Goal: Task Accomplishment & Management: Manage account settings

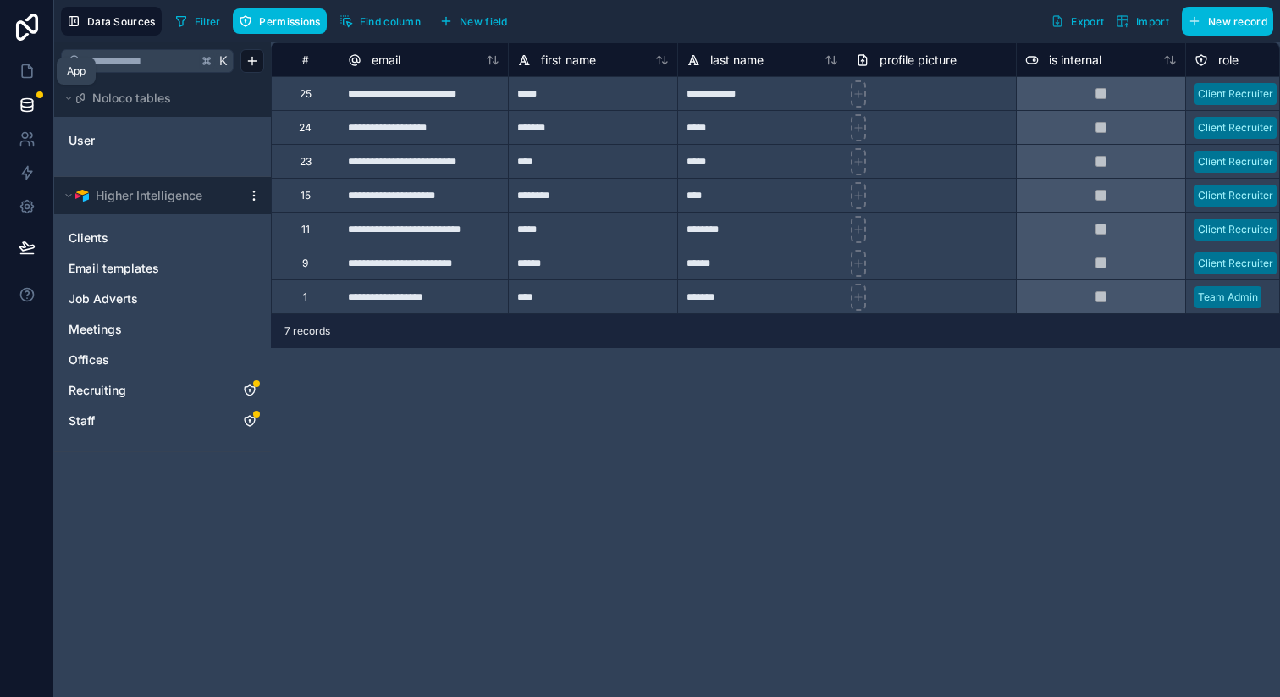
click at [29, 79] on icon at bounding box center [27, 71] width 17 height 17
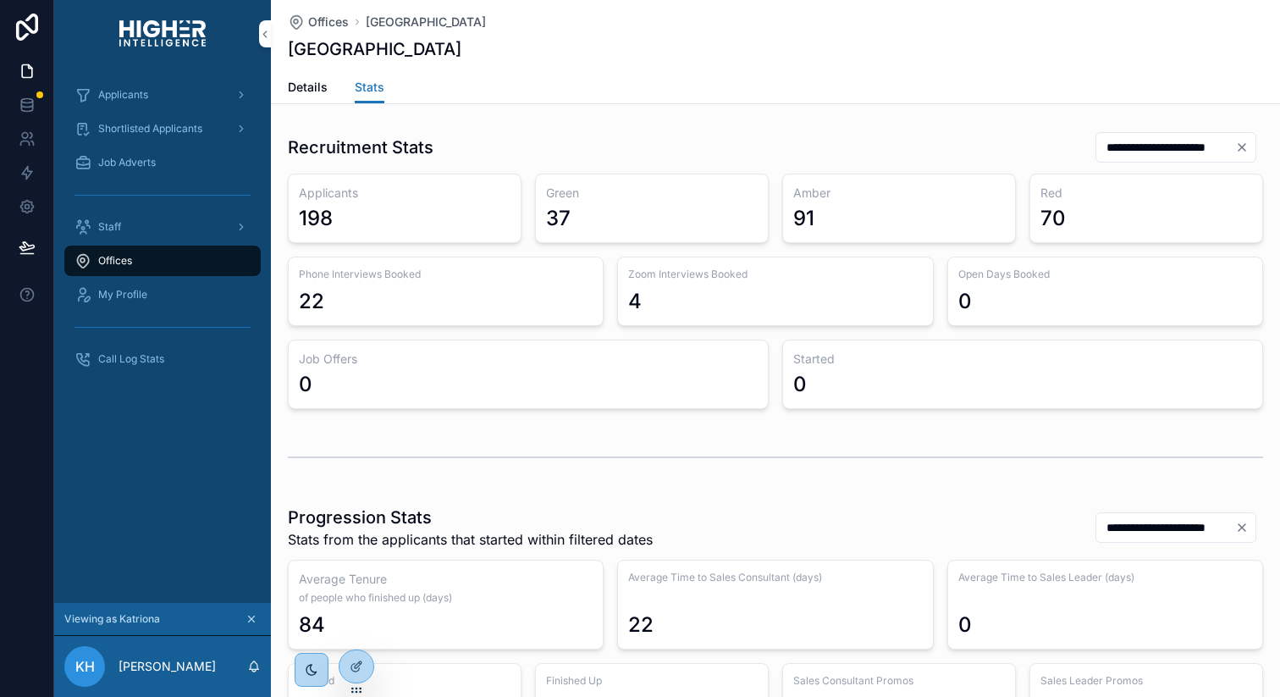
click at [130, 90] on span "Applicants" at bounding box center [123, 95] width 50 height 14
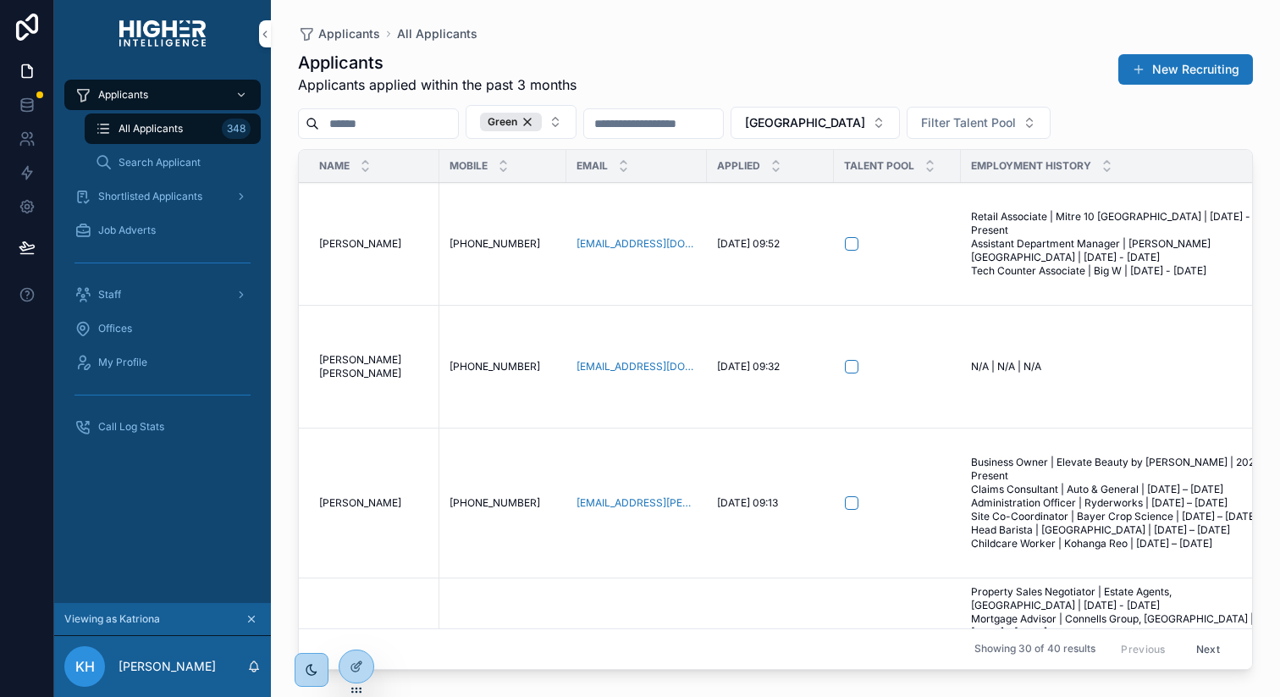
click at [374, 251] on td "Lachlan Huggett Lachlan Huggett" at bounding box center [369, 244] width 141 height 123
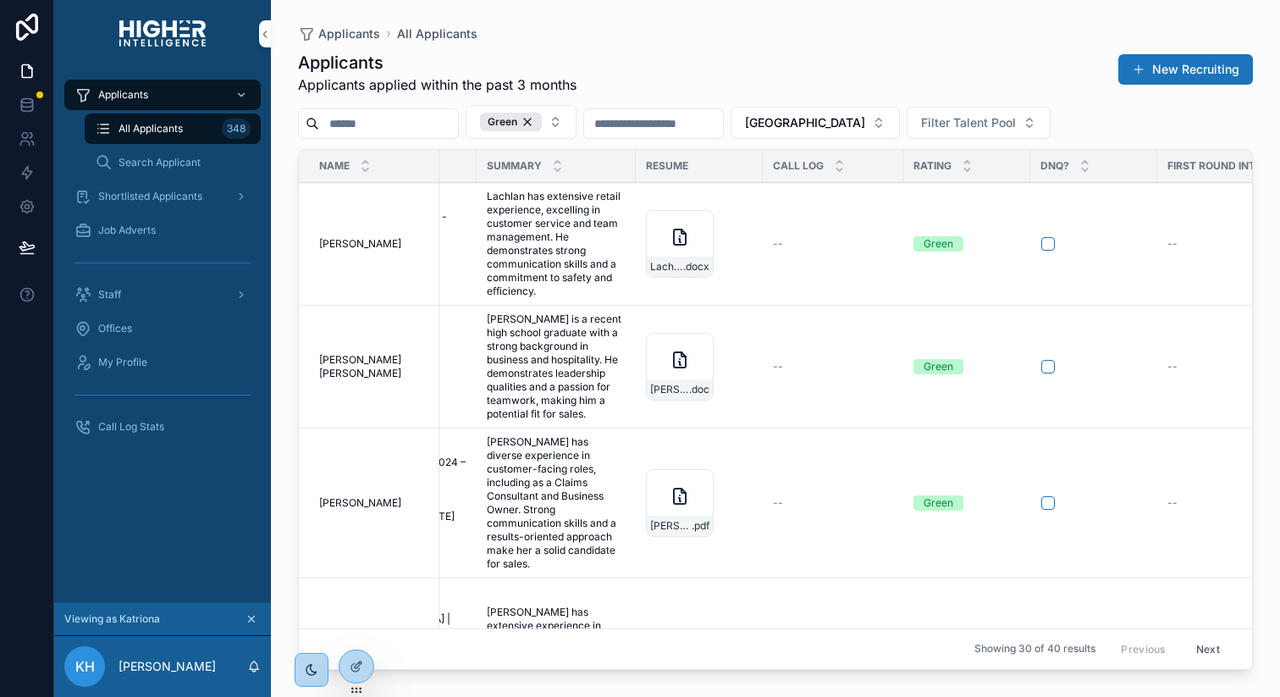
scroll to position [0, 1214]
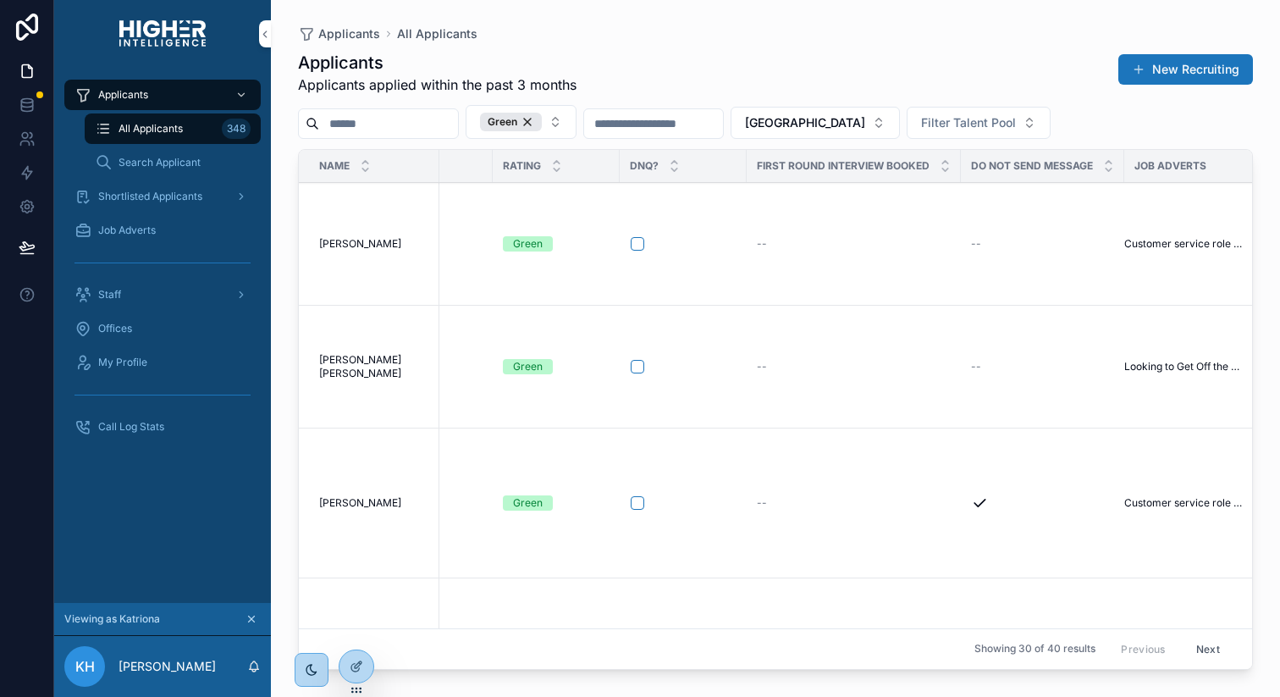
click at [757, 246] on div "--" at bounding box center [854, 244] width 194 height 14
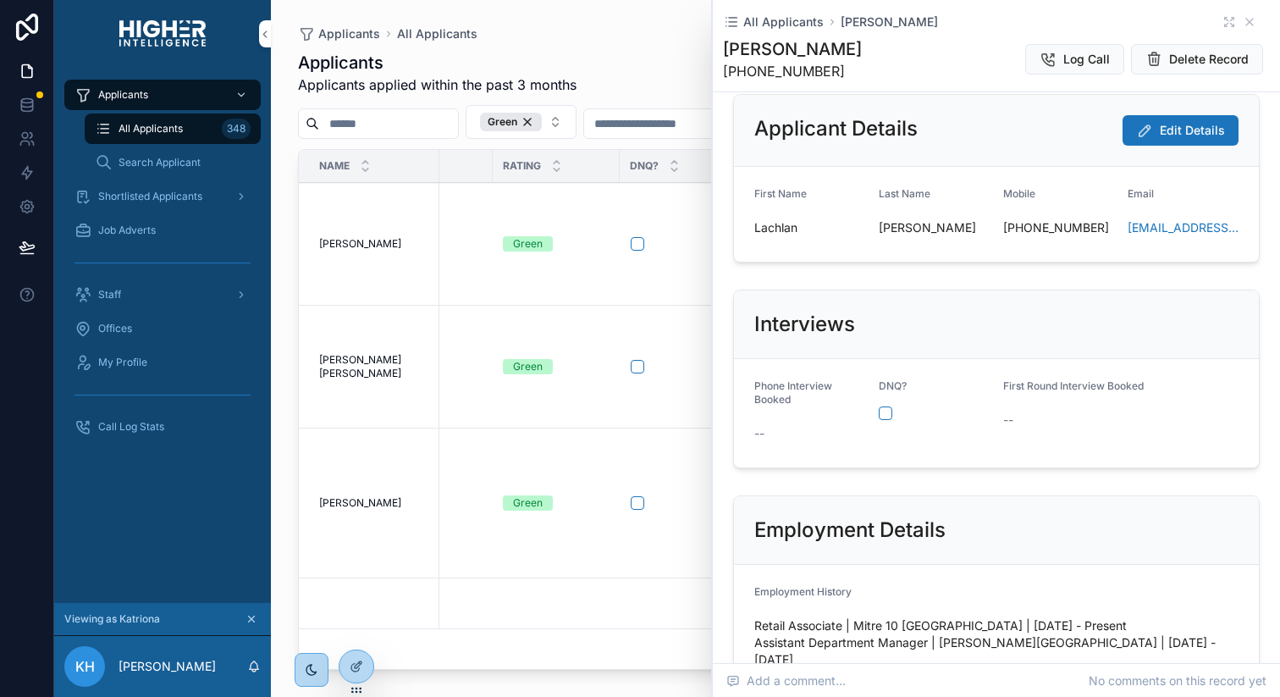
scroll to position [26, 0]
click at [151, 165] on span "Search Applicant" at bounding box center [160, 163] width 82 height 14
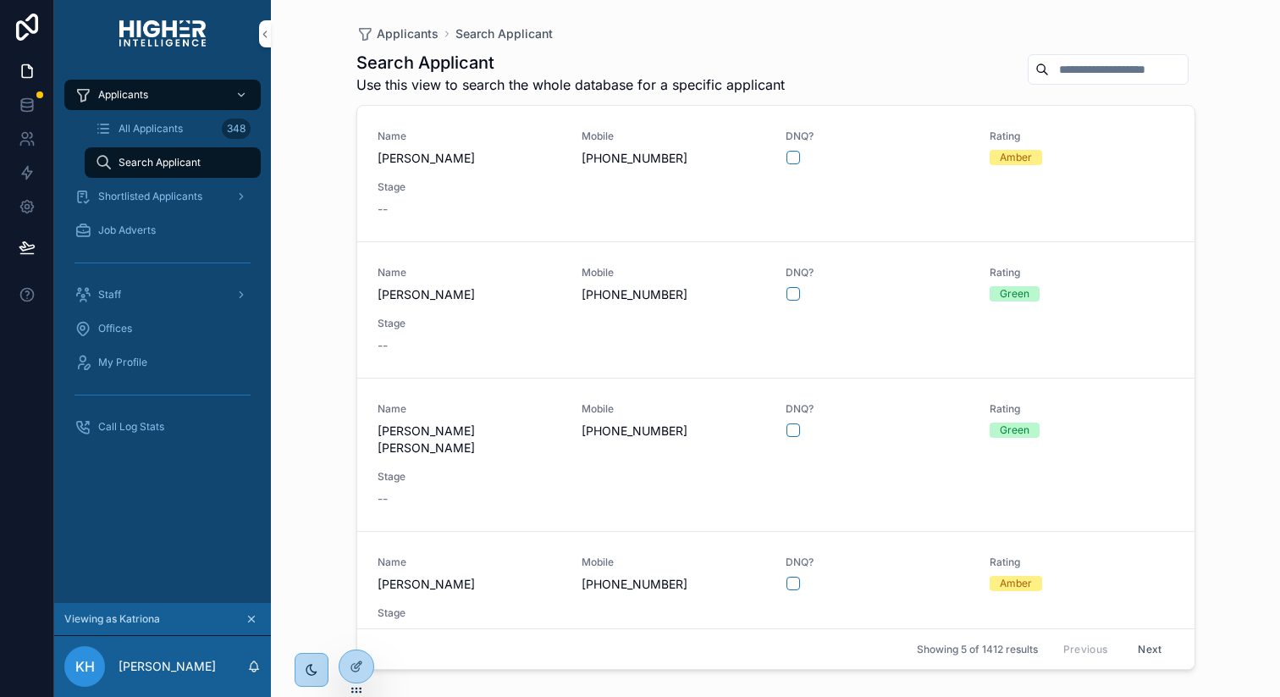
click at [447, 163] on span "Zahra Izadi" at bounding box center [470, 158] width 184 height 17
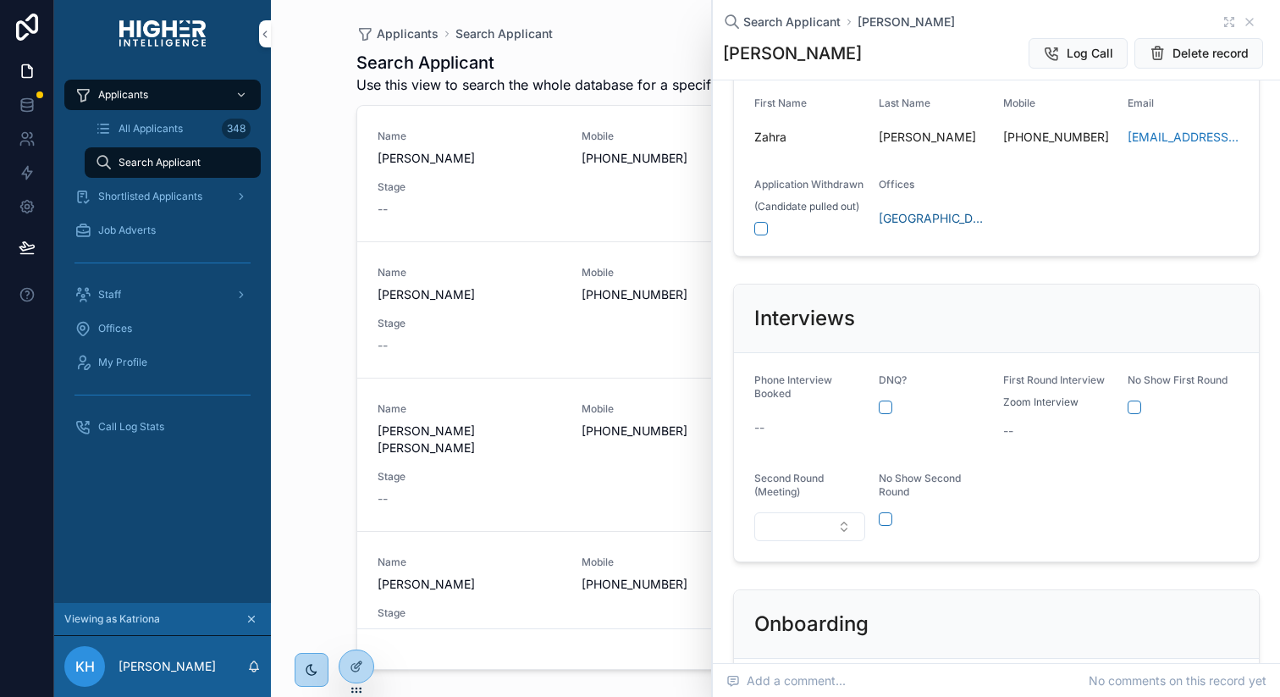
scroll to position [179, 0]
click at [1010, 427] on span "--" at bounding box center [1008, 429] width 10 height 17
click at [193, 195] on span "Shortlisted Applicants" at bounding box center [150, 197] width 104 height 14
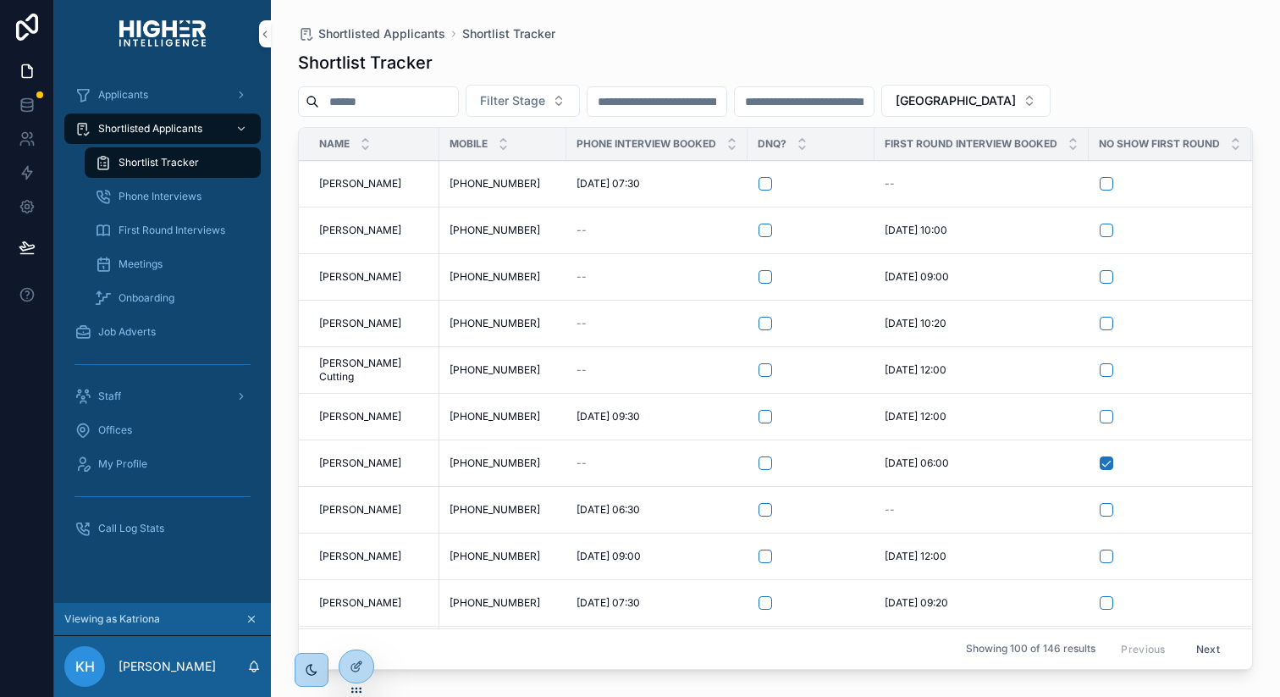
click at [891, 184] on span "--" at bounding box center [890, 184] width 10 height 14
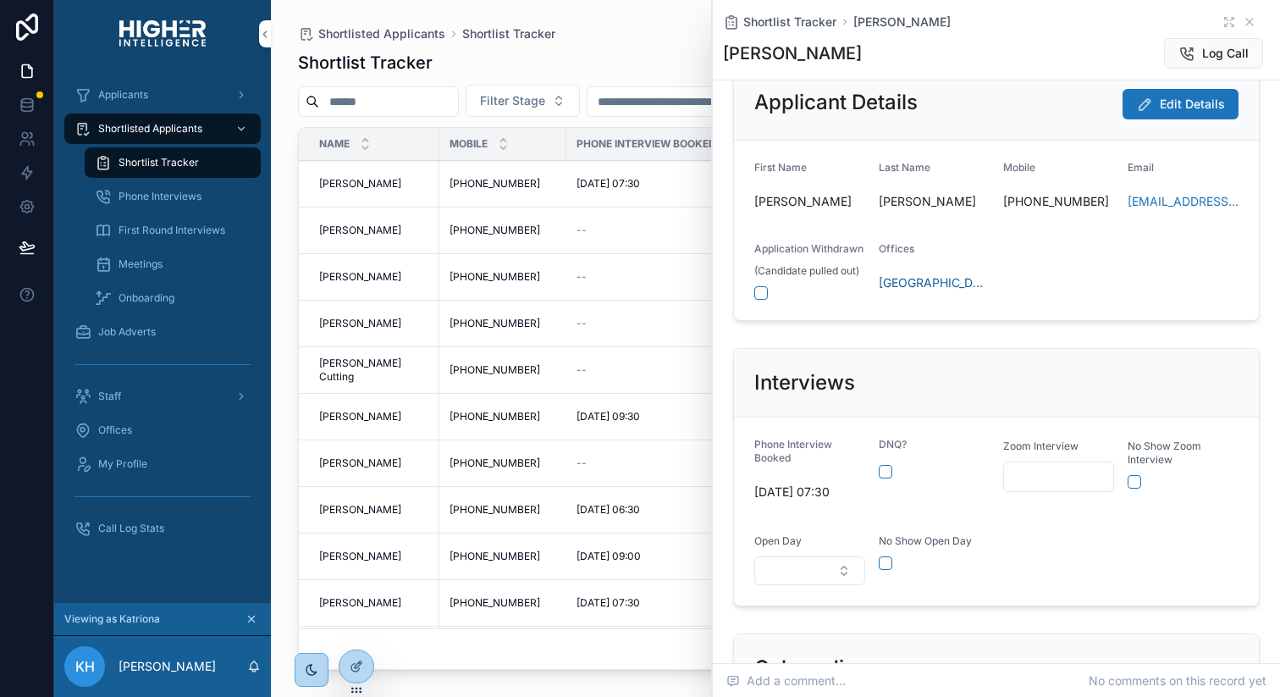
scroll to position [109, 0]
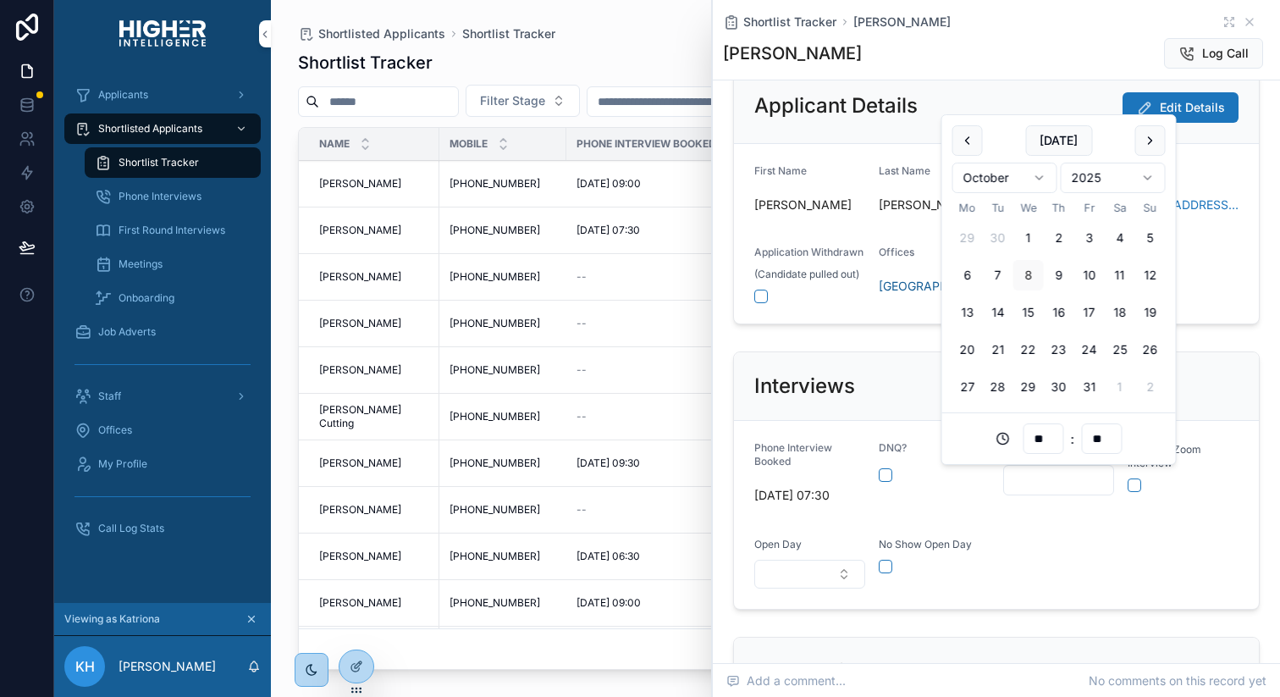
click at [1020, 473] on input "scrollable content" at bounding box center [1058, 480] width 109 height 24
click at [982, 538] on div "No Show Open Day" at bounding box center [934, 544] width 111 height 17
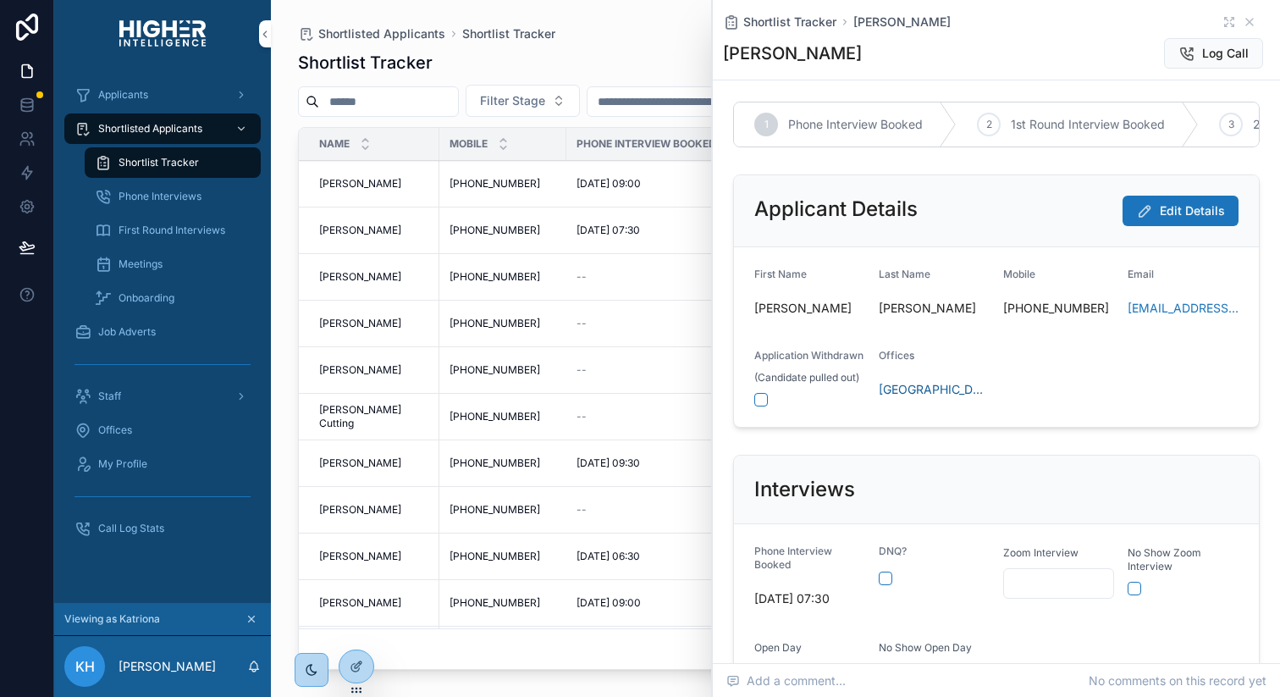
scroll to position [0, 0]
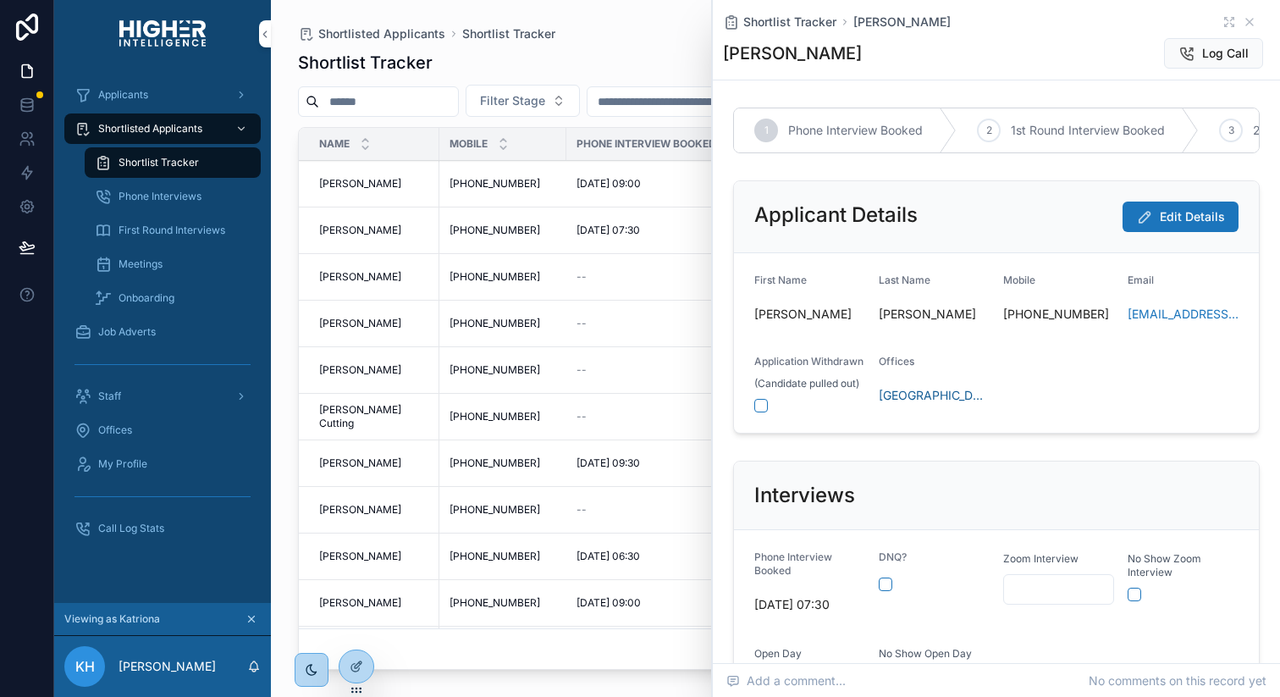
click at [372, 661] on div at bounding box center [356, 666] width 34 height 32
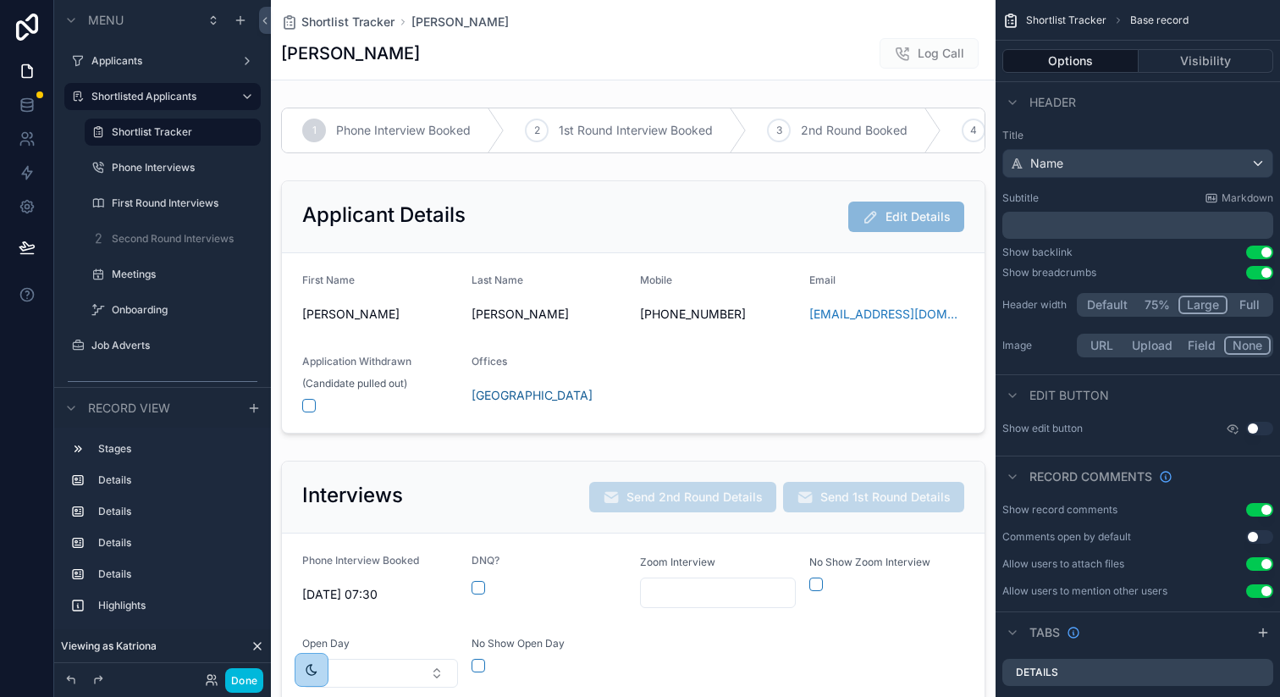
click at [725, 554] on div "scrollable content" at bounding box center [633, 585] width 725 height 262
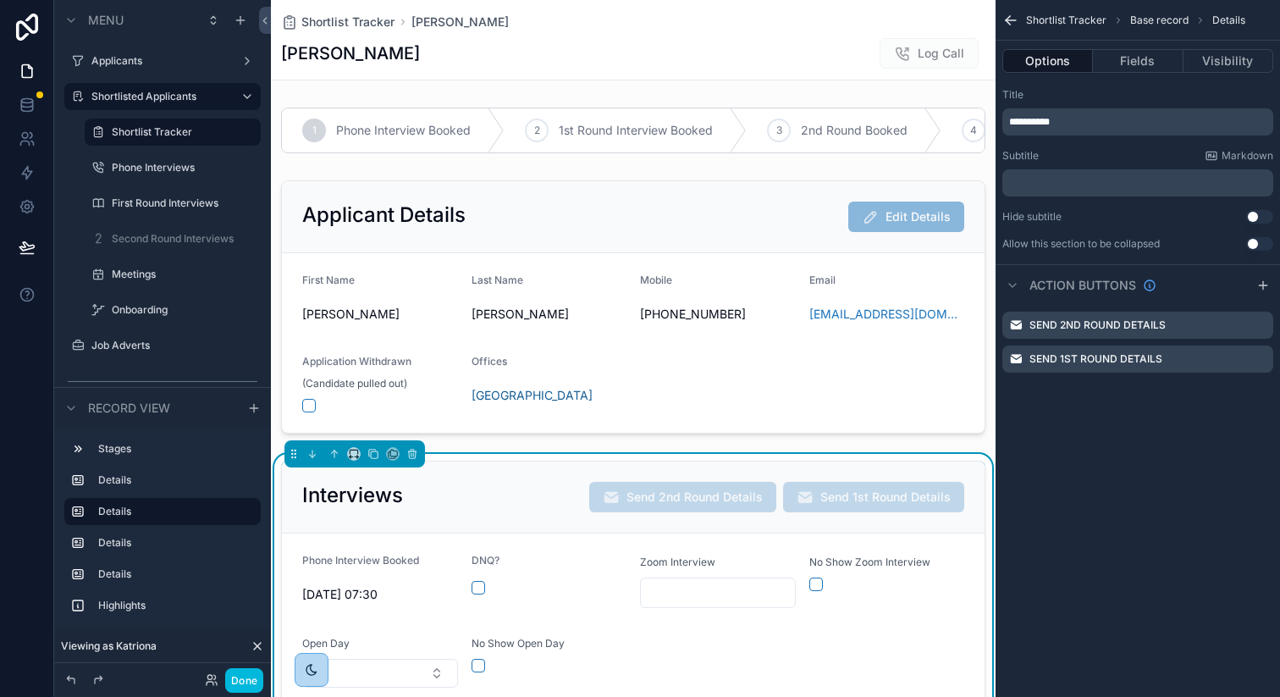
click at [1139, 65] on button "Fields" at bounding box center [1138, 61] width 90 height 24
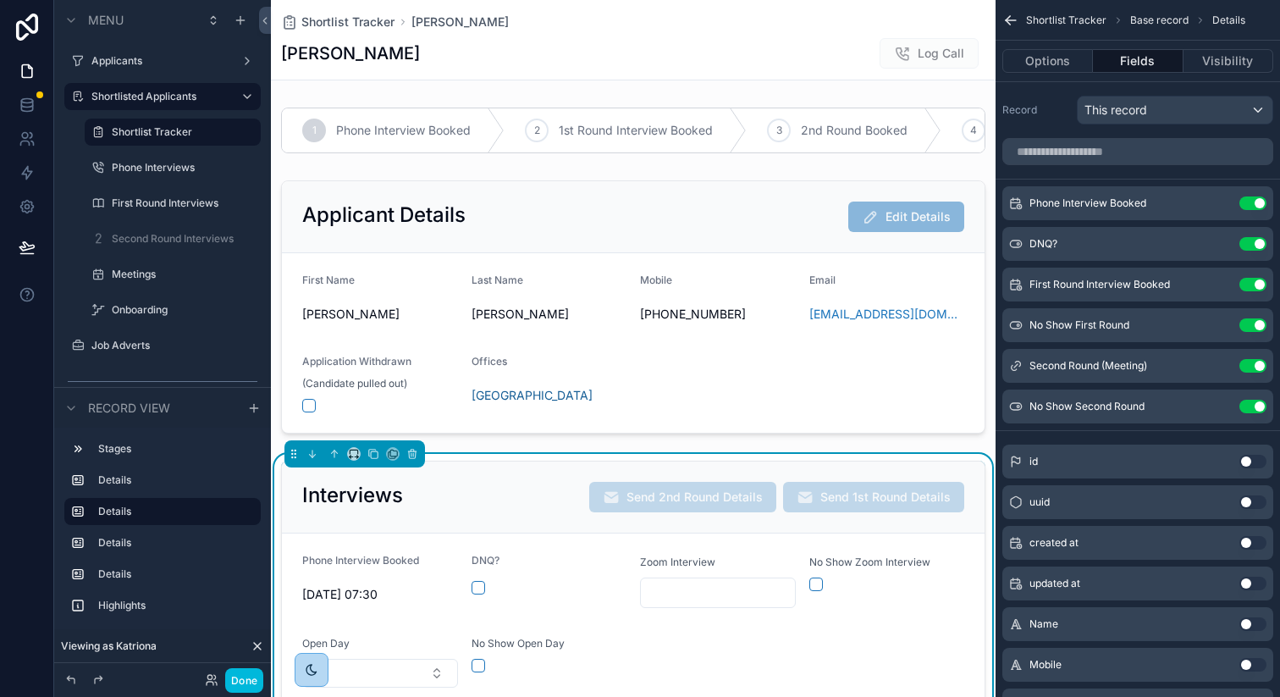
click at [0, 0] on icon "scrollable content" at bounding box center [0, 0] width 0 height 0
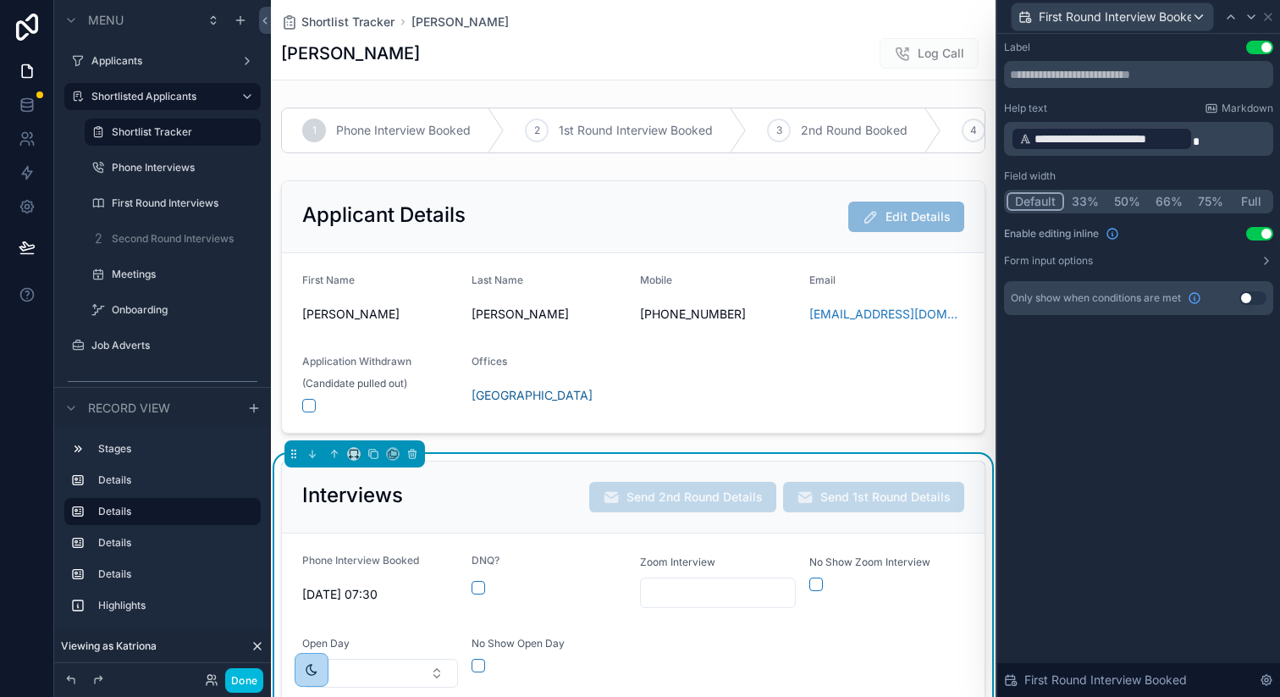
click at [1254, 233] on button "Use setting" at bounding box center [1259, 234] width 27 height 14
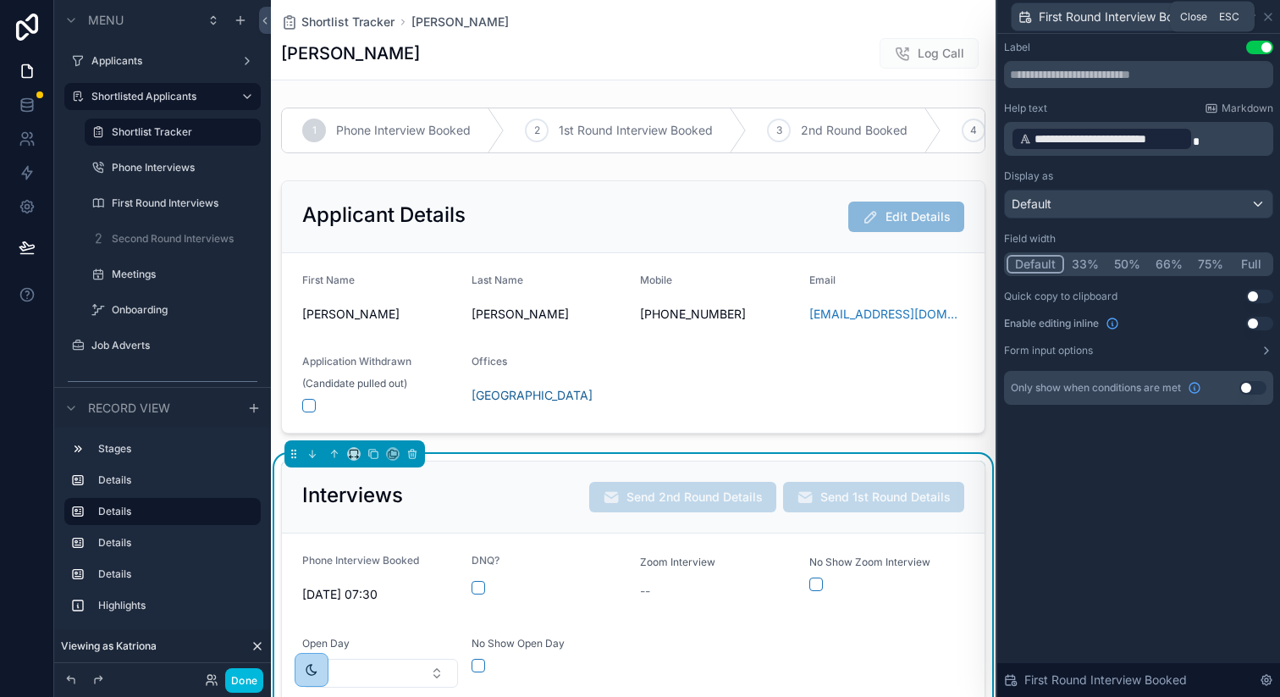
click at [1270, 14] on icon at bounding box center [1268, 17] width 14 height 14
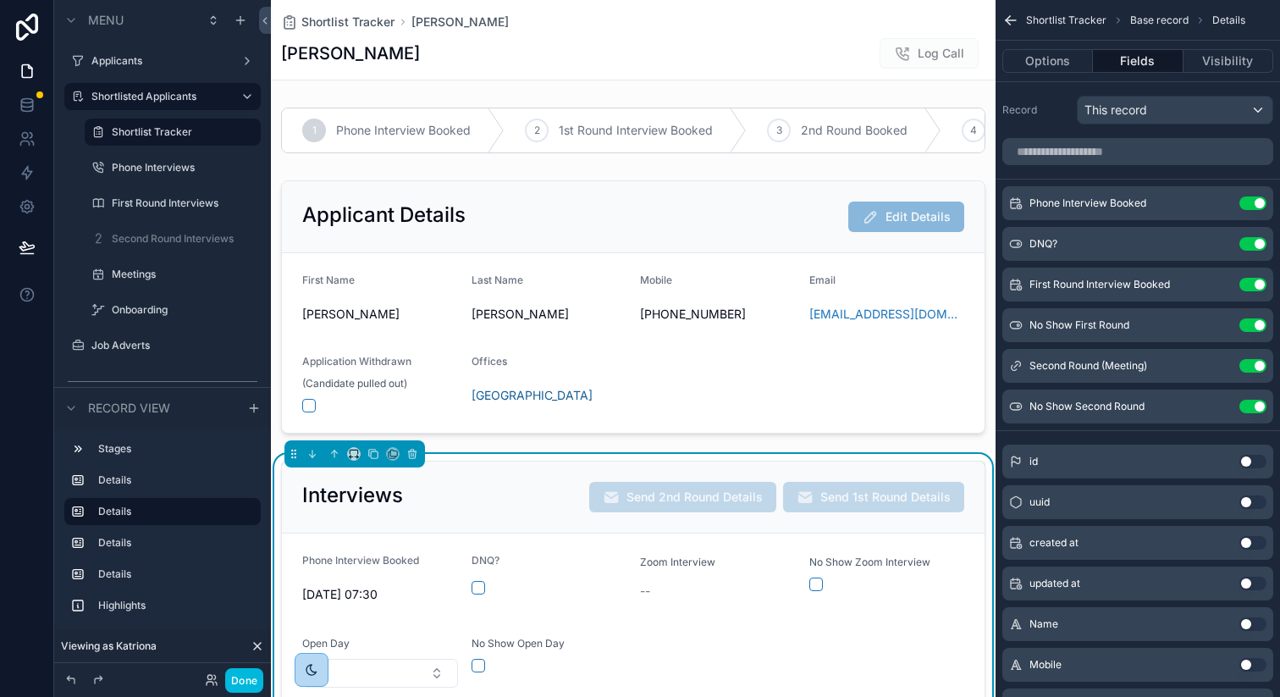
click at [250, 673] on button "Done" at bounding box center [244, 680] width 38 height 25
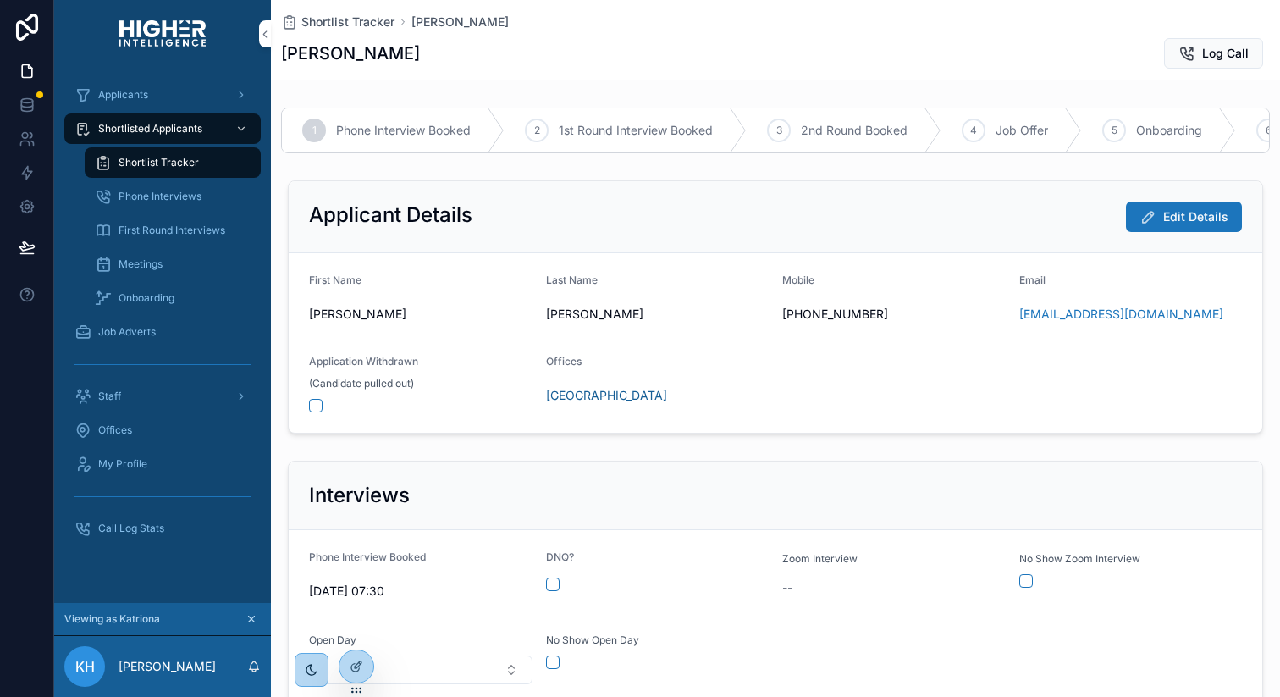
click at [167, 193] on span "Phone Interviews" at bounding box center [160, 197] width 83 height 14
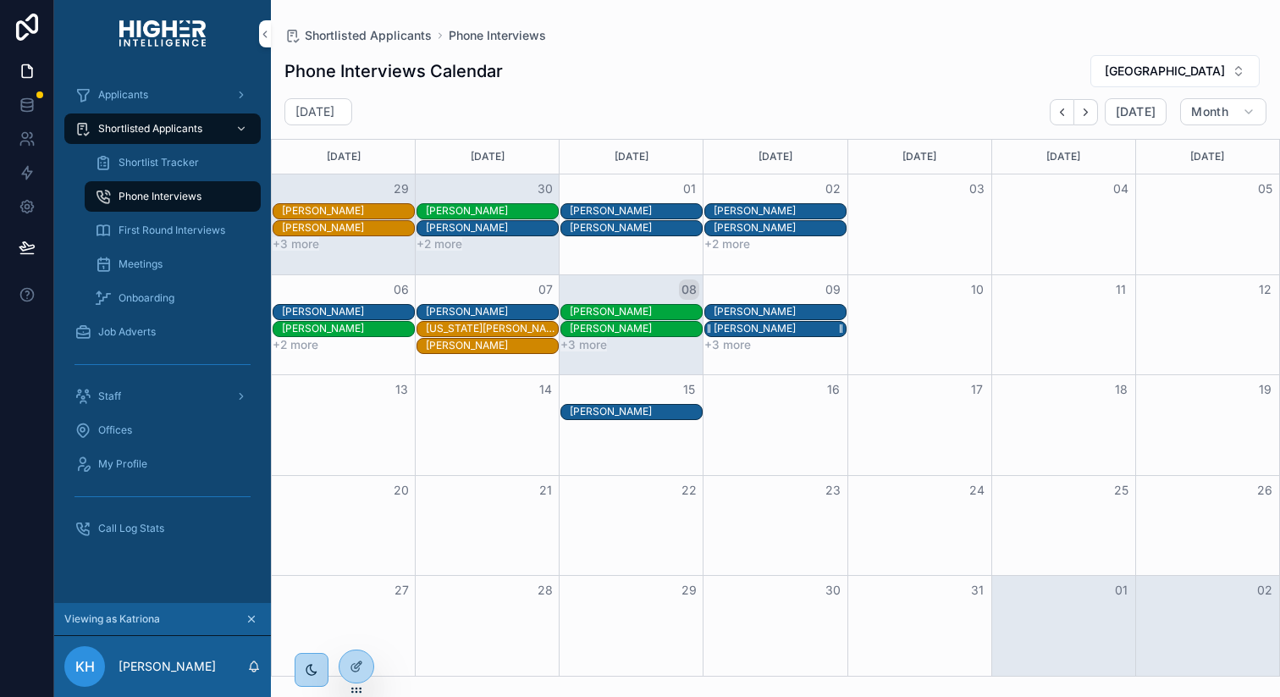
click at [746, 325] on div "[PERSON_NAME]" at bounding box center [755, 329] width 82 height 14
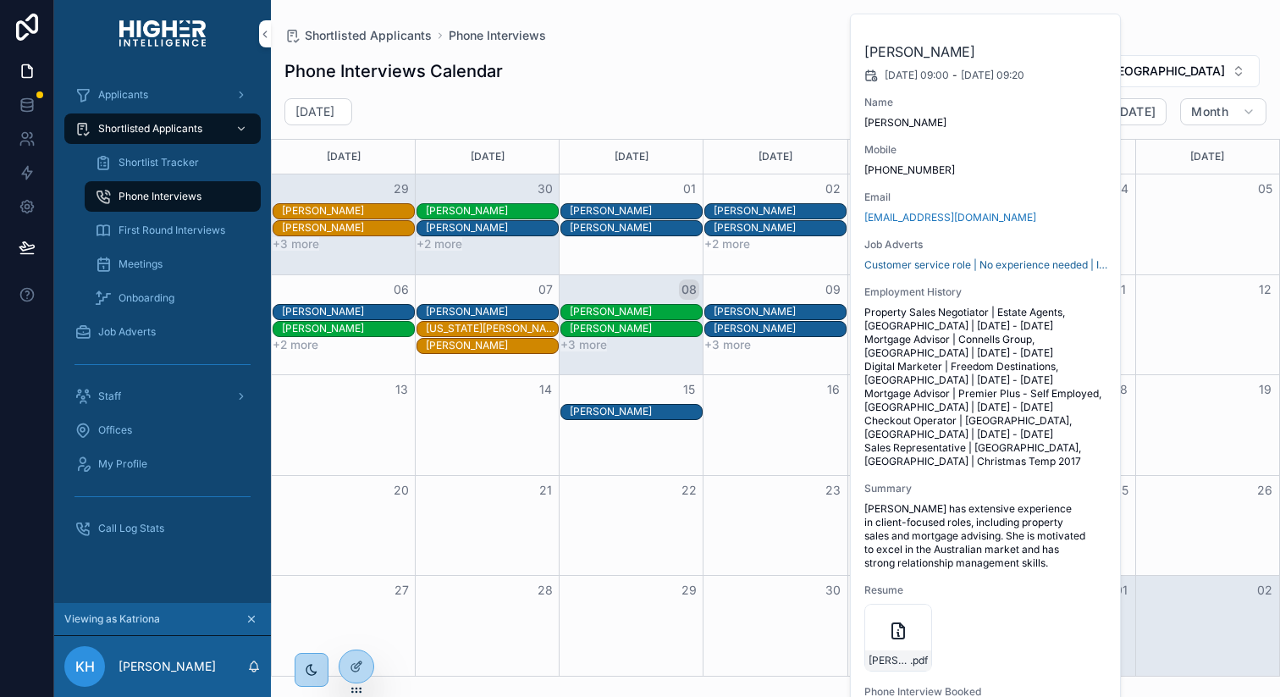
click at [991, 433] on span "Property Sales Negotiator | Estate Agents, UK | March 2018 - March 2021 Mortgag…" at bounding box center [986, 387] width 244 height 163
click at [993, 224] on div "Hannah Fox 09/10/2025 09:00 - 09/10/2025 09:20 Name Hannah Fox Mobile +61424169…" at bounding box center [986, 451] width 271 height 875
click at [1012, 641] on div "Hannah-Fox-New-Retail-Volume-Resume .pdf" at bounding box center [986, 638] width 244 height 68
click at [784, 516] on div "Month View" at bounding box center [775, 526] width 144 height 100
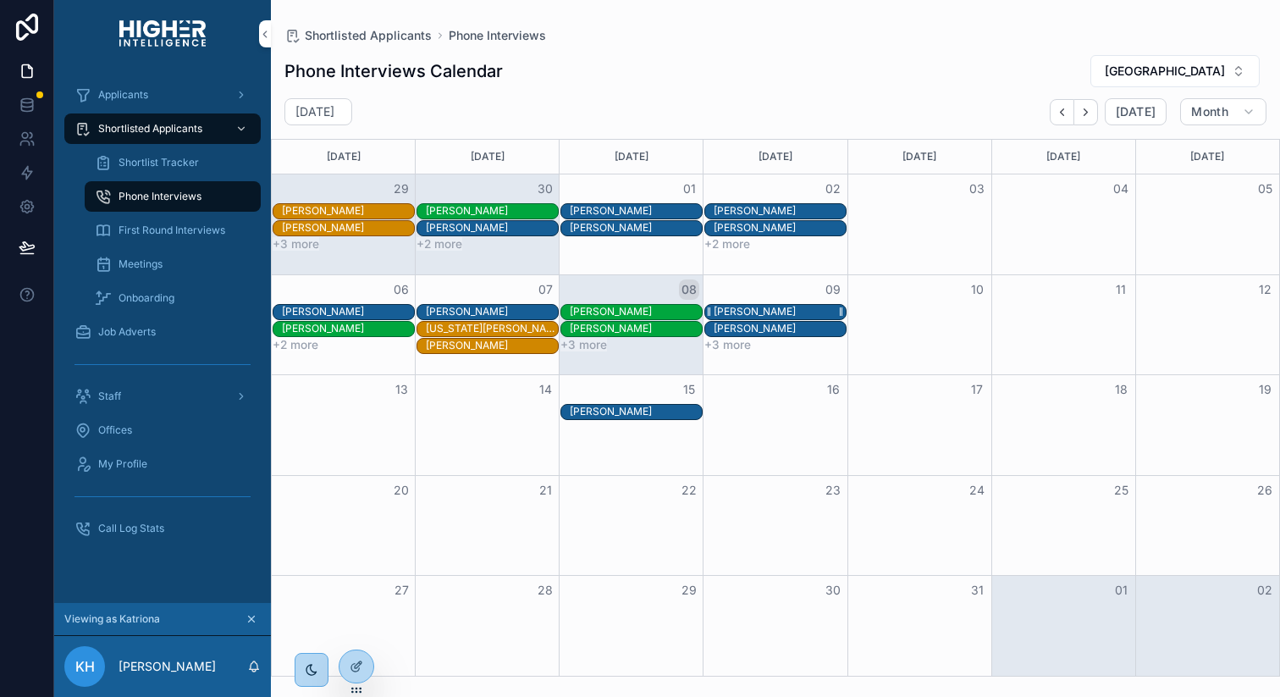
click at [775, 306] on div "[PERSON_NAME]" at bounding box center [755, 312] width 82 height 14
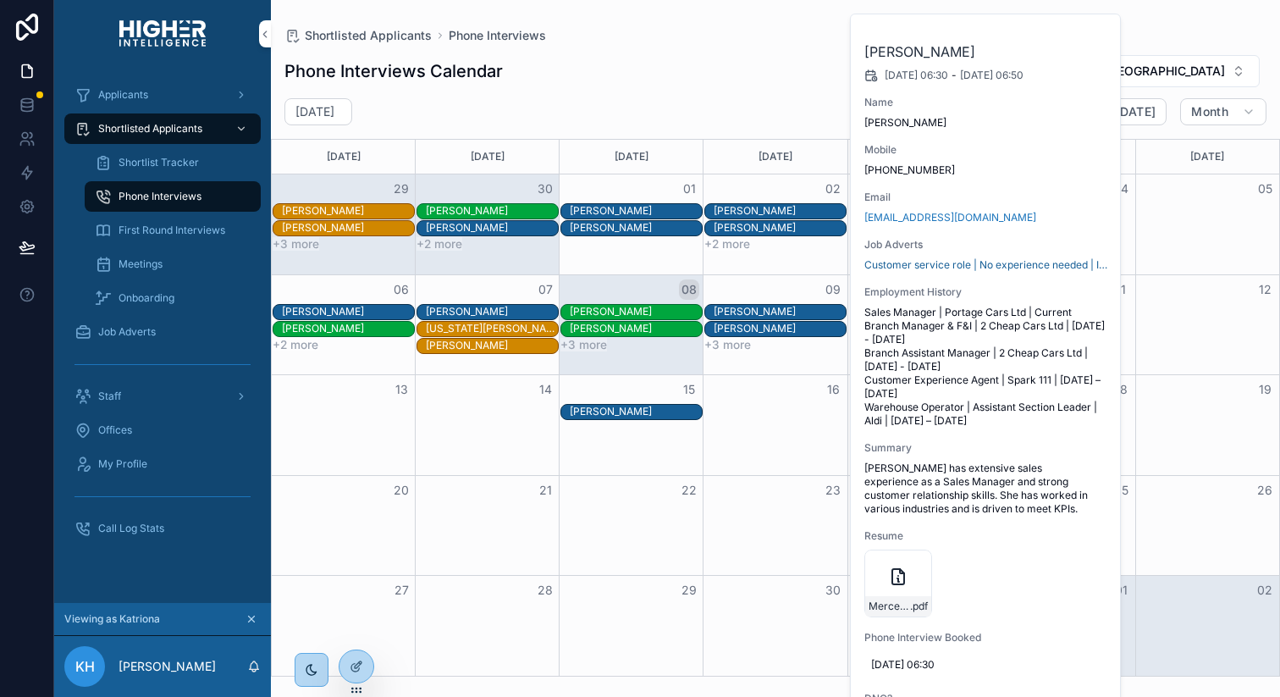
click at [957, 411] on span "Sales Manager | Portage Cars Ltd | Current Branch Manager & F&I | 2 Cheap Cars …" at bounding box center [986, 367] width 244 height 122
click at [806, 455] on div "Month View" at bounding box center [775, 425] width 144 height 100
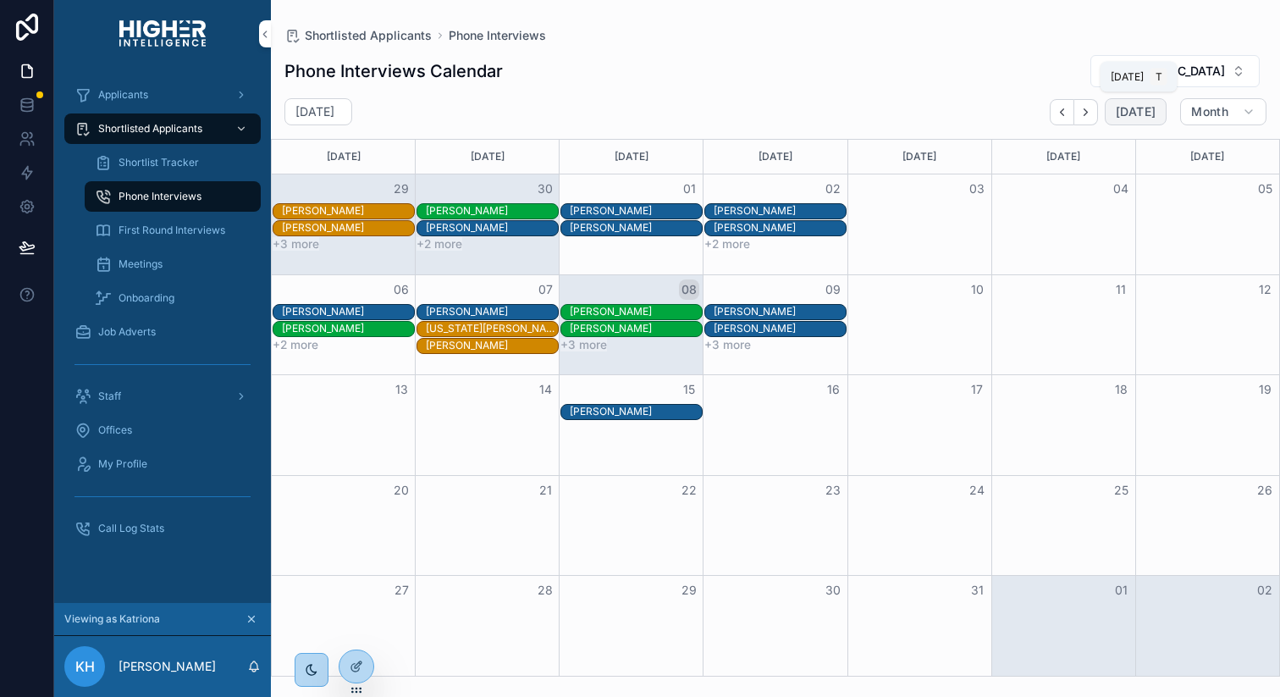
click at [1139, 115] on span "[DATE]" at bounding box center [1136, 111] width 40 height 15
click at [1221, 72] on span "Brisbane" at bounding box center [1165, 71] width 120 height 17
click at [1082, 69] on div "Phone Interviews Calendar Brisbane" at bounding box center [775, 71] width 982 height 34
click at [1213, 108] on span "Month" at bounding box center [1209, 111] width 37 height 15
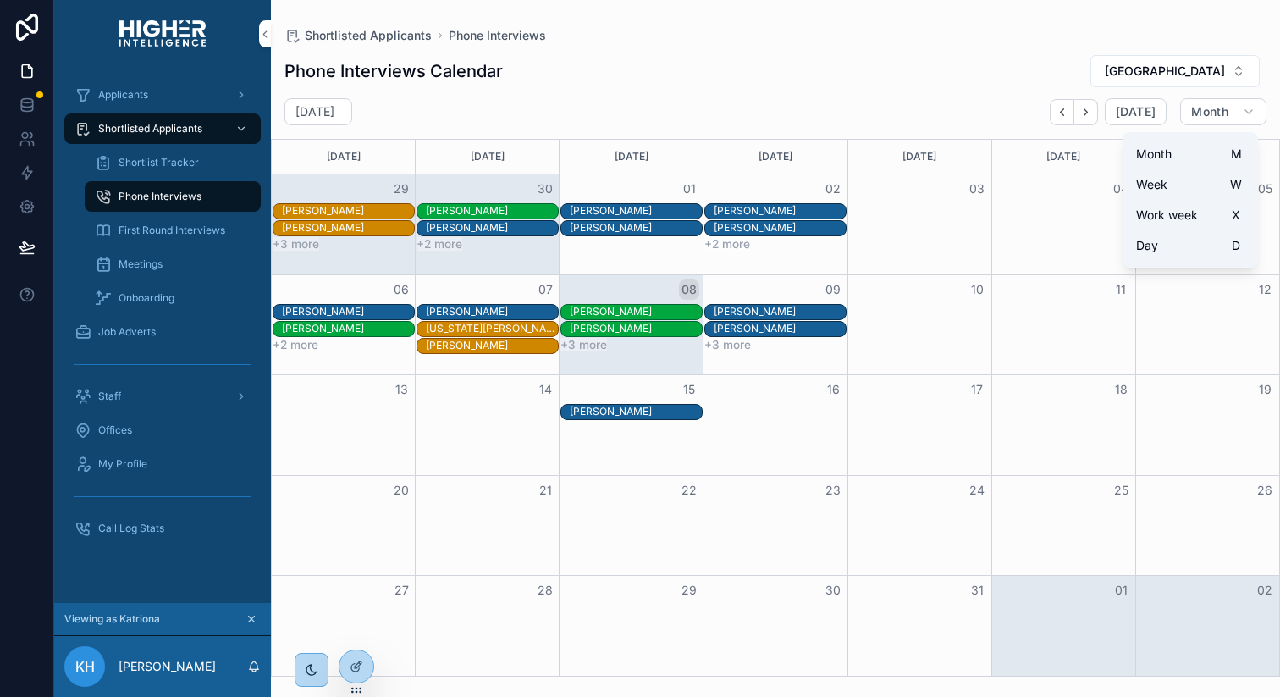
click at [1151, 248] on span "Day" at bounding box center [1147, 245] width 22 height 17
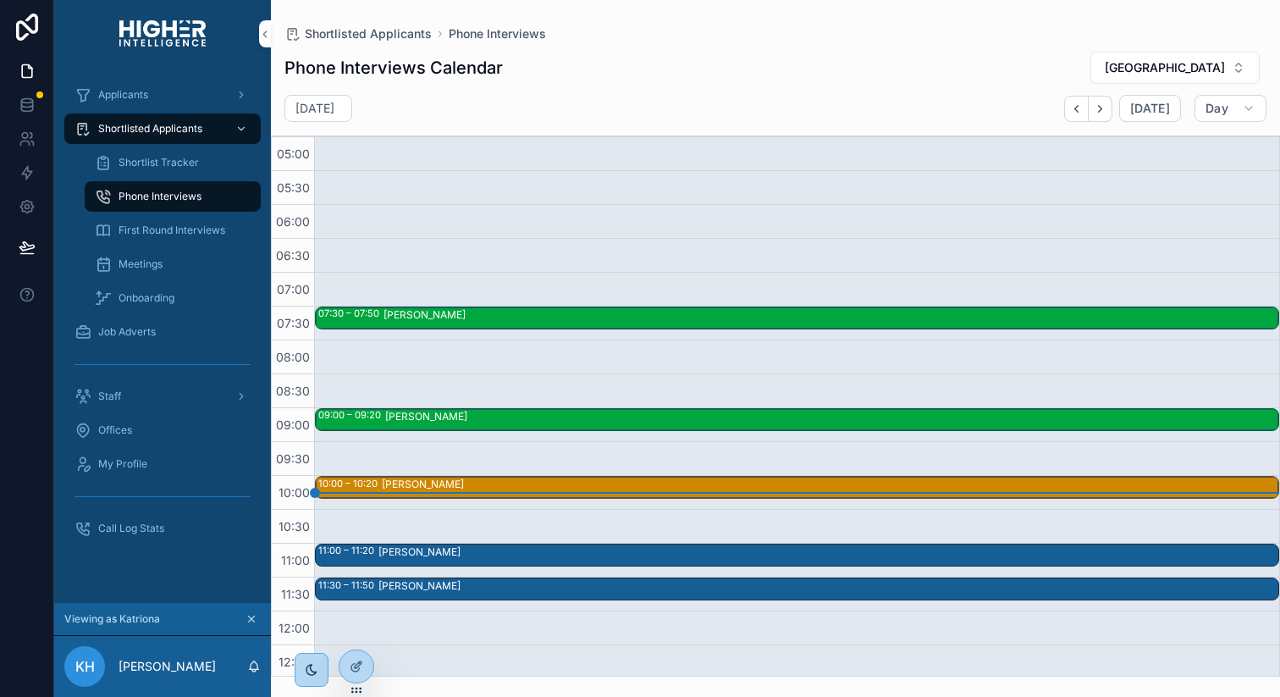
scroll to position [339, 0]
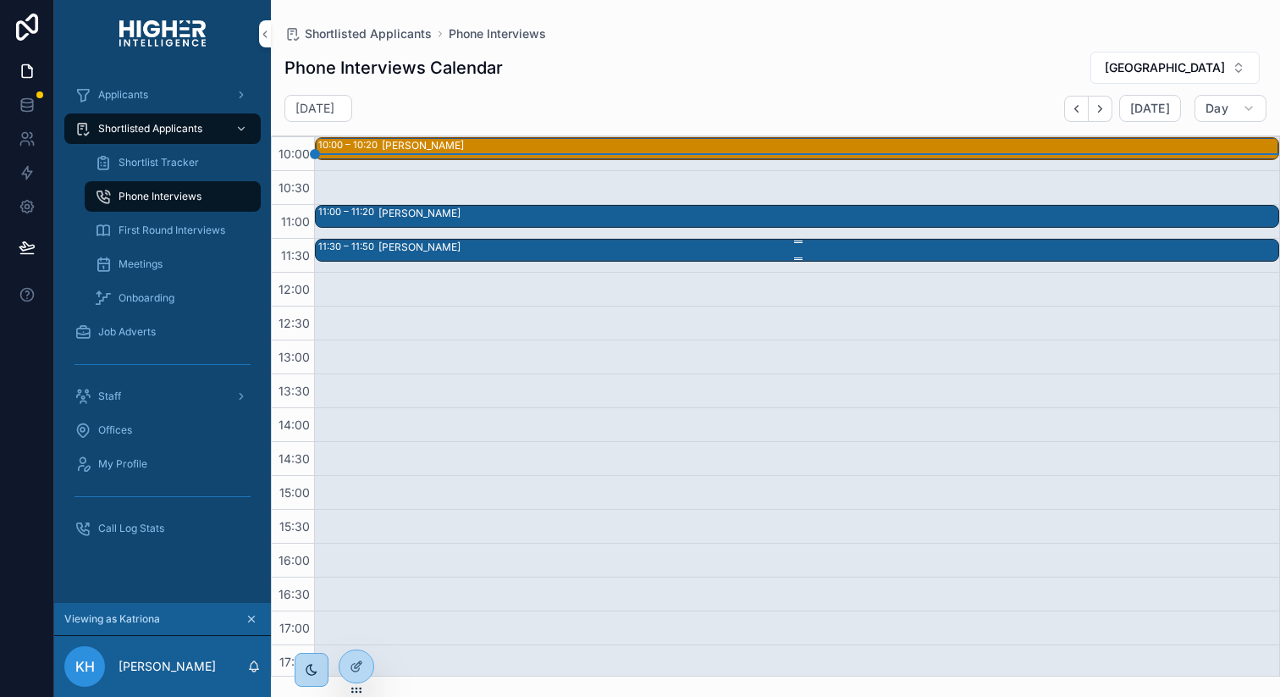
click at [633, 252] on div "Jeremy Tongue" at bounding box center [827, 249] width 899 height 19
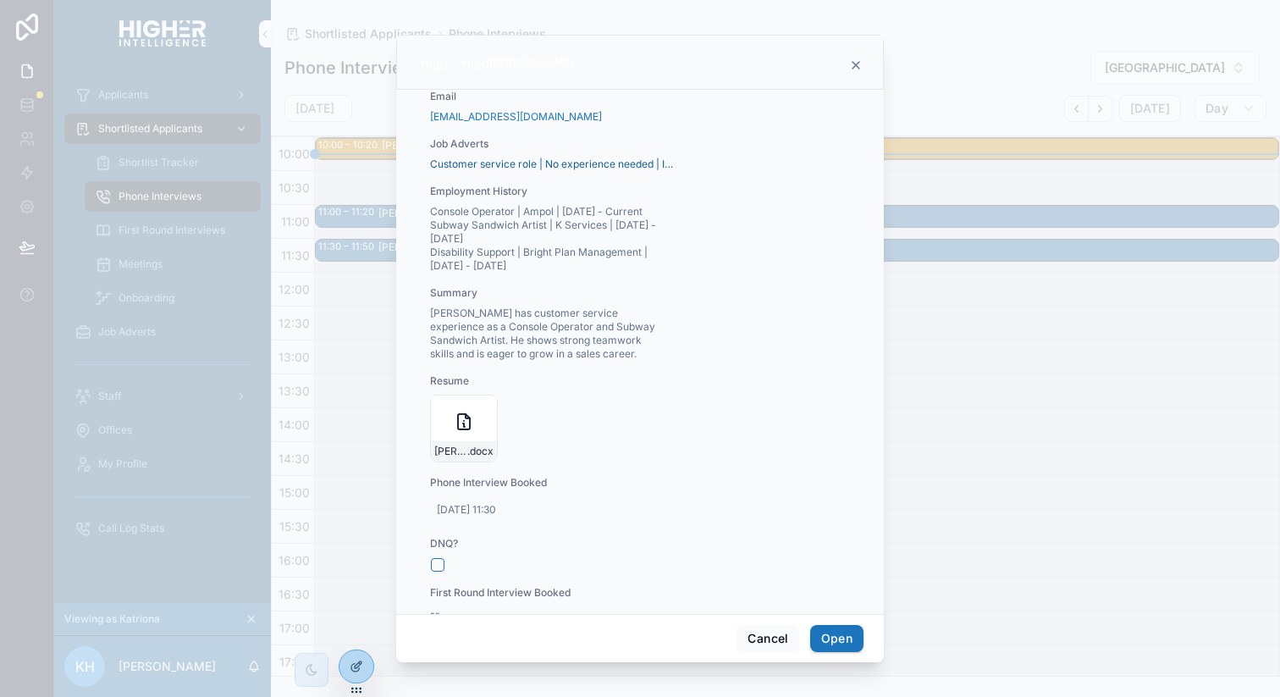
scroll to position [289, 0]
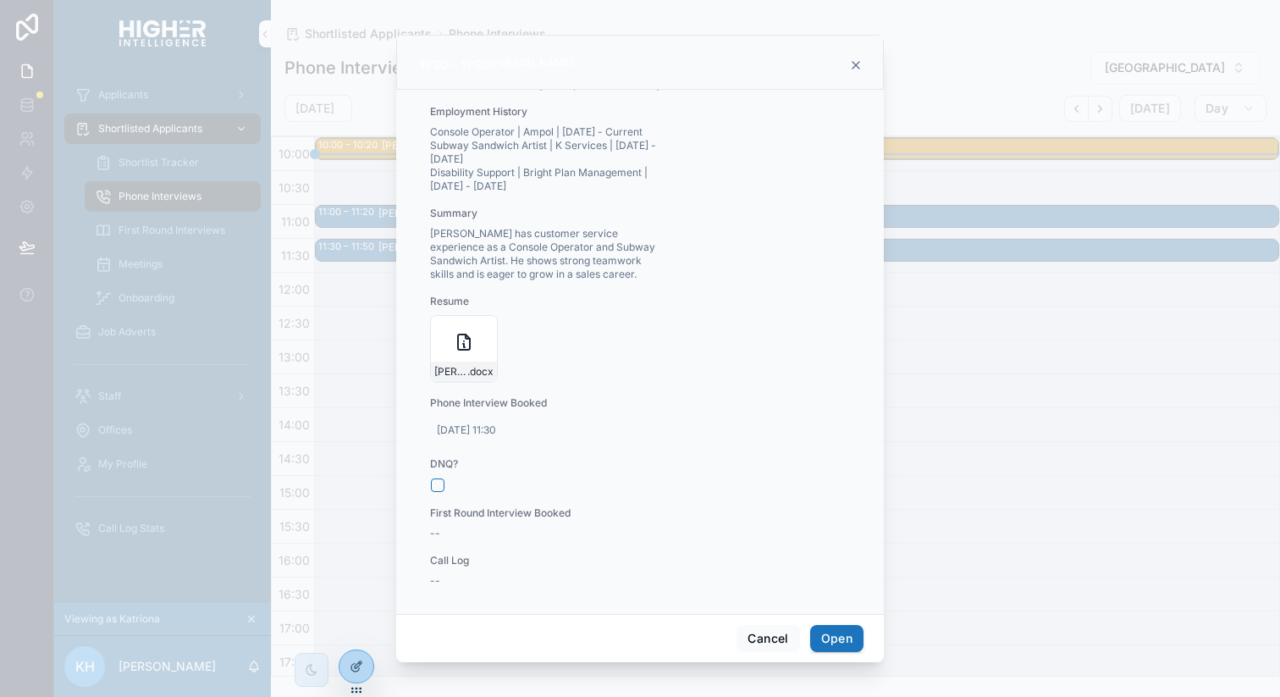
click at [456, 531] on div "--" at bounding box center [552, 534] width 244 height 14
click at [856, 61] on icon "scrollable content" at bounding box center [856, 65] width 14 height 14
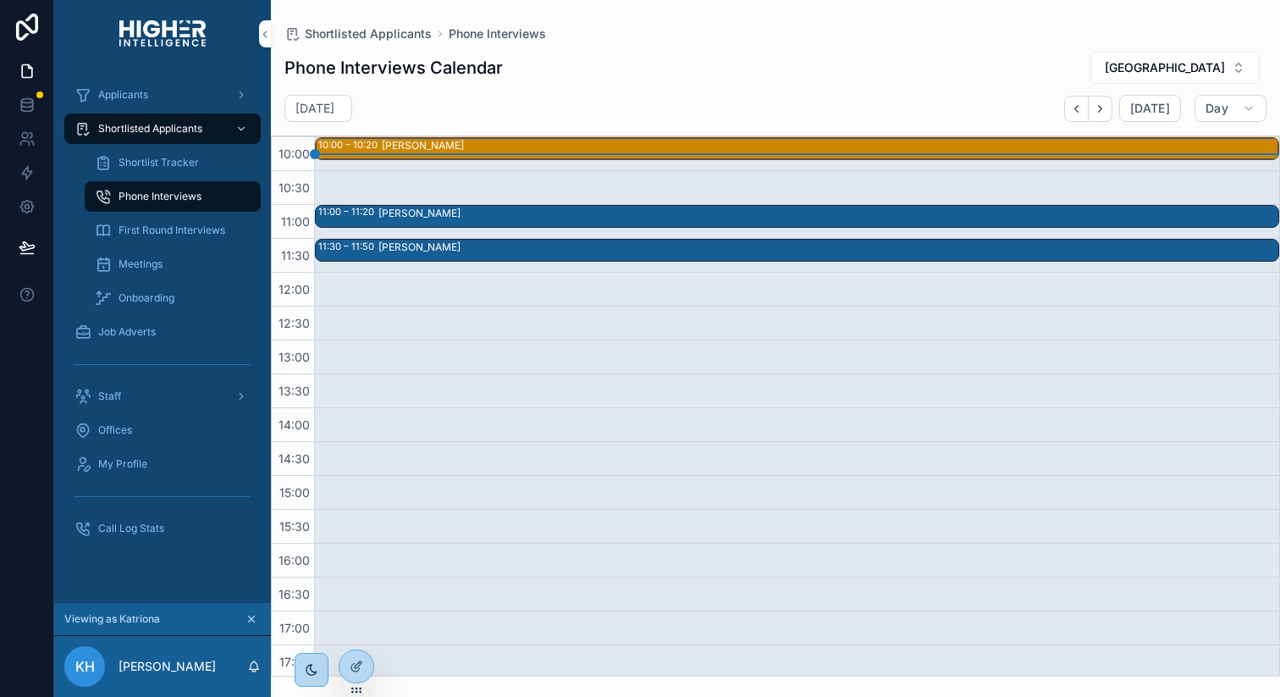
click at [189, 232] on span "First Round Interviews" at bounding box center [172, 230] width 107 height 14
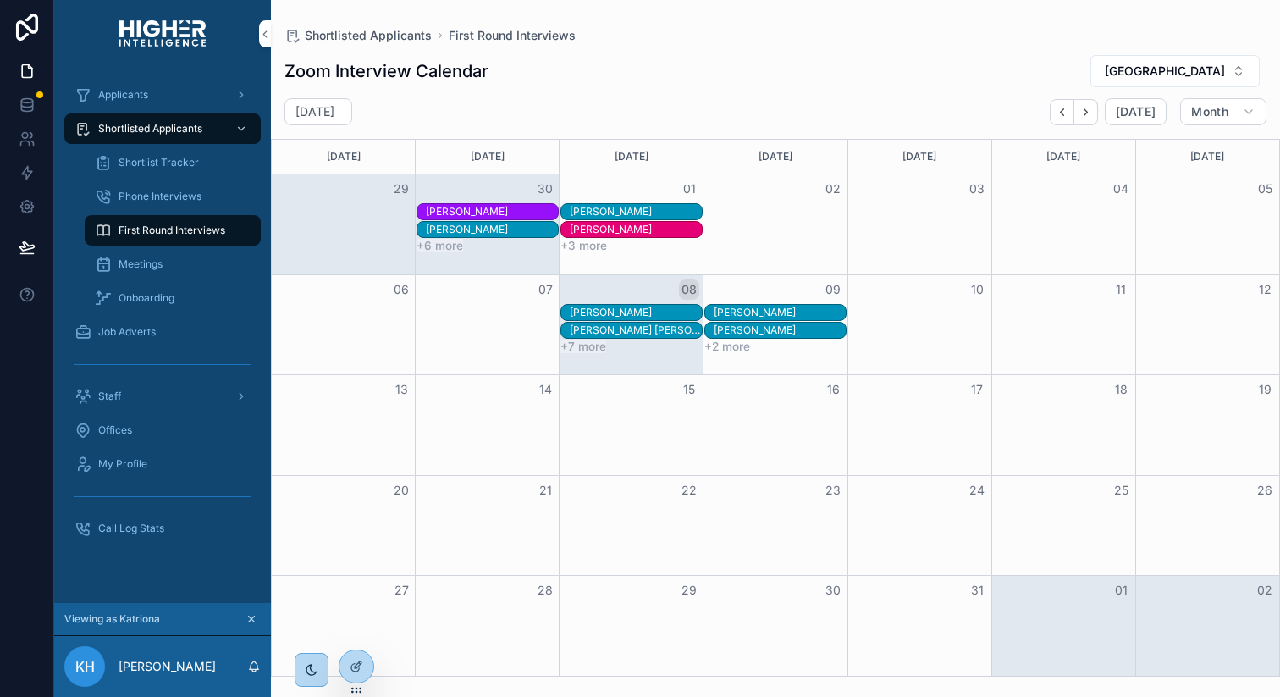
click at [662, 311] on div "[PERSON_NAME]" at bounding box center [636, 313] width 132 height 14
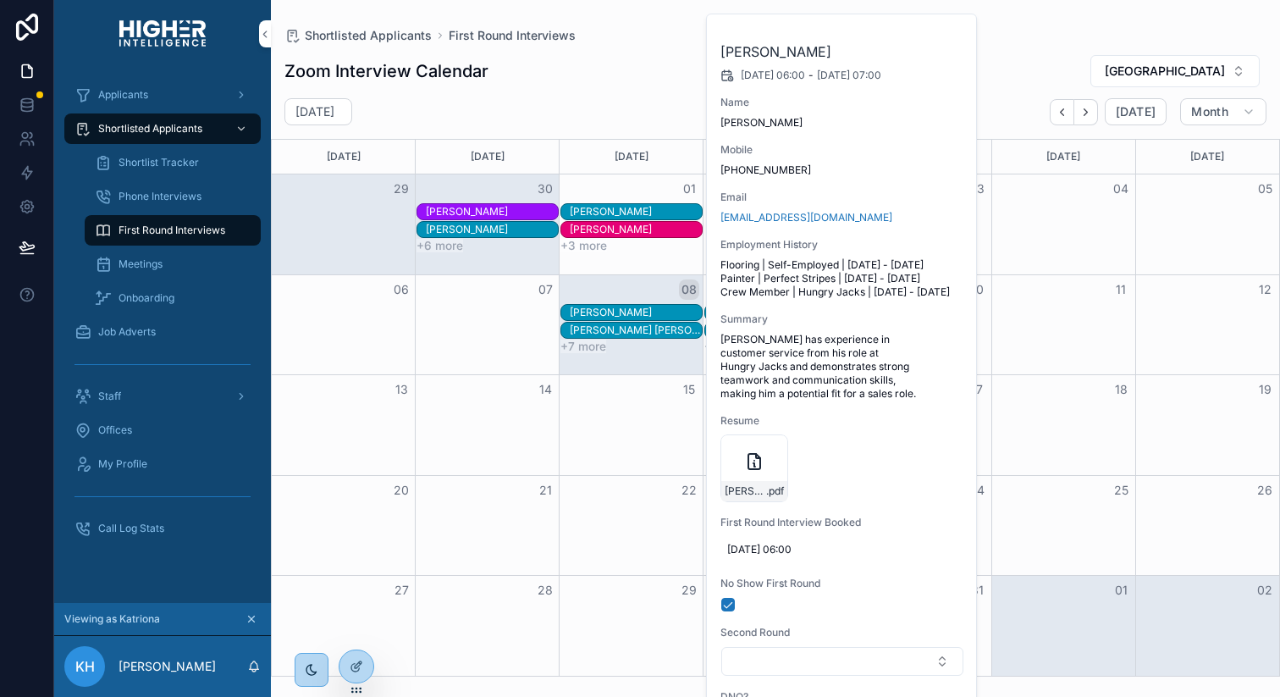
click at [904, 529] on span "First Round Interview Booked" at bounding box center [842, 523] width 244 height 14
click at [631, 470] on div "Month View" at bounding box center [631, 425] width 144 height 100
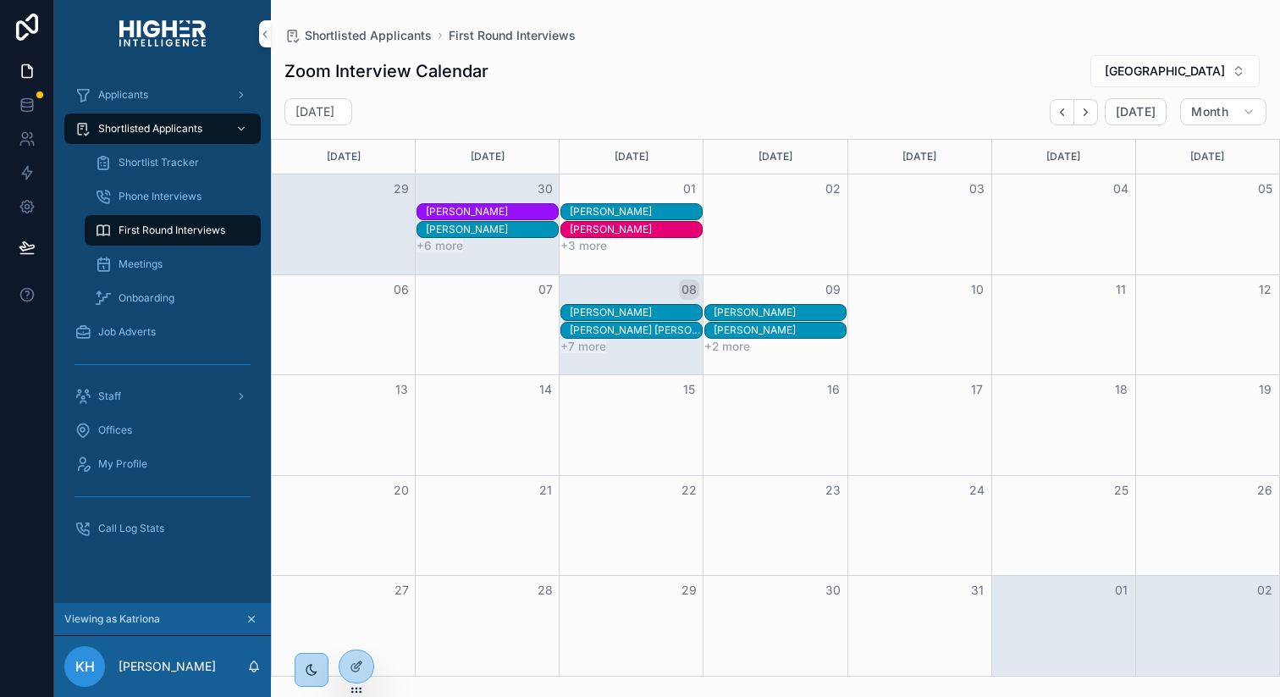
click at [649, 308] on div "[PERSON_NAME]" at bounding box center [636, 313] width 132 height 14
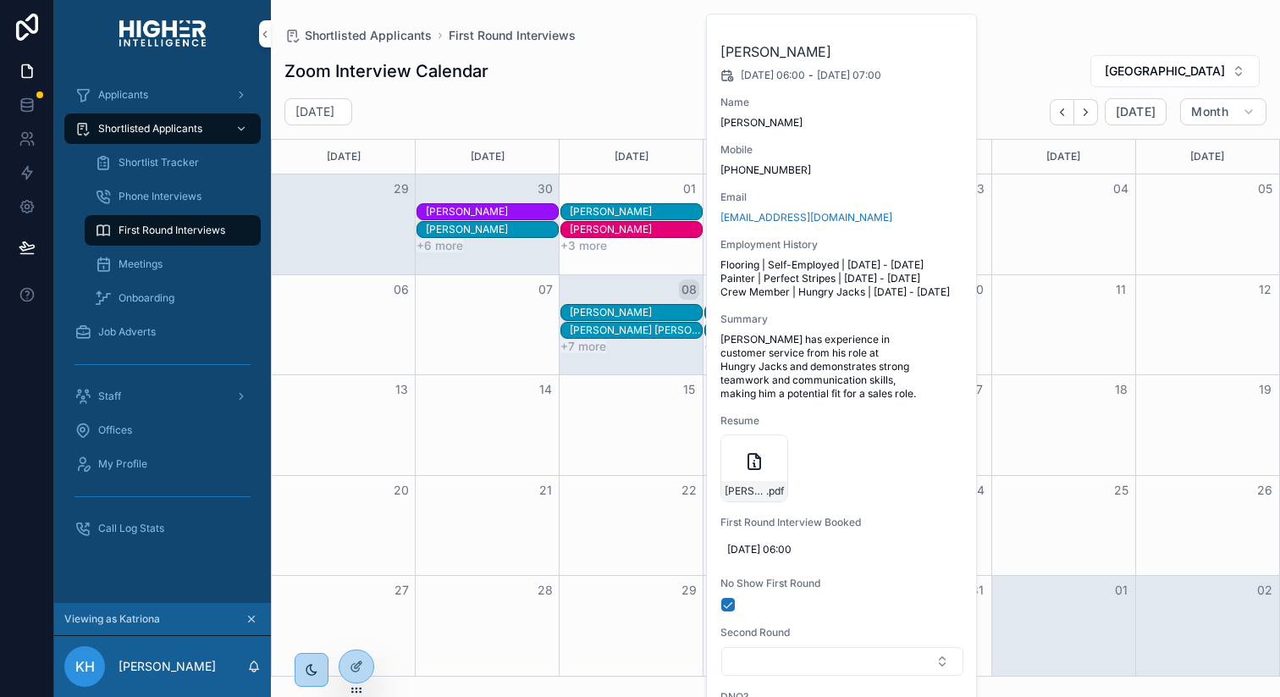
click at [177, 206] on div "Phone Interviews" at bounding box center [173, 196] width 156 height 27
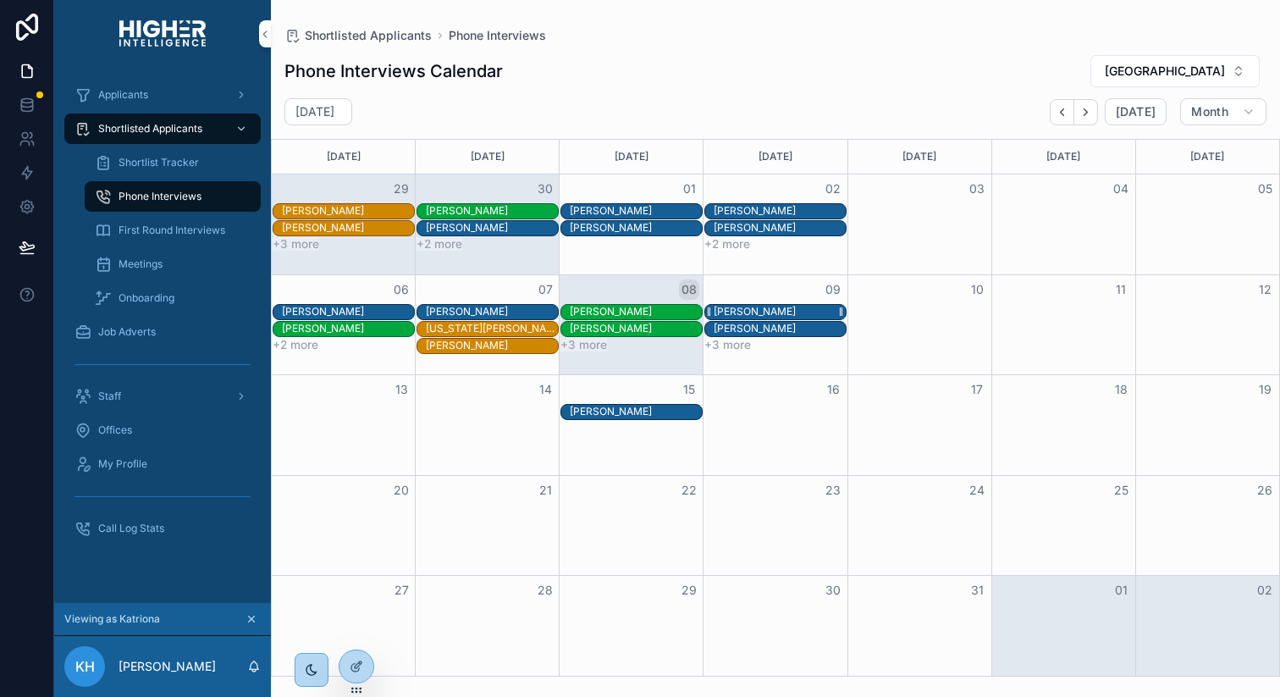
click at [737, 311] on div "[PERSON_NAME]" at bounding box center [755, 312] width 82 height 14
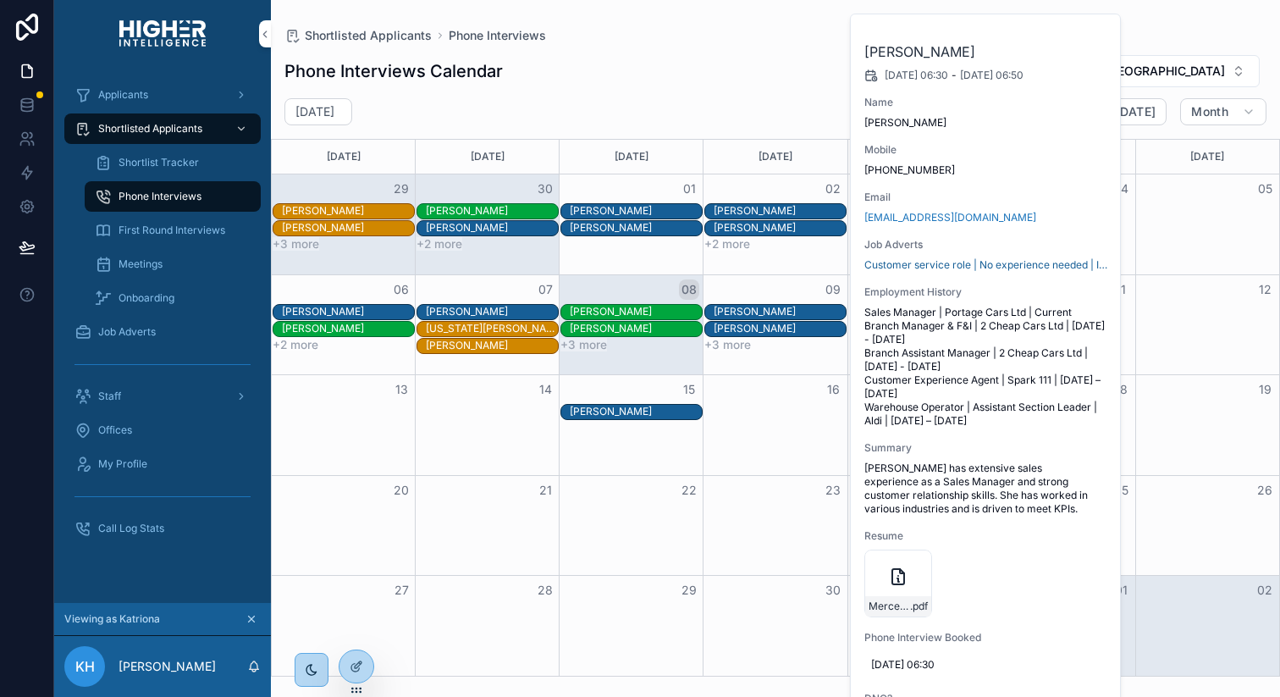
click at [778, 63] on div "Phone Interviews Calendar Brisbane" at bounding box center [775, 71] width 982 height 34
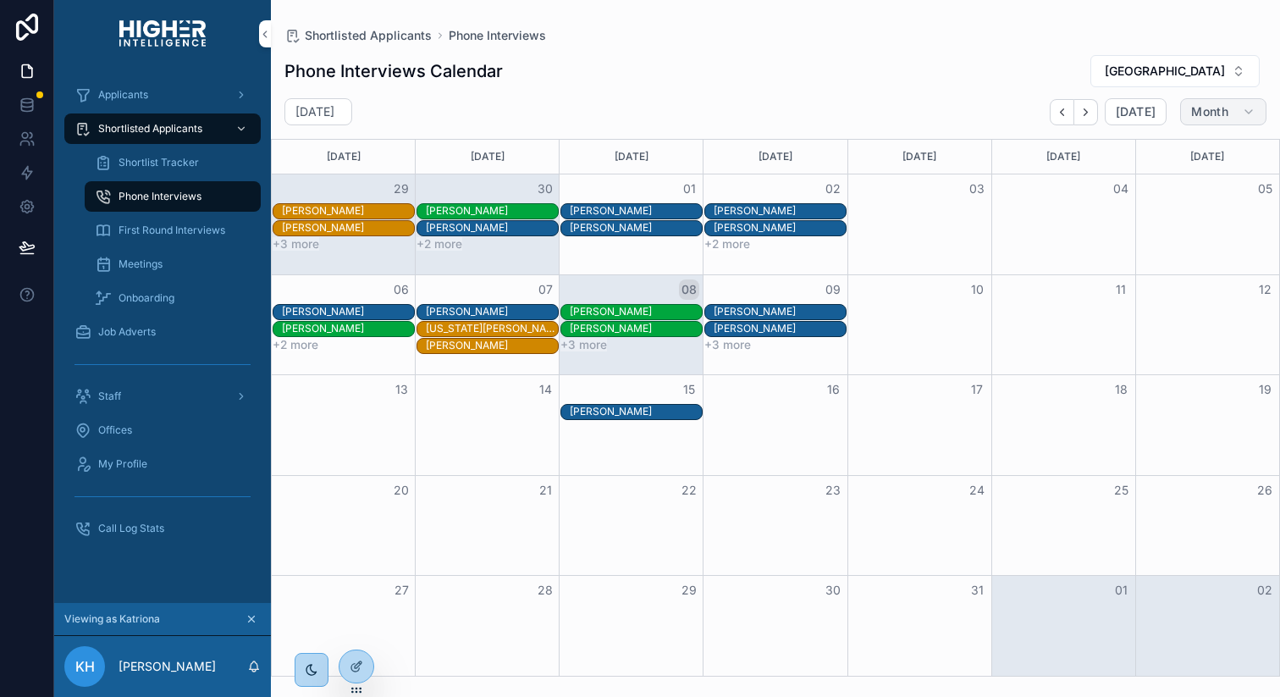
click at [1236, 106] on button "Month" at bounding box center [1223, 111] width 86 height 27
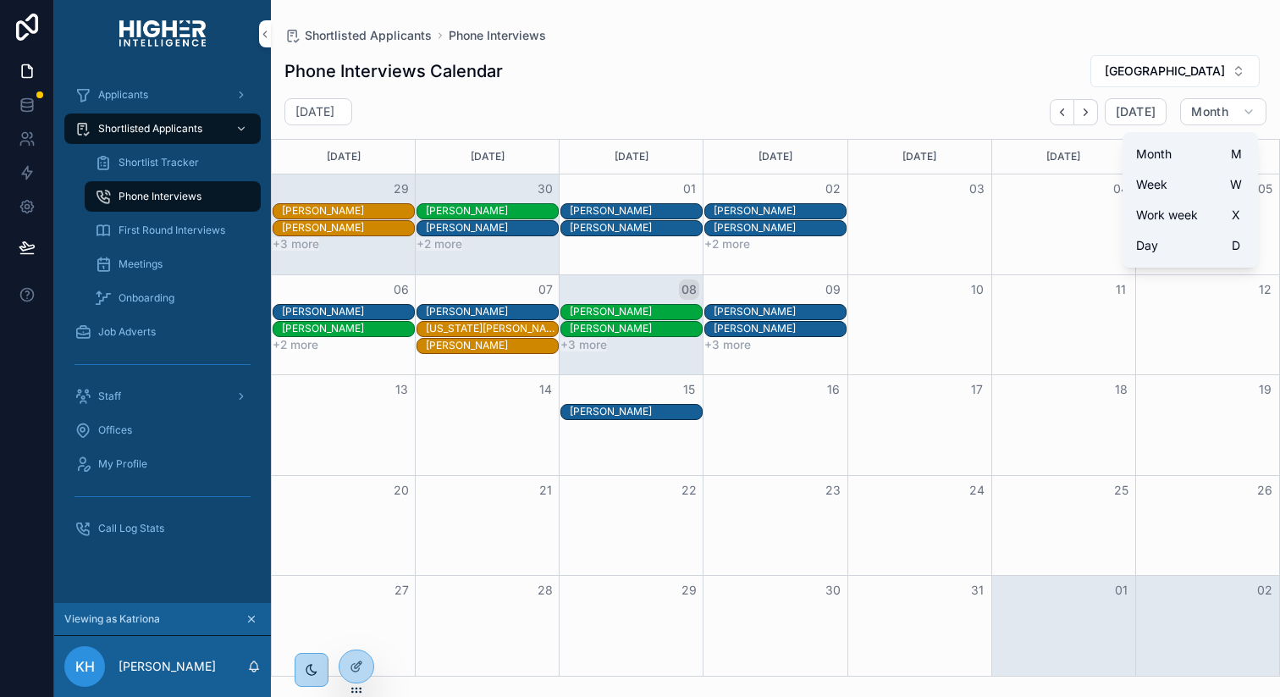
click at [1161, 215] on span "Work week" at bounding box center [1167, 215] width 62 height 17
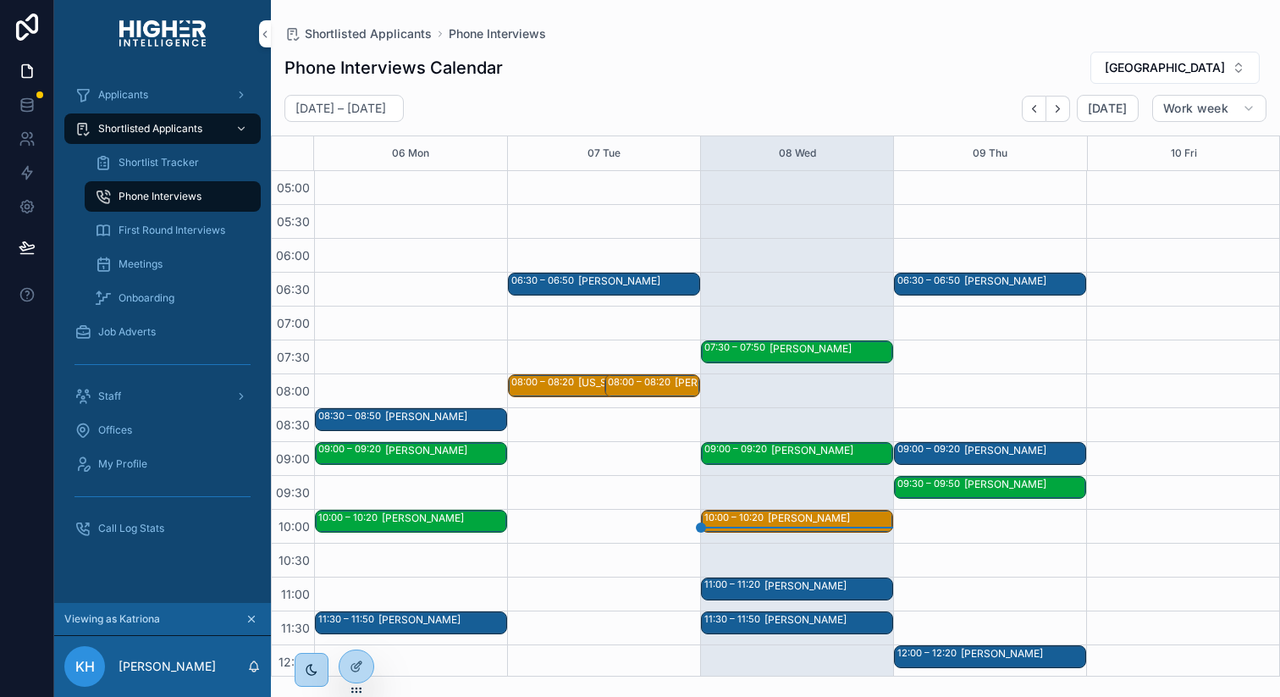
scroll to position [339, 0]
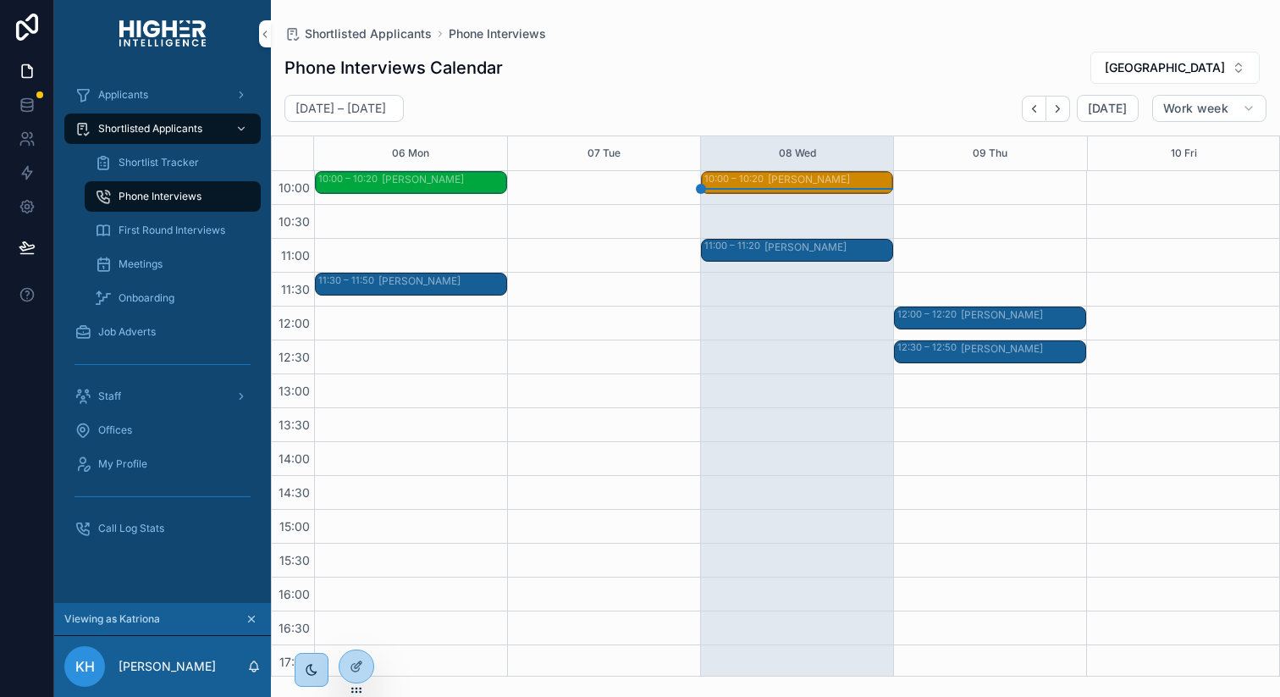
click at [805, 280] on div "Jeremy Tongue" at bounding box center [805, 281] width 82 height 14
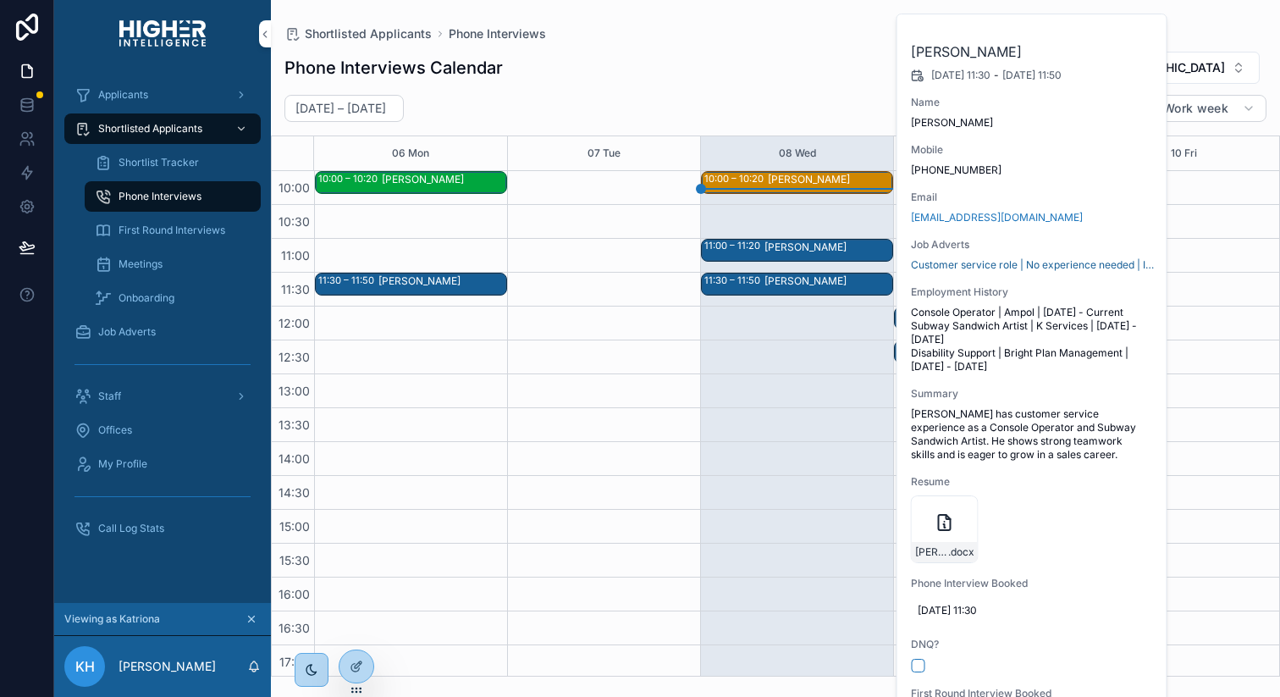
click at [1076, 373] on span "Console Operator | Ampol | Nov 2023 - Current Subway Sandwich Artist | K Servic…" at bounding box center [1033, 340] width 244 height 68
click at [825, 438] on div "07:30 – 07:50 Alana Bailey 09:00 – 09:20 Hannah Ryan 10:00 – 10:20 Hayden Water…" at bounding box center [796, 306] width 193 height 948
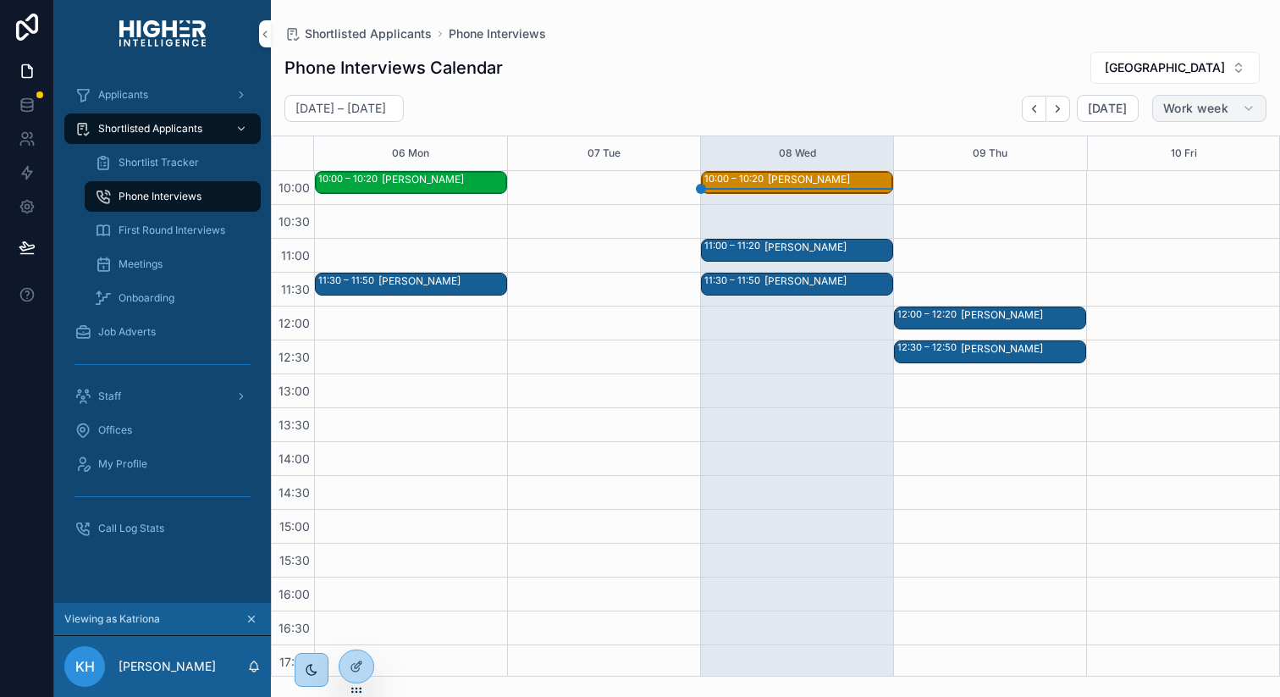
click at [1254, 120] on button "Work week" at bounding box center [1209, 108] width 114 height 27
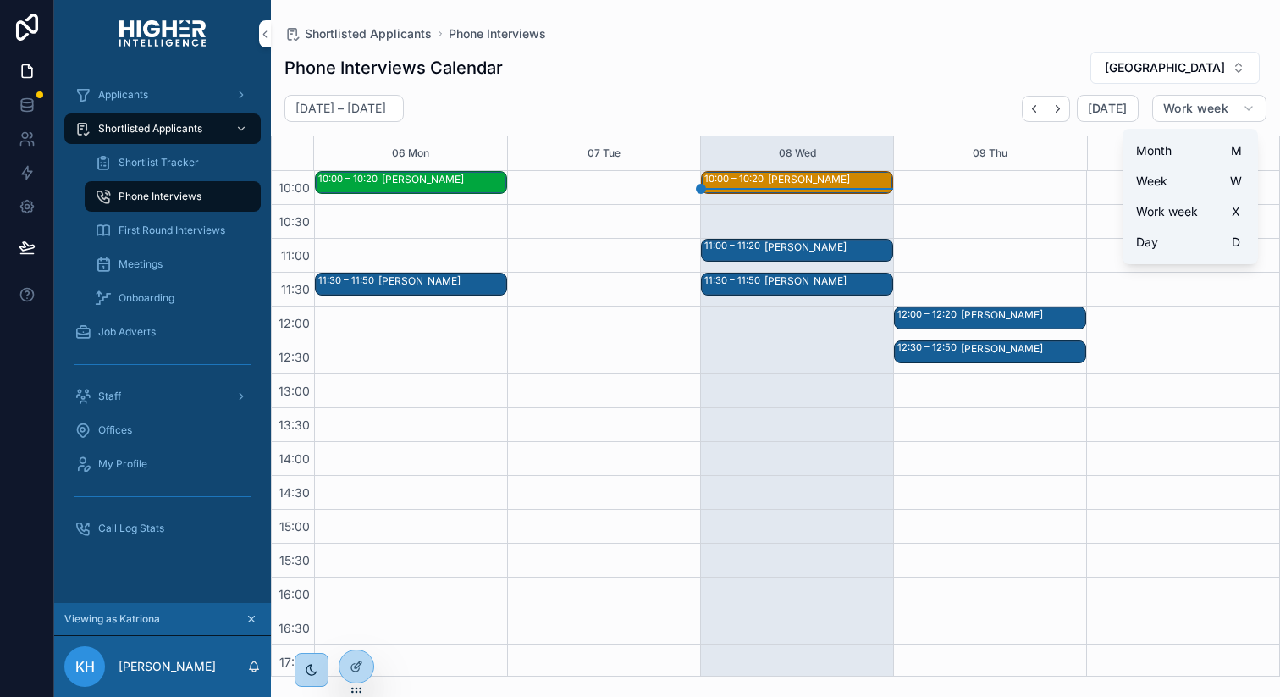
click at [1176, 245] on button "Day D" at bounding box center [1190, 242] width 122 height 30
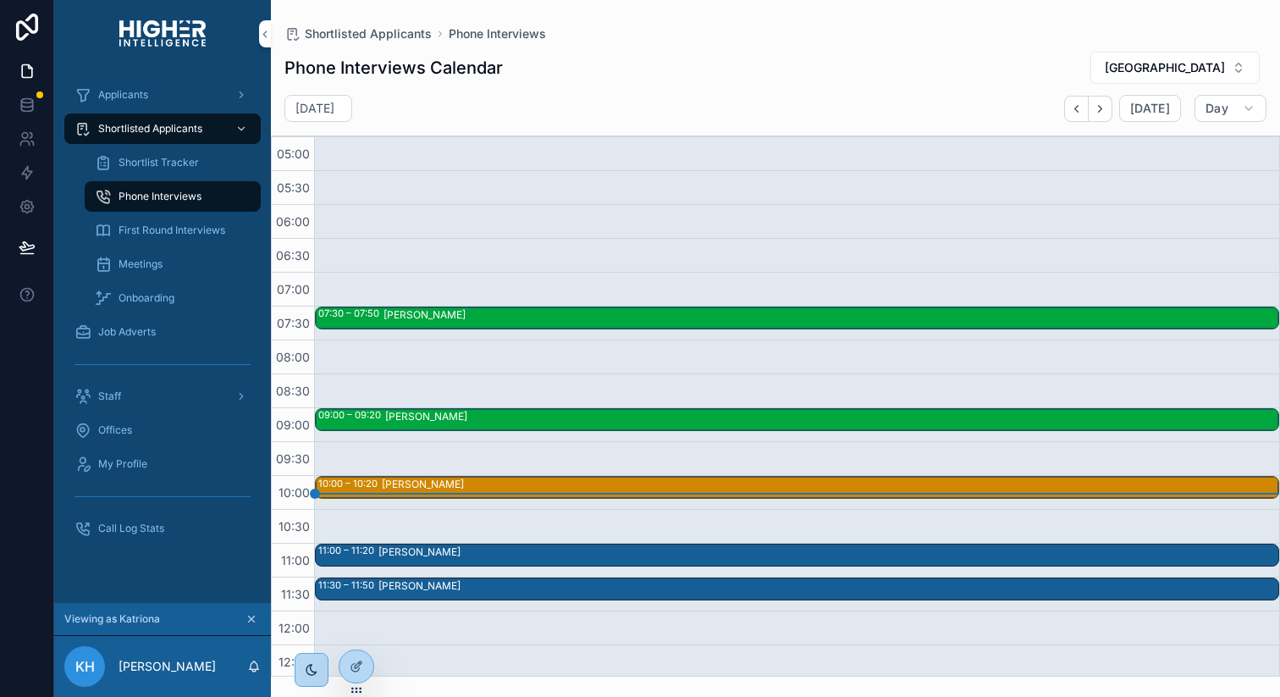
scroll to position [339, 0]
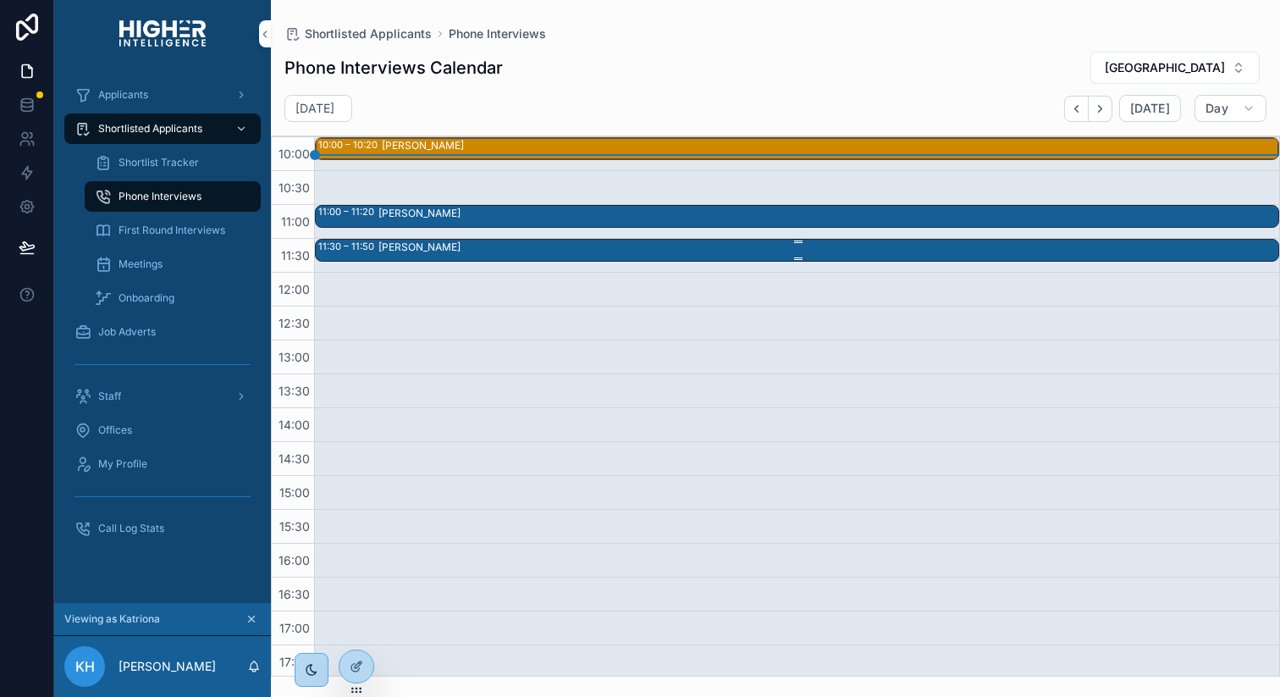
click at [689, 254] on div "Jeremy Tongue" at bounding box center [827, 249] width 899 height 19
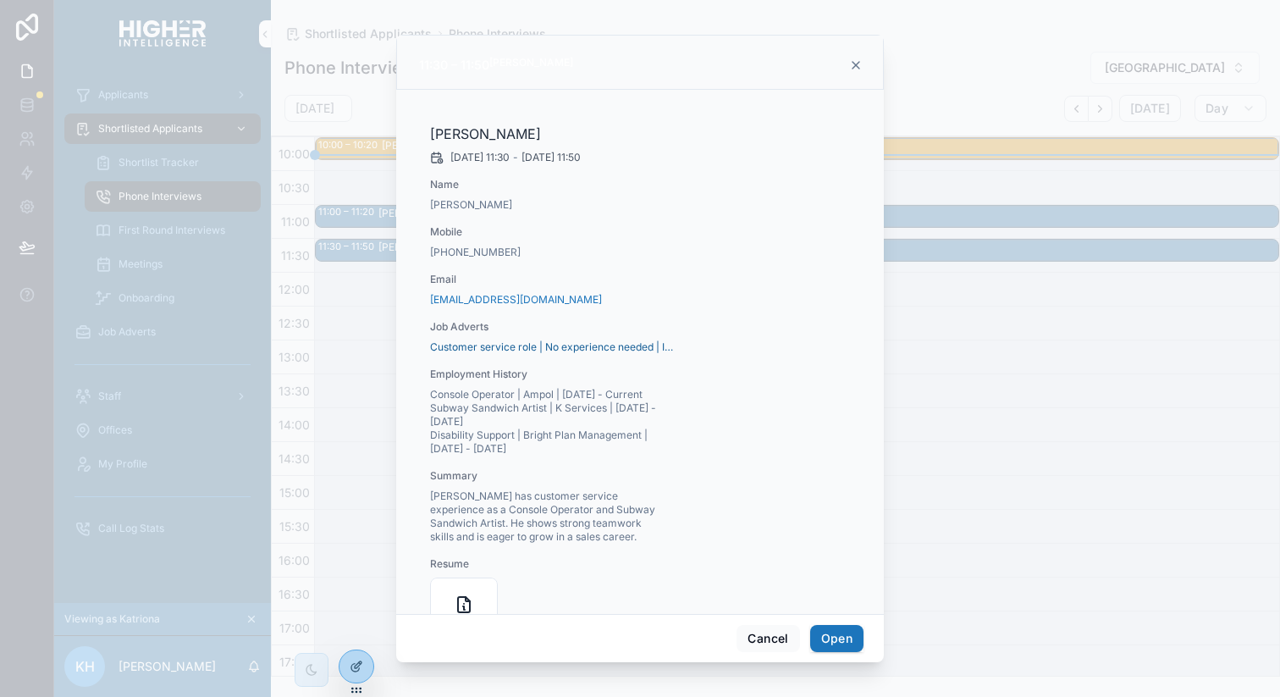
click at [34, 24] on div "scrollable content" at bounding box center [640, 348] width 1280 height 697
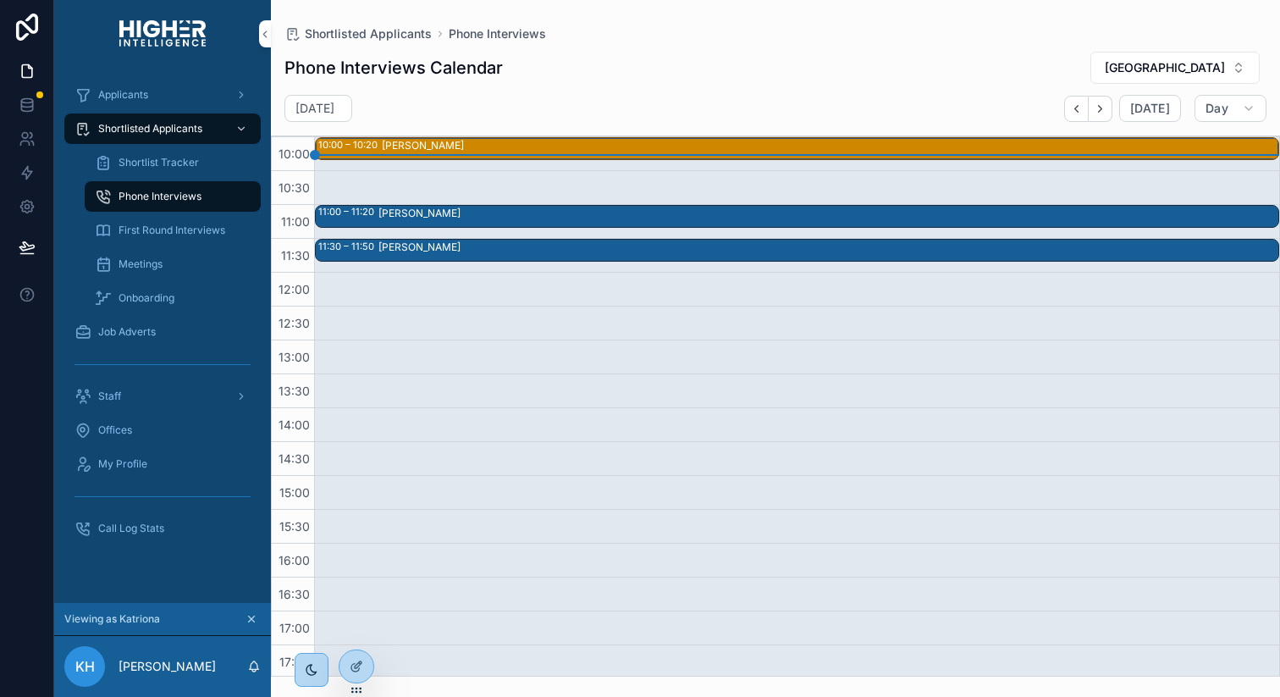
click at [34, 24] on icon at bounding box center [27, 27] width 34 height 27
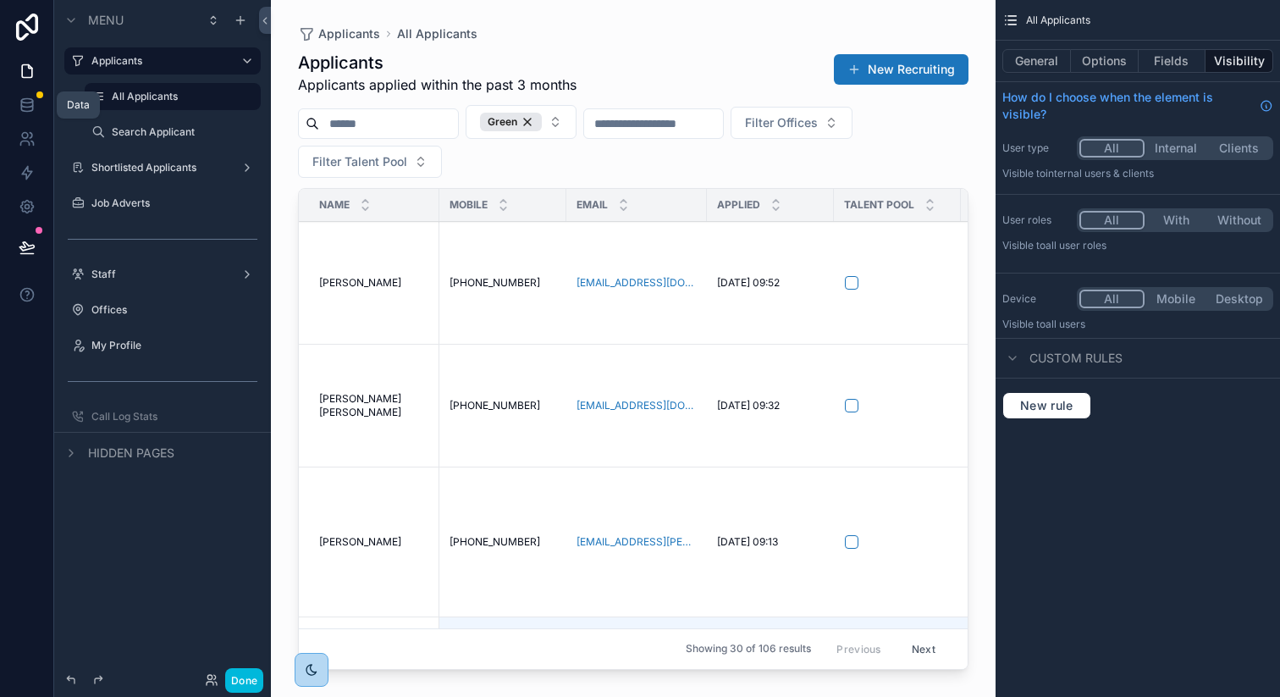
click at [35, 109] on icon at bounding box center [27, 104] width 17 height 17
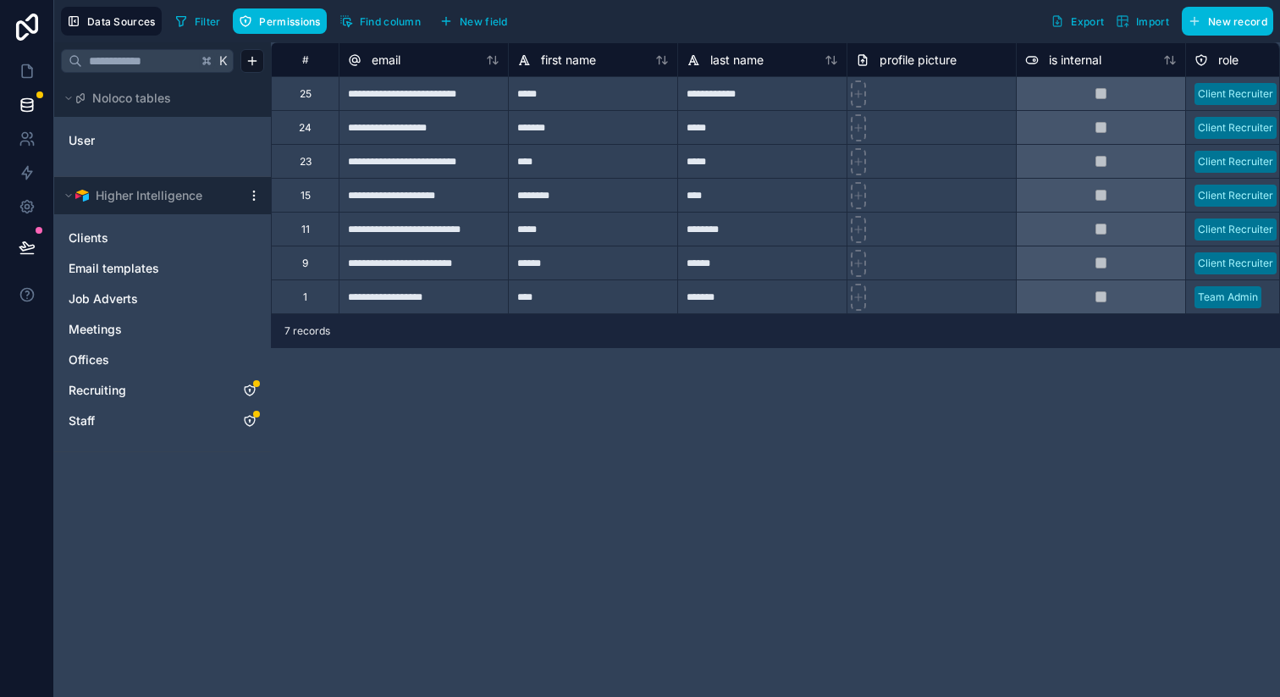
click at [244, 552] on div "K Noloco tables User Higher Intelligence Clients Email templates Job Adverts Me…" at bounding box center [162, 369] width 217 height 654
click at [104, 390] on span "Recruiting" at bounding box center [98, 390] width 58 height 17
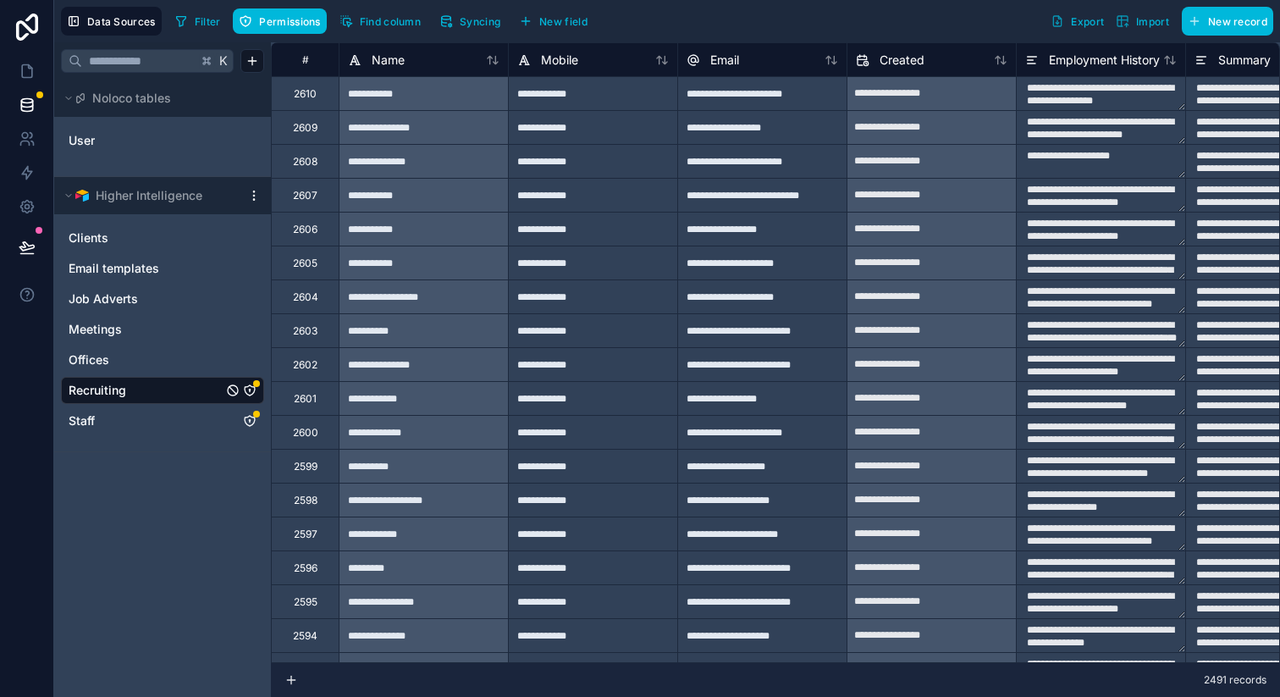
click at [213, 394] on link "Recruiting" at bounding box center [146, 390] width 154 height 17
click at [249, 385] on icon "Recruiting" at bounding box center [250, 390] width 10 height 10
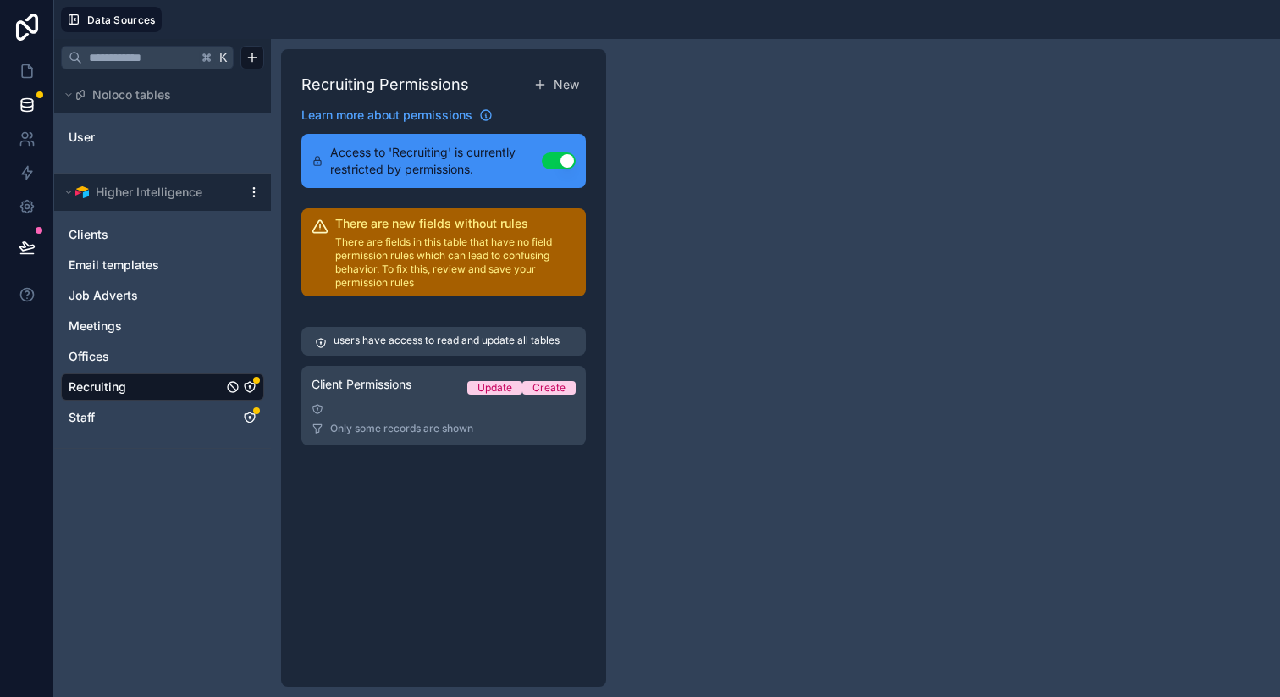
click at [415, 407] on div at bounding box center [444, 409] width 264 height 12
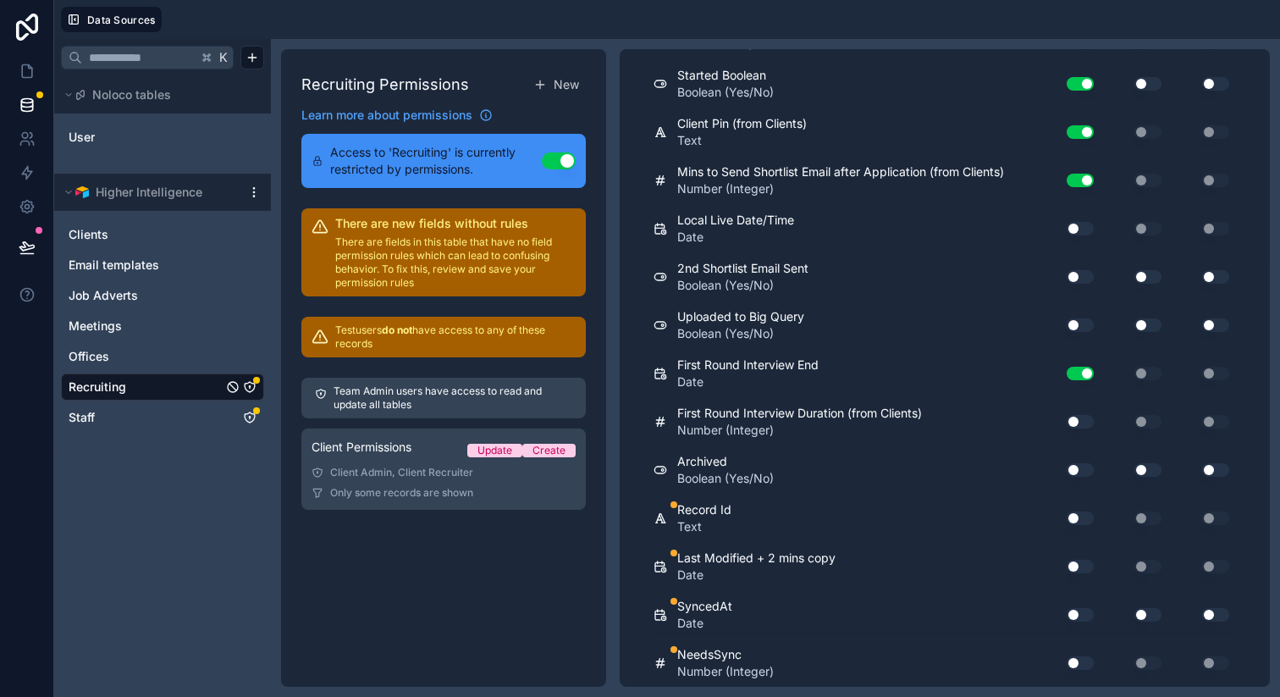
scroll to position [4728, 0]
click at [1077, 515] on button "Use setting" at bounding box center [1080, 518] width 27 height 14
click at [1081, 564] on button "Use setting" at bounding box center [1080, 567] width 27 height 14
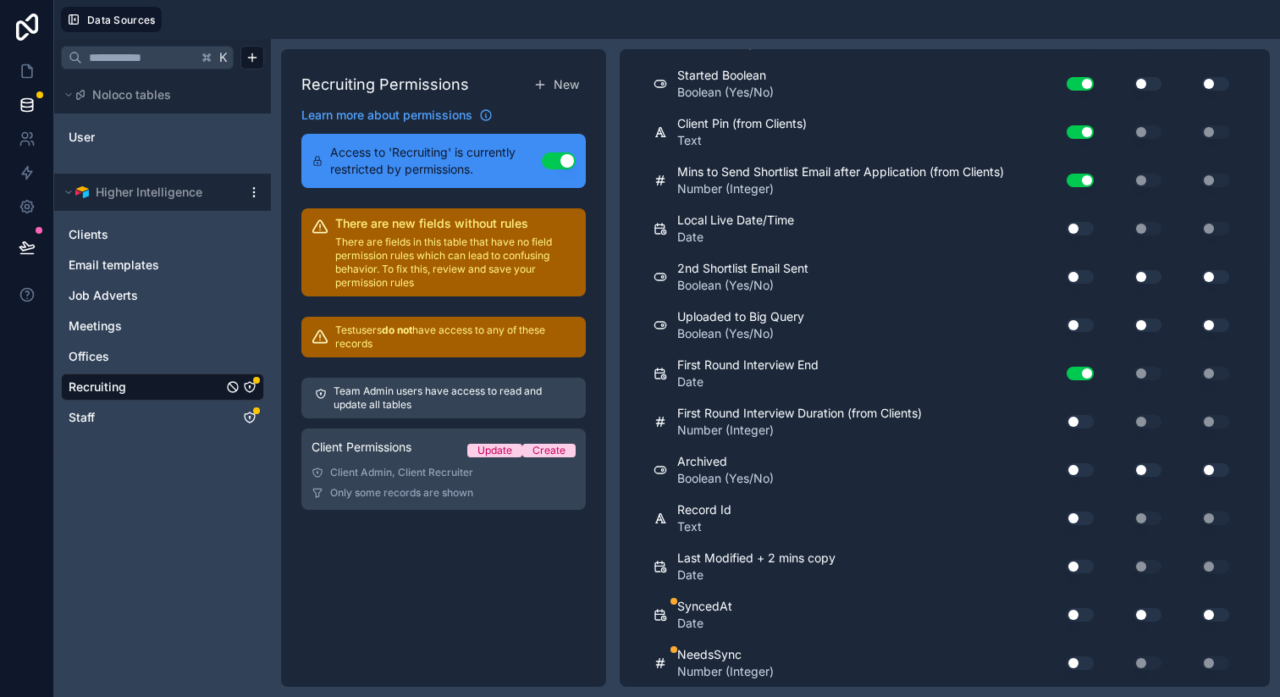
click at [1081, 617] on button "Use setting" at bounding box center [1080, 615] width 27 height 14
click at [1077, 659] on button "Use setting" at bounding box center [1080, 663] width 27 height 14
click at [185, 416] on link "Staff" at bounding box center [146, 417] width 154 height 17
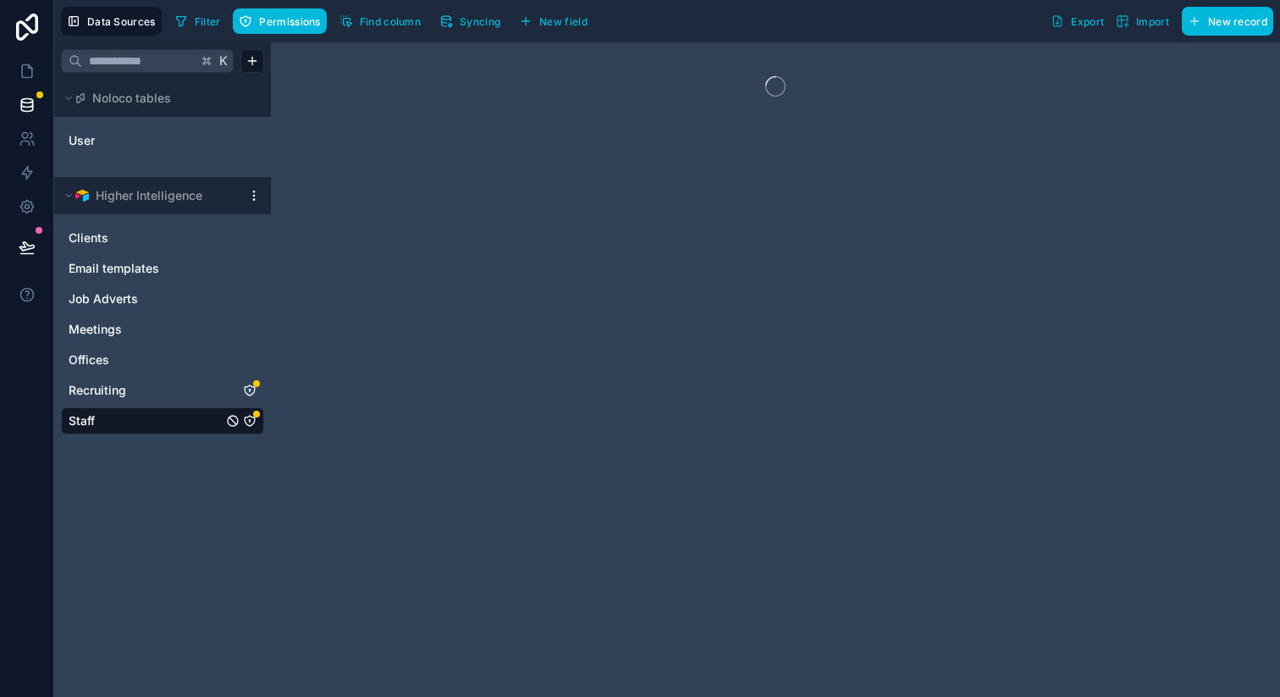
click at [249, 393] on icon "Recruiting" at bounding box center [250, 390] width 14 height 14
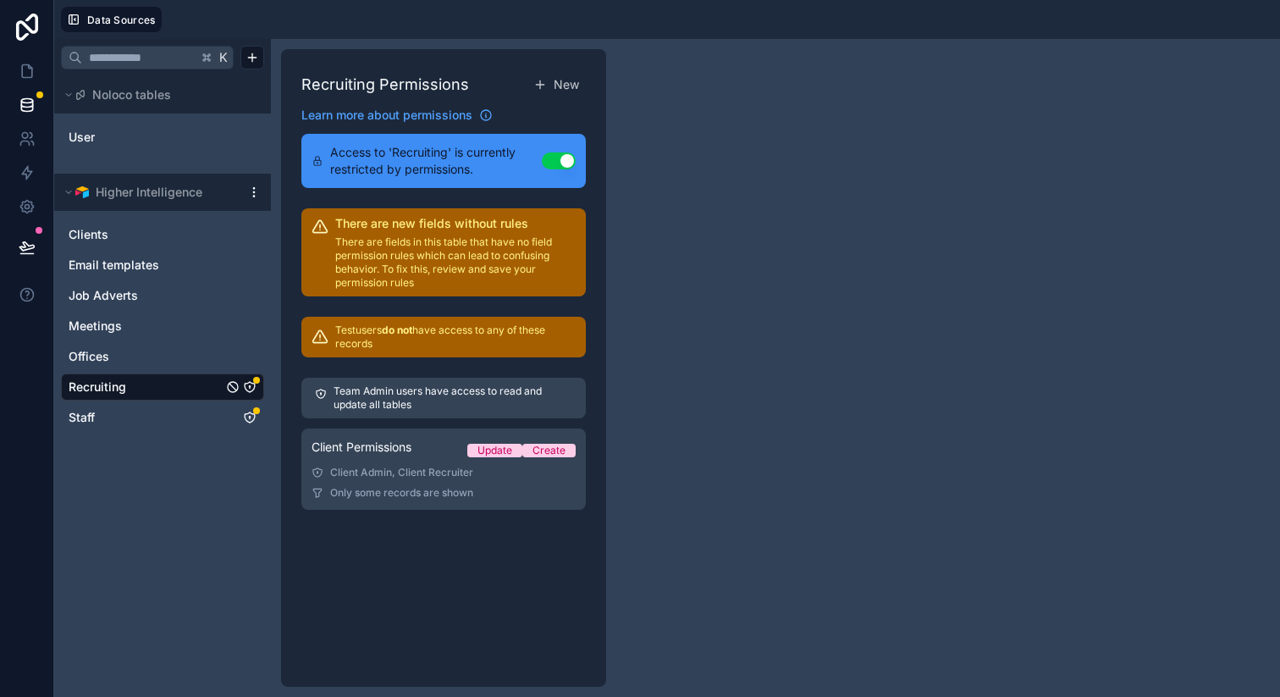
click at [424, 482] on link "Client Permissions Update Create Client Admin, Client Recruiter Only some recor…" at bounding box center [443, 468] width 284 height 81
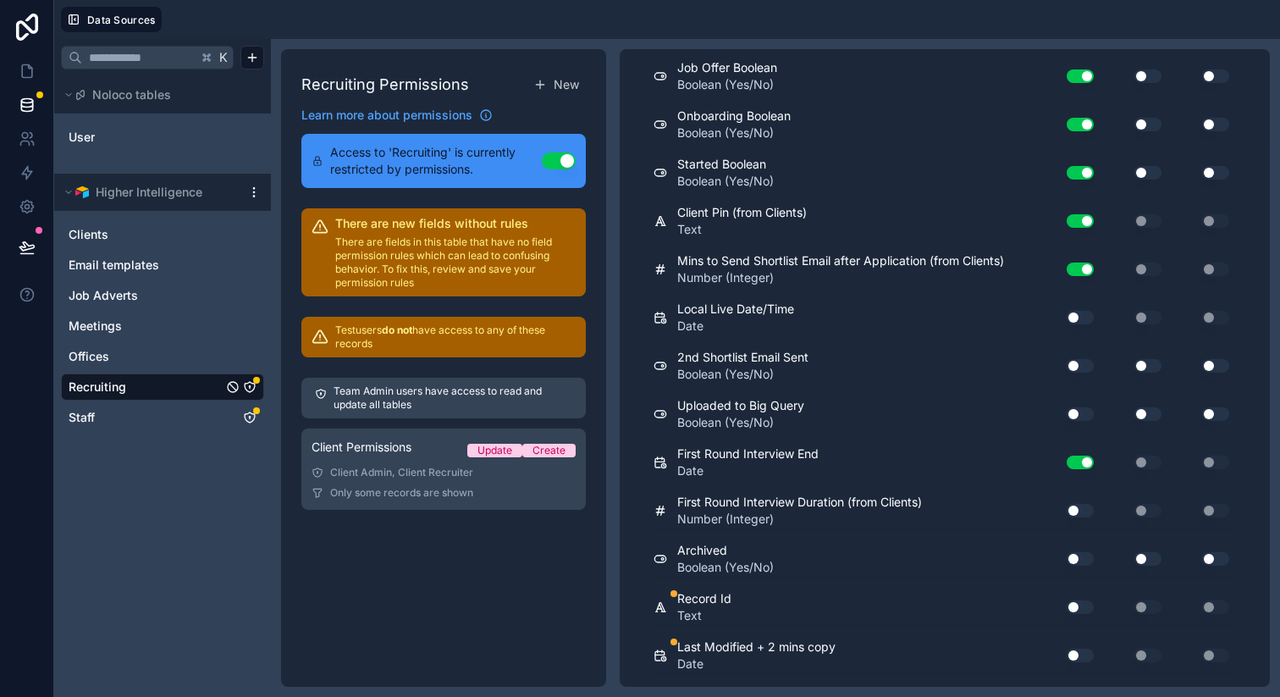
scroll to position [4728, 0]
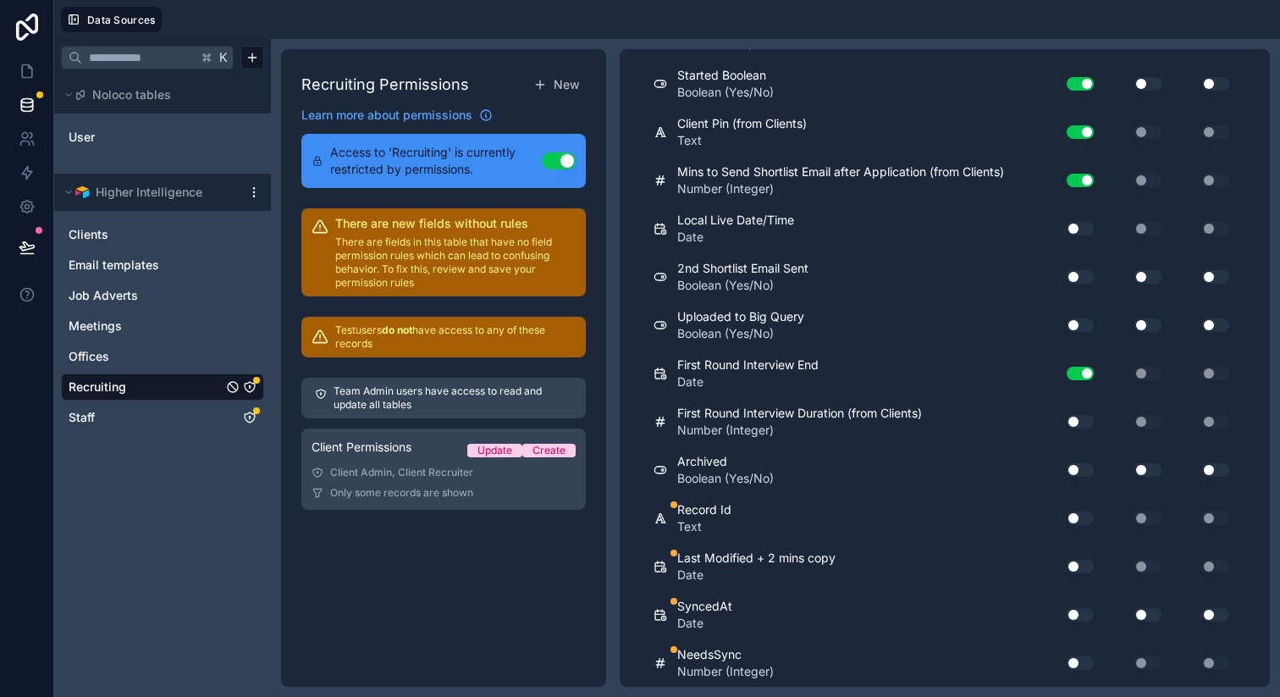
click at [1072, 516] on button "Use setting" at bounding box center [1080, 518] width 27 height 14
click at [1068, 565] on button "Use setting" at bounding box center [1080, 567] width 27 height 14
click at [1069, 614] on button "Use setting" at bounding box center [1080, 615] width 27 height 14
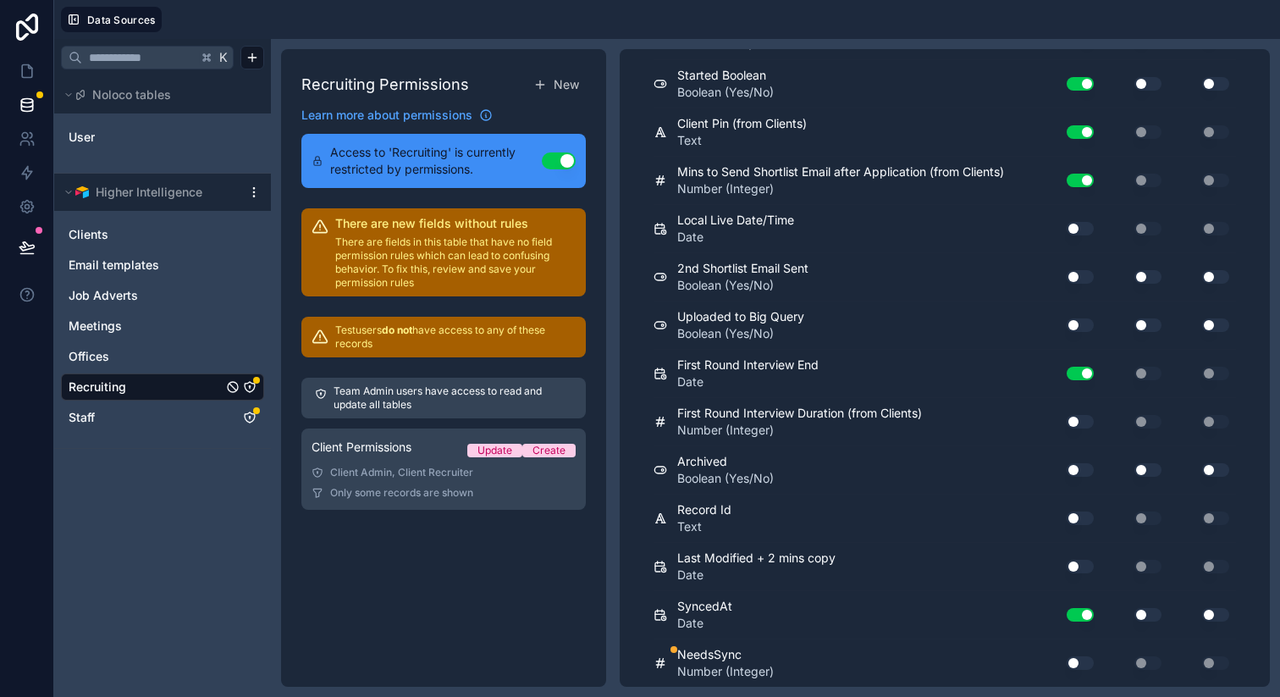
click at [1069, 614] on button "Use setting" at bounding box center [1080, 615] width 27 height 14
click at [1076, 663] on button "Use setting" at bounding box center [1080, 663] width 27 height 14
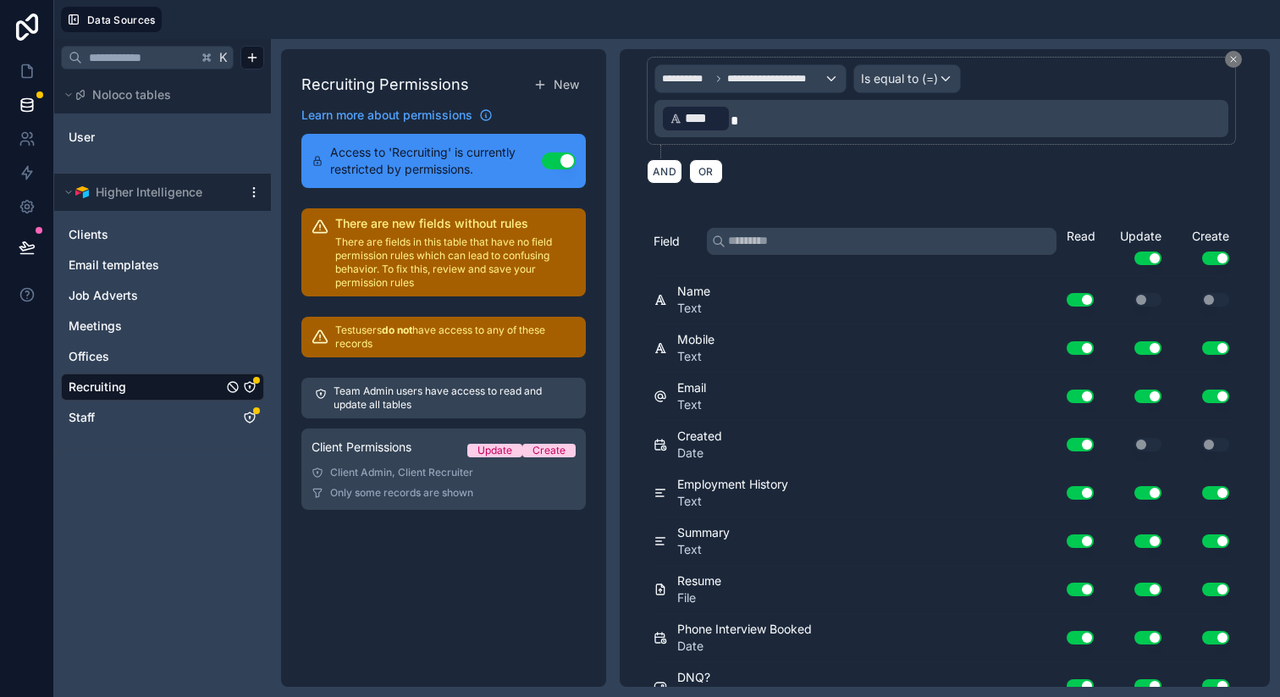
scroll to position [0, 0]
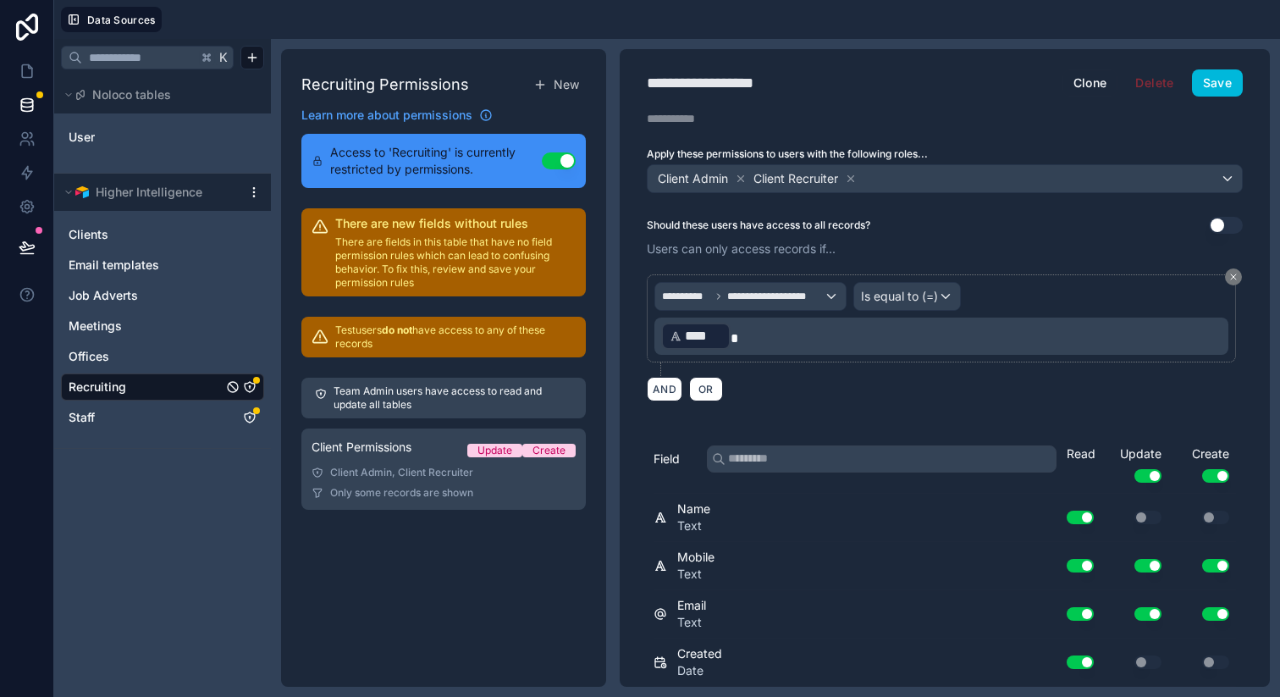
click at [1215, 88] on button "Save" at bounding box center [1217, 82] width 51 height 27
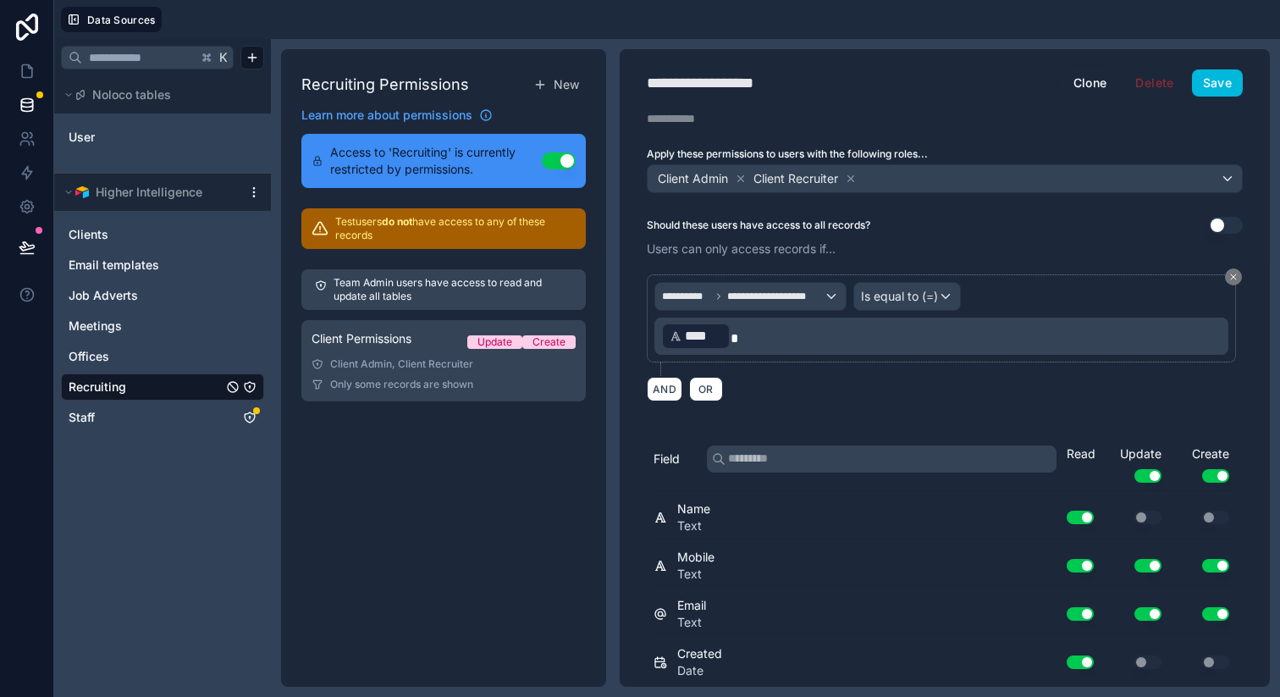
click at [177, 418] on link "Staff" at bounding box center [146, 417] width 154 height 17
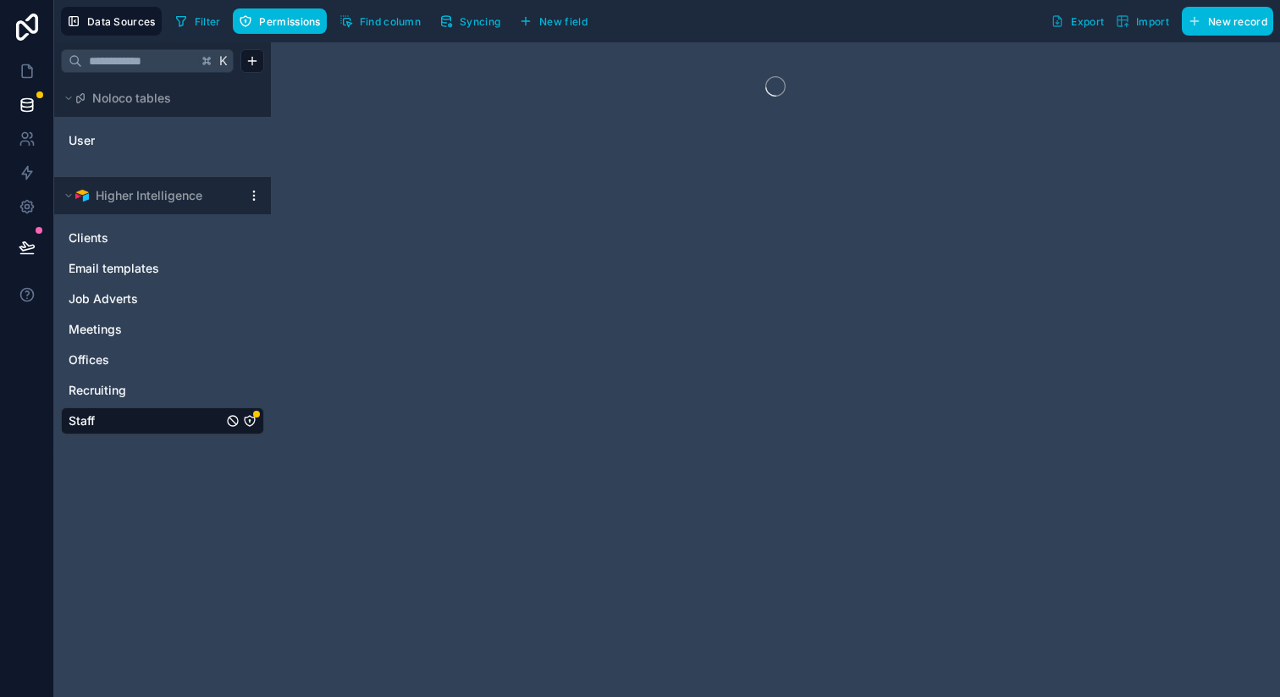
click at [250, 417] on icon "Staff" at bounding box center [250, 421] width 14 height 14
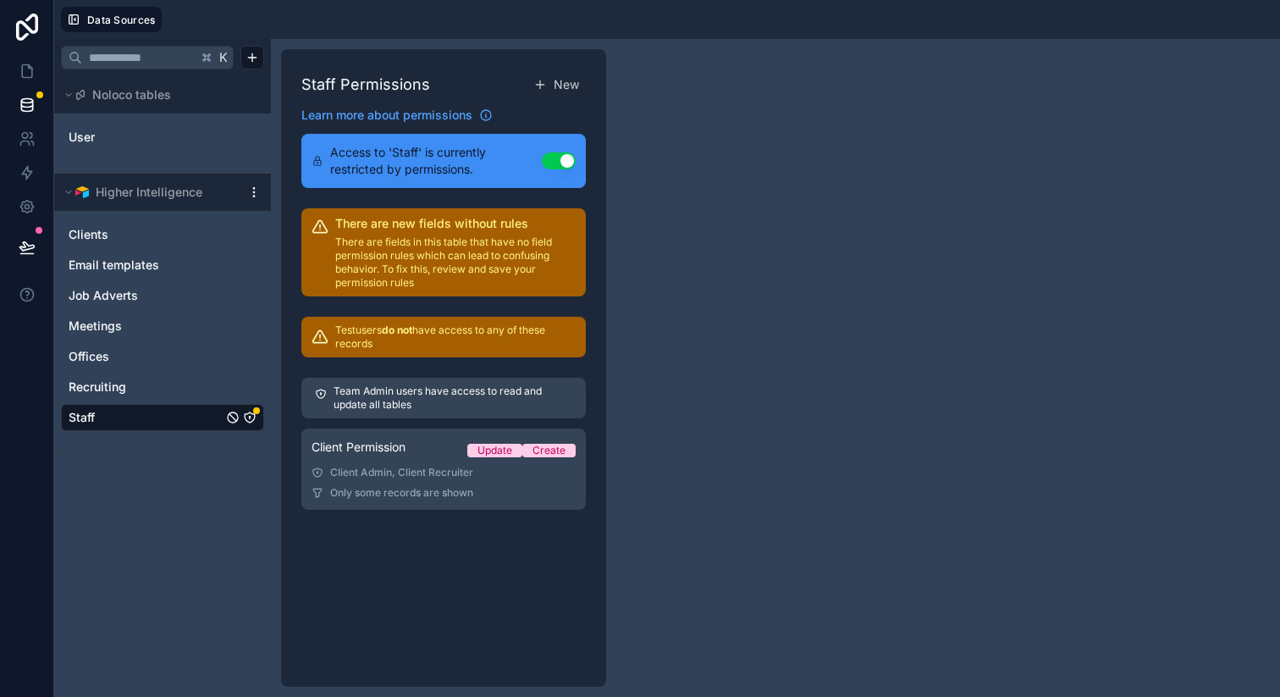
click at [434, 475] on div "Client Admin, Client Recruiter" at bounding box center [444, 473] width 264 height 14
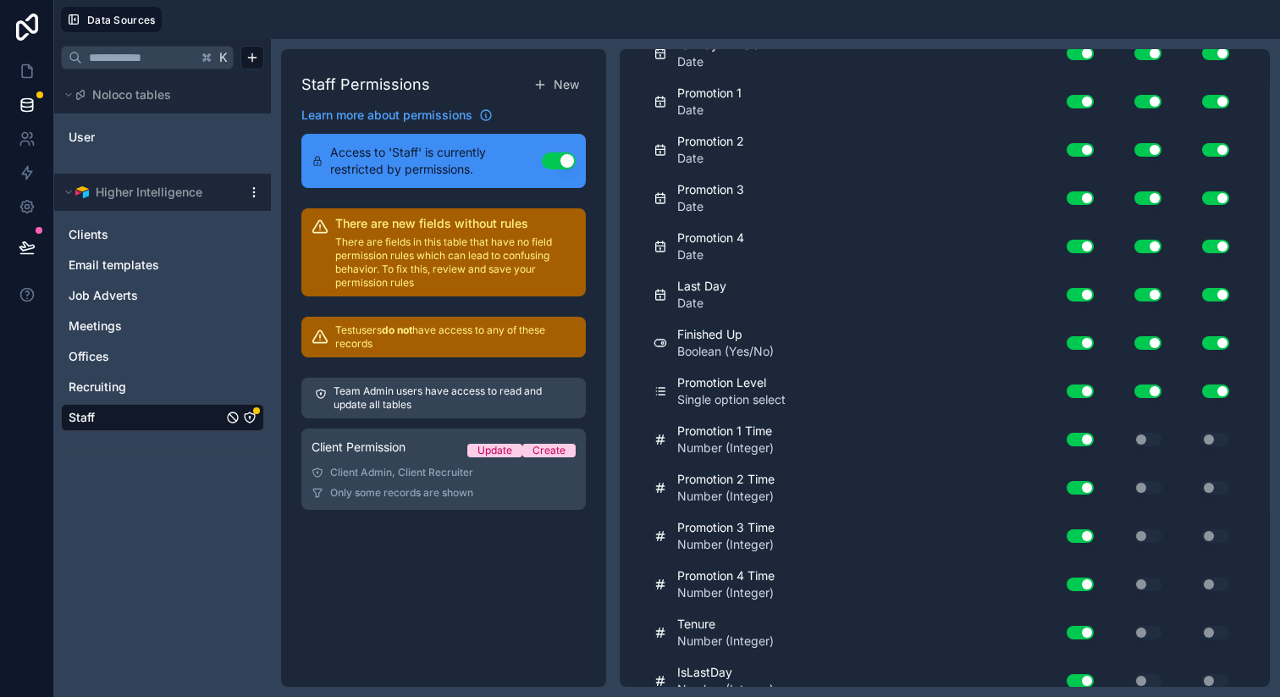
scroll to position [1881, 0]
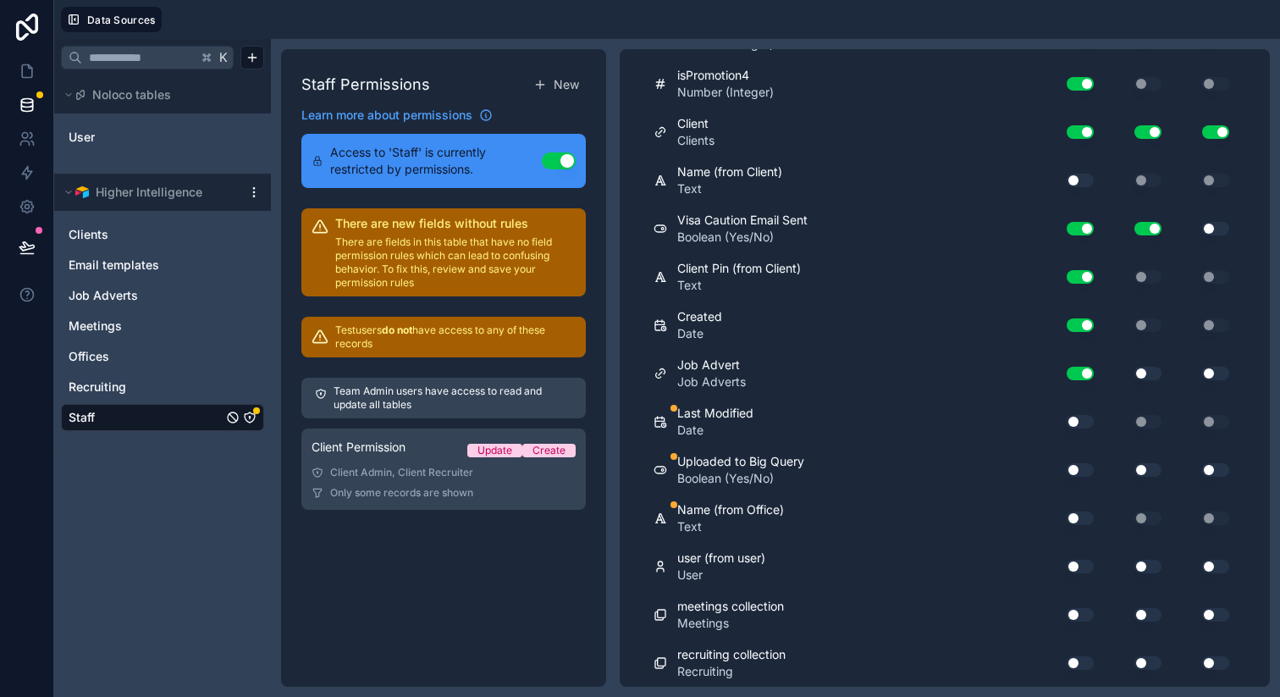
click at [1078, 417] on button "Use setting" at bounding box center [1080, 422] width 27 height 14
click at [1079, 459] on div "Use setting" at bounding box center [1073, 469] width 54 height 27
click at [1079, 464] on button "Use setting" at bounding box center [1080, 470] width 27 height 14
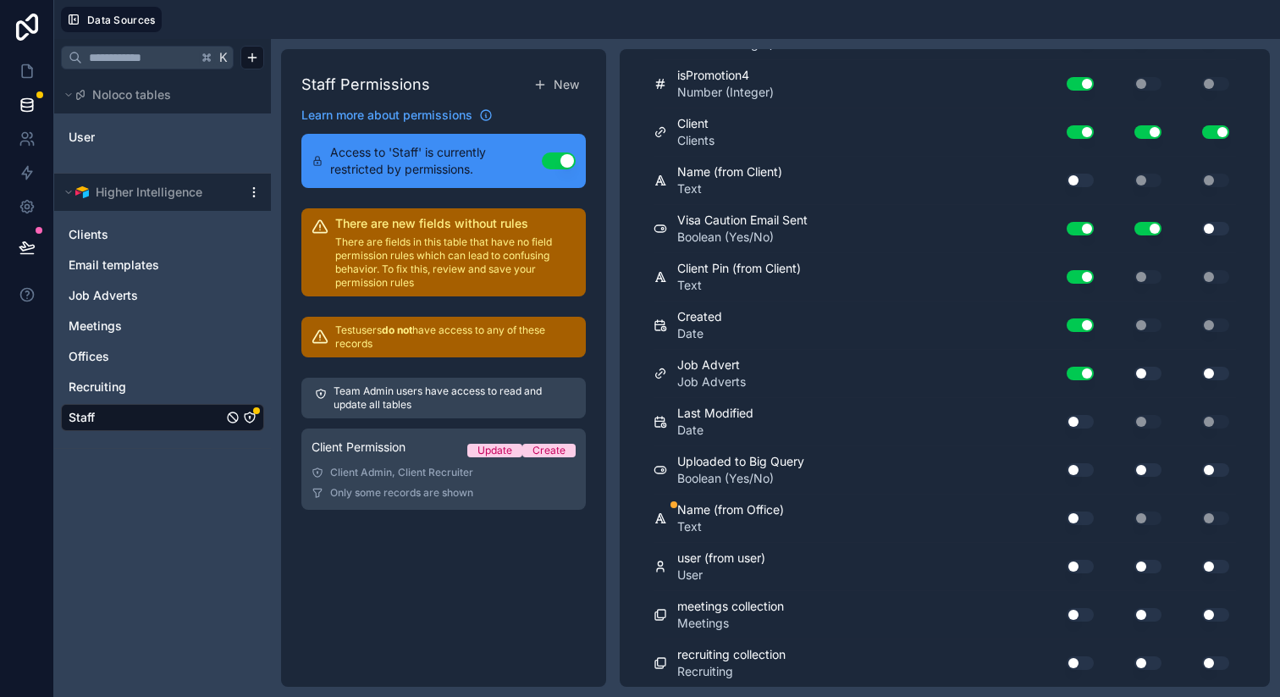
click at [1073, 522] on button "Use setting" at bounding box center [1080, 518] width 27 height 14
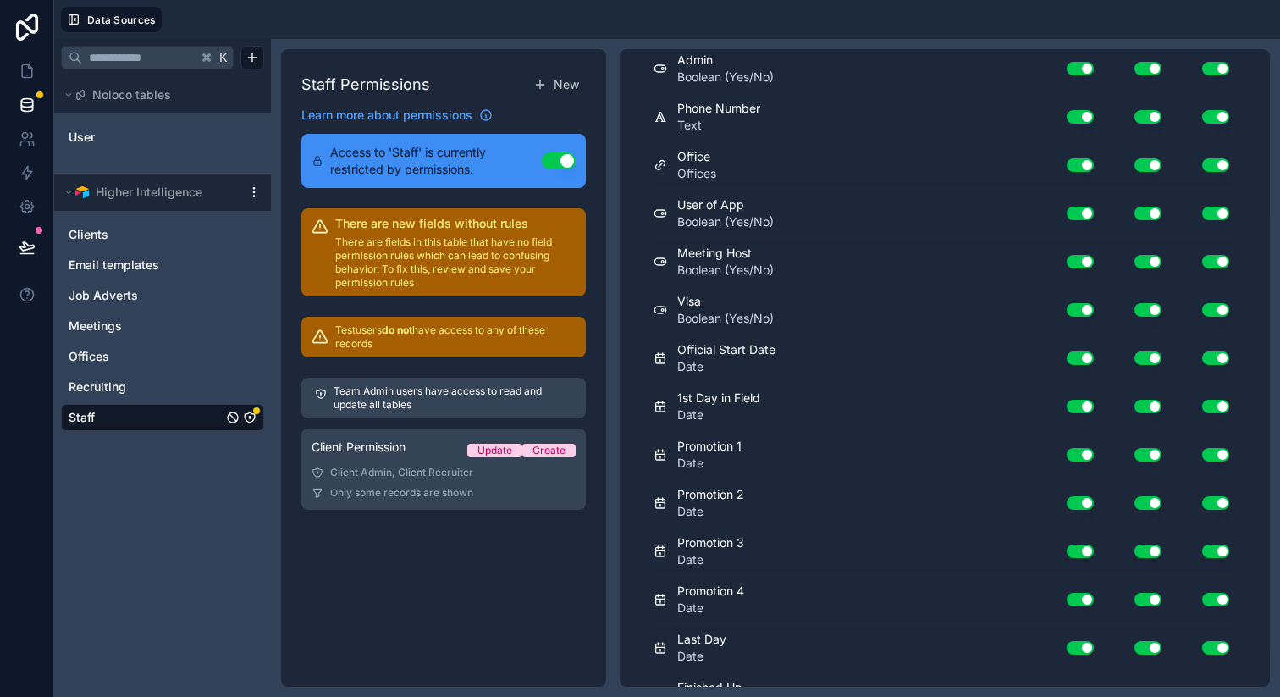
scroll to position [0, 0]
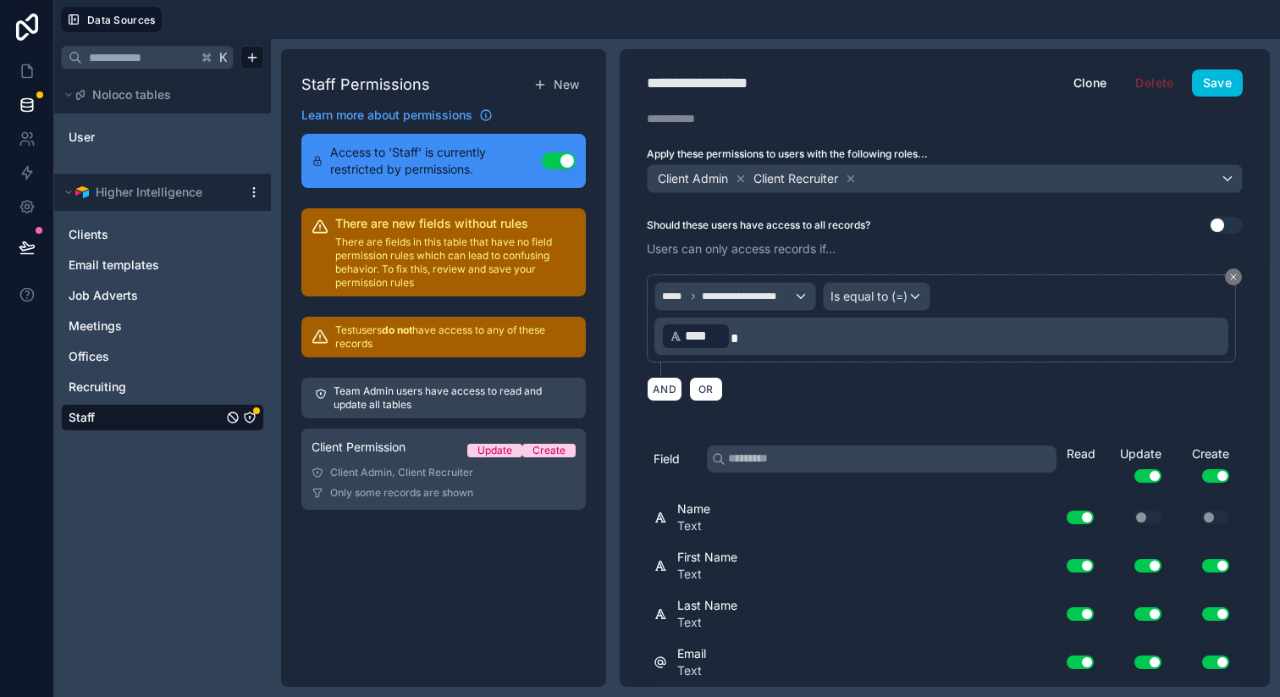
click at [1213, 85] on button "Save" at bounding box center [1217, 82] width 51 height 27
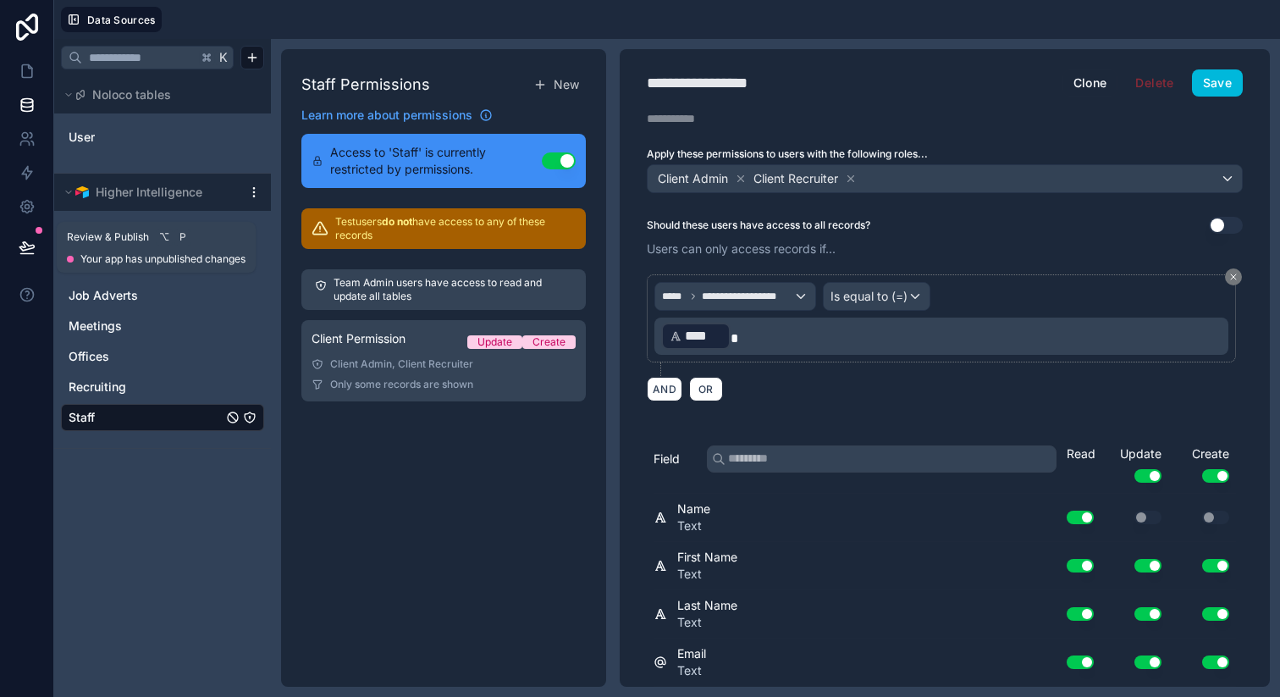
click at [21, 254] on icon at bounding box center [26, 254] width 13 height 0
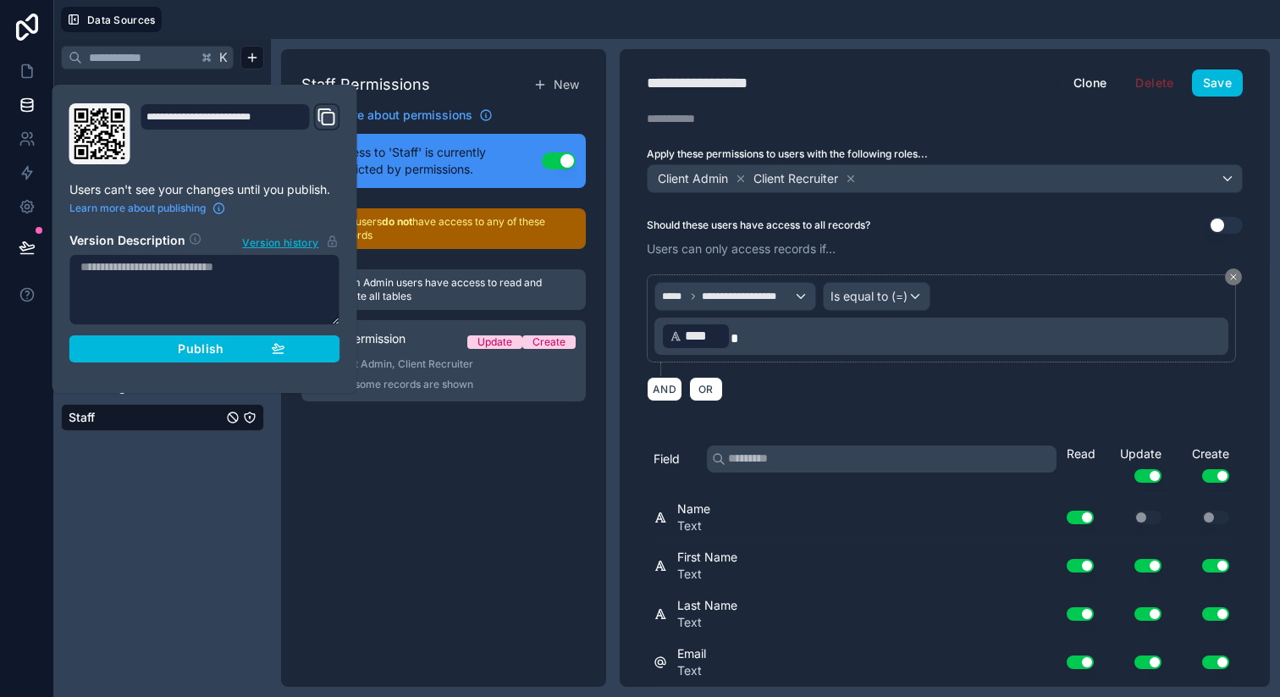
click at [381, 510] on div "Staff Permissions New Learn more about permissions Access to 'Staff' is current…" at bounding box center [443, 367] width 325 height 637
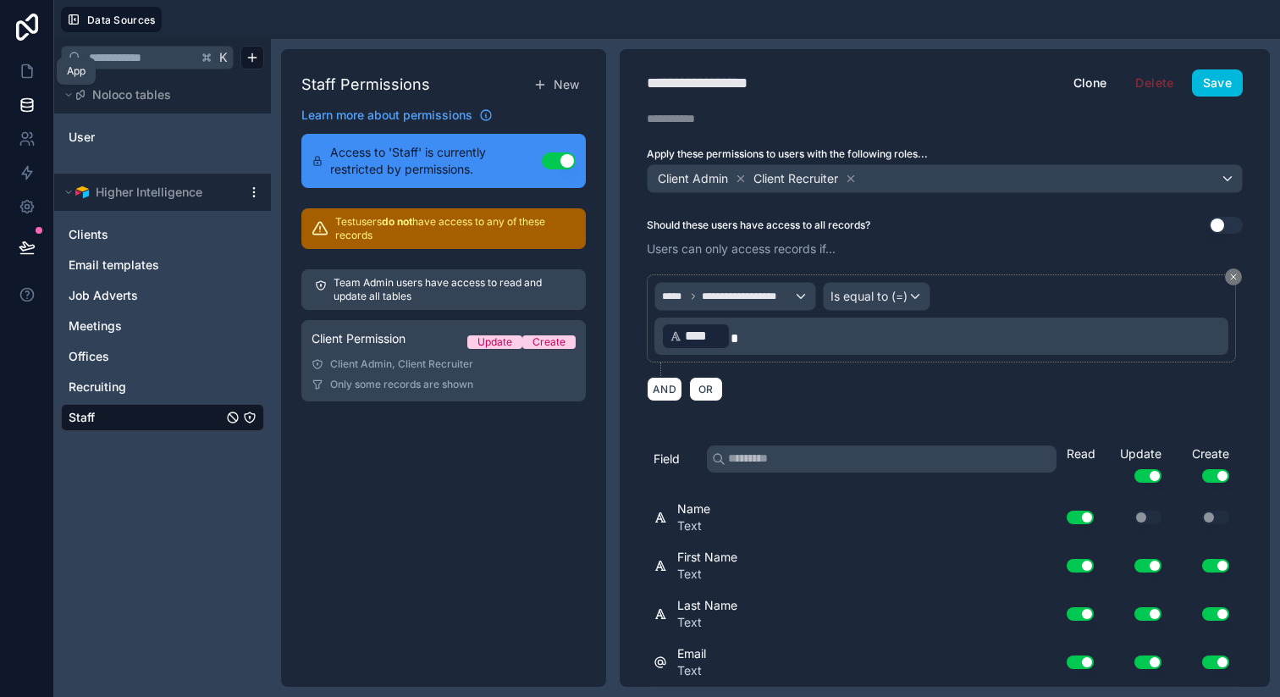
click at [25, 68] on icon at bounding box center [27, 71] width 17 height 17
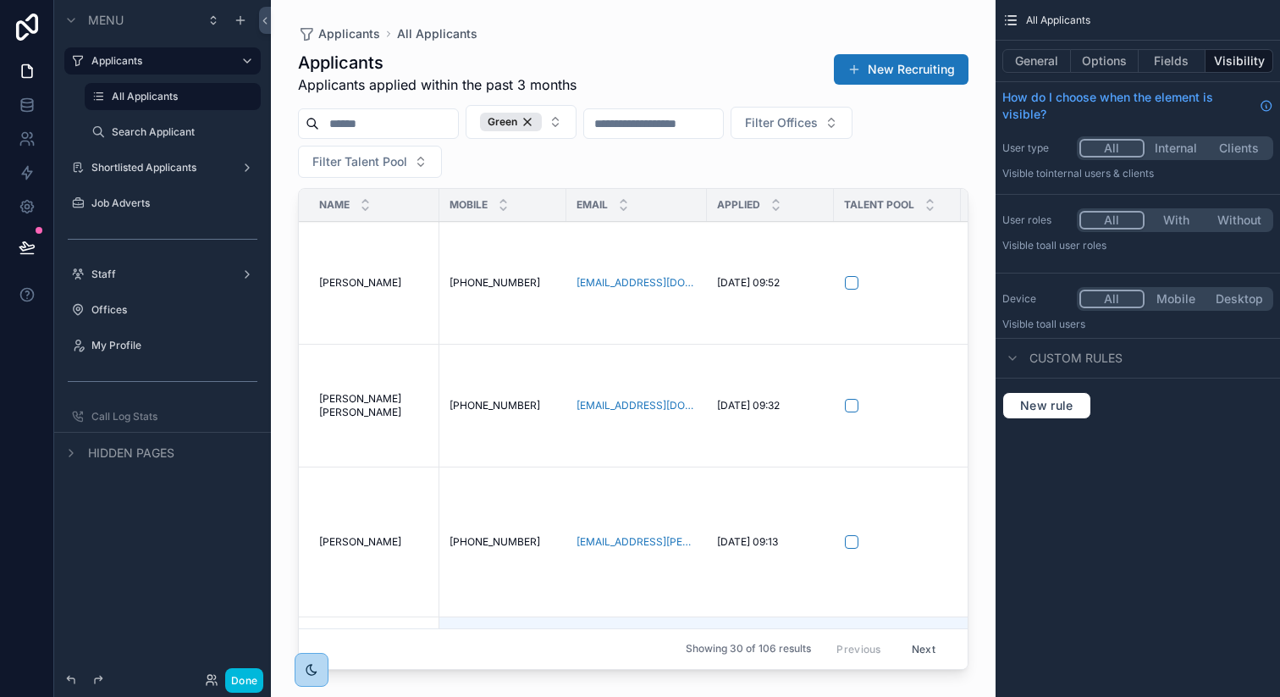
click at [235, 681] on button "Done" at bounding box center [244, 680] width 38 height 25
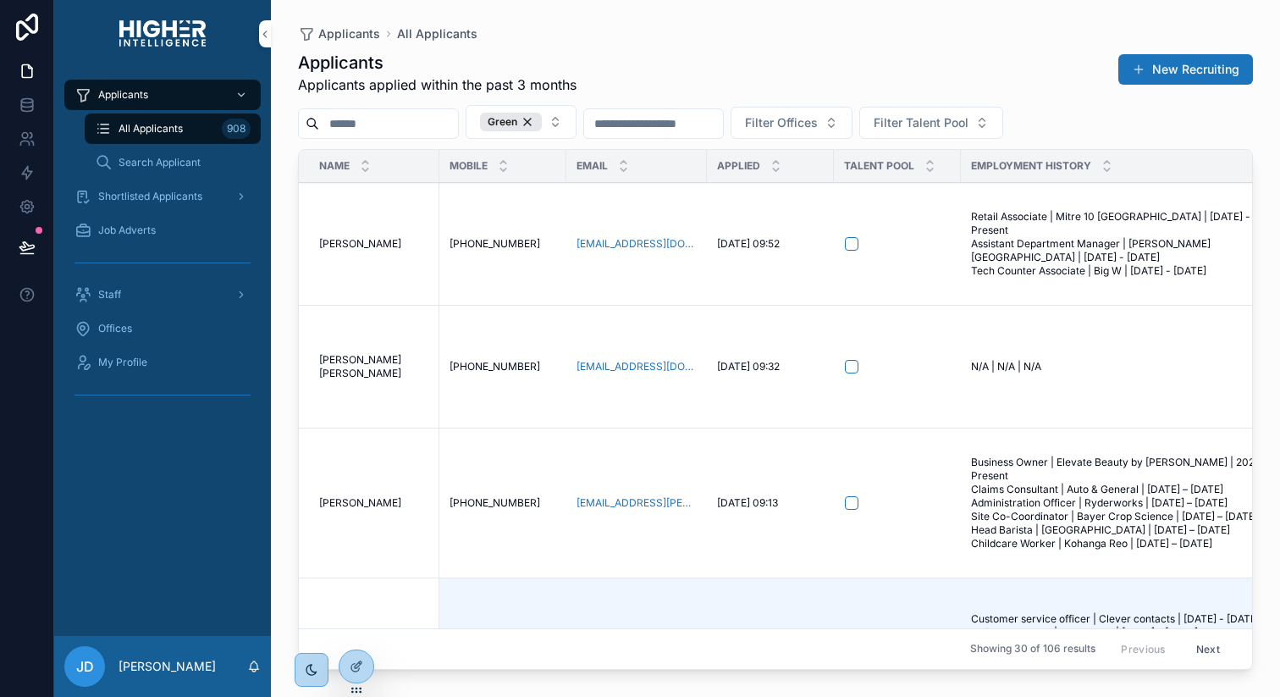
click at [354, 670] on icon at bounding box center [357, 666] width 14 height 14
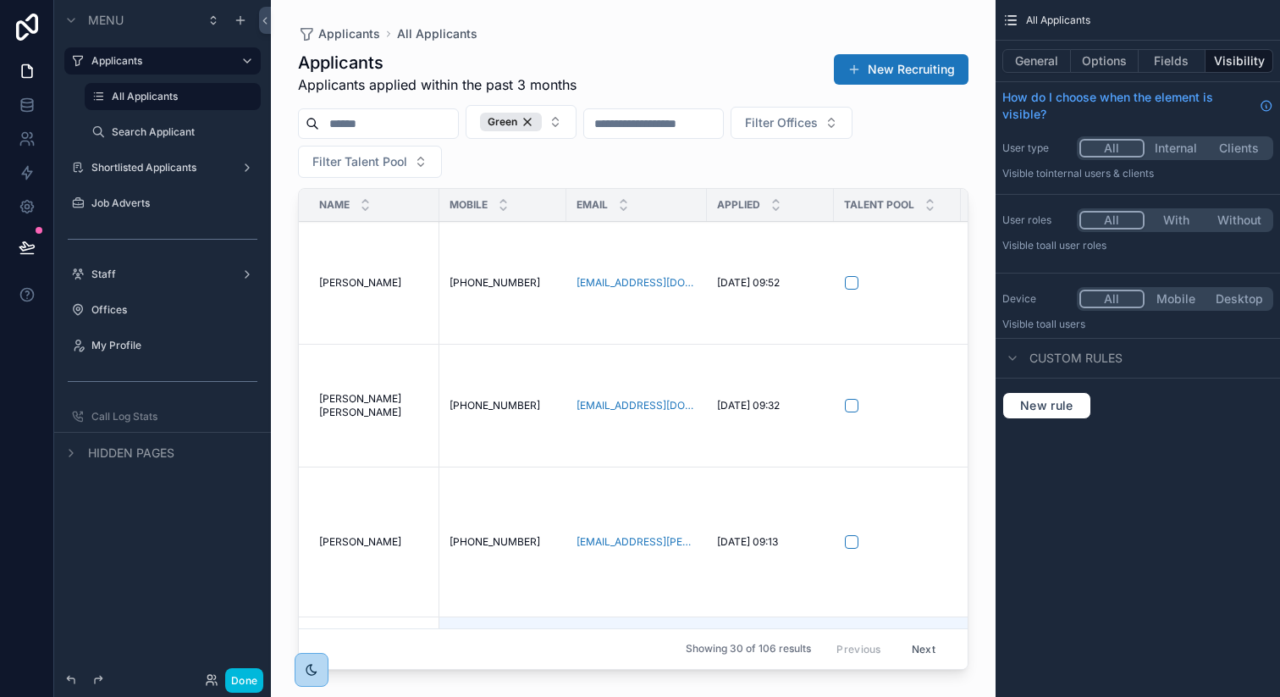
click at [0, 0] on icon "scrollable content" at bounding box center [0, 0] width 0 height 0
click at [227, 96] on icon "scrollable content" at bounding box center [224, 97] width 14 height 14
click at [1174, 57] on button "Fields" at bounding box center [1173, 61] width 68 height 24
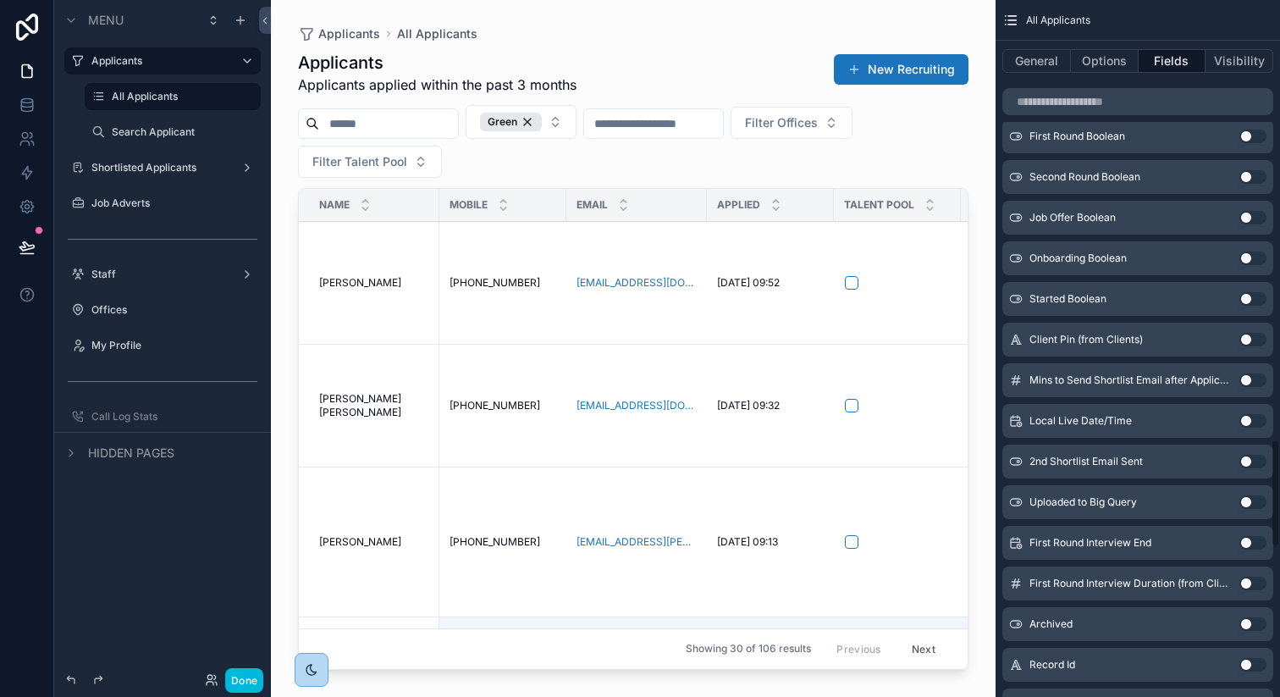
scroll to position [3802, 0]
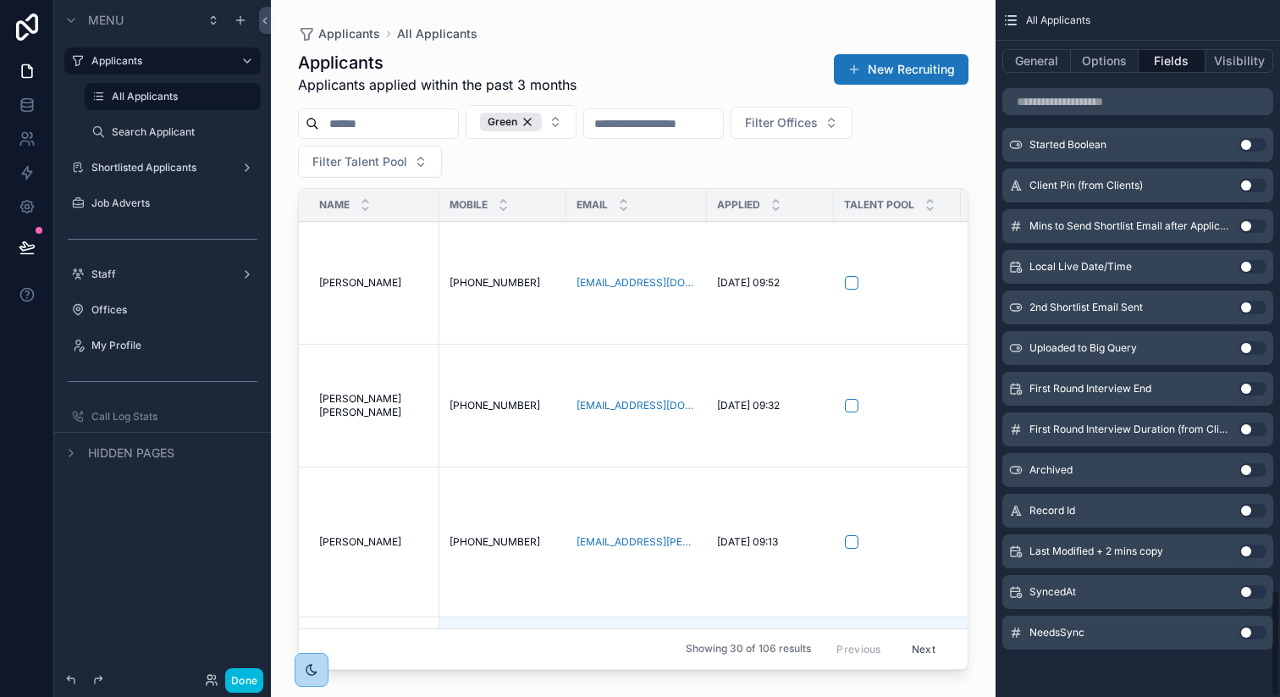
click at [1032, 58] on button "General" at bounding box center [1036, 61] width 69 height 24
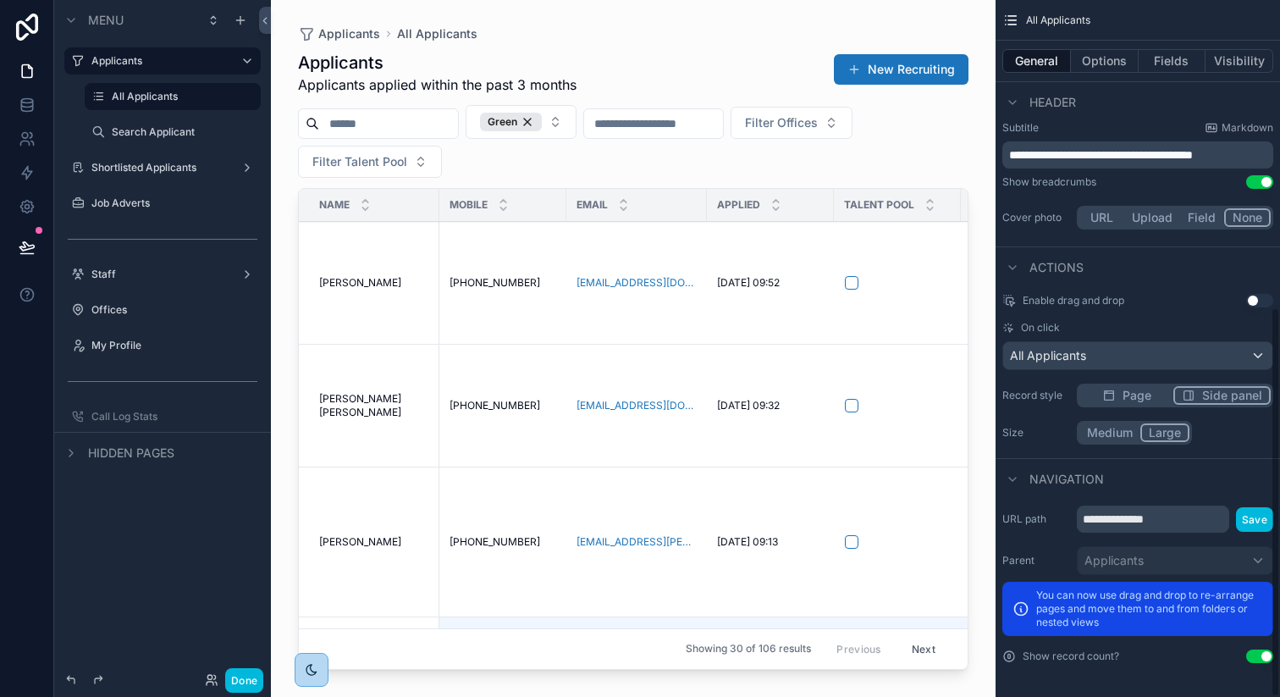
scroll to position [548, 0]
click at [185, 66] on label "Applicants" at bounding box center [158, 61] width 135 height 14
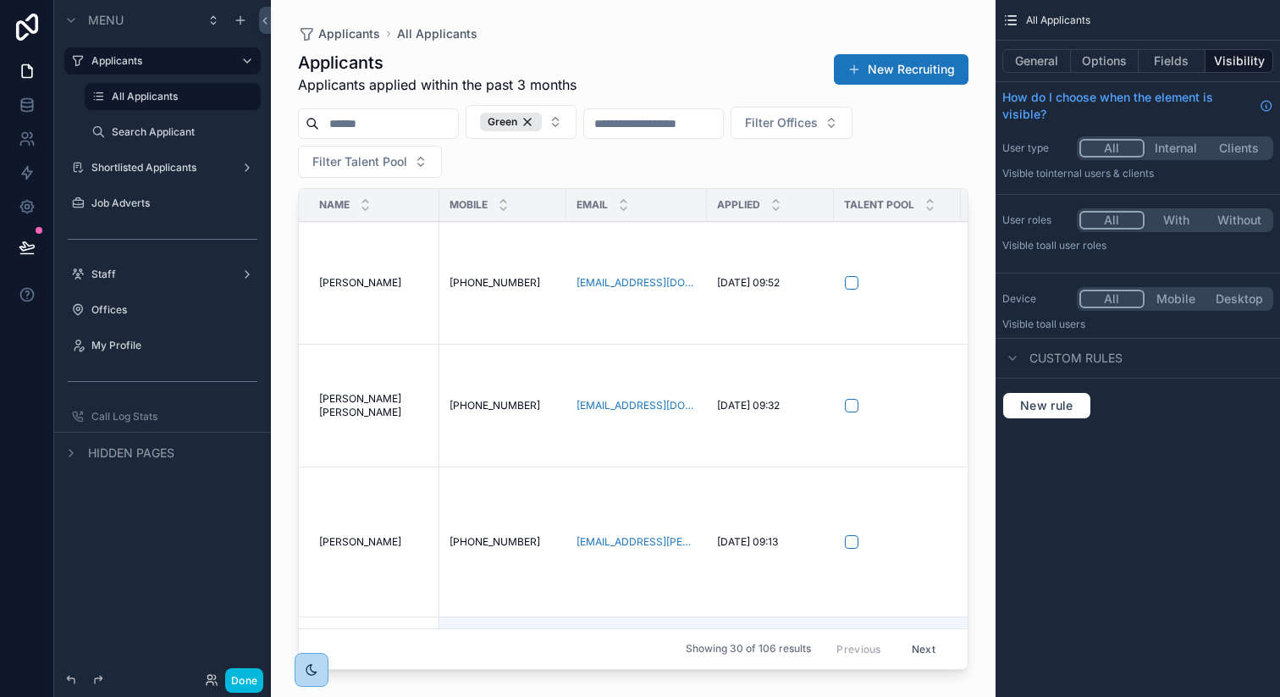
click at [0, 0] on icon "scrollable content" at bounding box center [0, 0] width 0 height 0
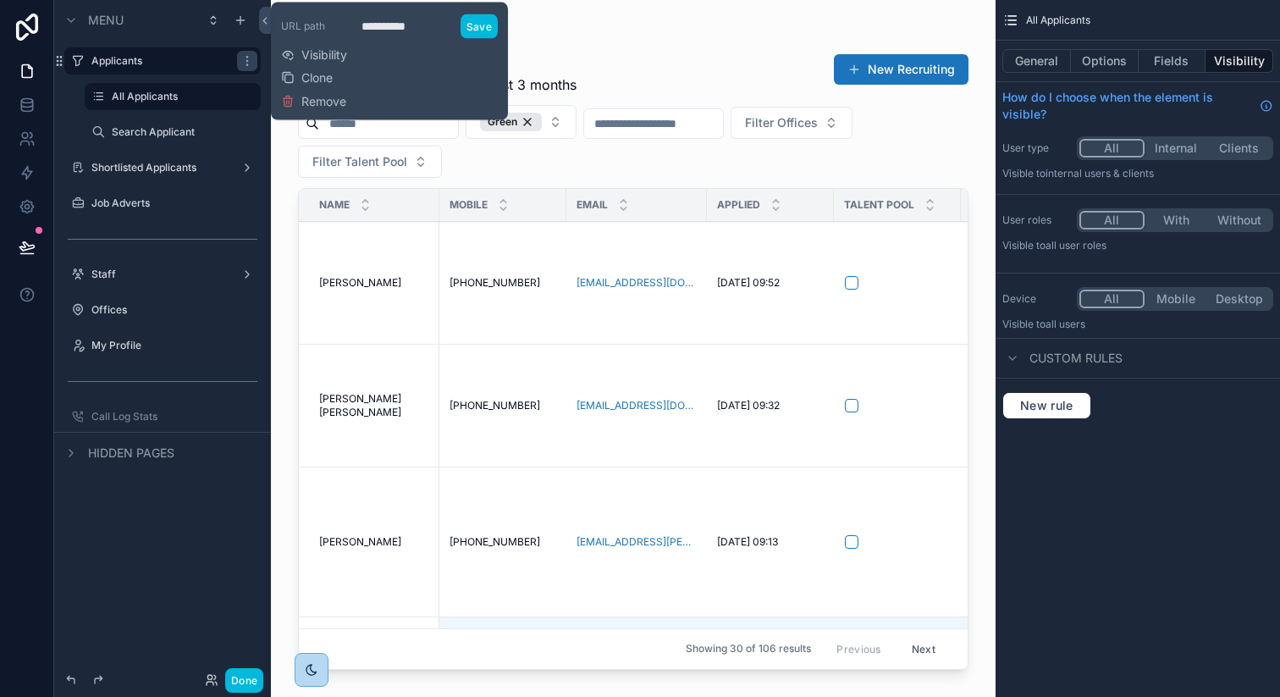
click at [175, 130] on label "Search Applicant" at bounding box center [181, 132] width 139 height 14
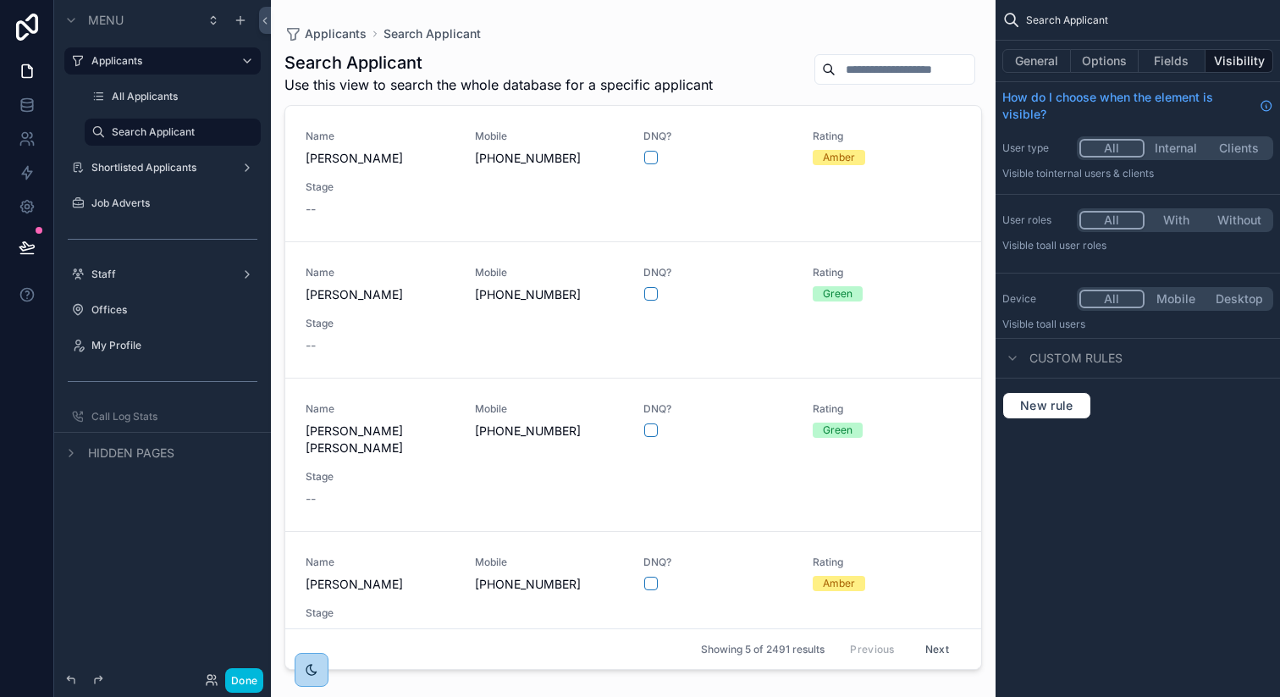
click at [887, 70] on div "scrollable content" at bounding box center [633, 338] width 725 height 676
click at [887, 70] on input "scrollable content" at bounding box center [904, 70] width 139 height 24
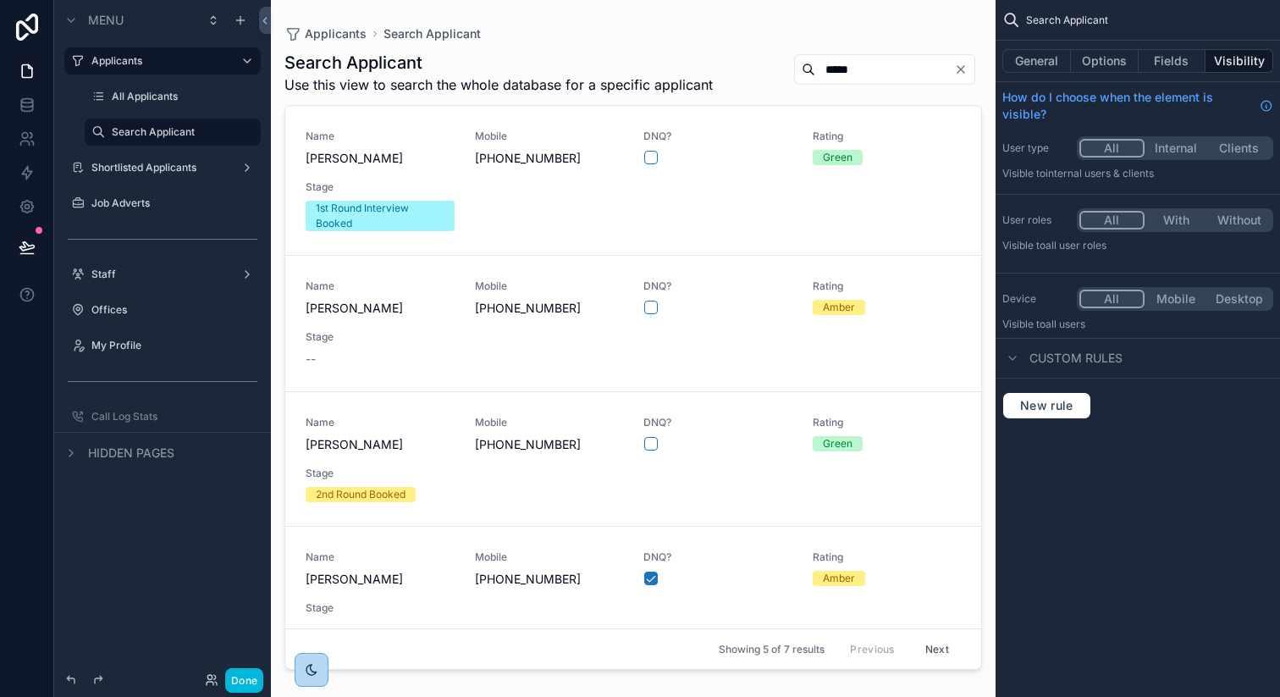
type input "*****"
click at [199, 161] on label "Shortlisted Applicants" at bounding box center [158, 168] width 135 height 14
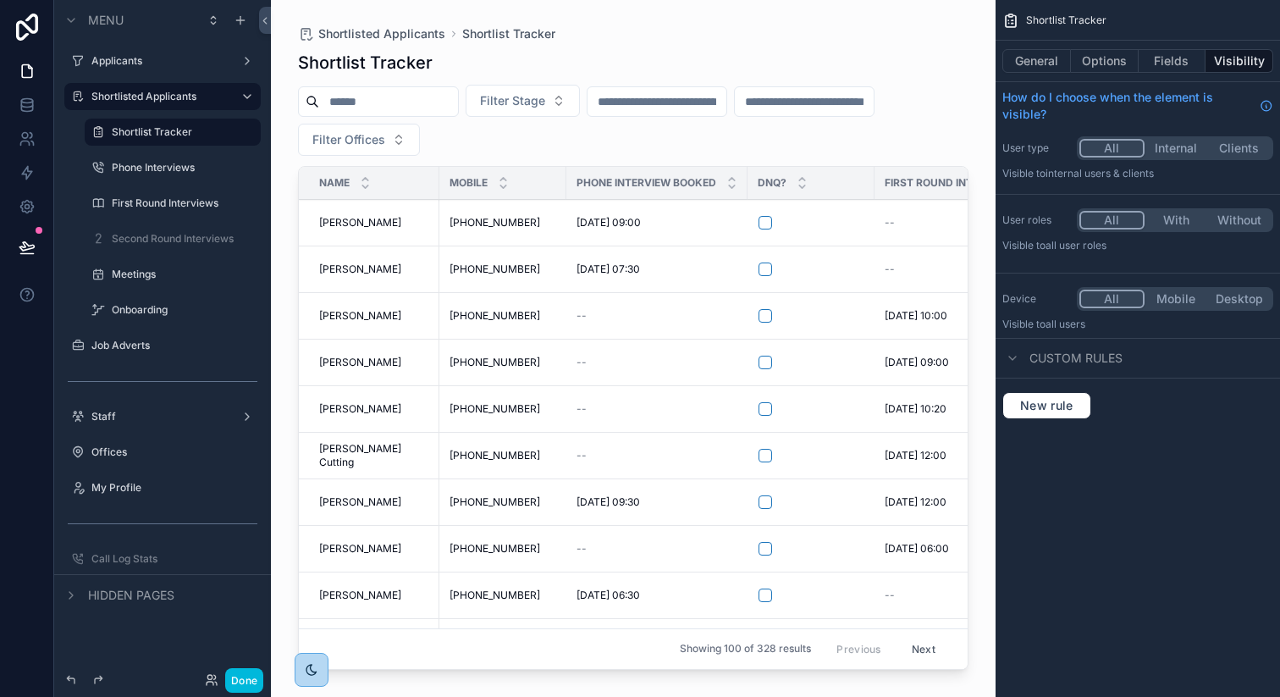
click at [1029, 62] on button "General" at bounding box center [1036, 61] width 69 height 24
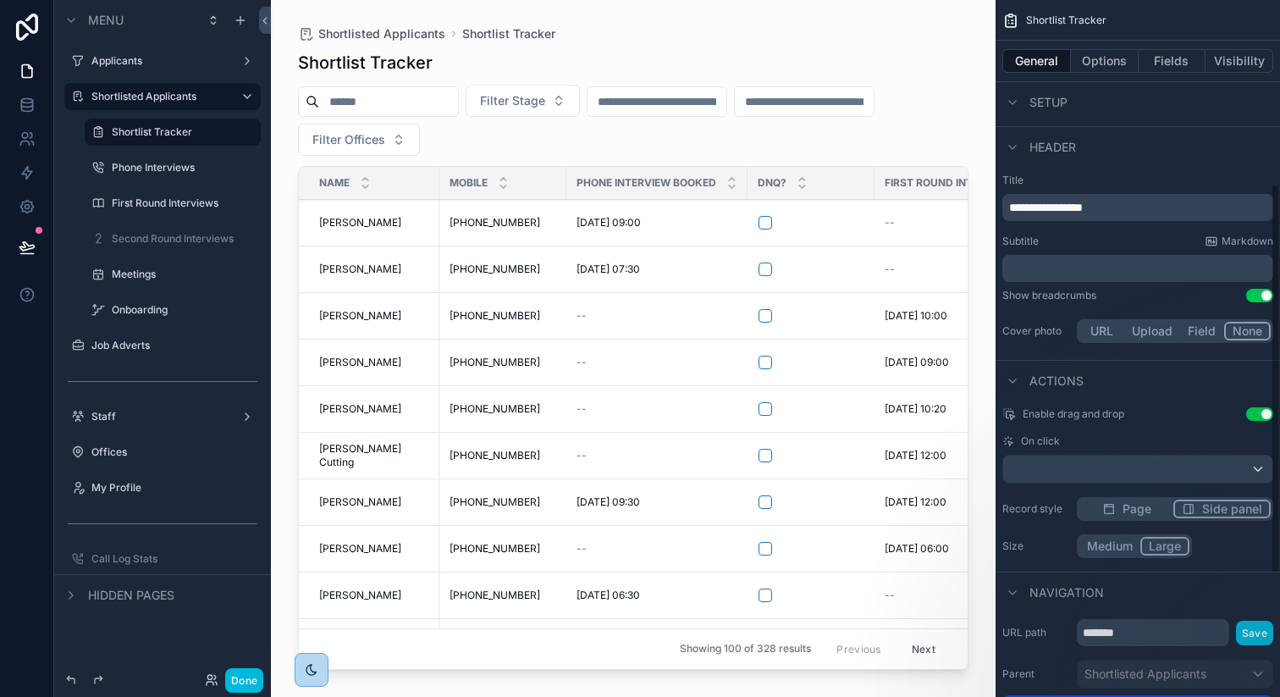
scroll to position [548, 0]
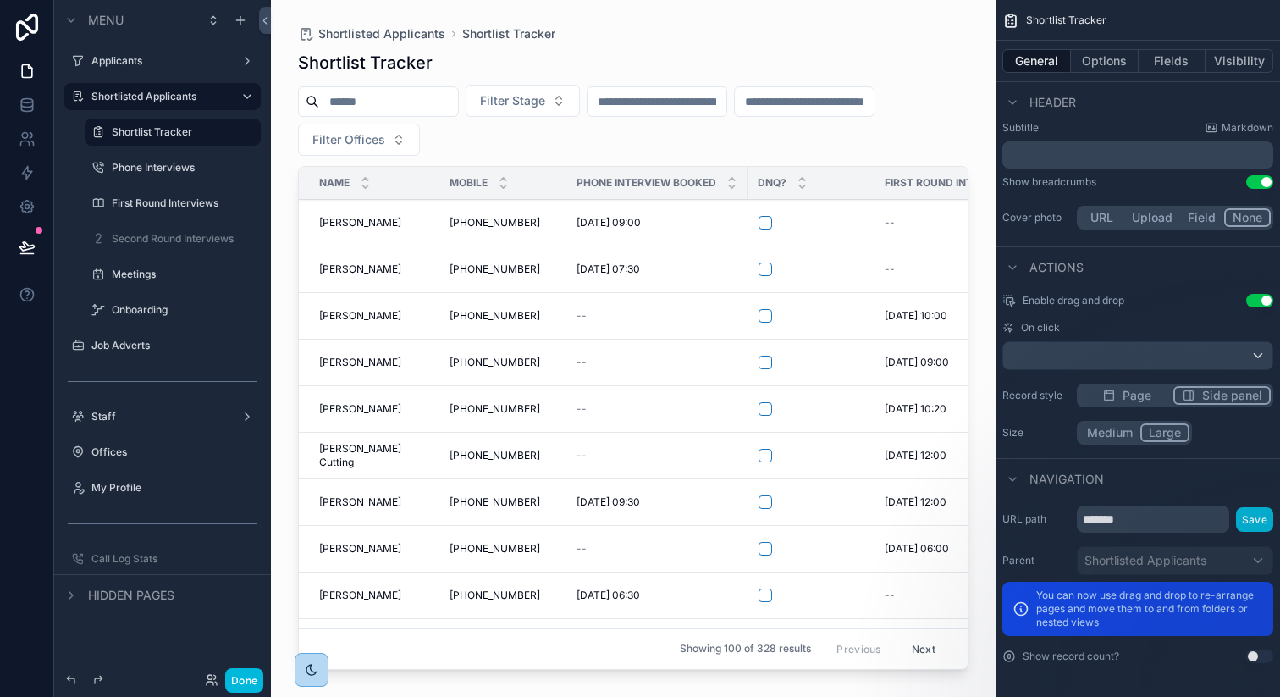
click at [145, 167] on label "Phone Interviews" at bounding box center [181, 168] width 139 height 14
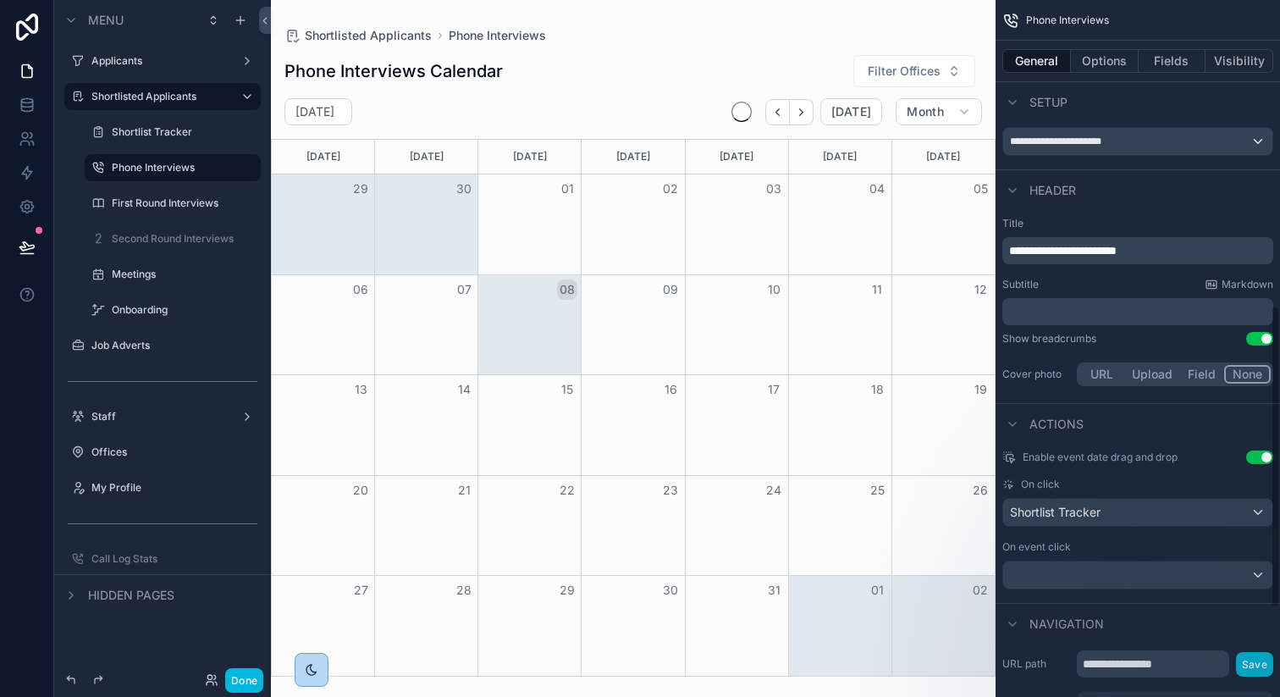
scroll to position [905, 0]
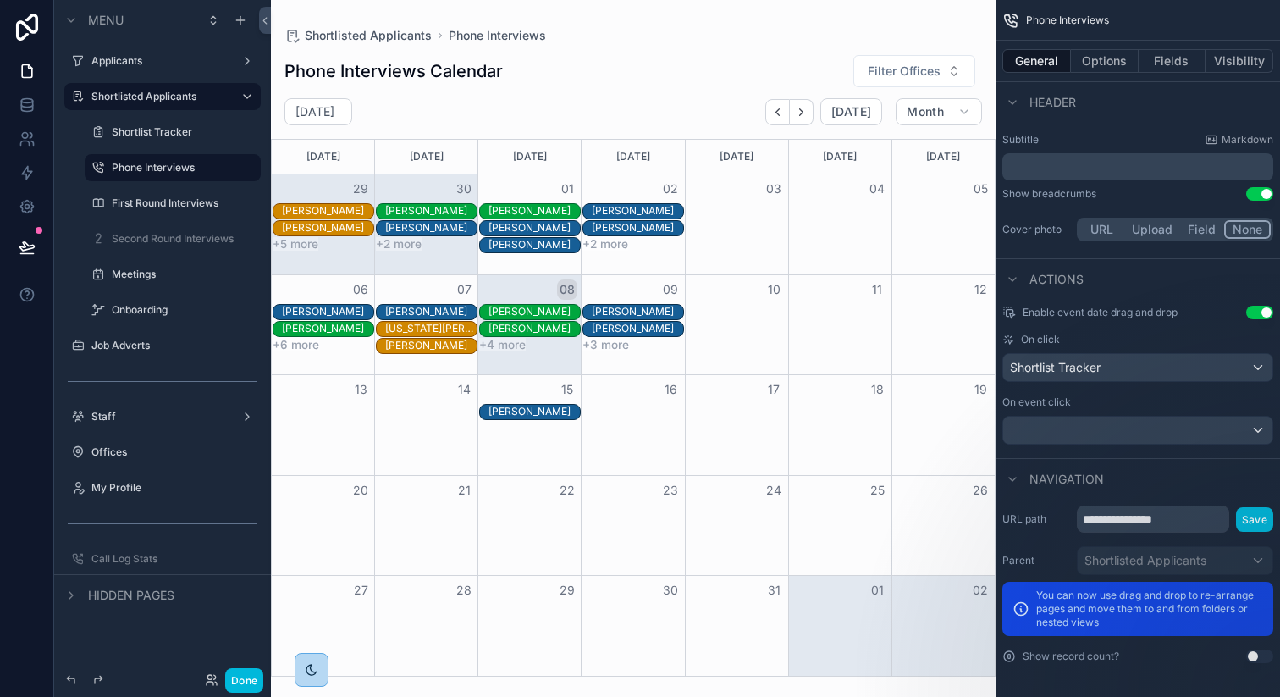
click at [185, 202] on label "First Round Interviews" at bounding box center [181, 203] width 139 height 14
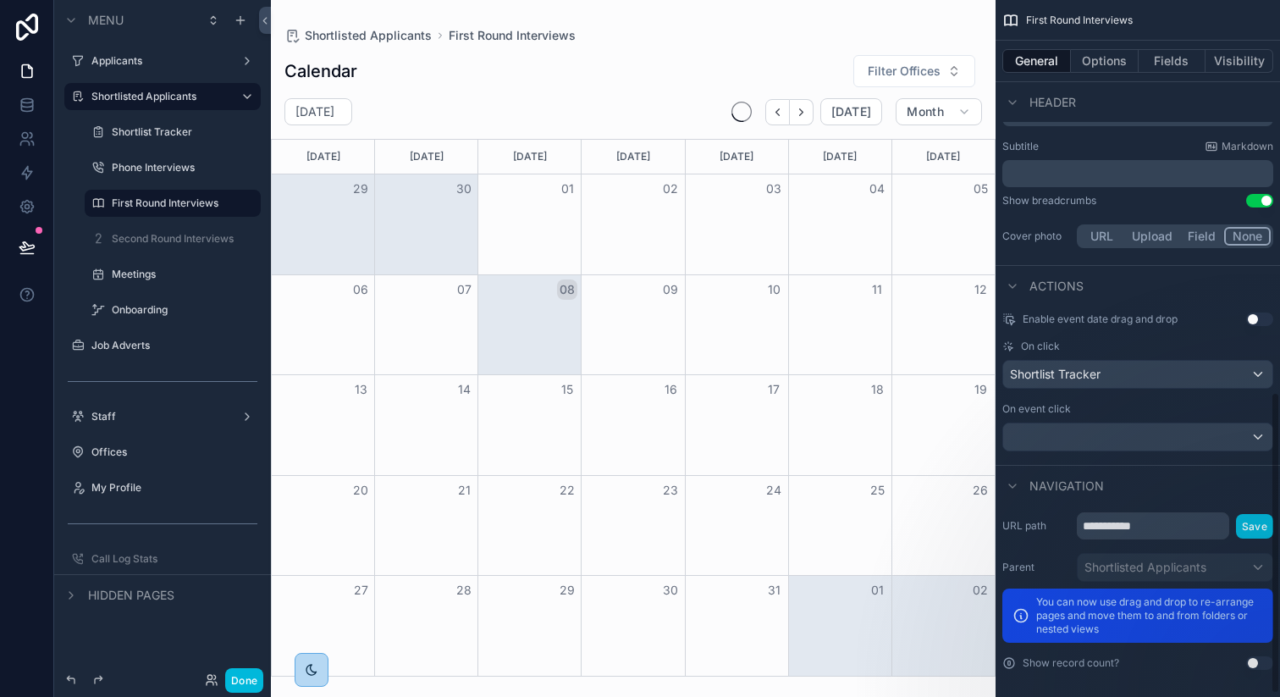
scroll to position [912, 0]
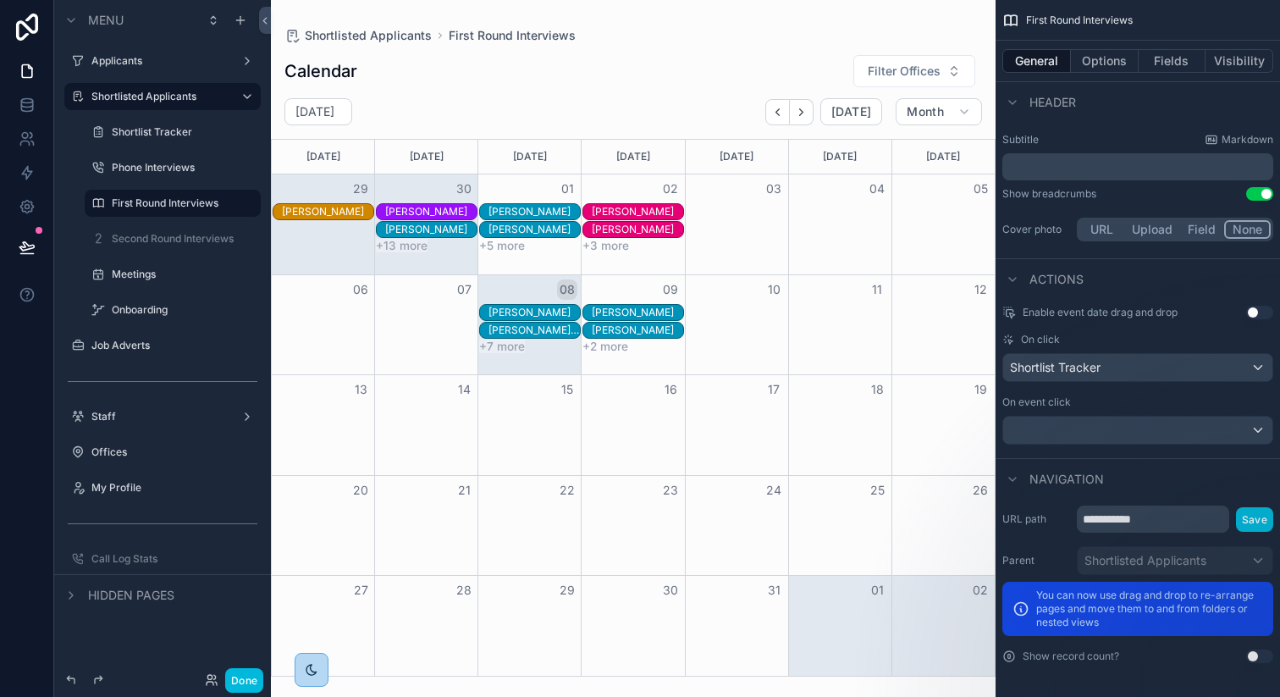
click at [147, 270] on label "Meetings" at bounding box center [181, 274] width 139 height 14
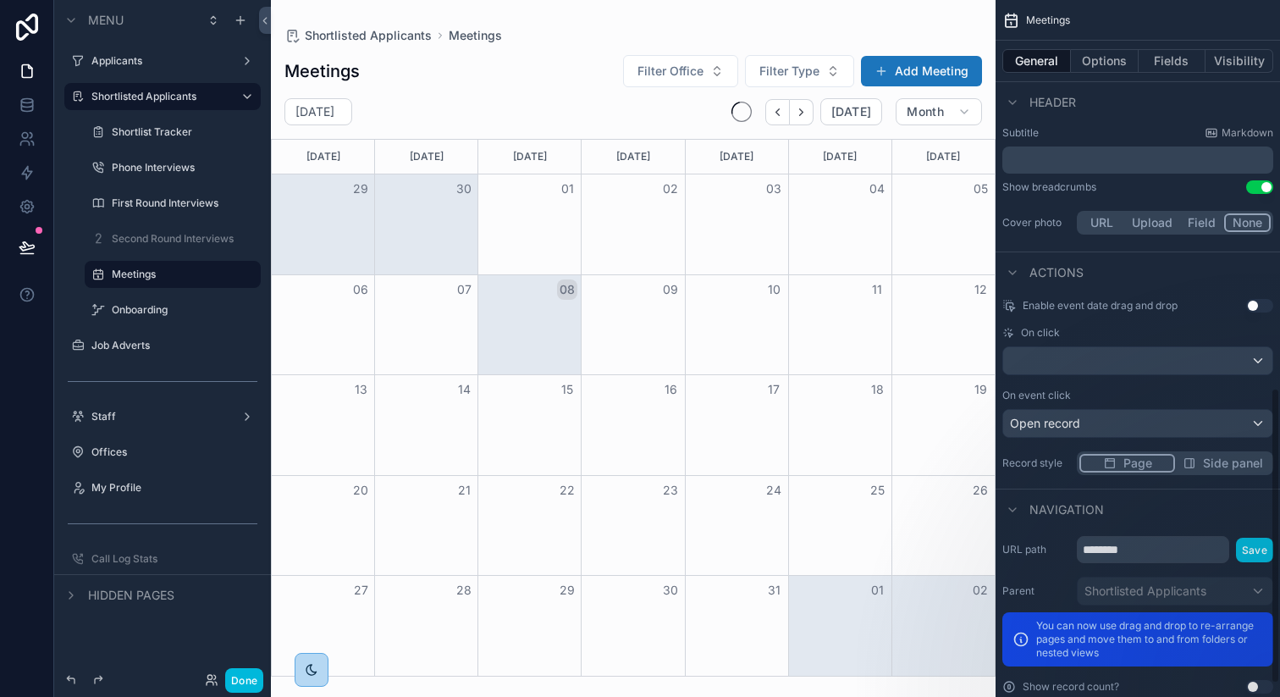
scroll to position [942, 0]
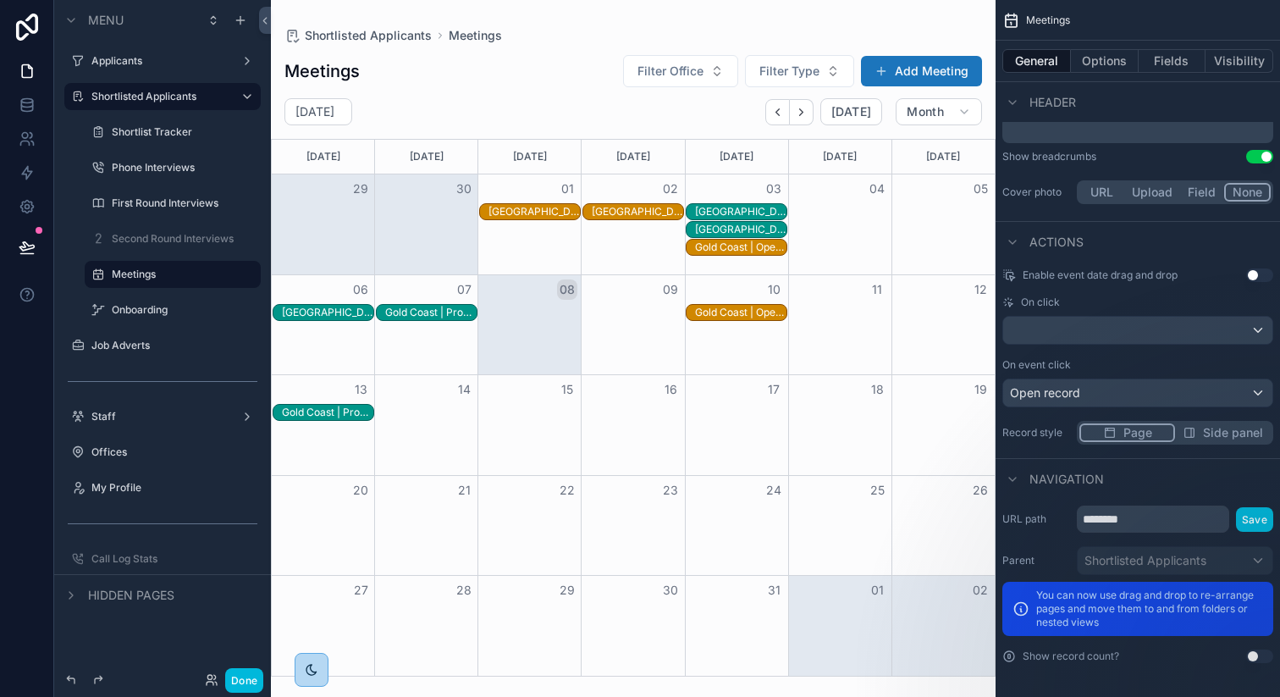
click at [181, 306] on label "Onboarding" at bounding box center [181, 310] width 139 height 14
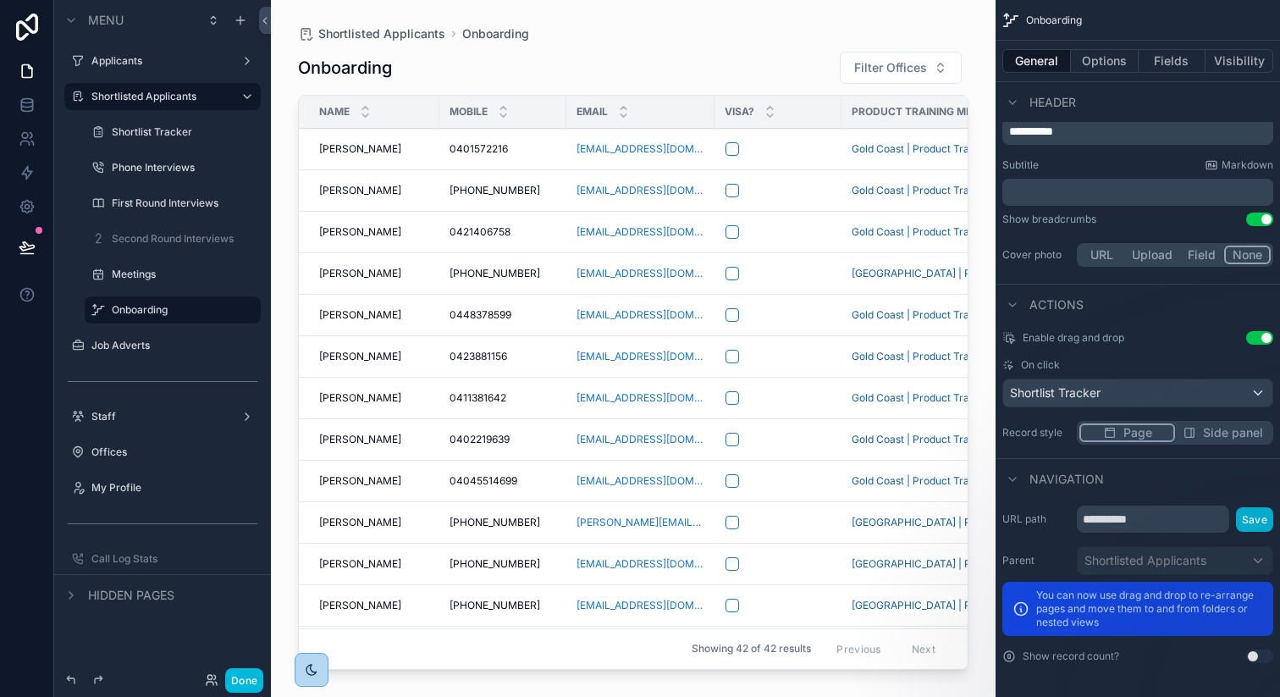
click at [123, 347] on label "Job Adverts" at bounding box center [170, 346] width 159 height 14
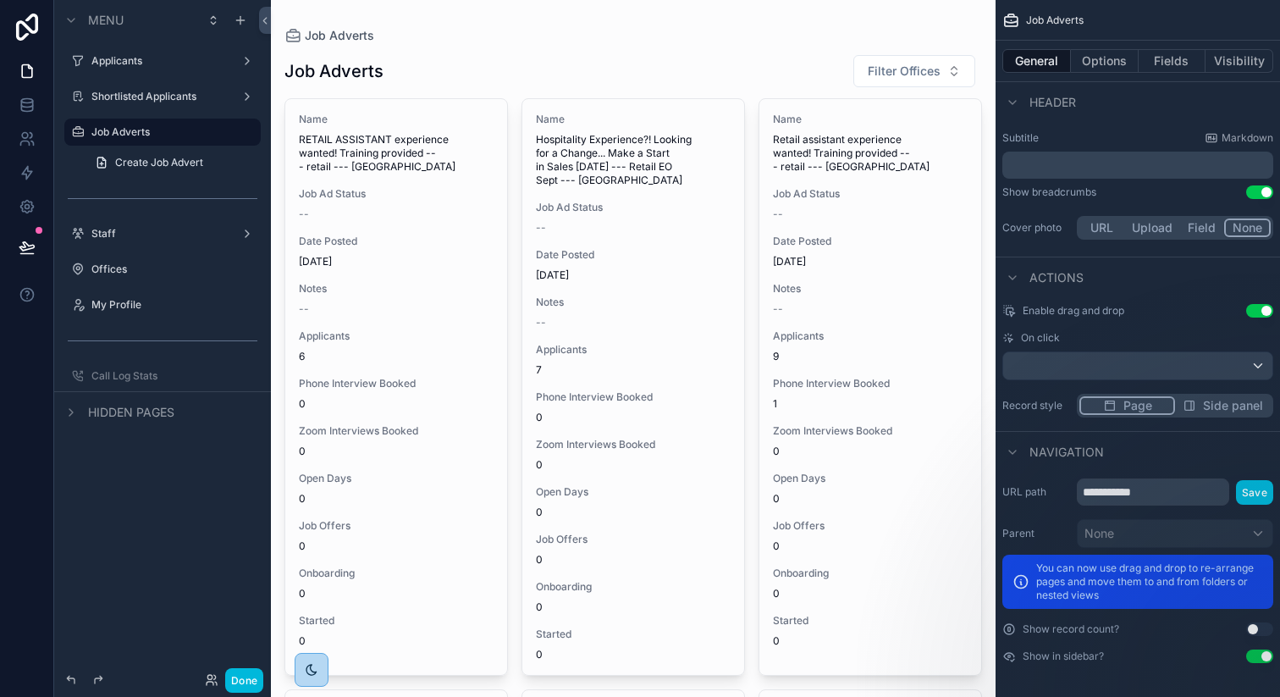
click at [245, 681] on button "Done" at bounding box center [244, 680] width 38 height 25
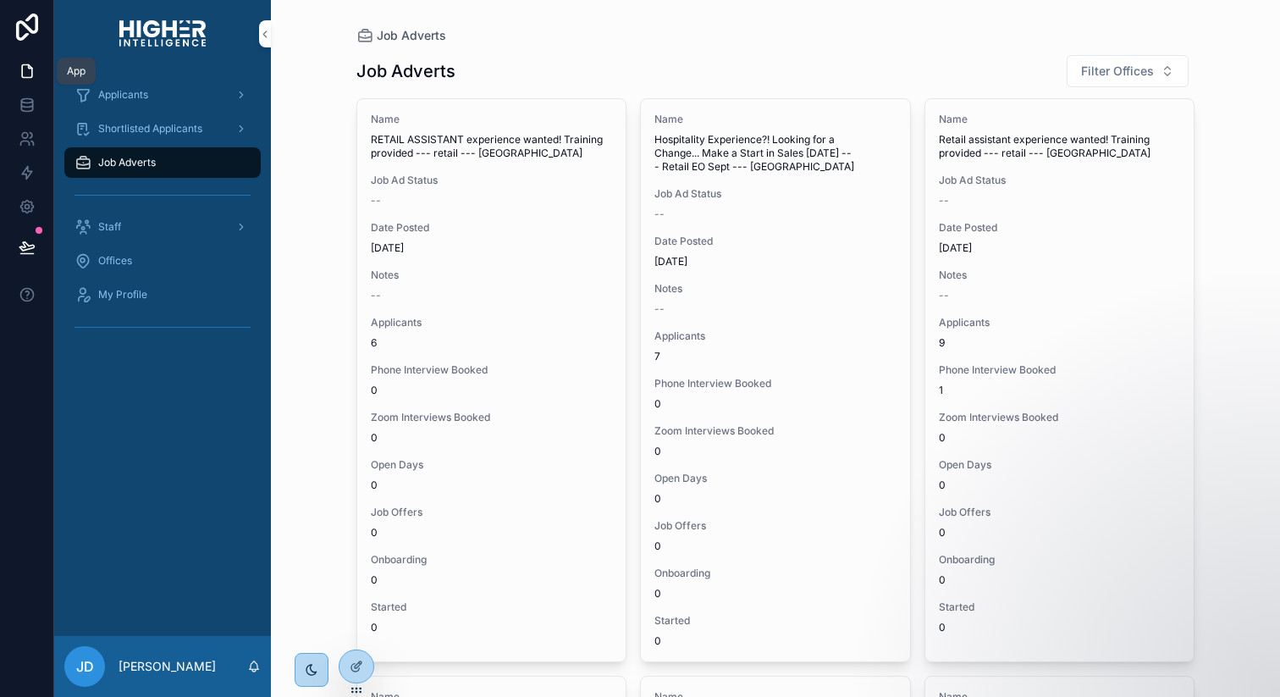
click at [30, 71] on icon at bounding box center [27, 71] width 17 height 17
click at [30, 102] on icon at bounding box center [26, 101] width 11 height 4
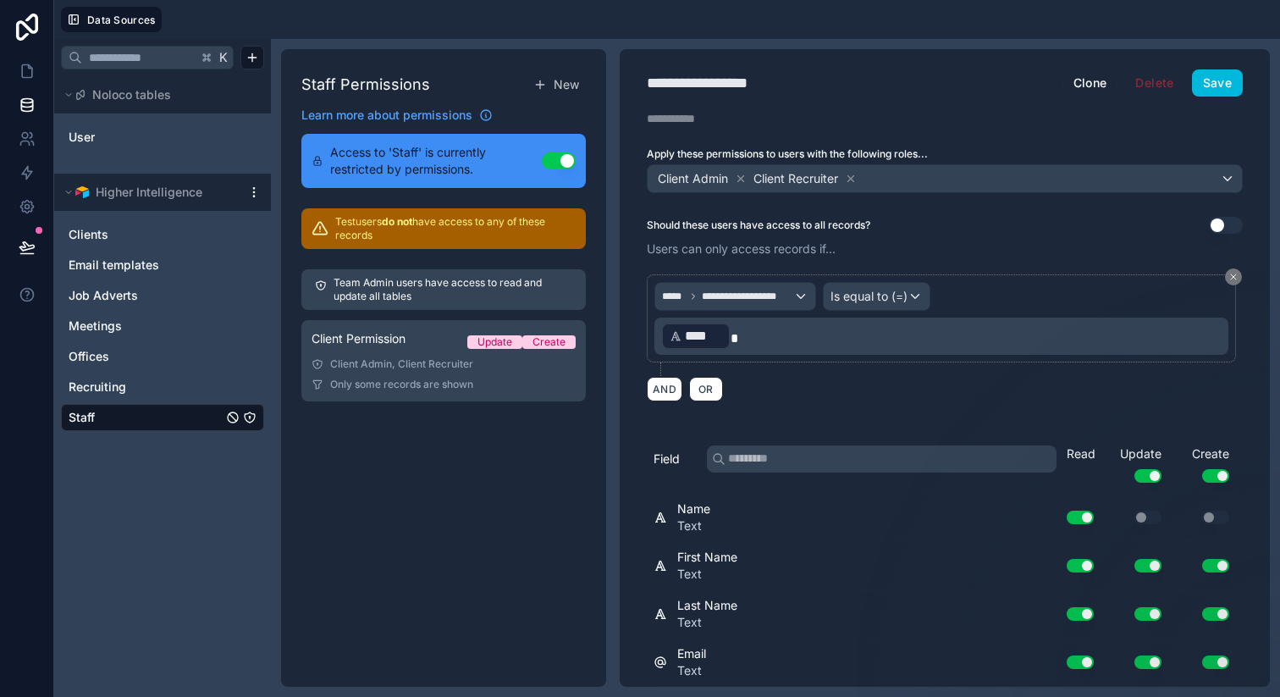
click at [97, 229] on span "Clients" at bounding box center [89, 234] width 40 height 17
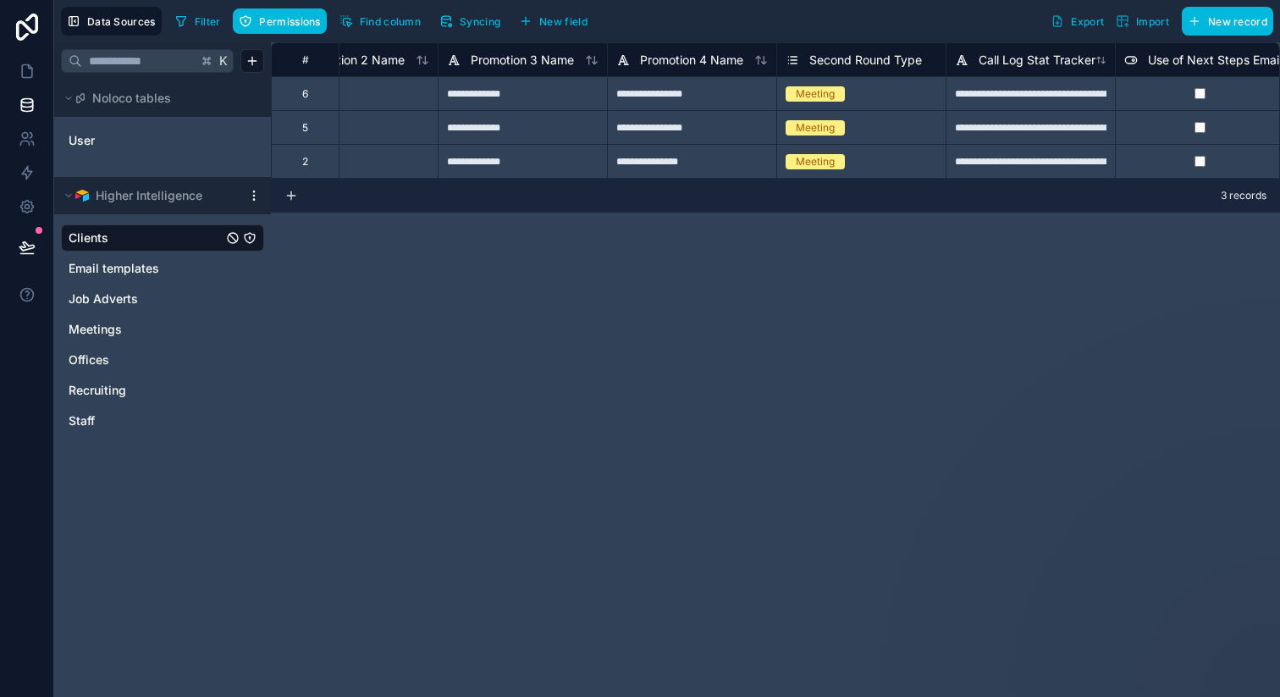
scroll to position [0, 745]
click at [34, 83] on link at bounding box center [26, 71] width 53 height 34
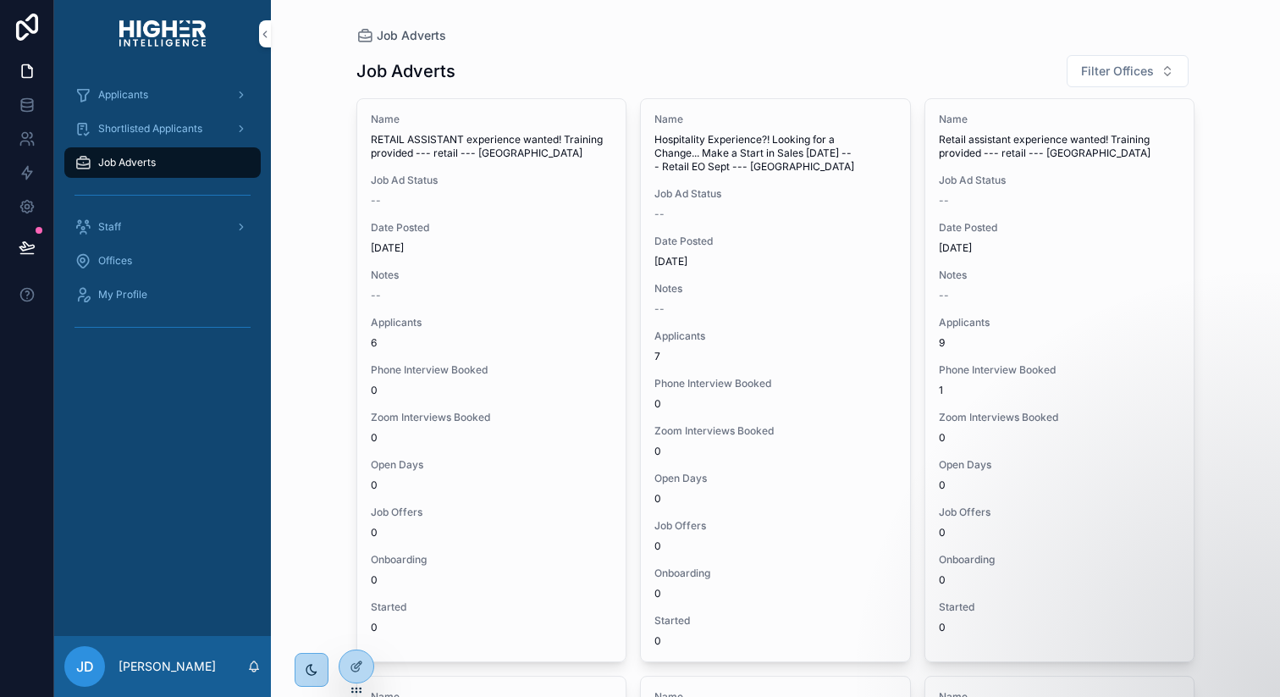
click at [113, 101] on span "Applicants" at bounding box center [123, 95] width 50 height 14
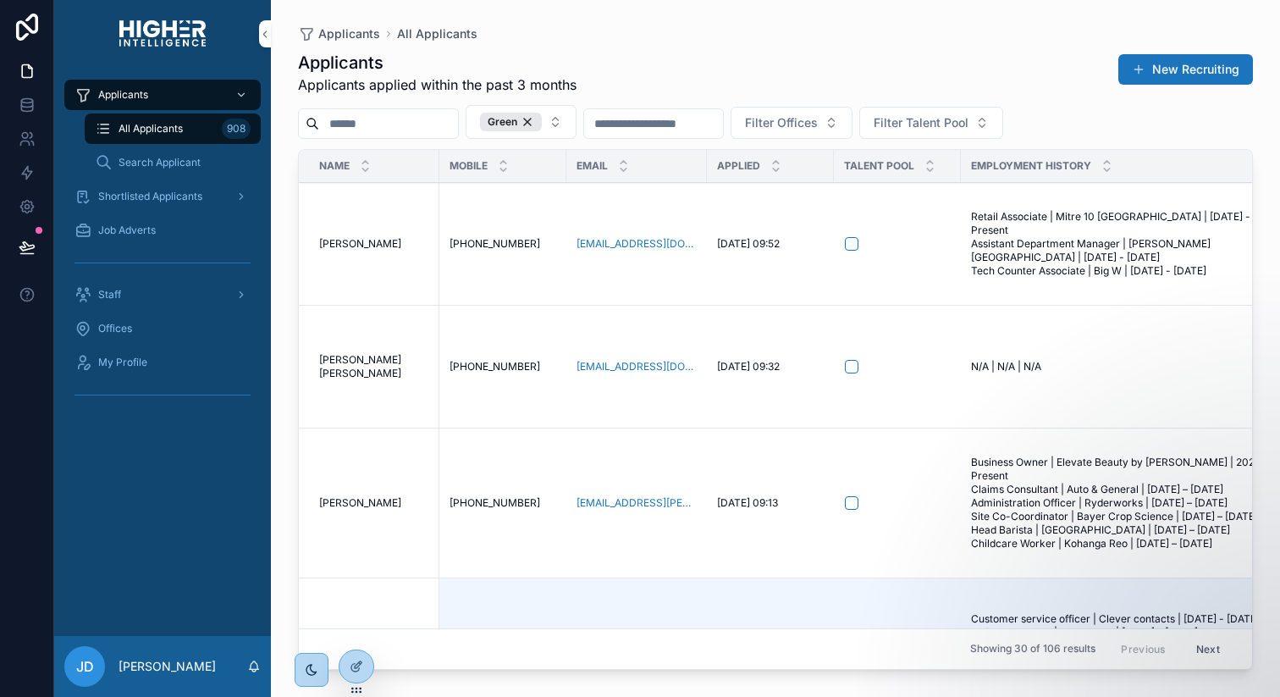
click at [380, 251] on td "Lachlan Huggett Lachlan Huggett" at bounding box center [369, 244] width 141 height 123
click at [380, 235] on td "Lachlan Huggett Lachlan Huggett" at bounding box center [369, 244] width 141 height 123
click at [379, 240] on span "Lachlan Huggett" at bounding box center [360, 244] width 82 height 14
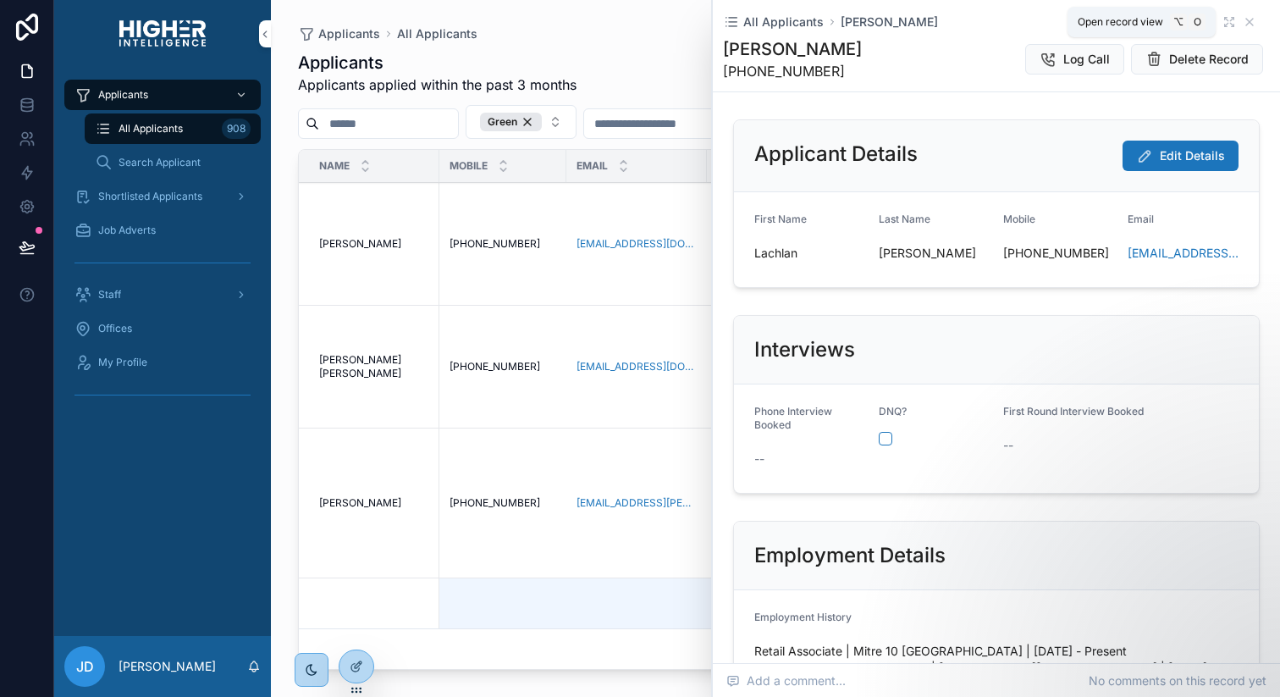
click at [1234, 26] on icon "scrollable content" at bounding box center [1229, 22] width 14 height 14
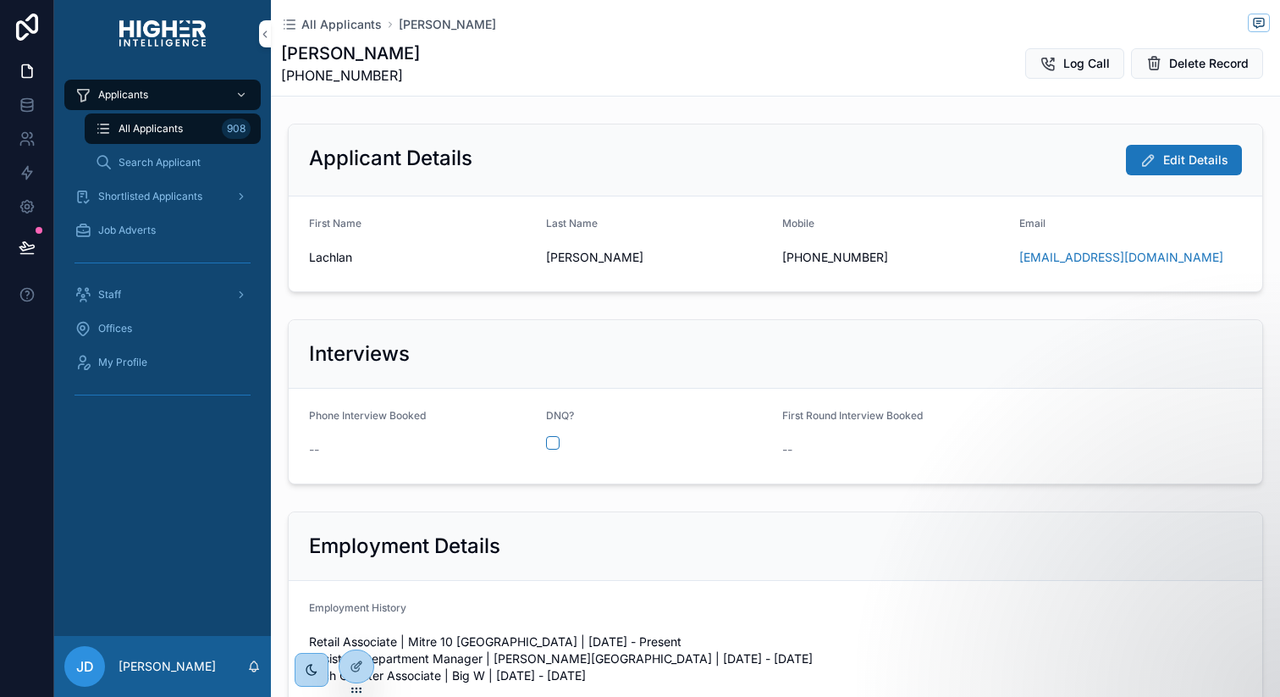
click at [181, 208] on div "Shortlisted Applicants" at bounding box center [162, 196] width 176 height 27
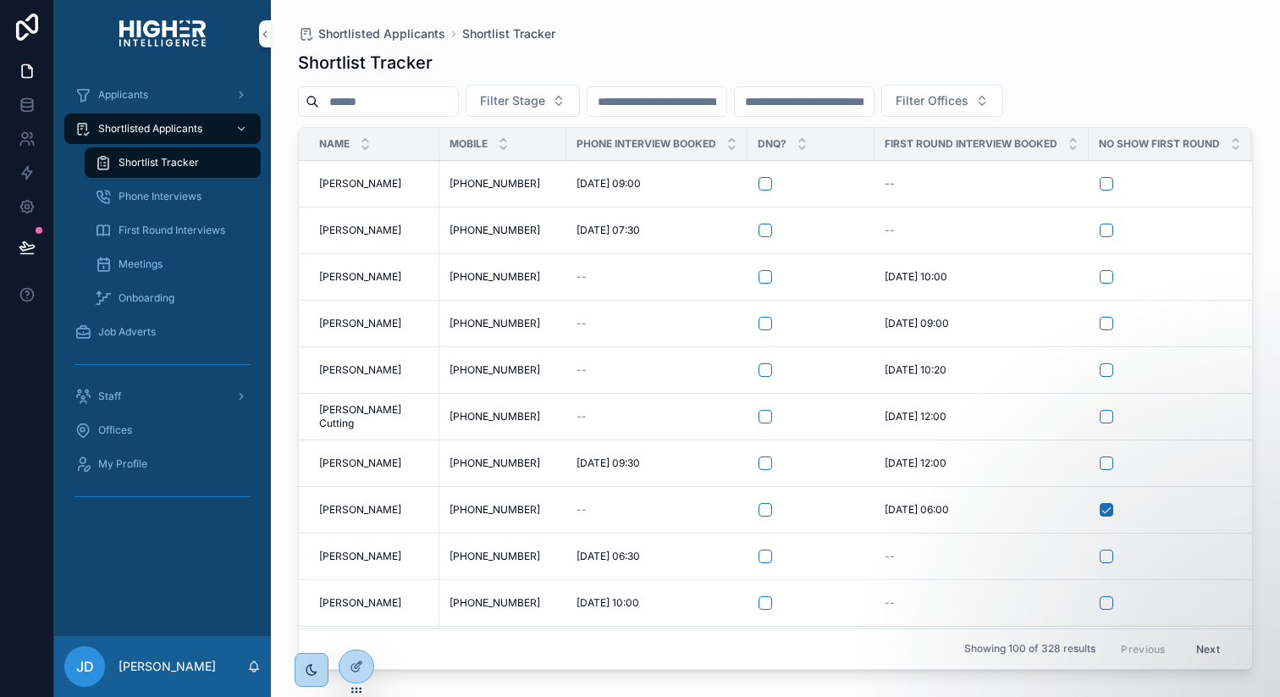
click at [339, 223] on span "[PERSON_NAME]" at bounding box center [360, 230] width 82 height 14
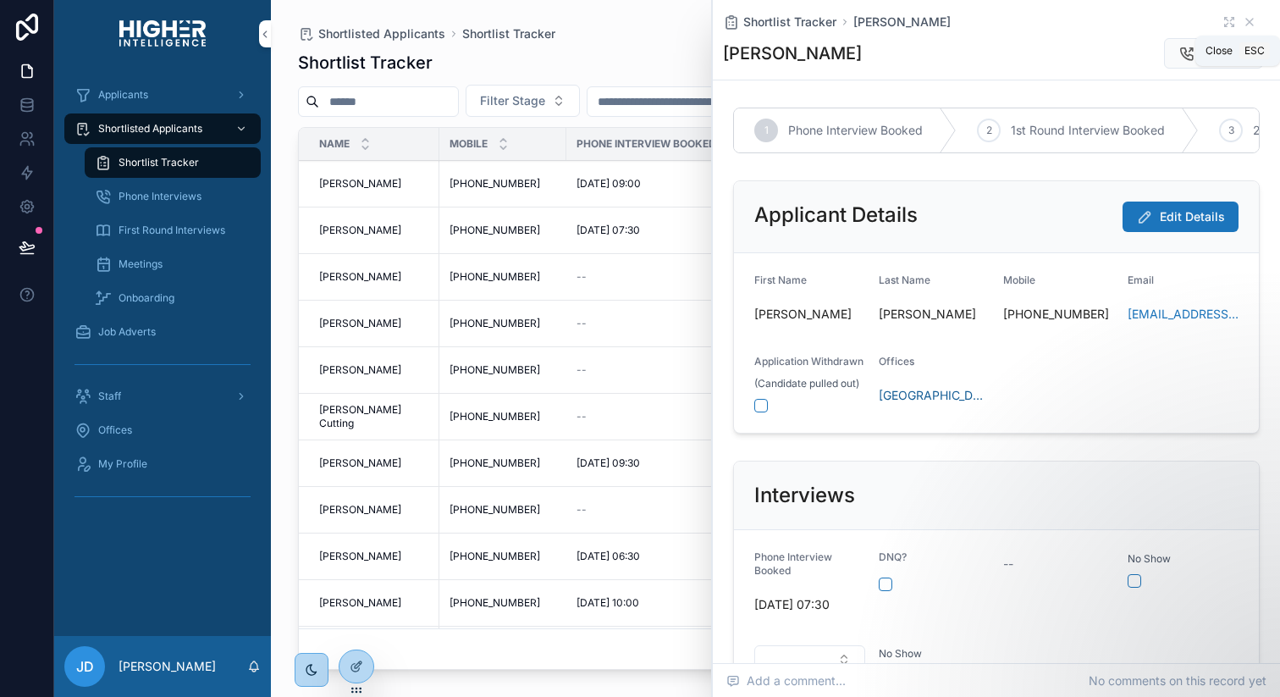
click at [1249, 19] on icon "scrollable content" at bounding box center [1250, 22] width 14 height 14
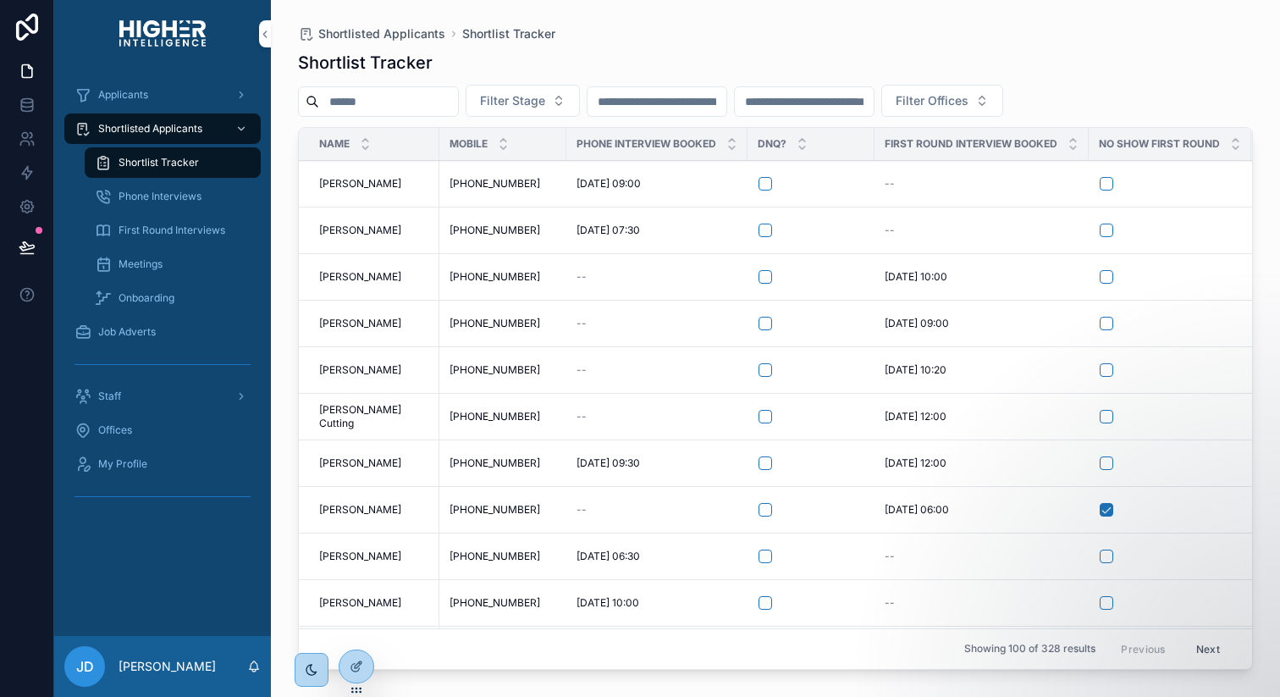
click at [458, 106] on input "scrollable content" at bounding box center [388, 102] width 139 height 24
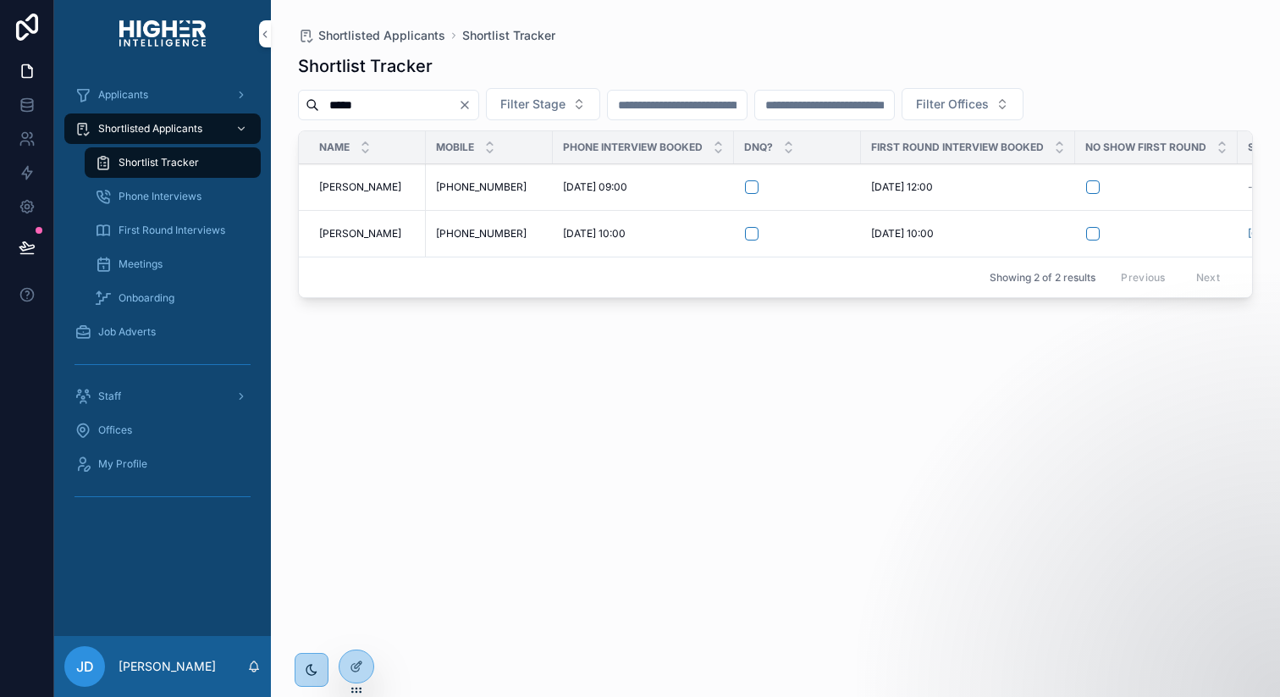
type input "*****"
click at [368, 186] on span "[PERSON_NAME]" at bounding box center [360, 187] width 82 height 14
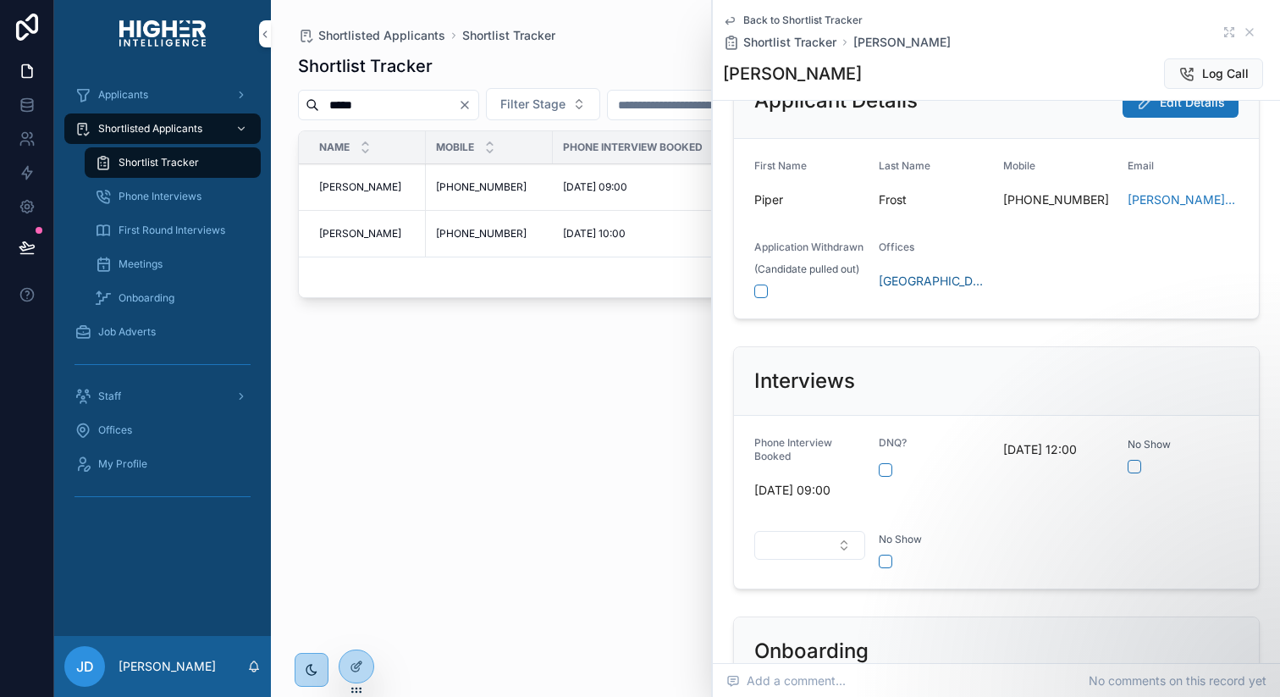
scroll to position [168, 0]
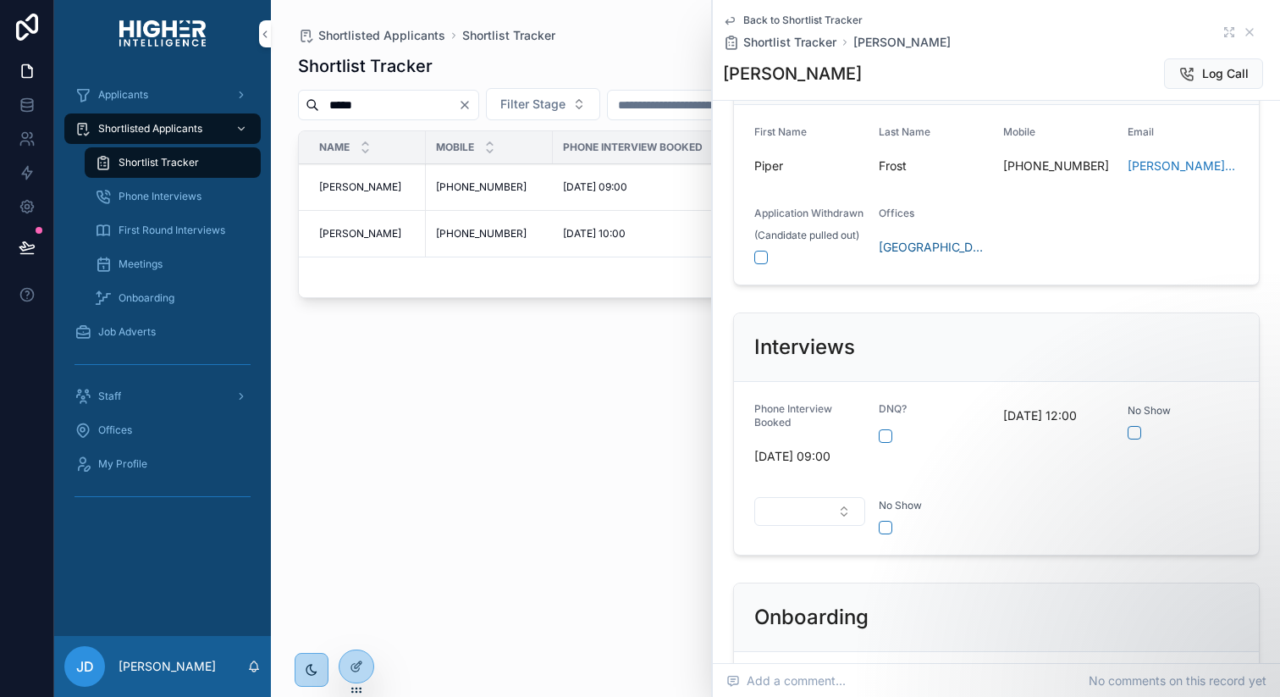
click at [1230, 30] on icon "scrollable content" at bounding box center [1231, 29] width 3 height 3
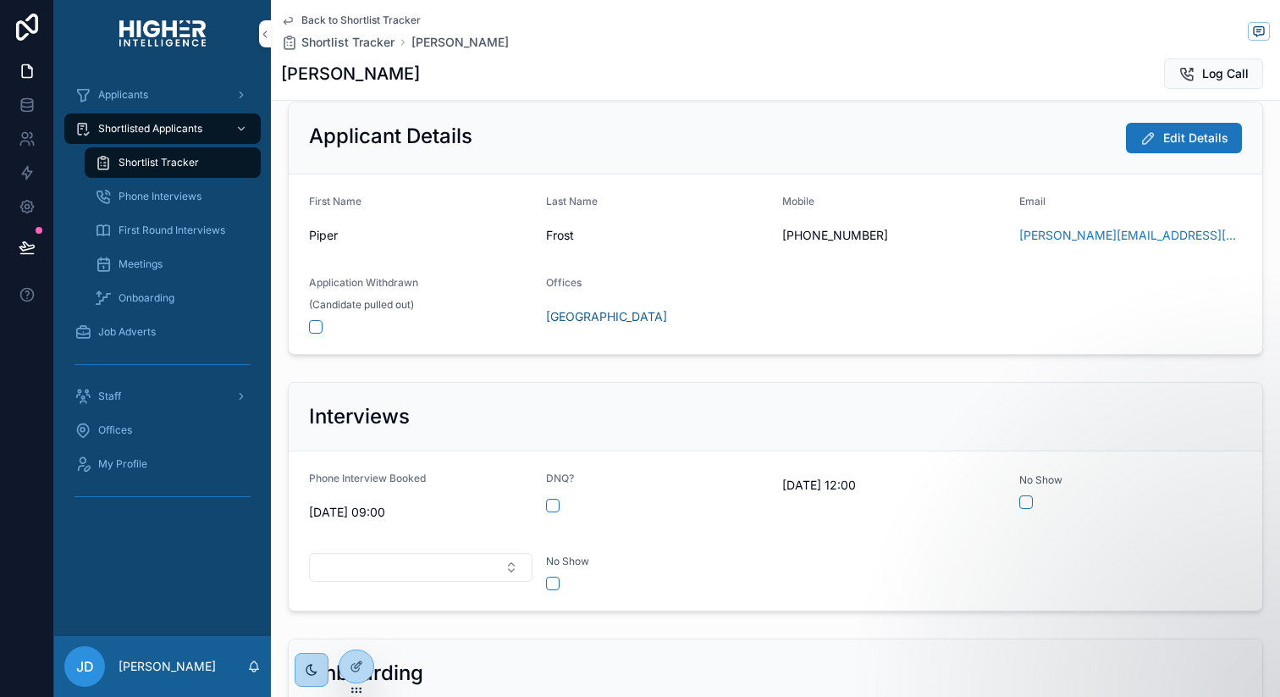
scroll to position [100, 0]
click at [0, 0] on icon at bounding box center [0, 0] width 0 height 0
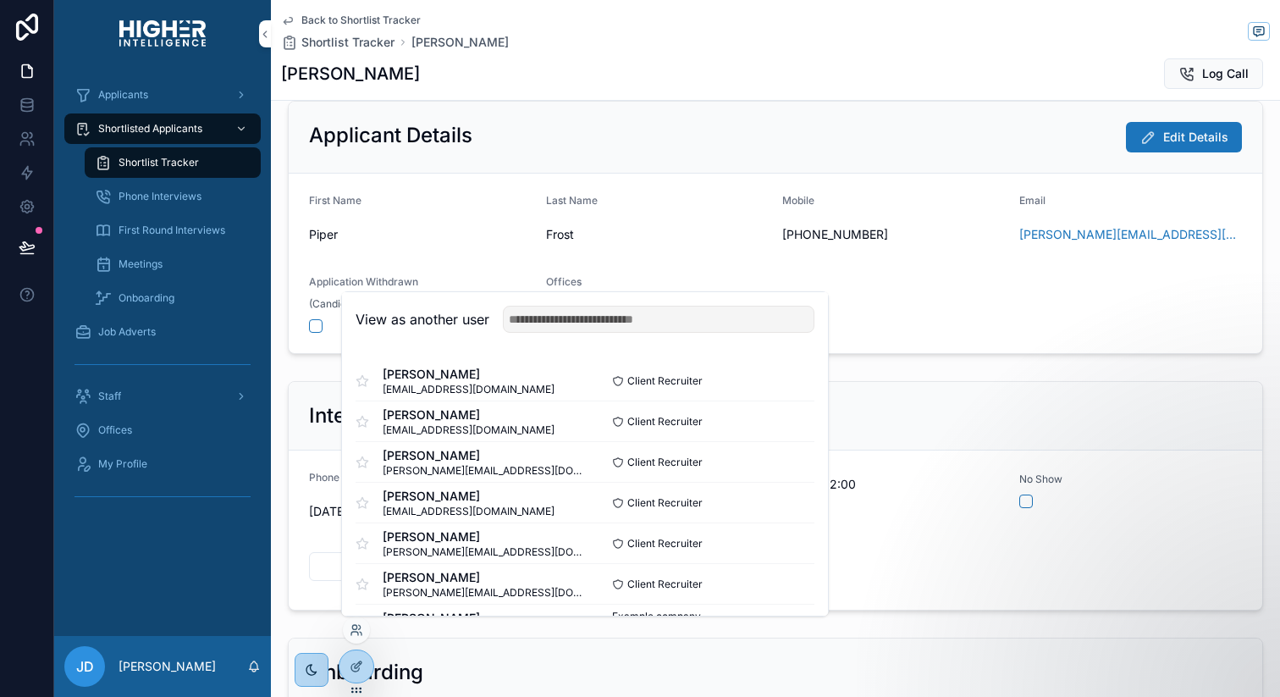
click at [0, 0] on button "Select" at bounding box center [0, 0] width 0 height 0
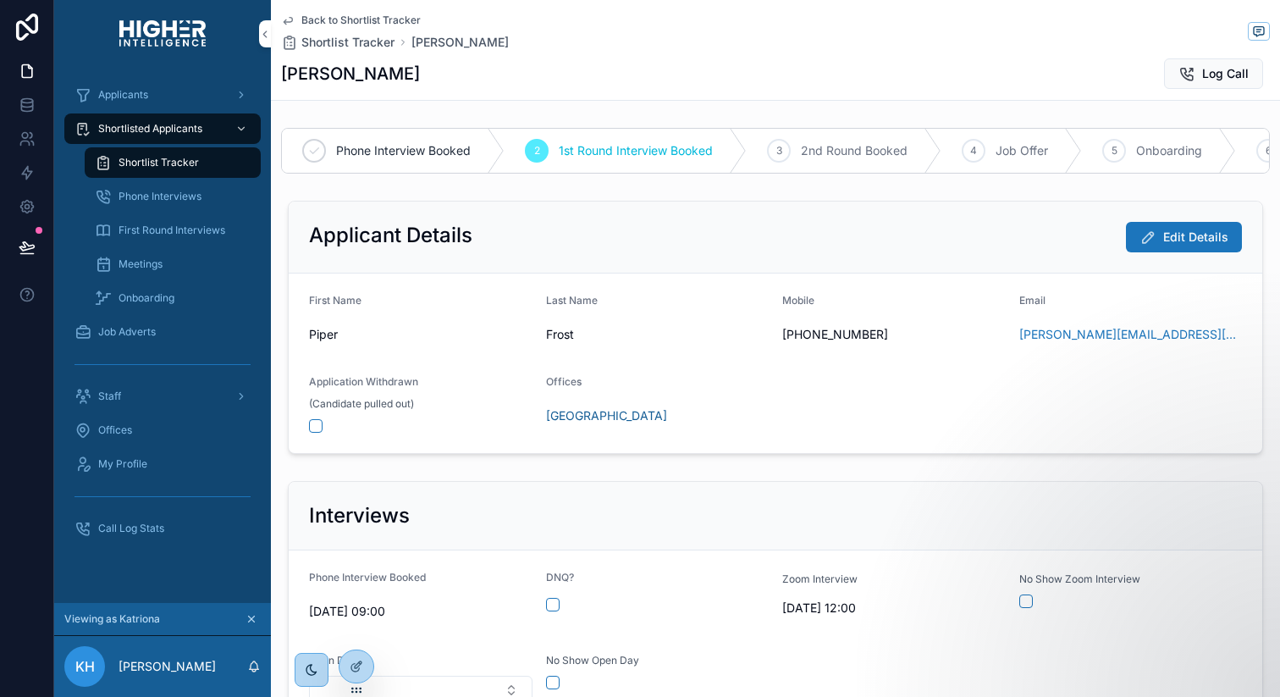
click at [849, 505] on div "Interviews" at bounding box center [775, 515] width 933 height 27
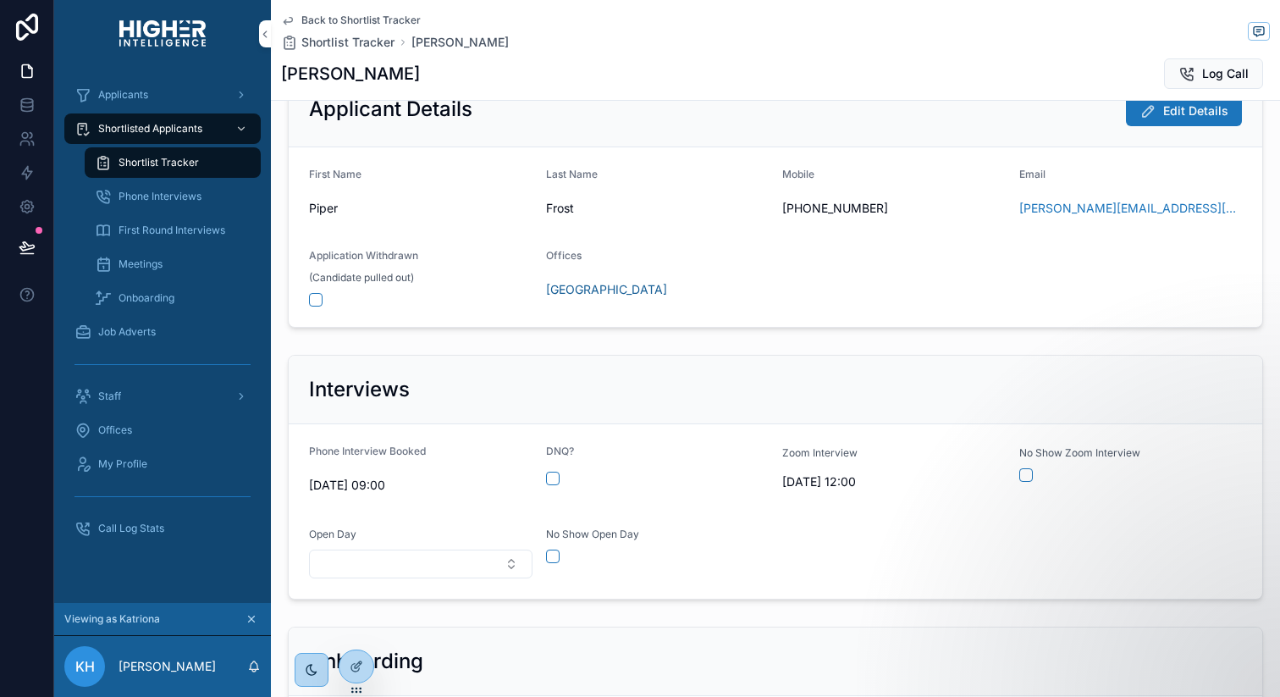
scroll to position [174, 0]
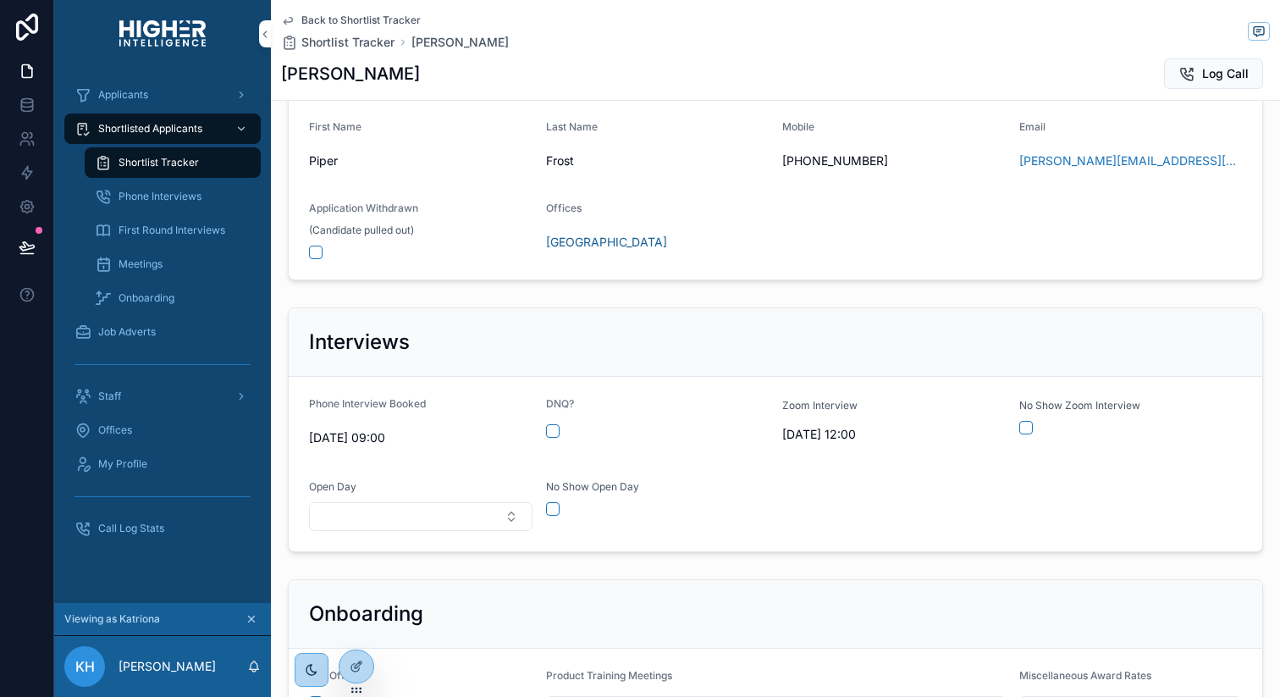
click at [885, 333] on div "Interviews" at bounding box center [775, 341] width 933 height 27
click at [190, 164] on span "Shortlist Tracker" at bounding box center [159, 163] width 80 height 14
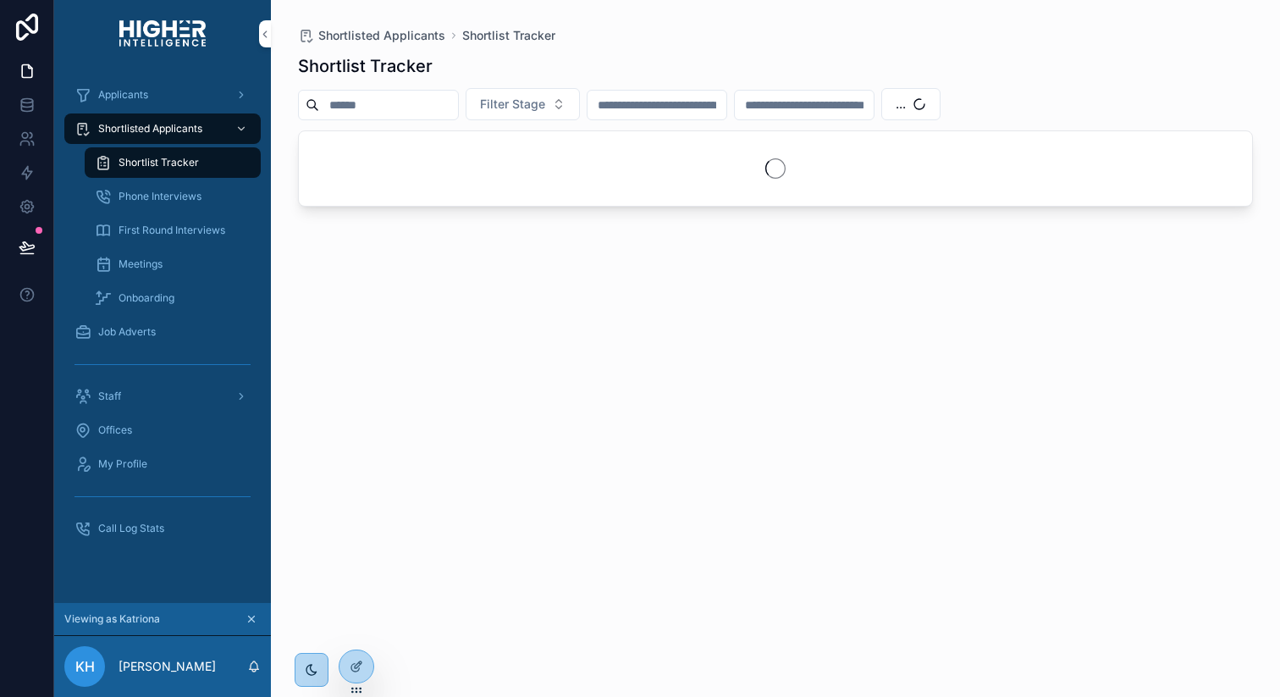
click at [411, 93] on input "scrollable content" at bounding box center [388, 105] width 139 height 24
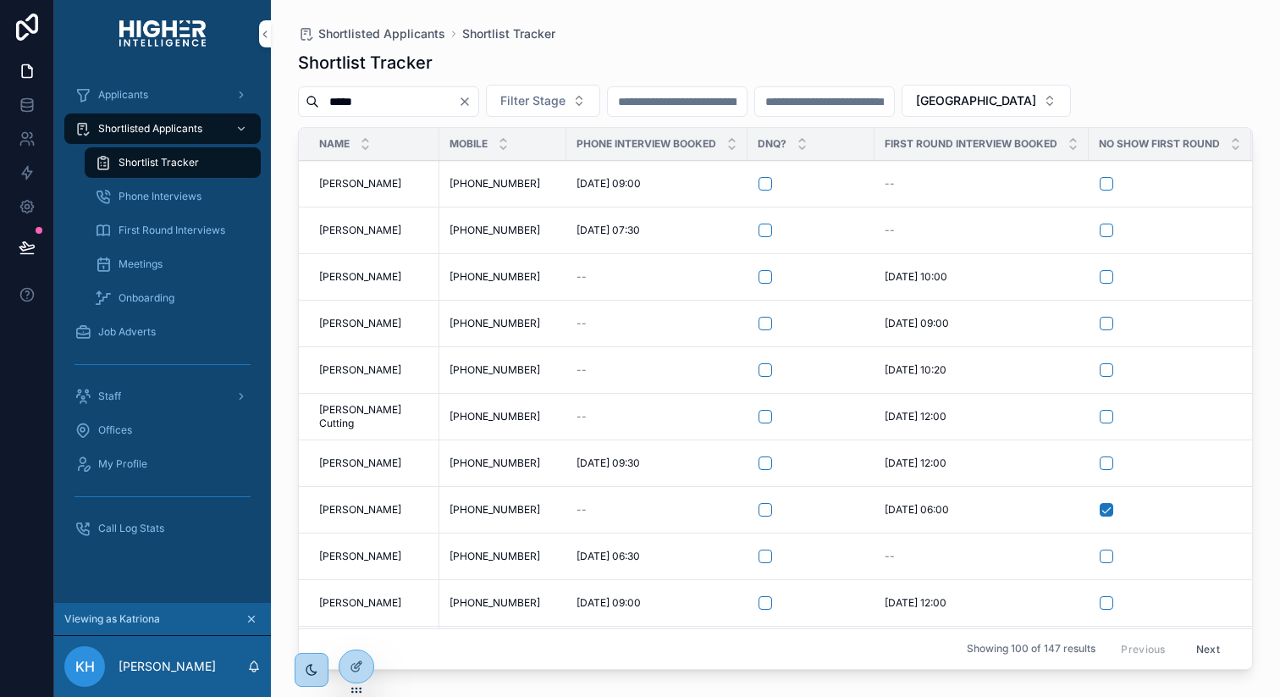
type input "*****"
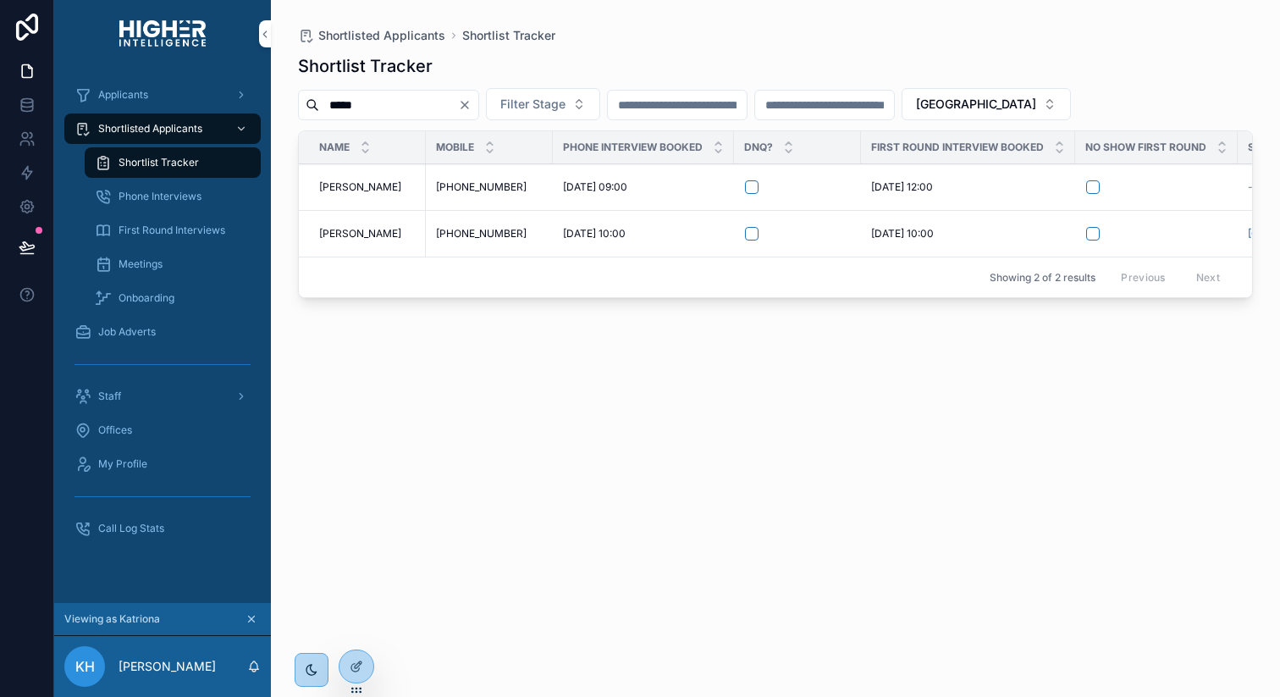
click at [365, 229] on span "[PERSON_NAME]" at bounding box center [360, 234] width 82 height 14
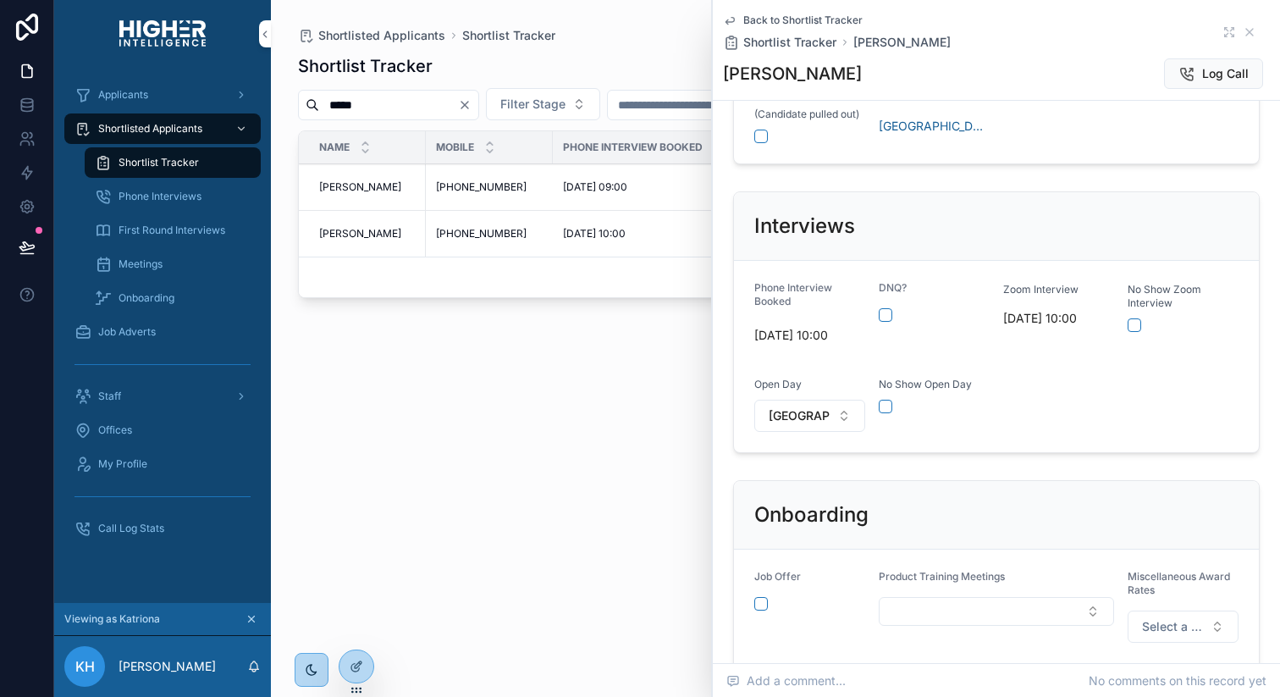
scroll to position [306, 0]
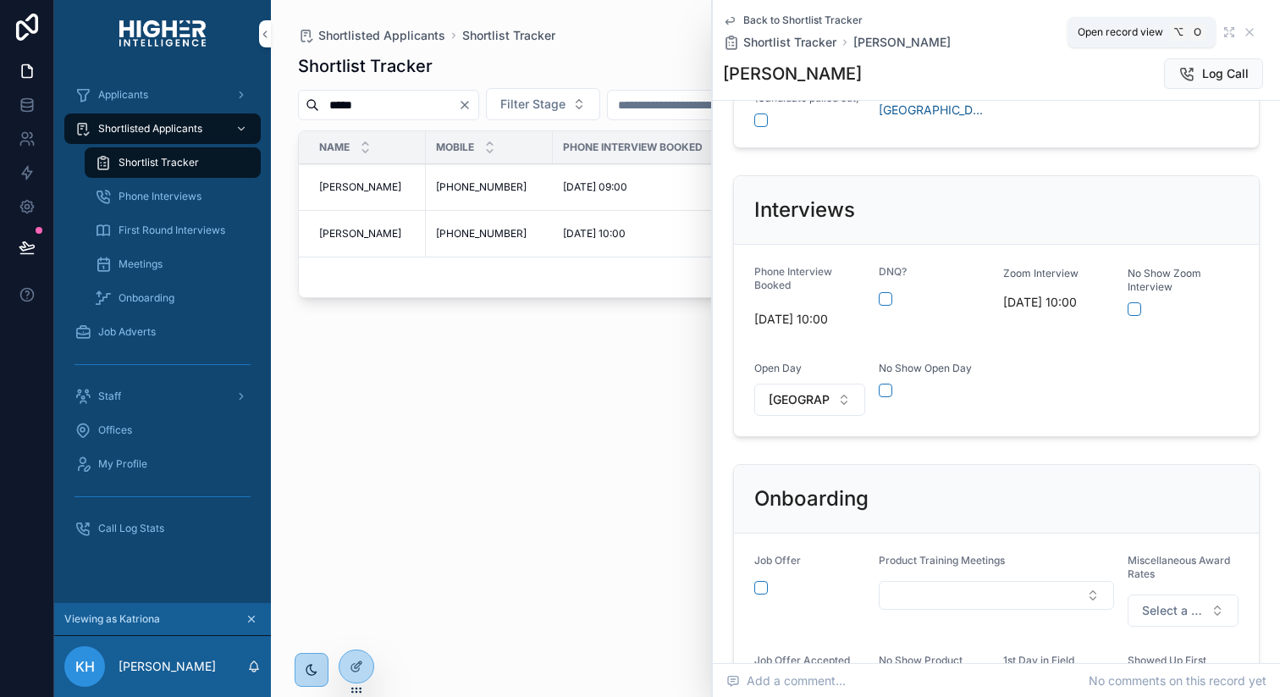
click at [1225, 32] on icon "scrollable content" at bounding box center [1229, 32] width 14 height 14
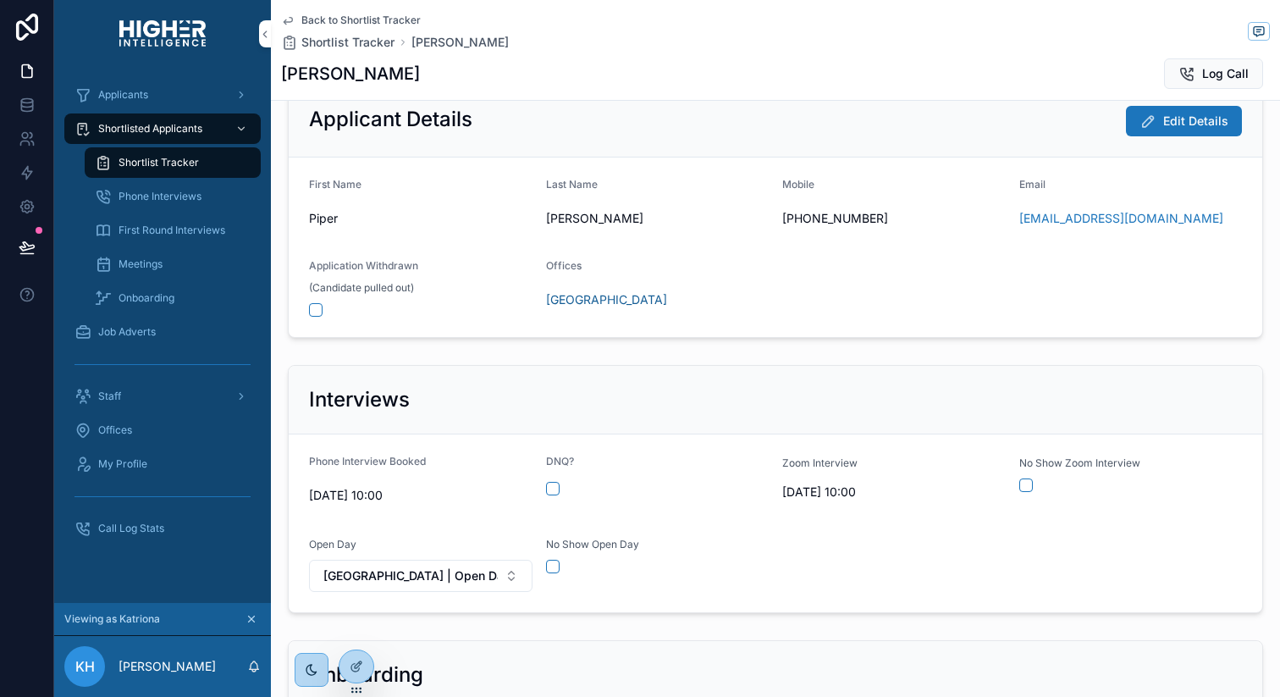
scroll to position [119, 0]
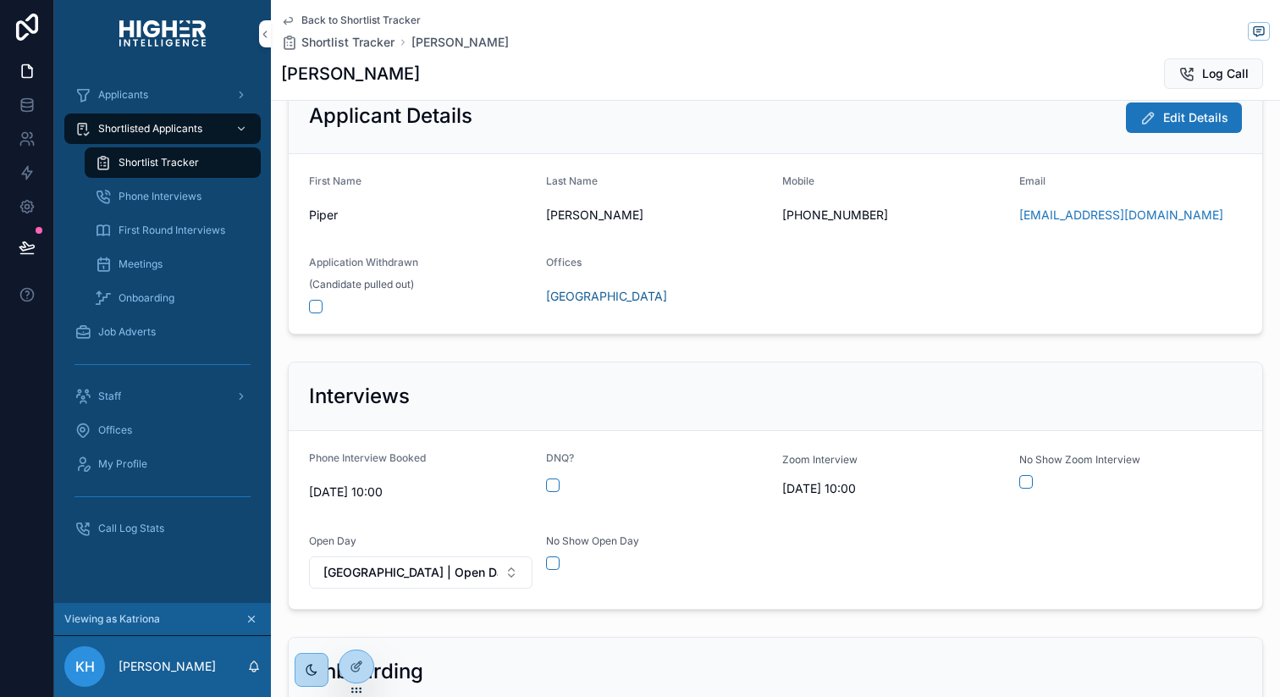
click at [830, 374] on div "Interviews" at bounding box center [775, 396] width 973 height 69
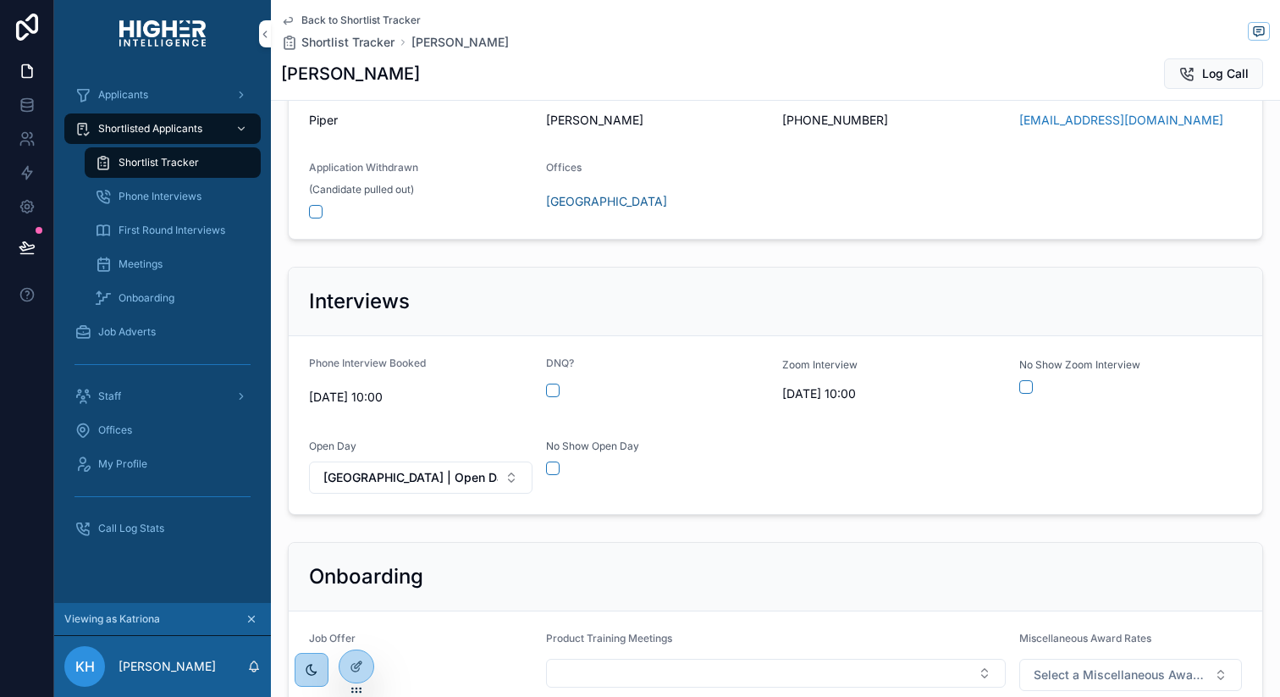
scroll to position [219, 0]
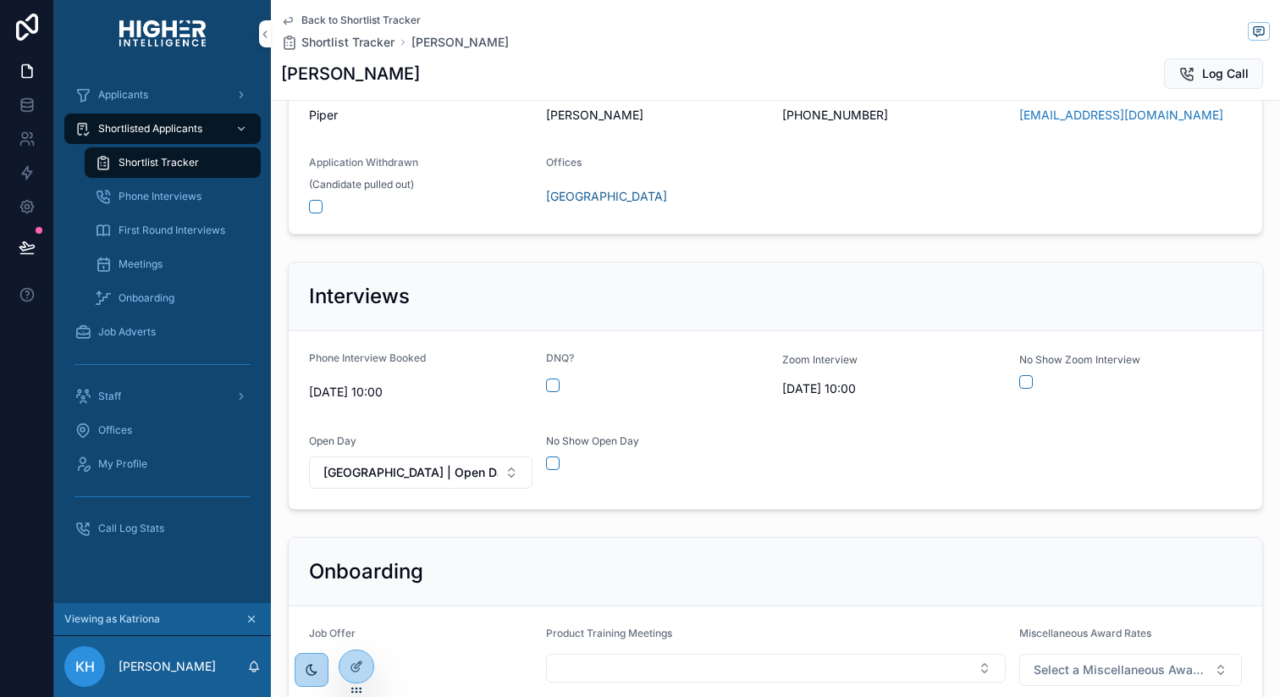
click at [461, 478] on span "Brisbane | Open Day | 11/09/2025 08:00 am" at bounding box center [410, 472] width 174 height 17
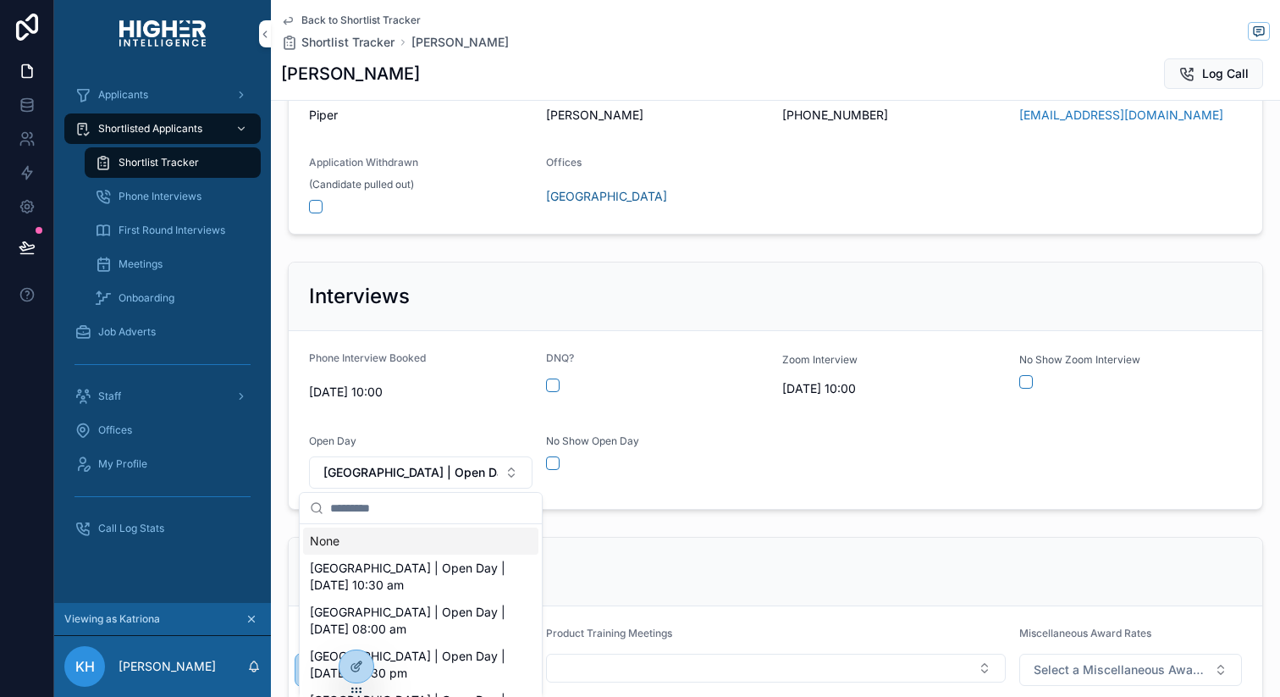
click at [739, 504] on form "Phone Interview Booked 09/09/2025 10:00 DNQ? Zoom Interview 10/09/2025 10:00 No…" at bounding box center [775, 420] width 973 height 178
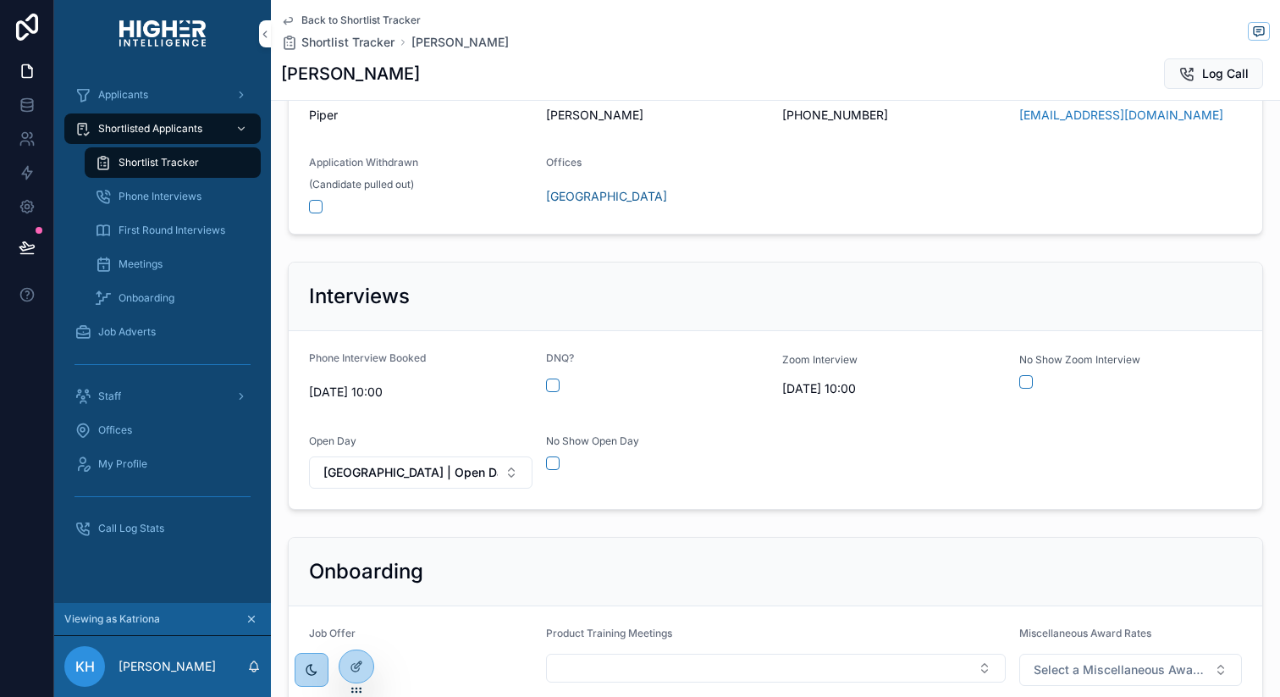
click at [489, 468] on span "Brisbane | Open Day | 11/09/2025 08:00 am" at bounding box center [410, 472] width 174 height 17
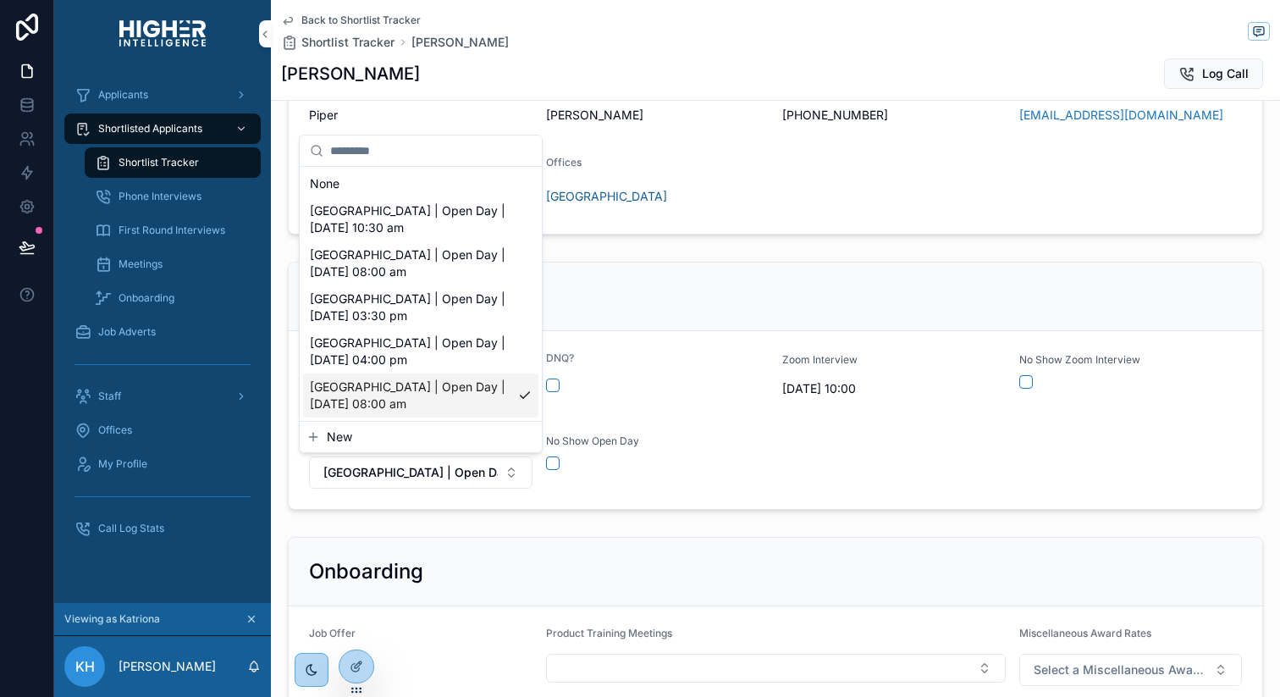
click at [734, 463] on div "scrollable content" at bounding box center [657, 463] width 223 height 14
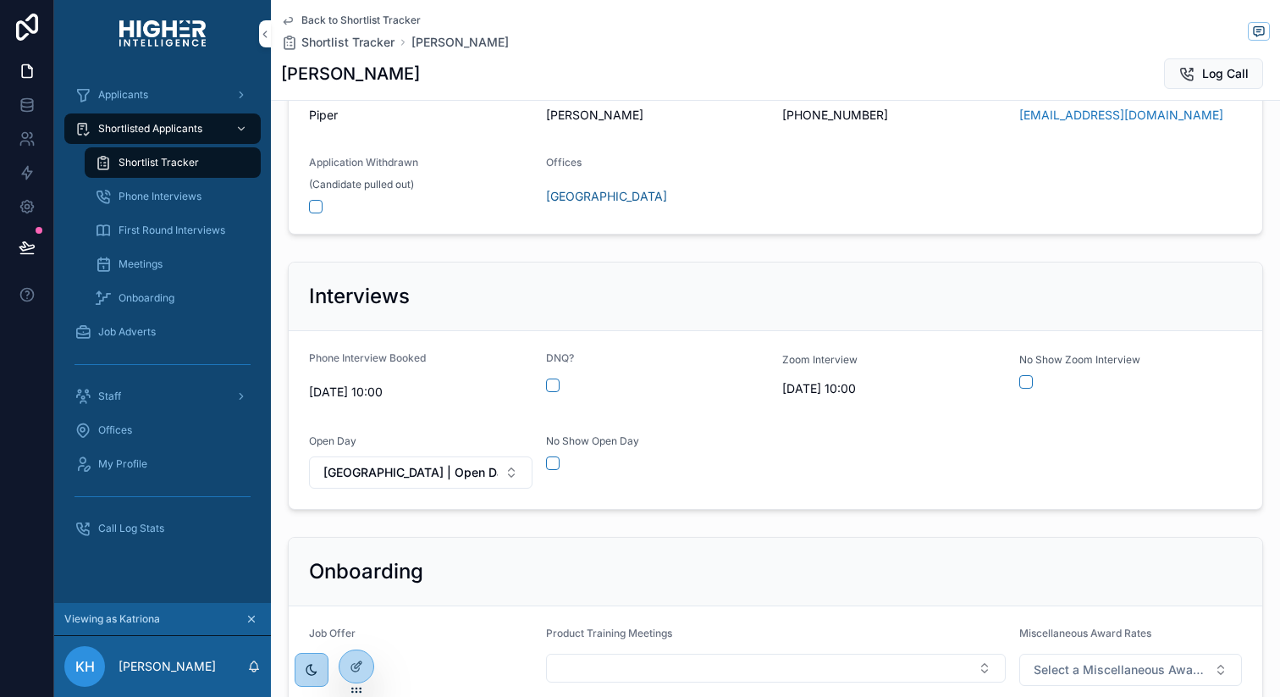
click at [507, 482] on button "Brisbane | Open Day | 11/09/2025 08:00 am" at bounding box center [420, 472] width 223 height 32
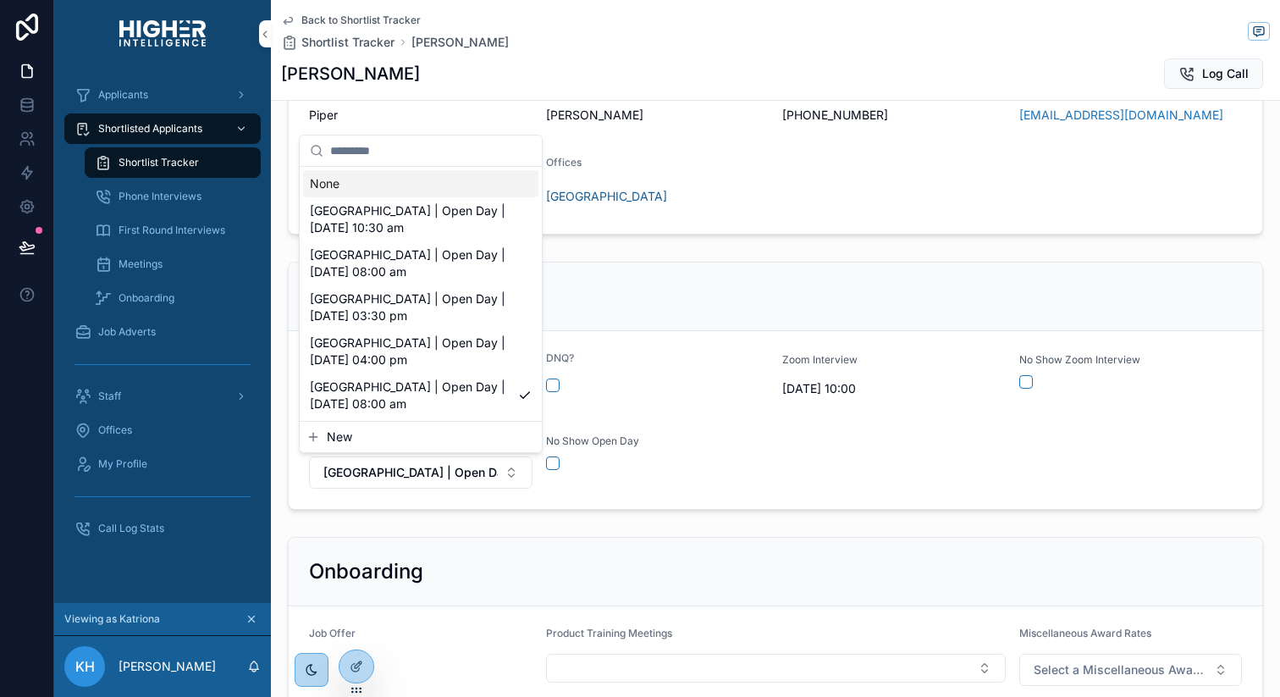
click at [400, 179] on div "None" at bounding box center [420, 183] width 235 height 27
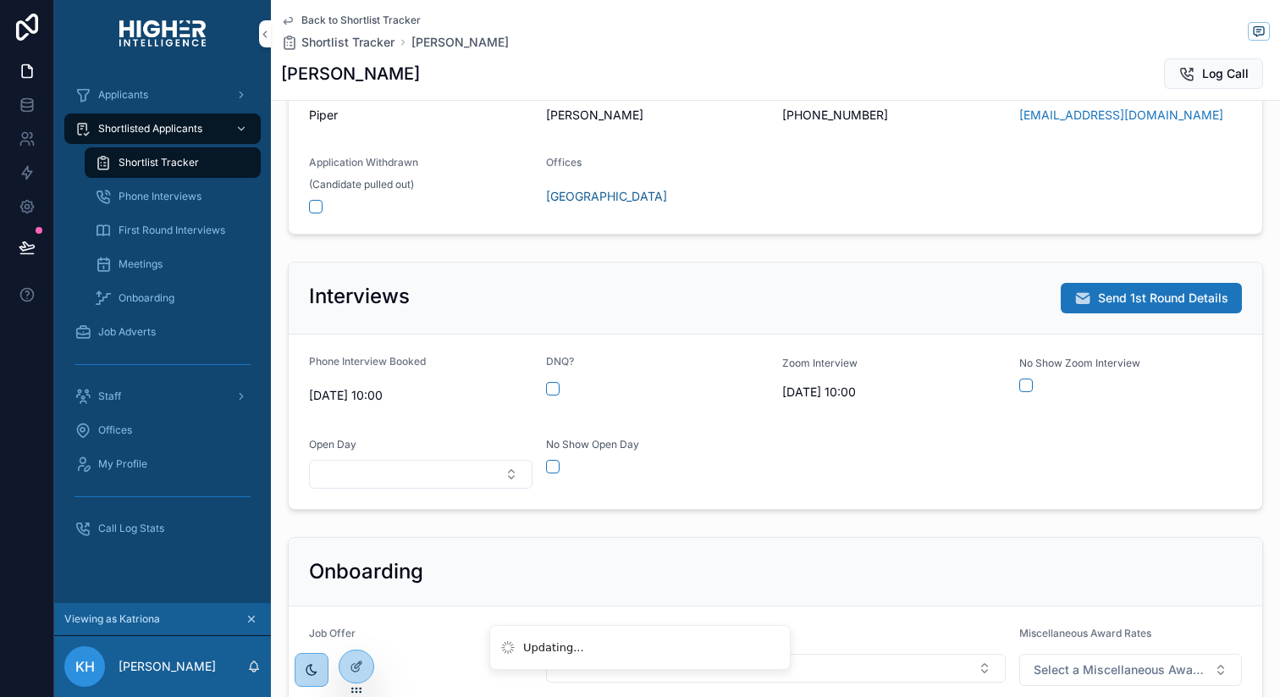
click at [1166, 281] on div "Interviews Send 1st Round Details" at bounding box center [775, 298] width 973 height 72
click at [1145, 303] on span "Send 1st Round Details" at bounding box center [1163, 297] width 130 height 17
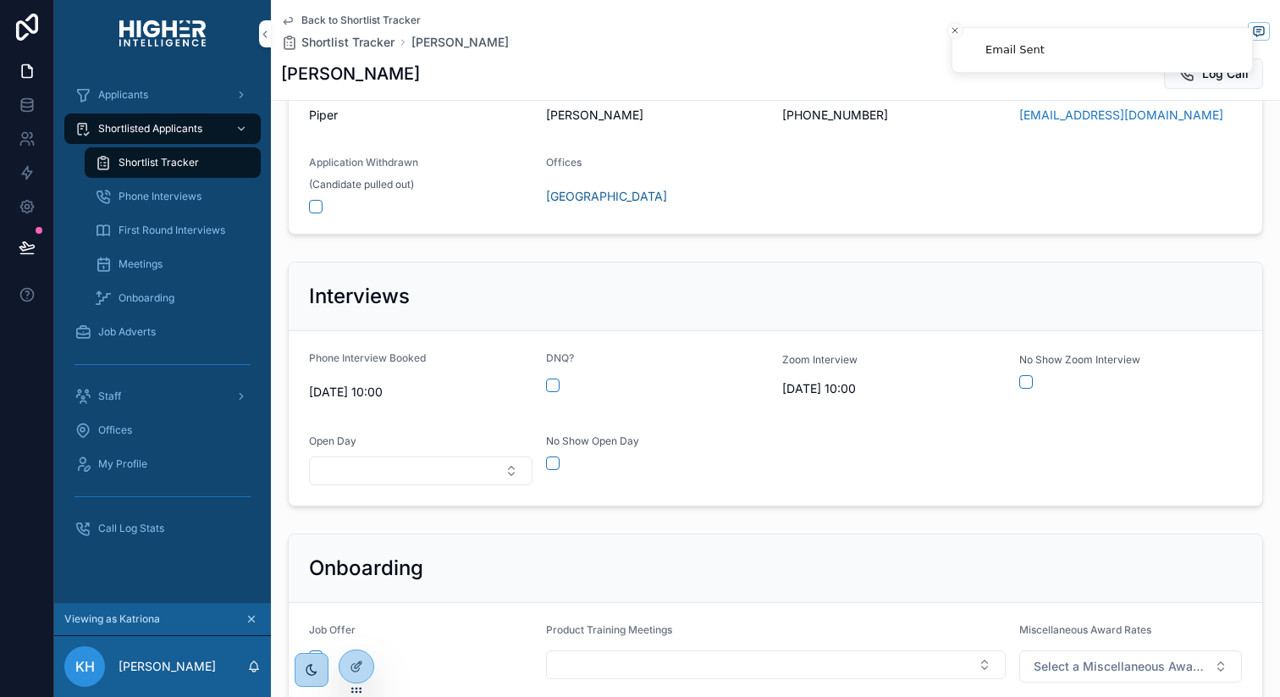
click at [467, 468] on button "Select Button" at bounding box center [420, 470] width 223 height 29
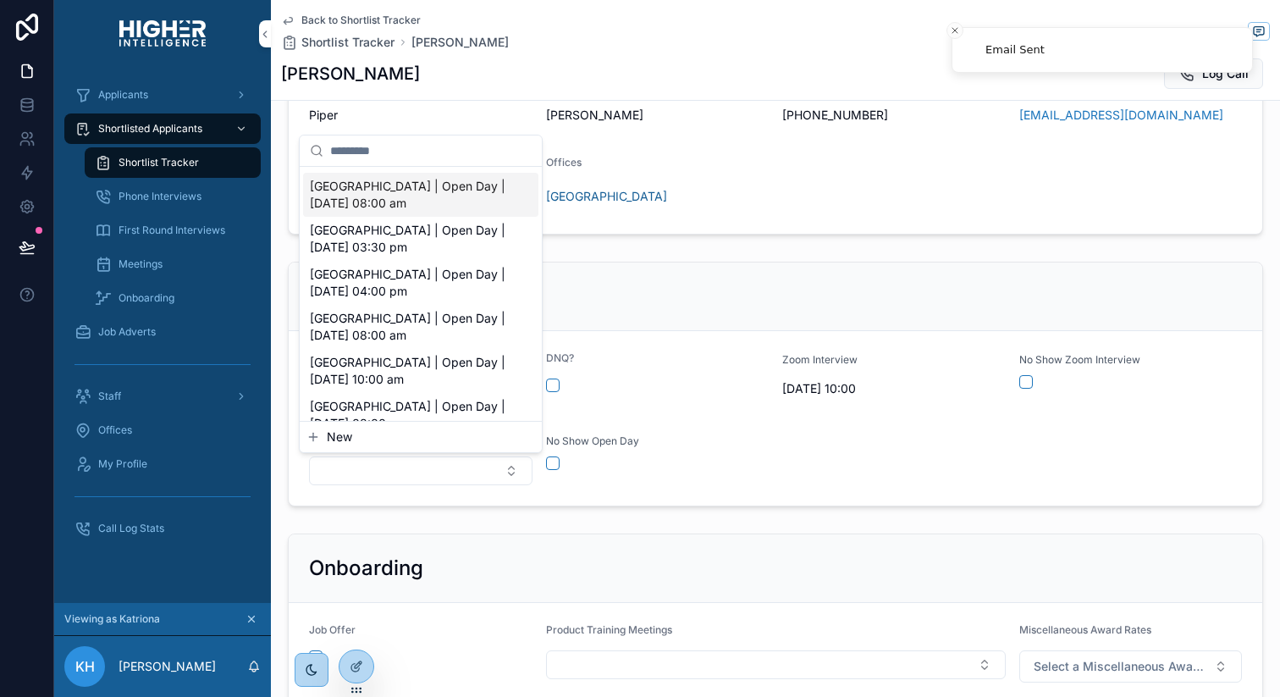
scroll to position [44, 0]
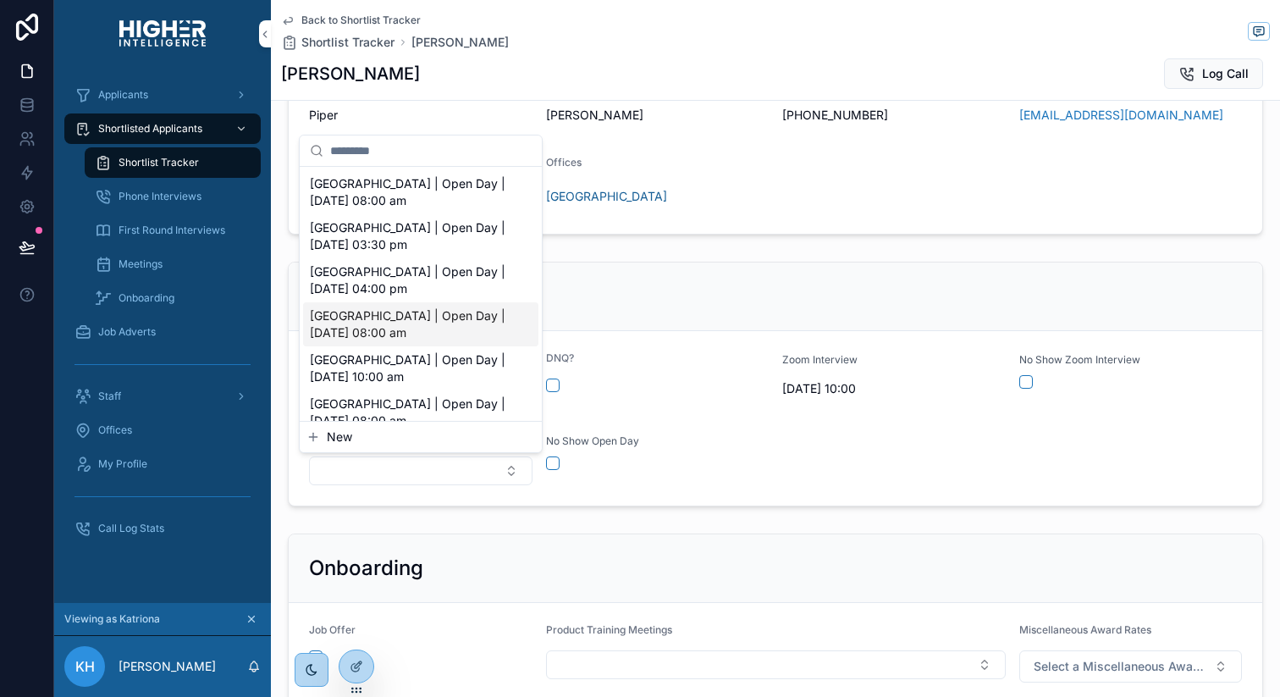
click at [406, 316] on span "Brisbane | Open Day | 11/09/2025 08:00 am" at bounding box center [410, 324] width 201 height 34
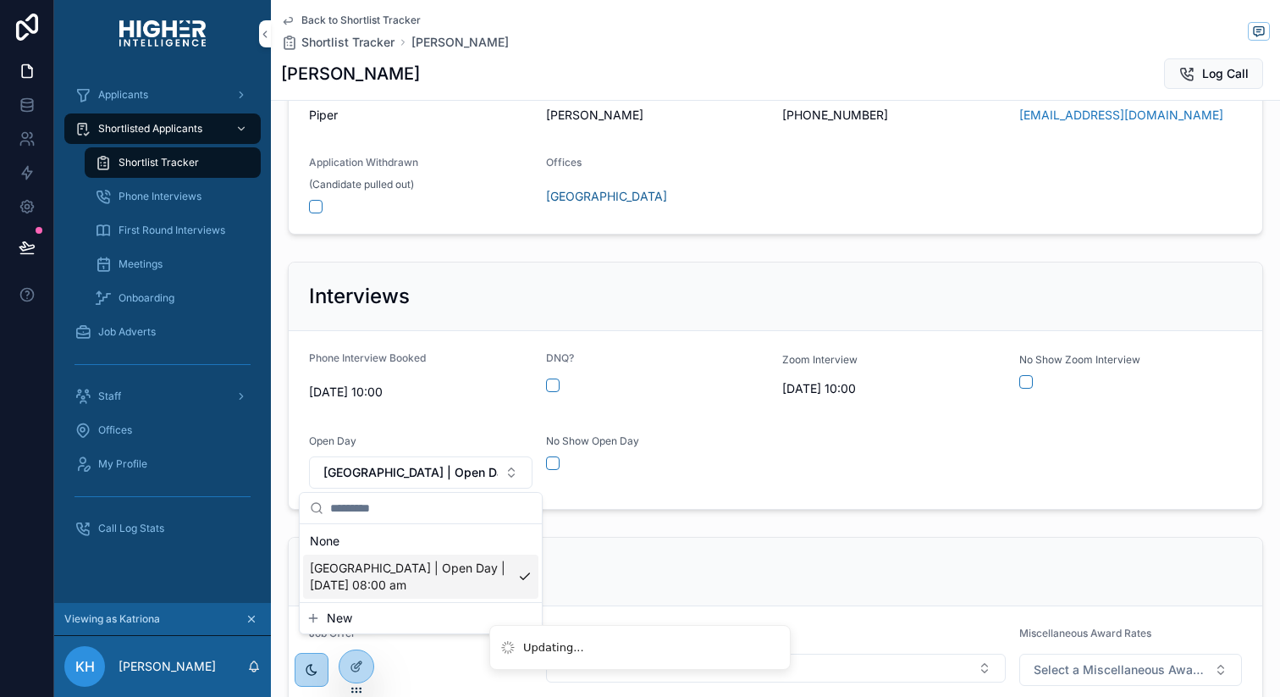
scroll to position [0, 0]
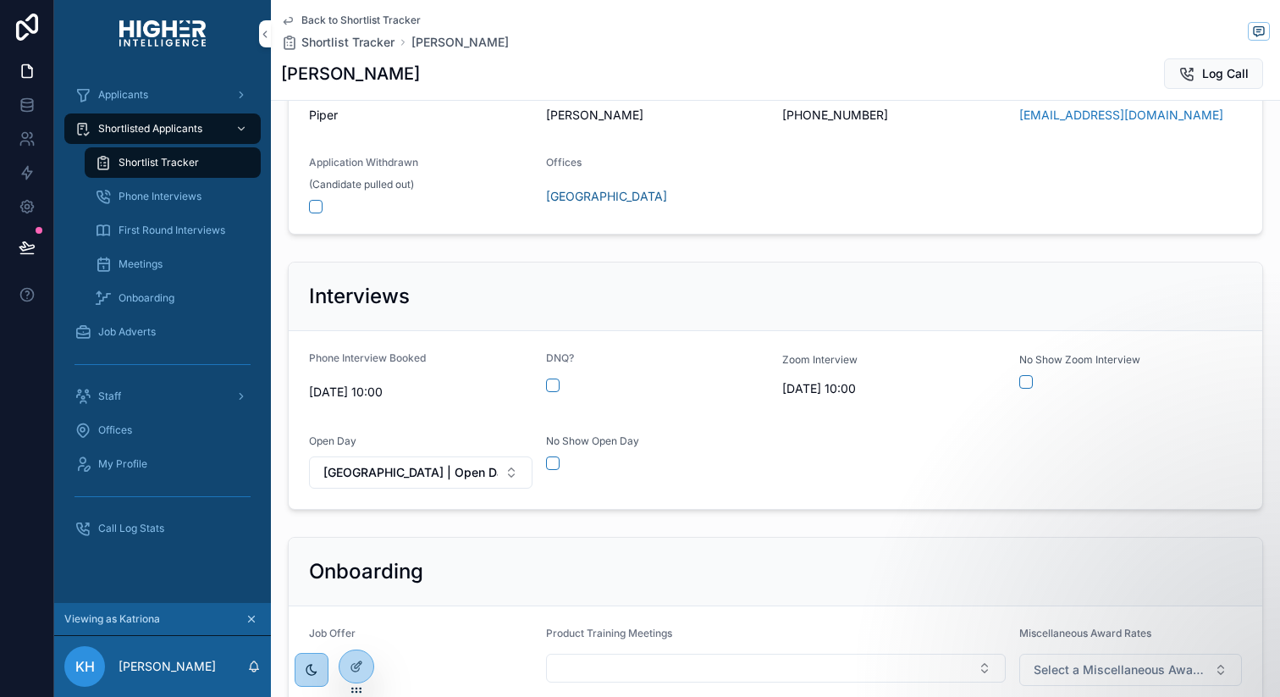
click at [24, 36] on icon at bounding box center [27, 27] width 22 height 27
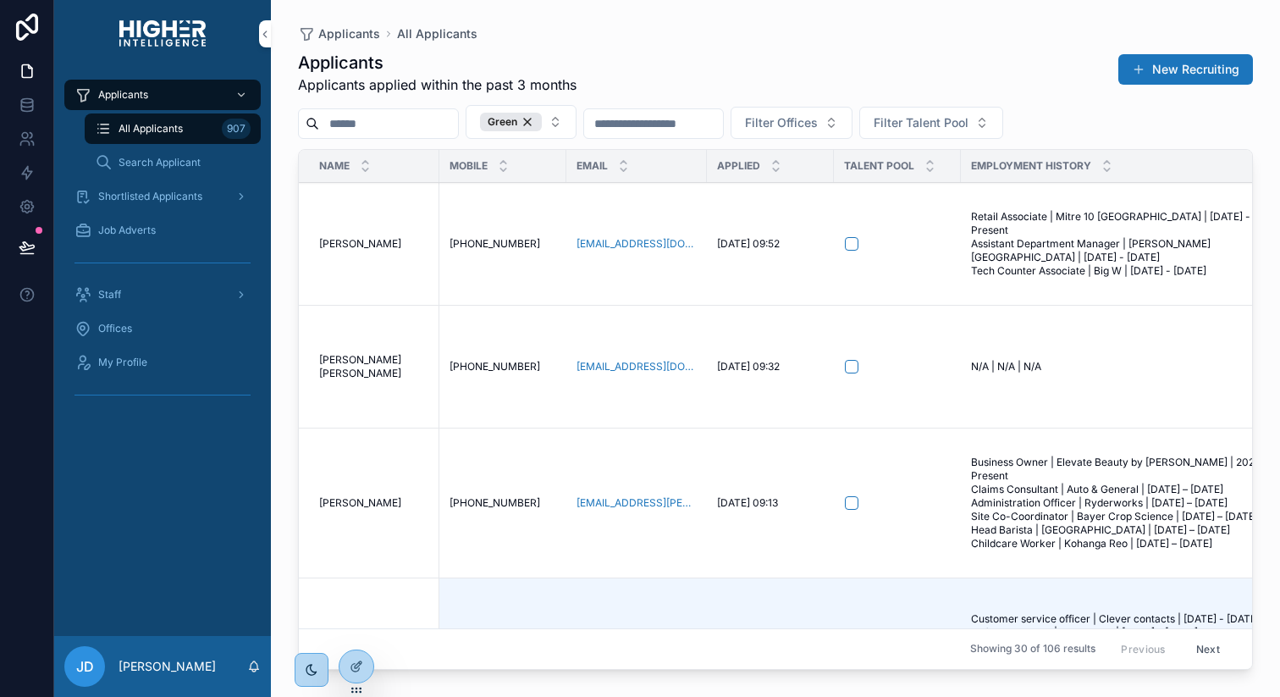
click at [163, 195] on span "Shortlisted Applicants" at bounding box center [150, 197] width 104 height 14
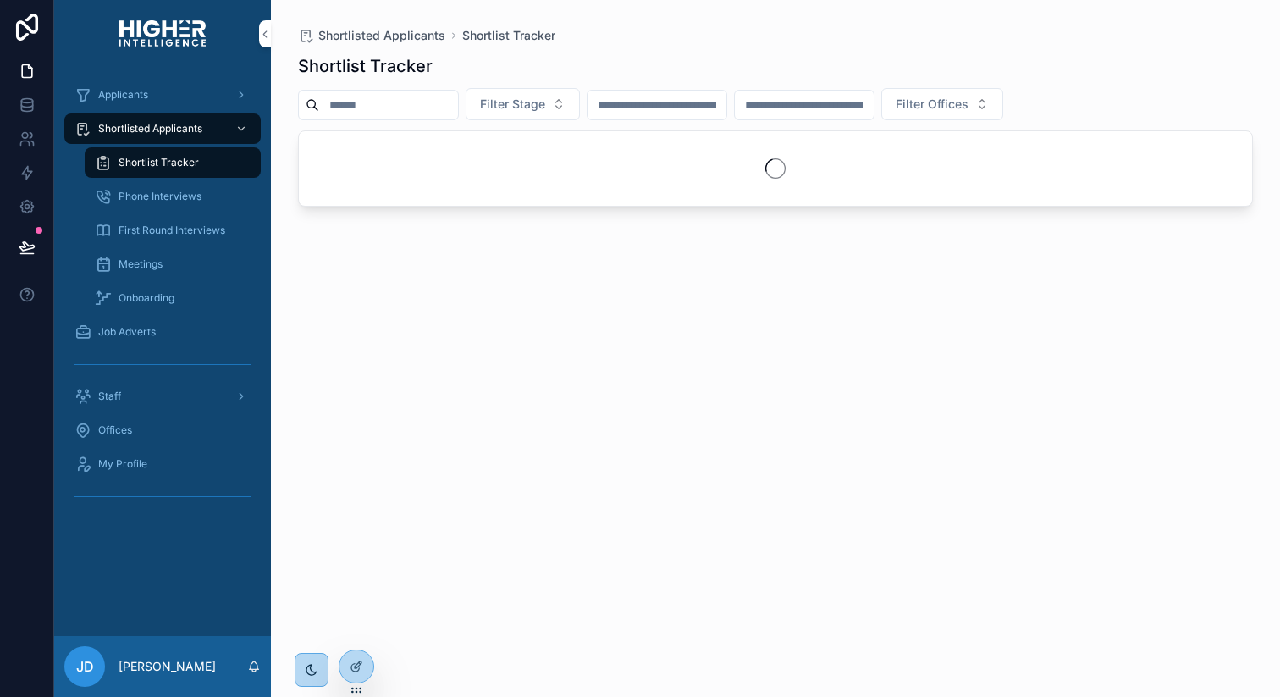
click at [179, 198] on span "Phone Interviews" at bounding box center [160, 197] width 83 height 14
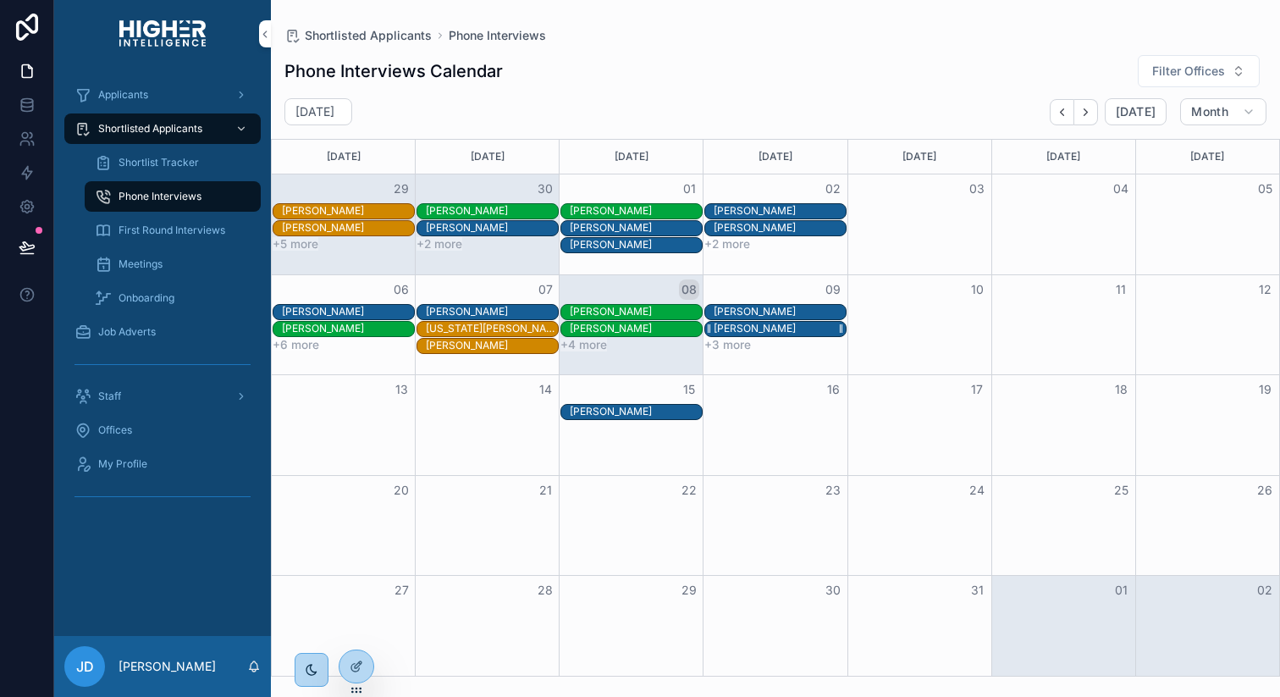
click at [778, 327] on div "[PERSON_NAME]" at bounding box center [780, 329] width 132 height 14
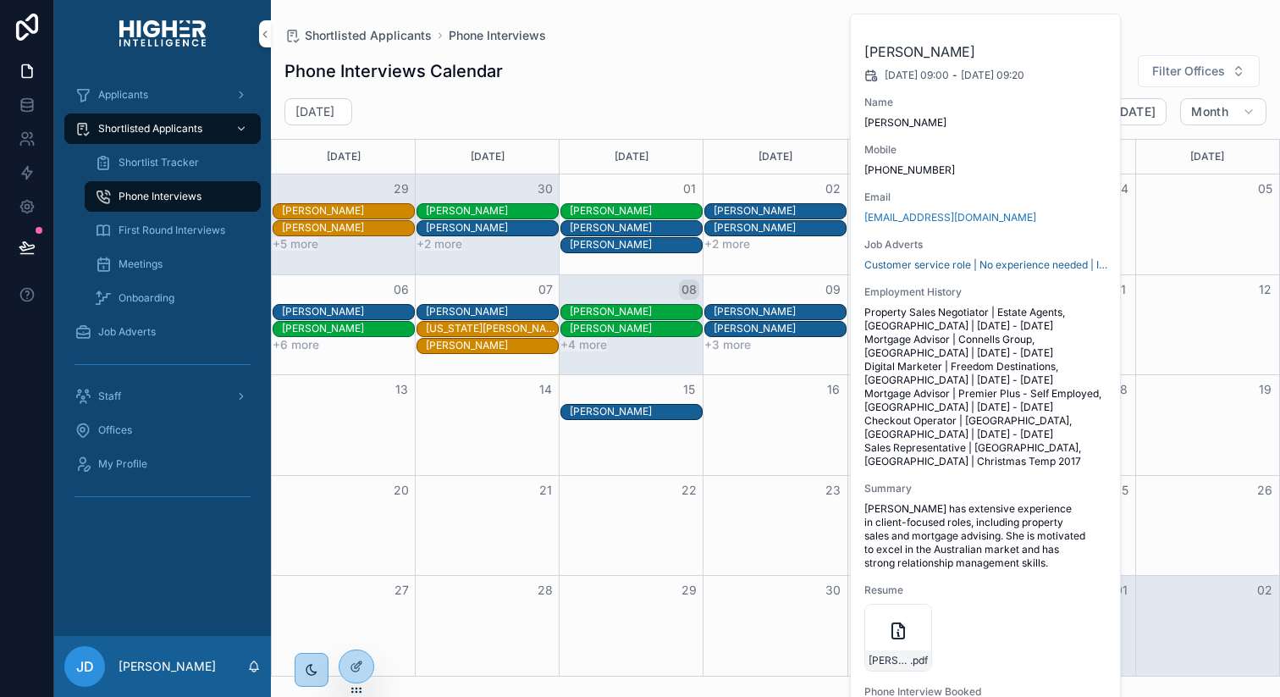
click at [1012, 620] on div "Hannah-Fox-New-Retail-Volume-Resume .pdf" at bounding box center [986, 638] width 244 height 68
click at [1004, 490] on span "Summary" at bounding box center [986, 489] width 244 height 14
click at [747, 518] on div "Month View" at bounding box center [775, 526] width 144 height 100
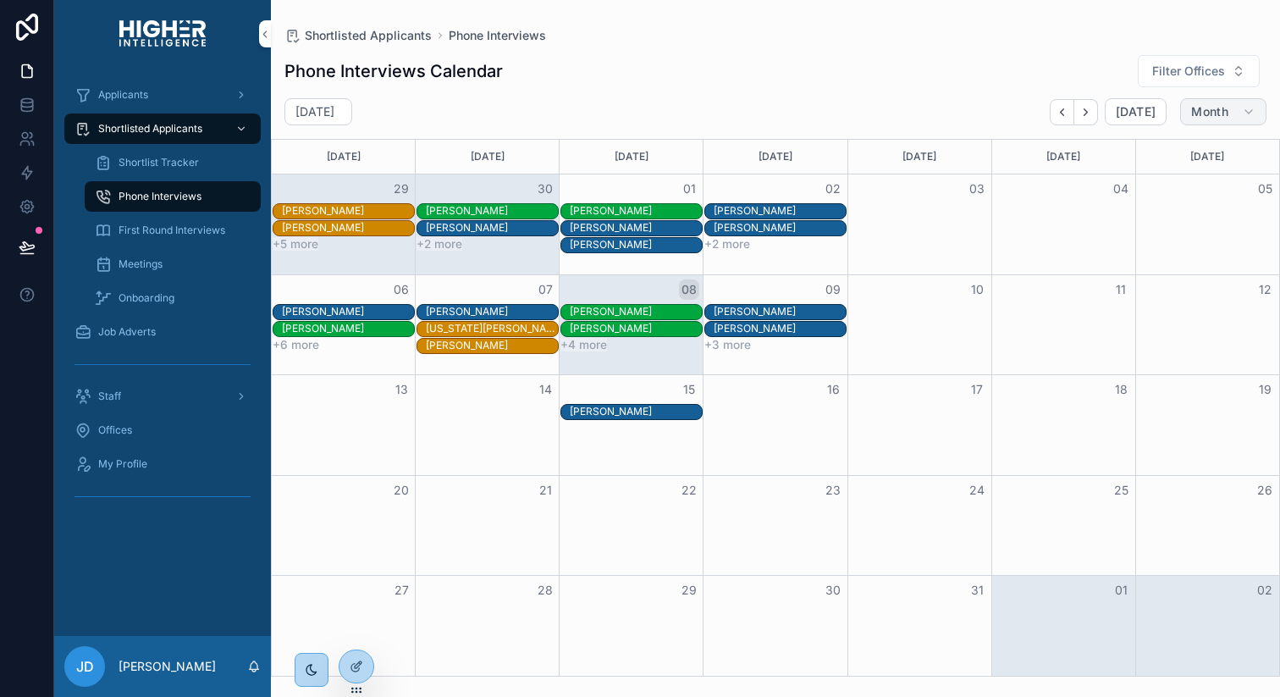
click at [1210, 113] on span "Month" at bounding box center [1209, 111] width 37 height 15
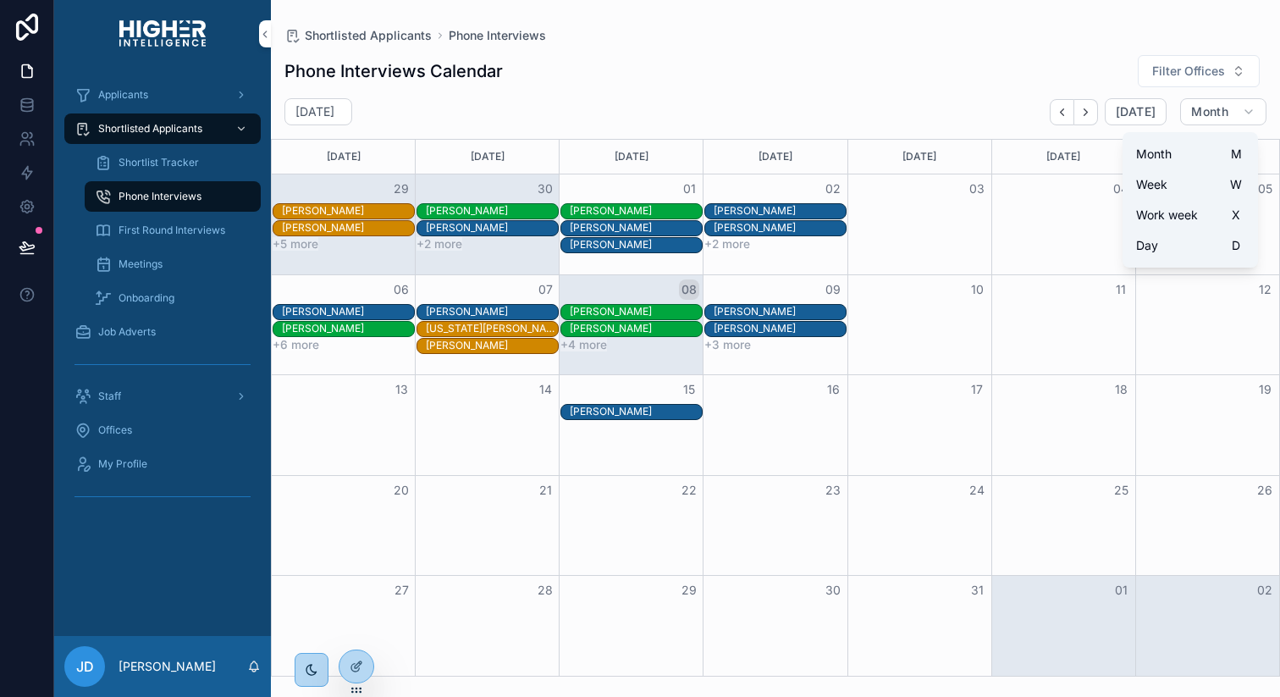
click at [1151, 190] on span "Week" at bounding box center [1151, 184] width 31 height 17
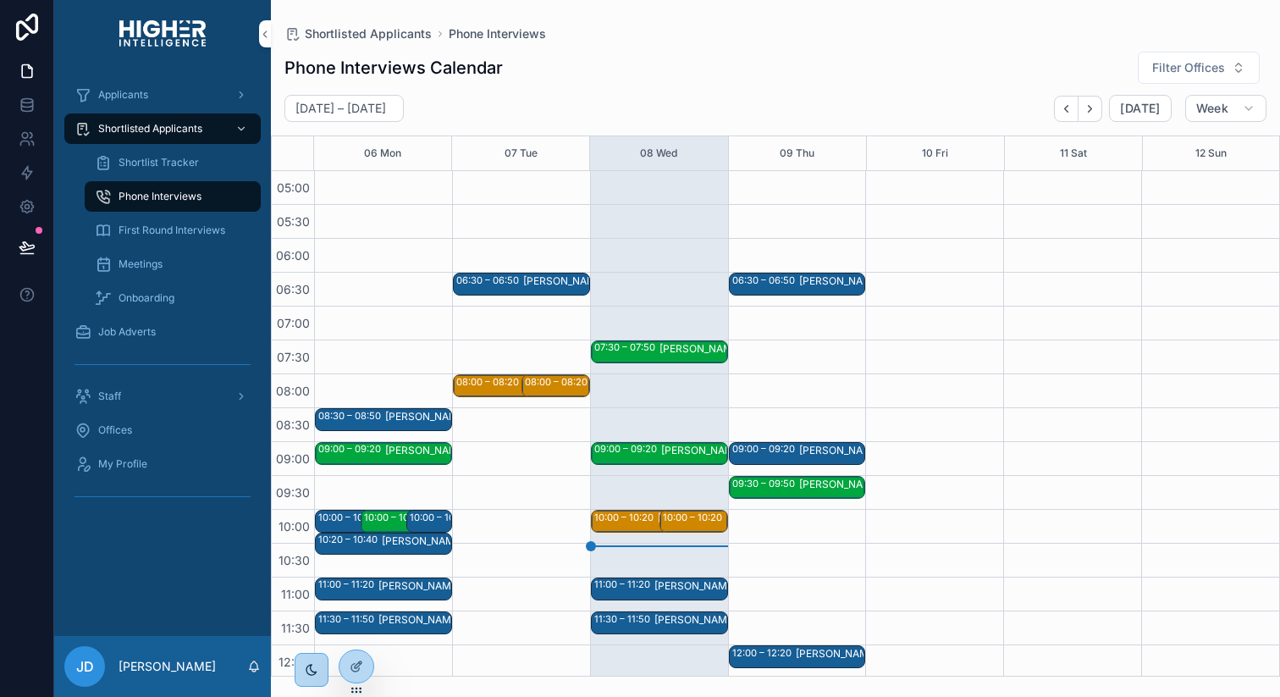
scroll to position [339, 0]
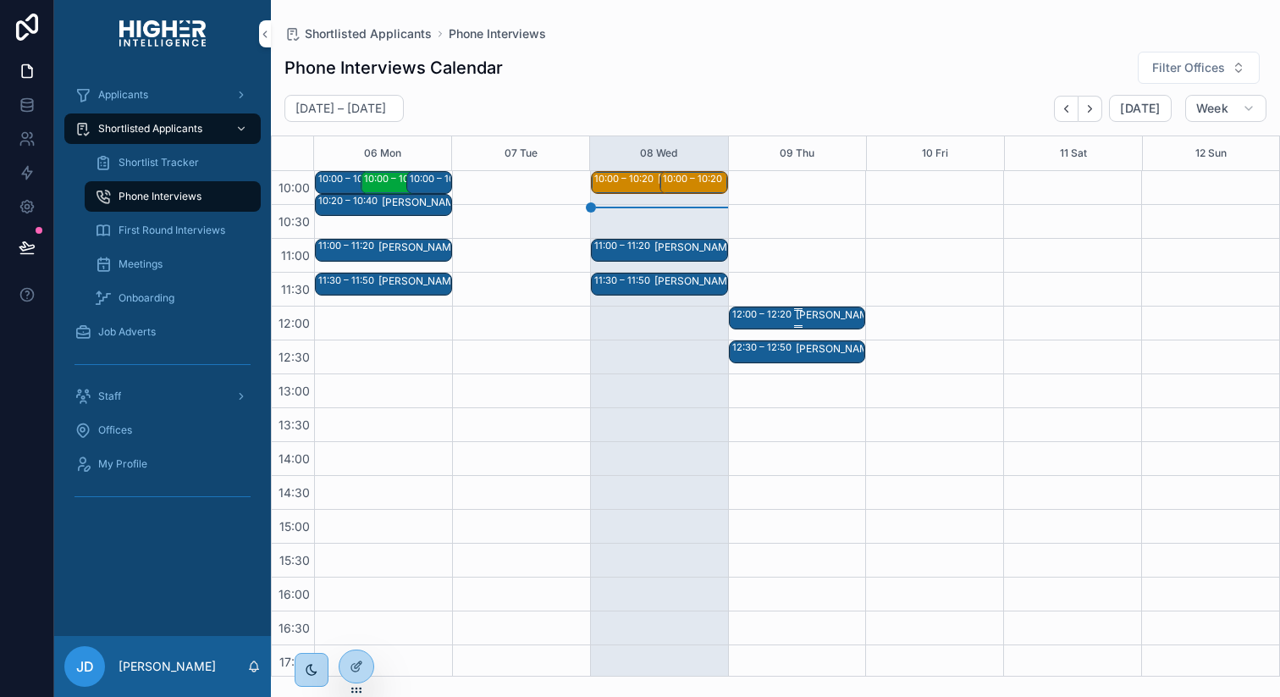
click at [786, 317] on div "12:00 – 12:20" at bounding box center [763, 314] width 63 height 14
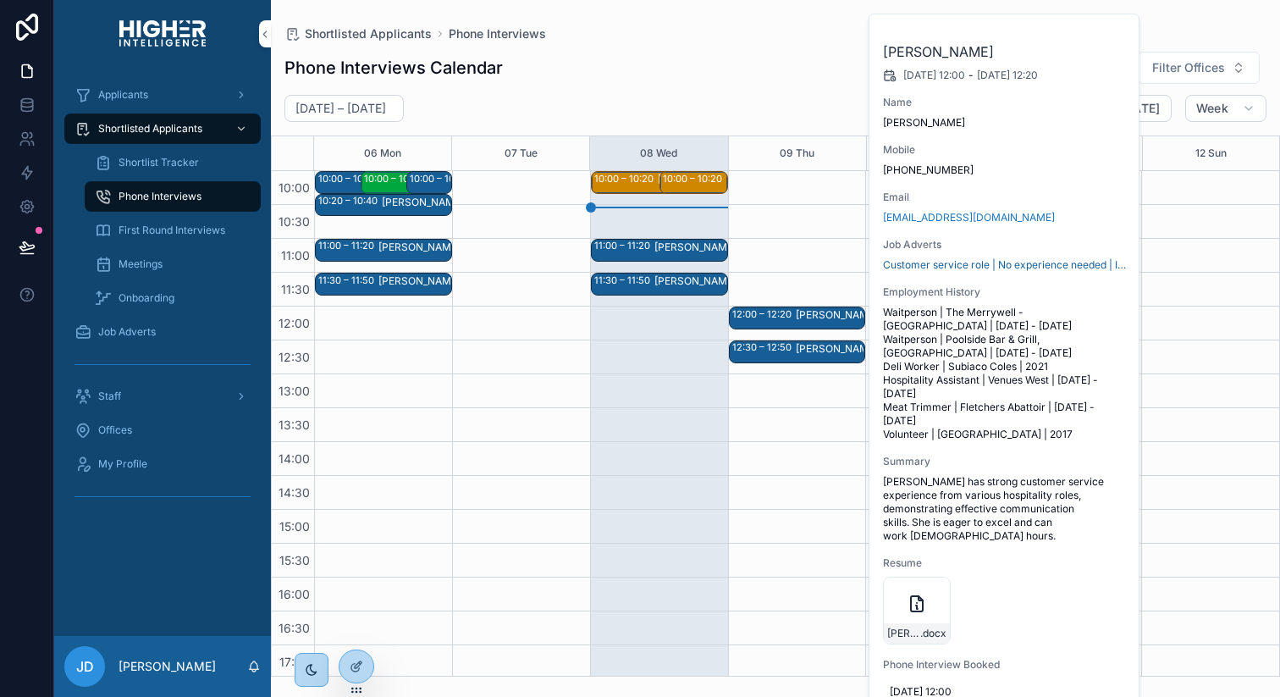
click at [1052, 455] on span "Summary" at bounding box center [1005, 462] width 244 height 14
click at [162, 230] on span "First Round Interviews" at bounding box center [172, 230] width 107 height 14
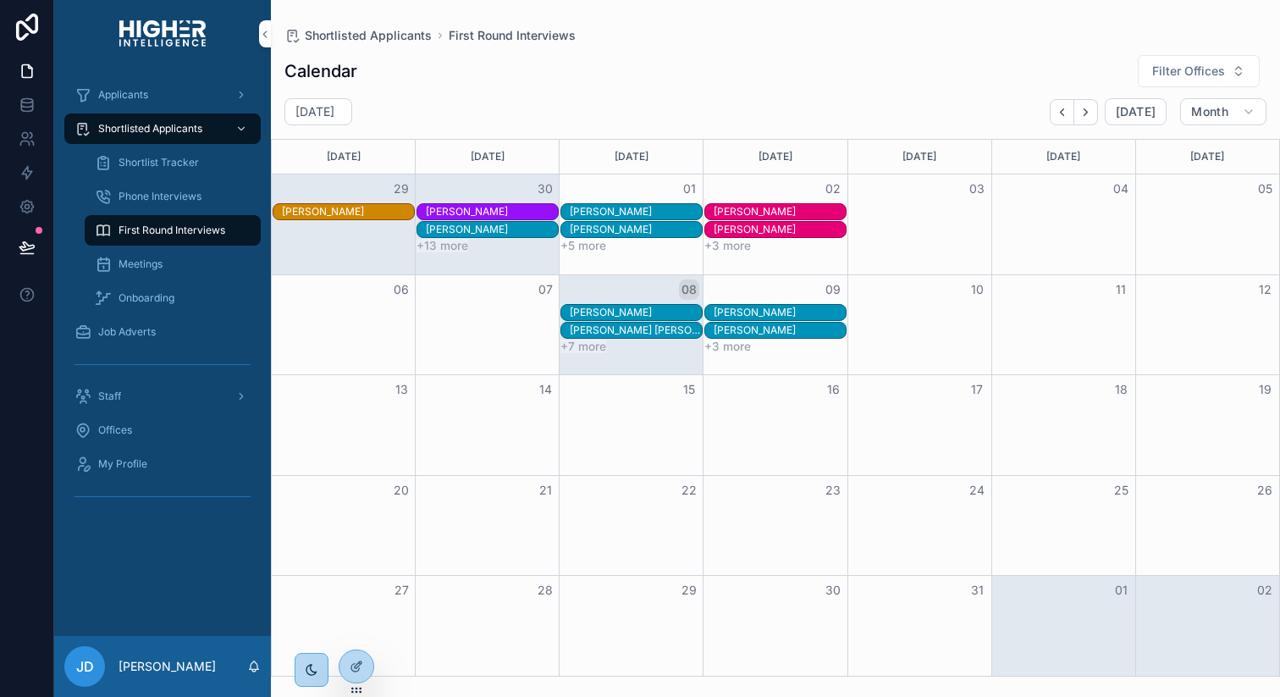
click at [750, 310] on div "Tyleia Montgomery-Garcia" at bounding box center [780, 313] width 132 height 14
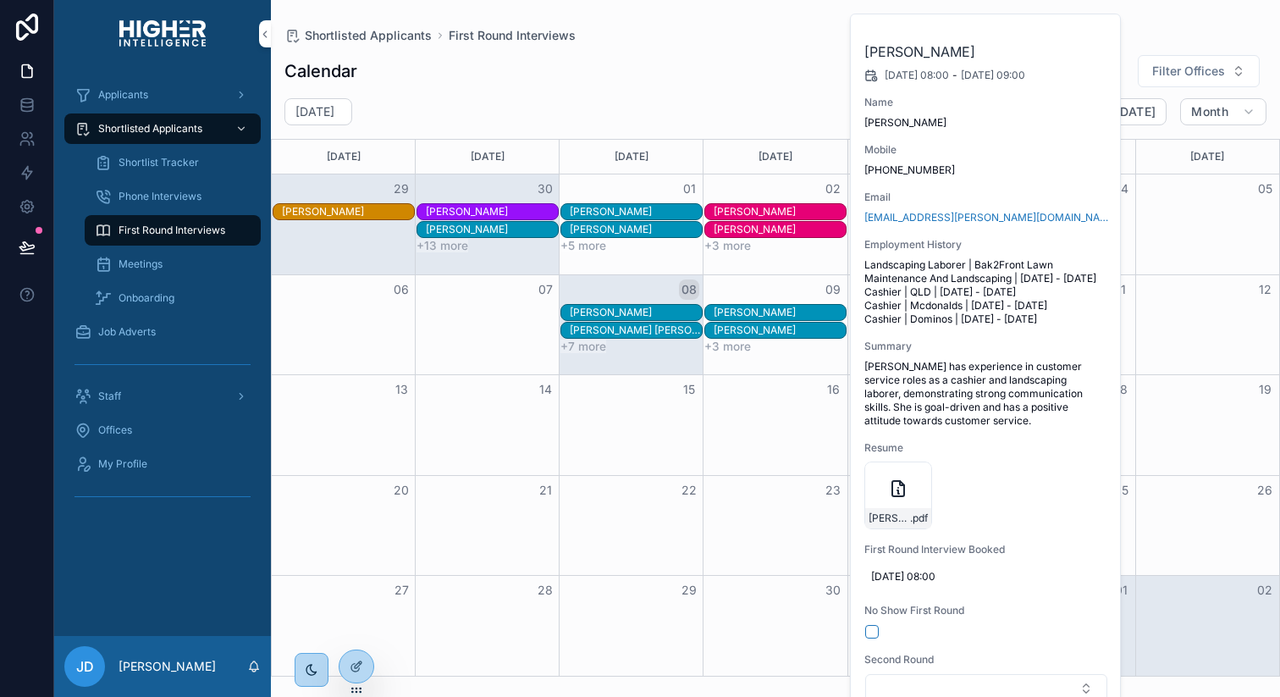
click at [1070, 556] on span "First Round Interview Booked" at bounding box center [986, 550] width 244 height 14
click at [796, 529] on div "Month View" at bounding box center [775, 526] width 144 height 100
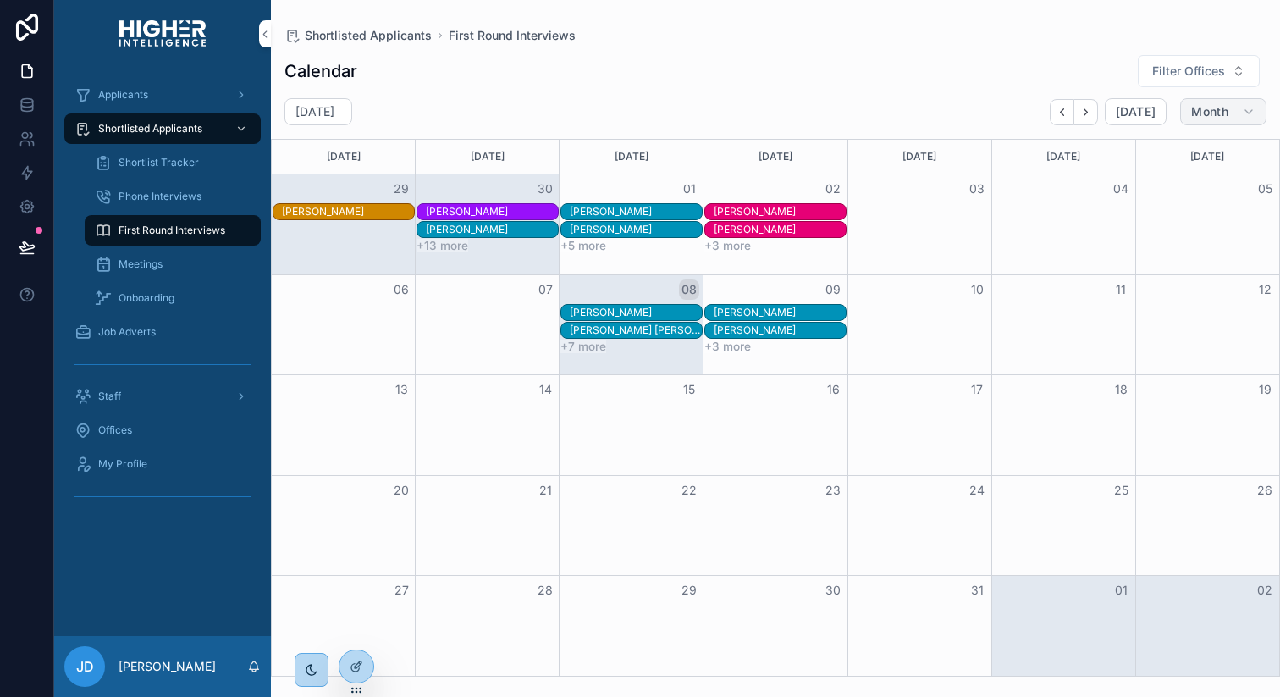
click at [1229, 112] on button "Month" at bounding box center [1223, 111] width 86 height 27
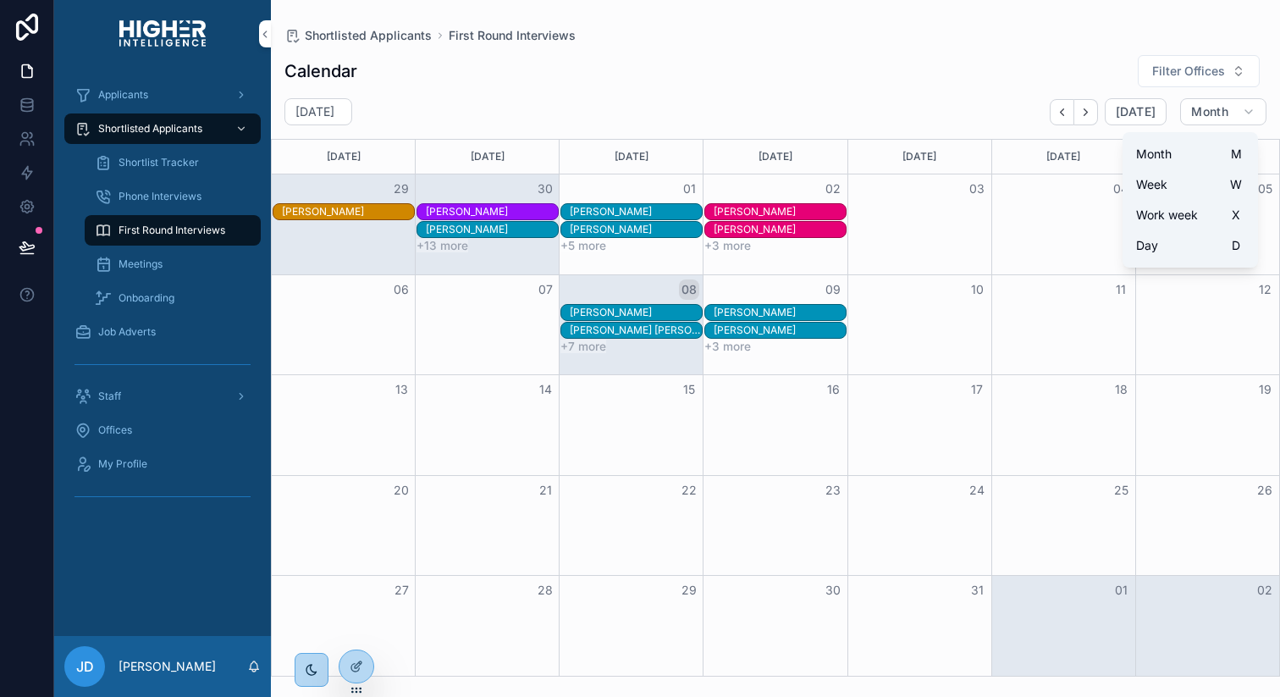
click at [1166, 190] on span "Week" at bounding box center [1151, 184] width 31 height 17
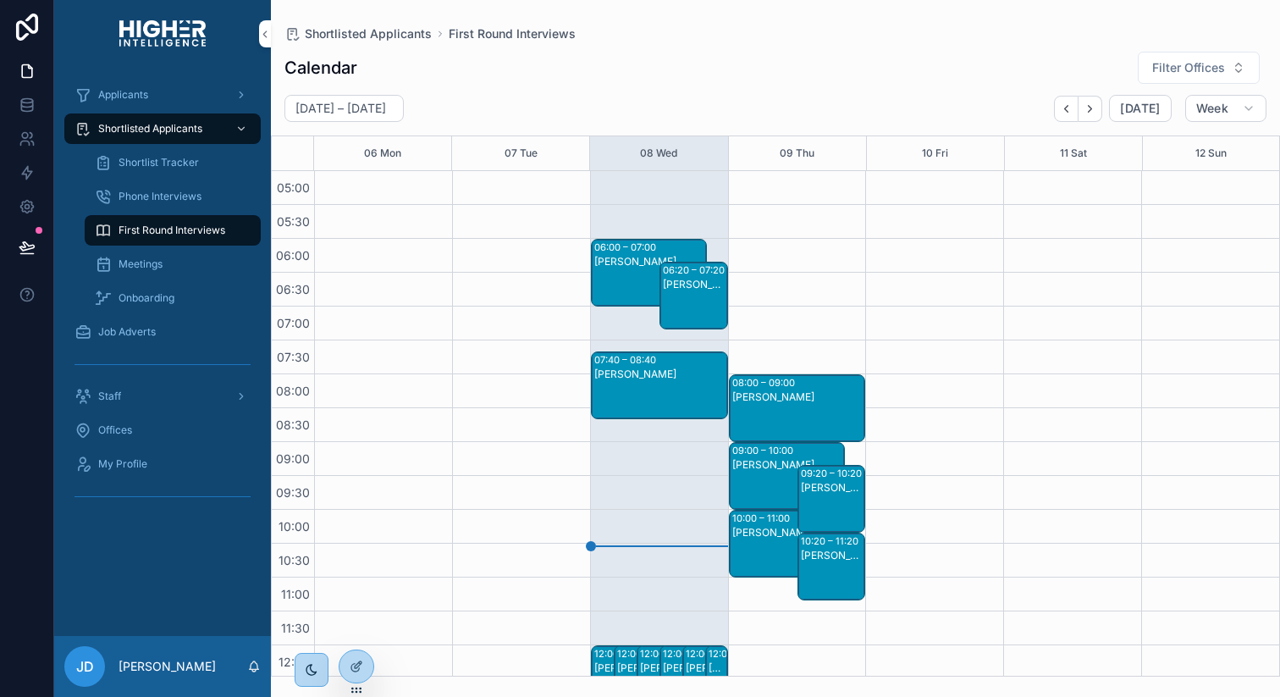
scroll to position [339, 0]
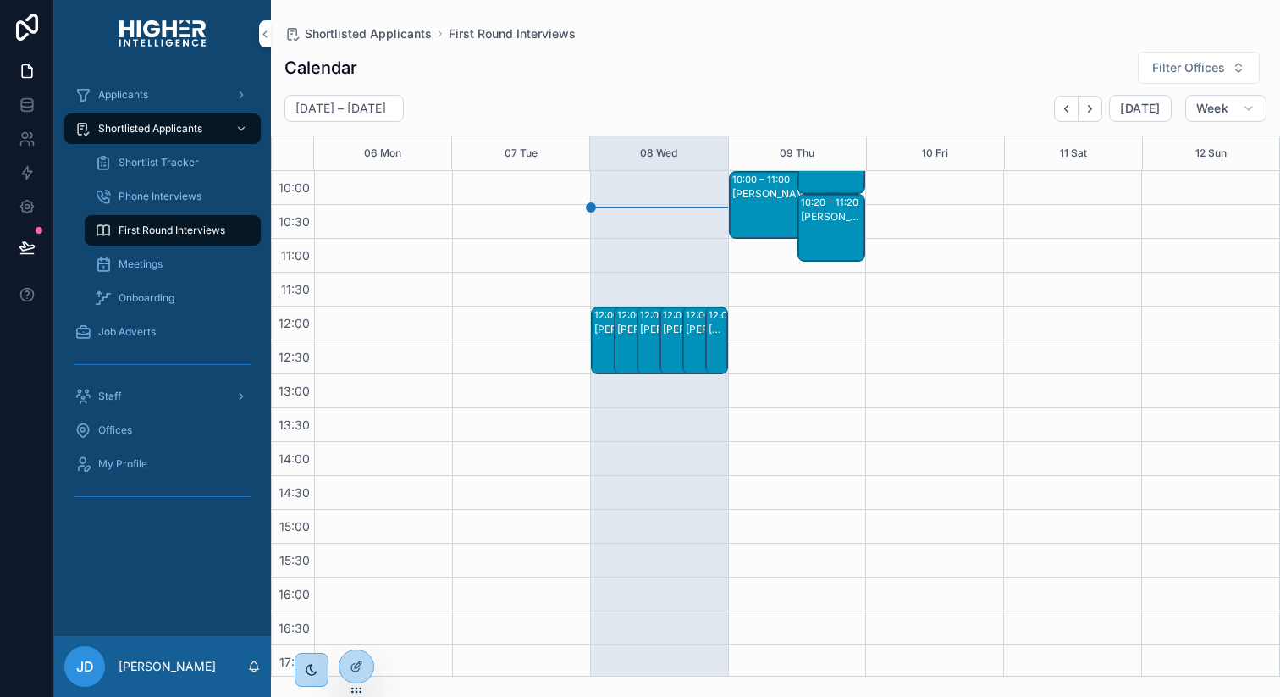
click at [845, 211] on div "[PERSON_NAME]" at bounding box center [832, 217] width 63 height 14
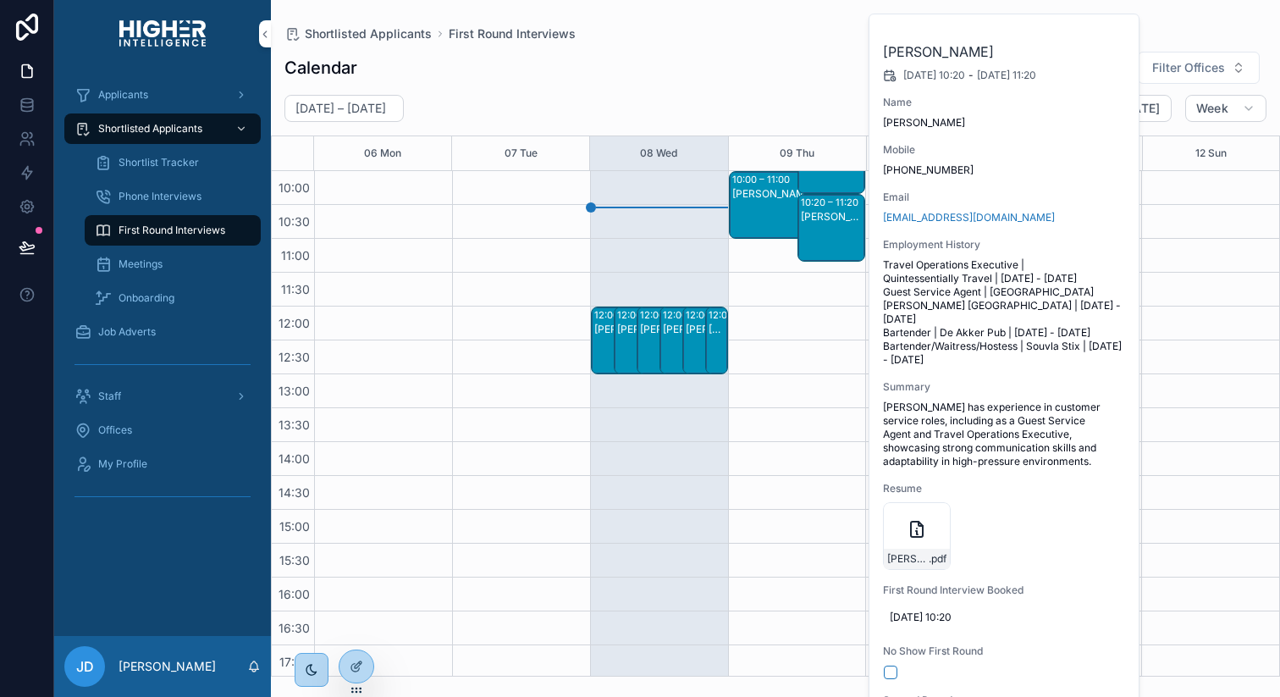
click at [1044, 530] on div "Isabella-Brook-Owen-New-Retail-Volume-Resume .pdf" at bounding box center [1005, 536] width 244 height 68
click at [1234, 356] on div "scrollable content" at bounding box center [1210, 306] width 138 height 948
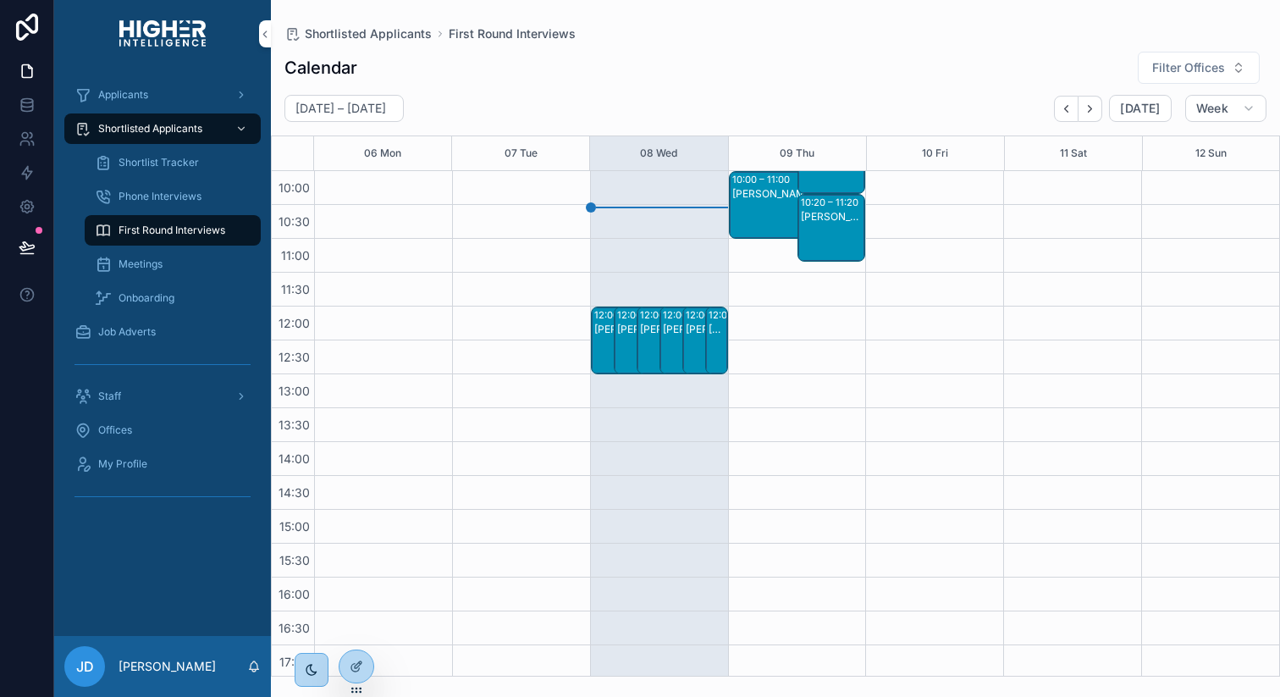
click at [1227, 126] on div "October 06 – 12 Today Week 06 Mon 07 Tue 08 Wed 09 Thu 10 Fri 11 Sat 12 Sun 05:…" at bounding box center [775, 386] width 1009 height 582
click at [1227, 110] on span "Week" at bounding box center [1212, 108] width 32 height 15
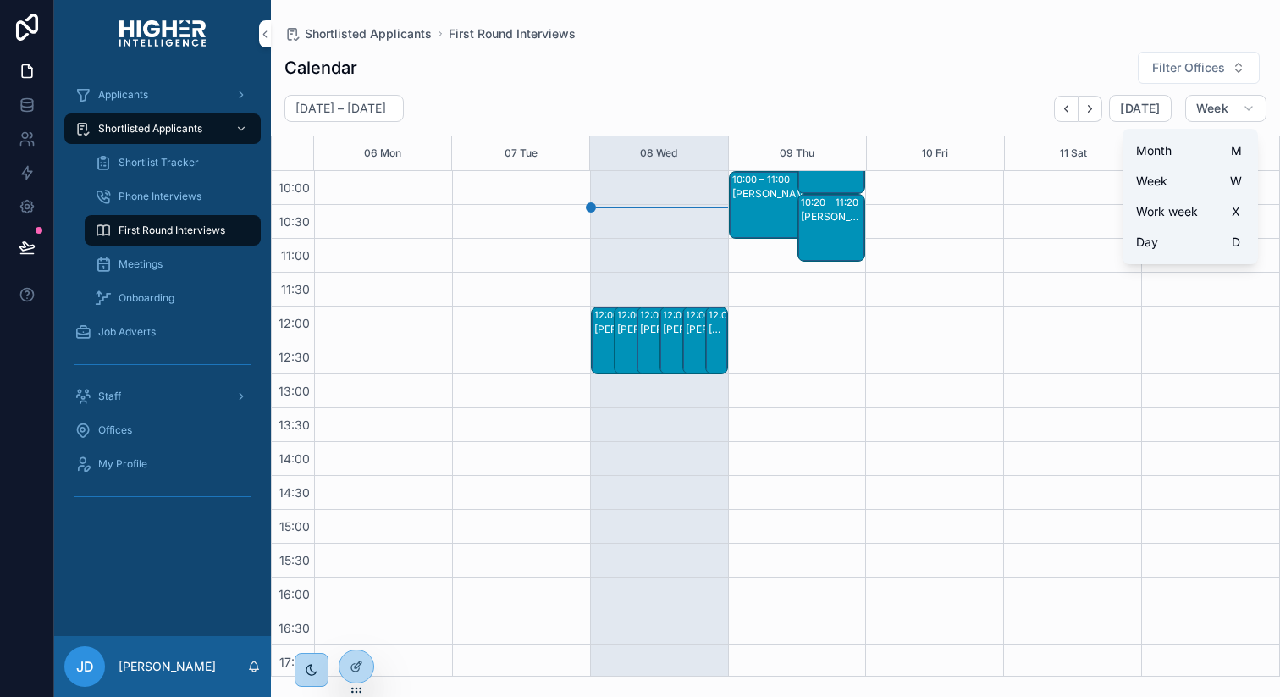
click at [1155, 244] on span "Day" at bounding box center [1147, 242] width 22 height 17
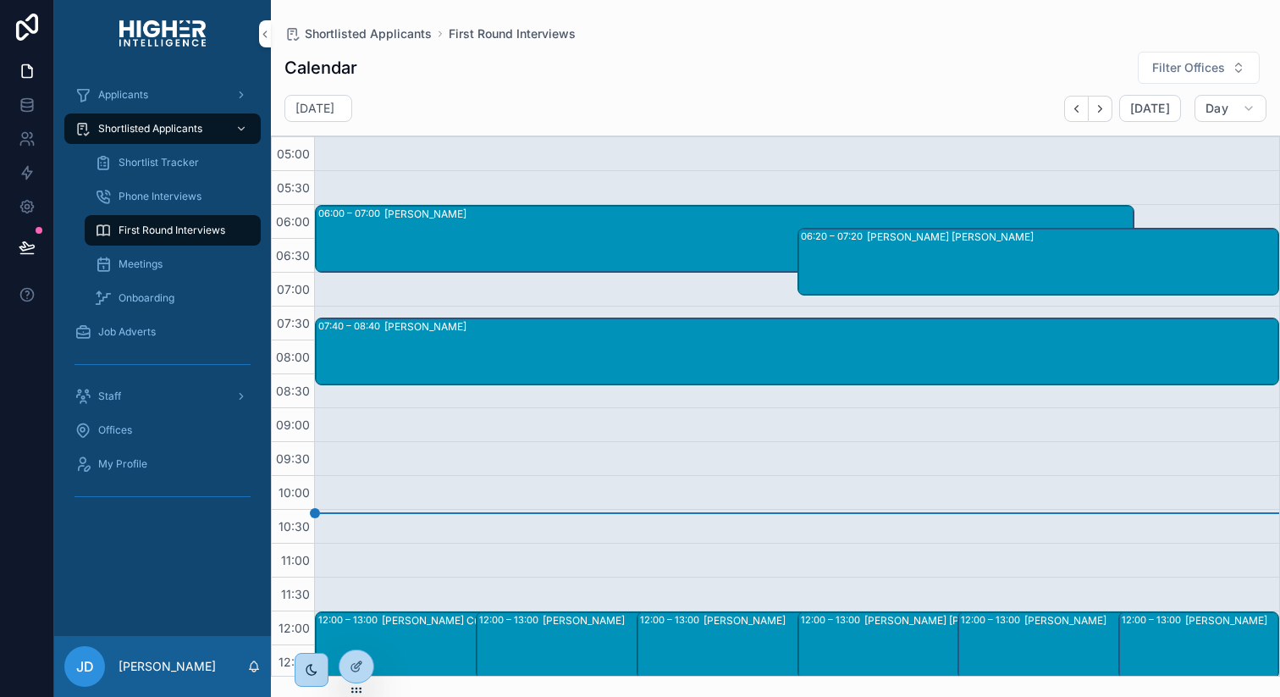
scroll to position [339, 0]
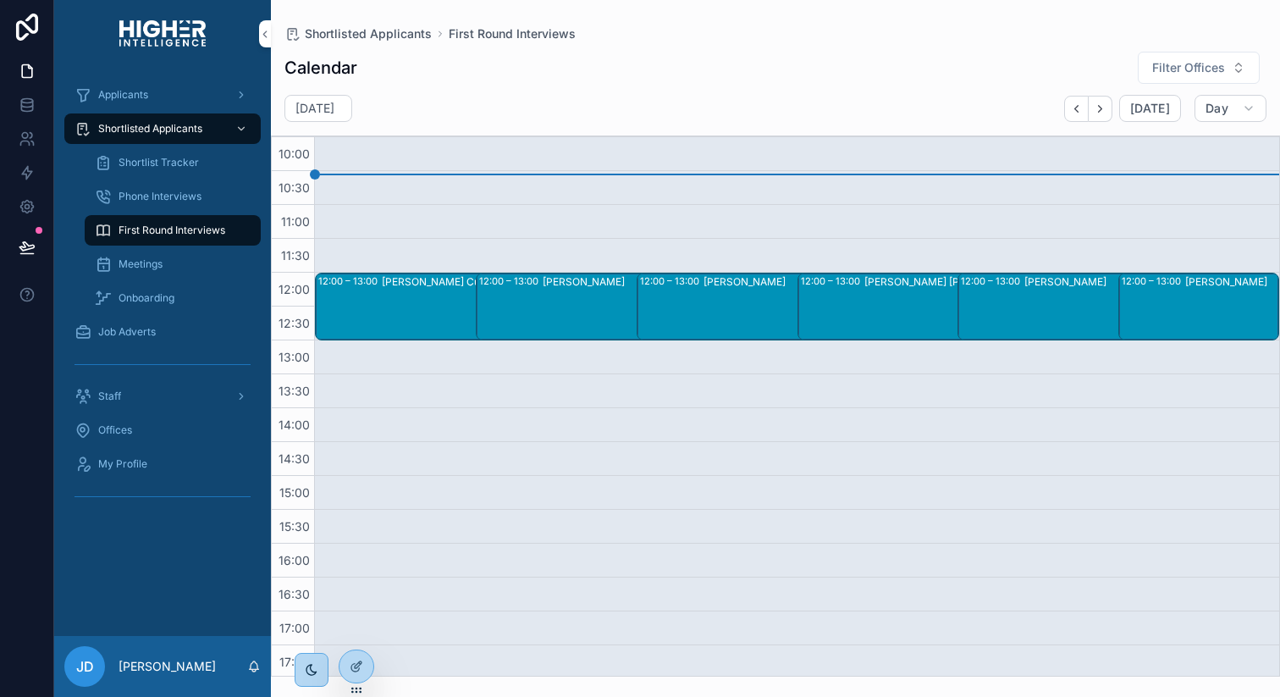
click at [835, 319] on div "12:00 – 13:00 Connor Becroft" at bounding box center [934, 306] width 272 height 66
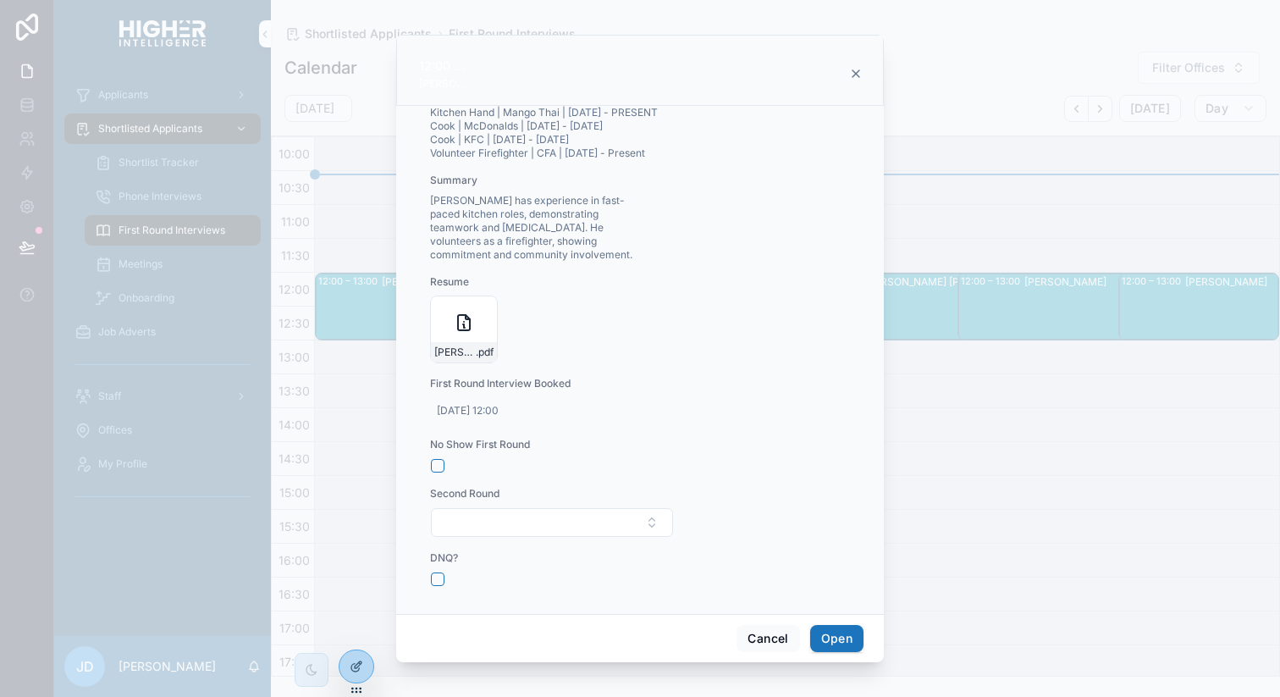
scroll to position [0, 0]
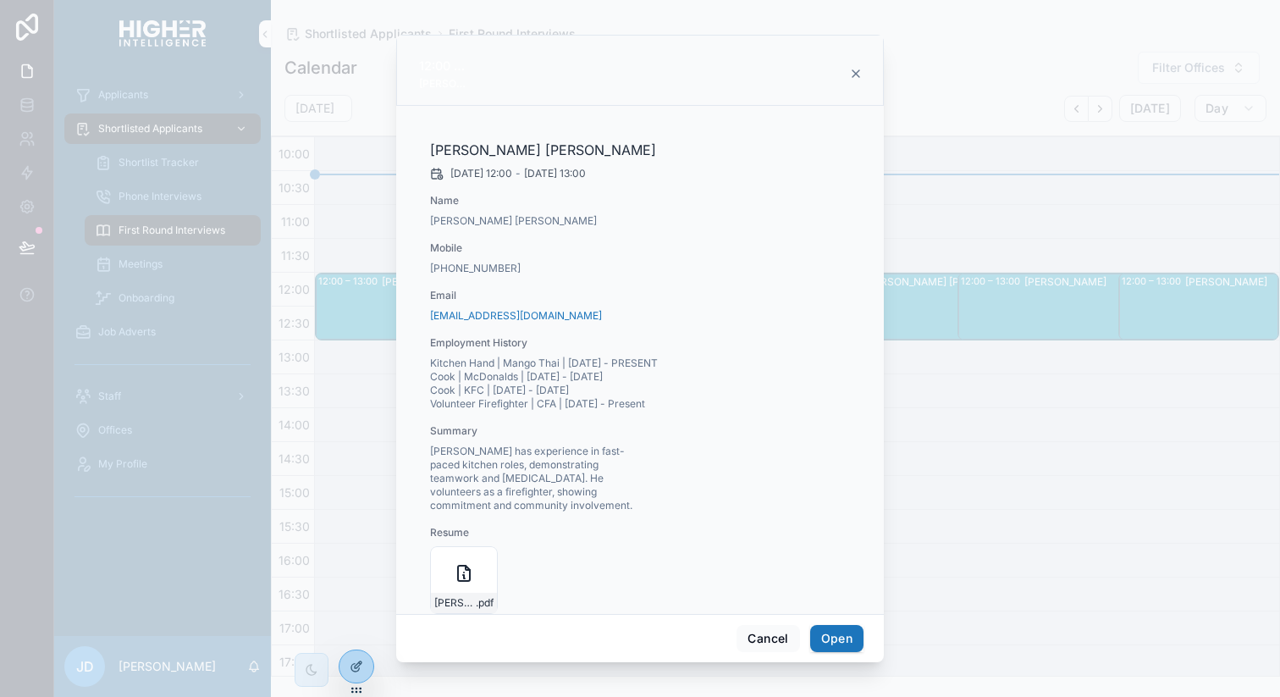
click at [764, 620] on div "Cancel Open" at bounding box center [640, 638] width 488 height 48
click at [763, 645] on button "Cancel" at bounding box center [767, 638] width 63 height 27
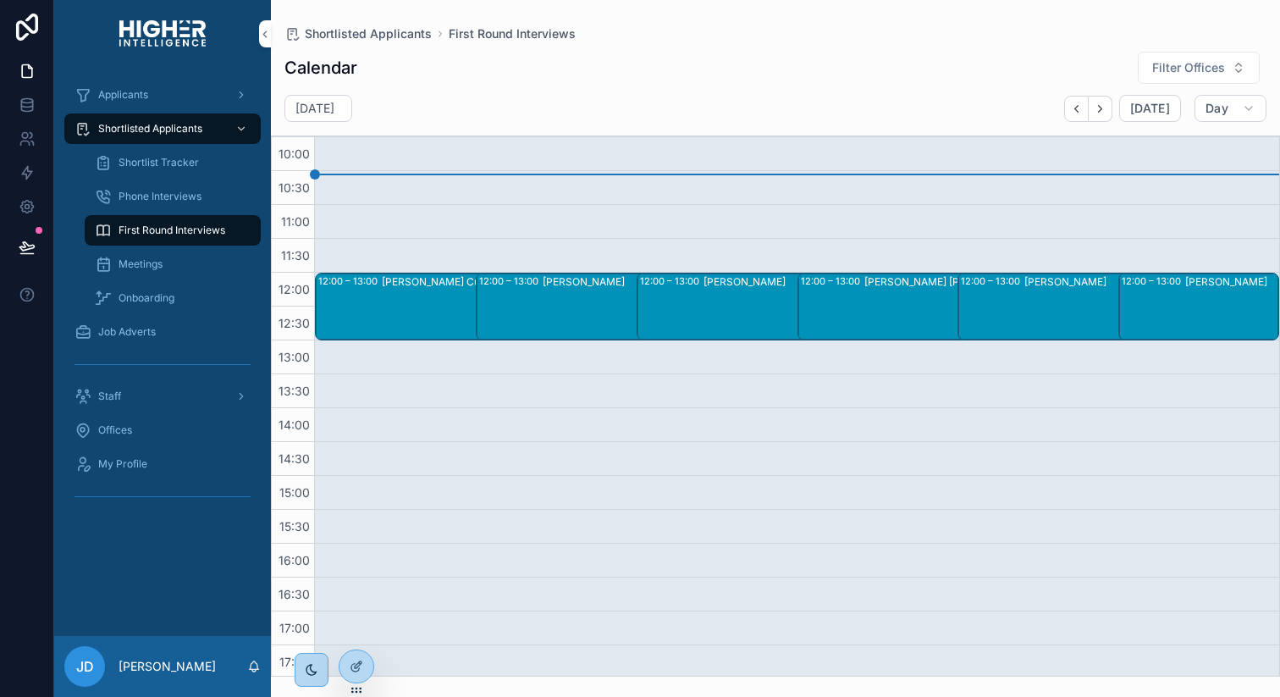
click at [150, 267] on span "Meetings" at bounding box center [141, 264] width 44 height 14
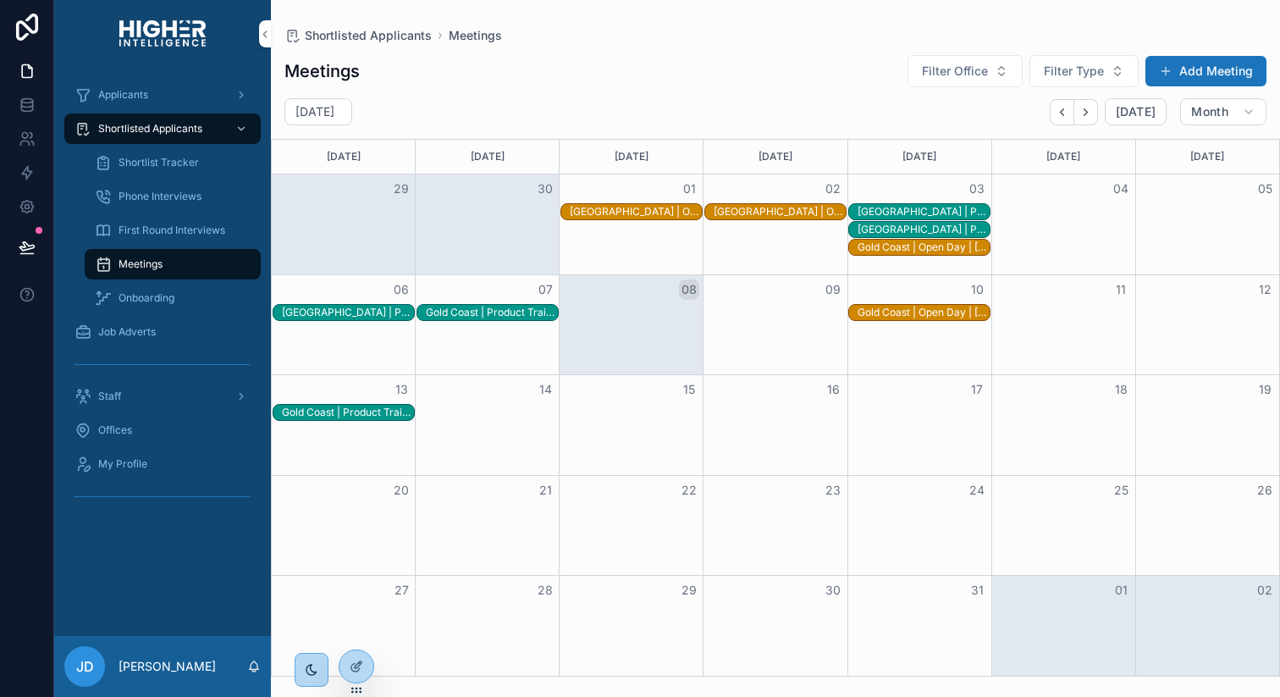
click at [881, 306] on div "Gold Coast | Open Day | 10/10/2025 11:00 am" at bounding box center [923, 313] width 132 height 14
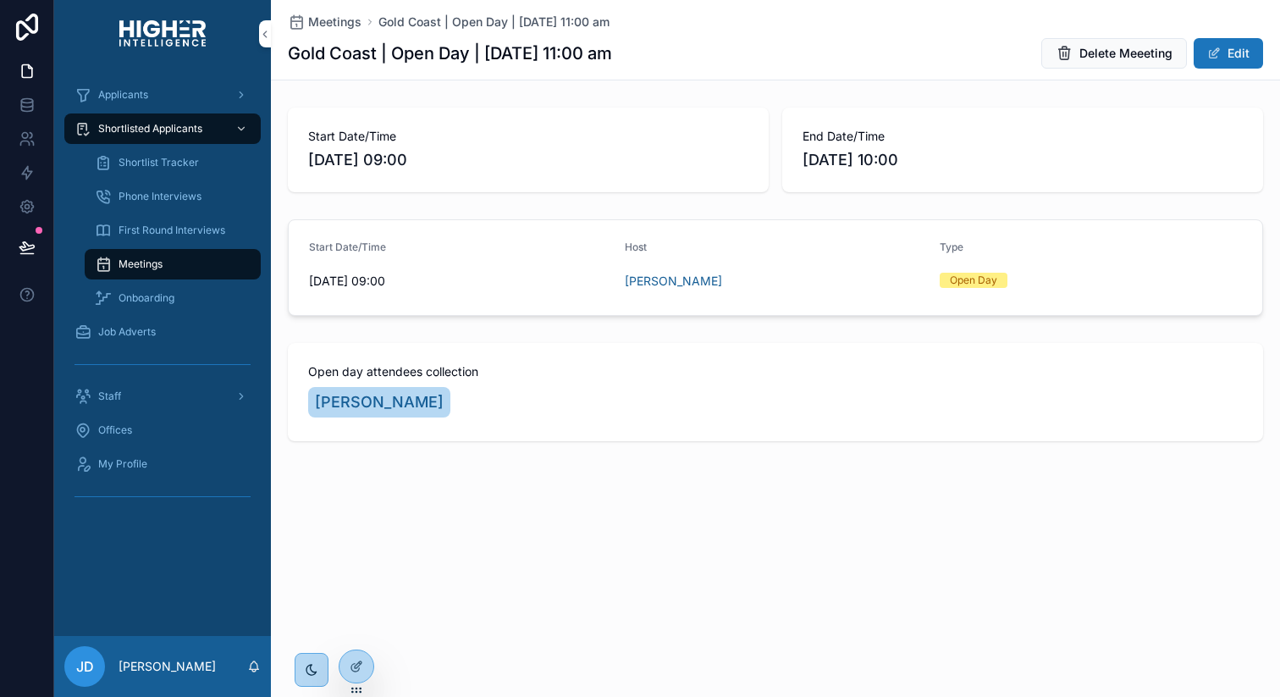
click at [149, 196] on span "Phone Interviews" at bounding box center [160, 197] width 83 height 14
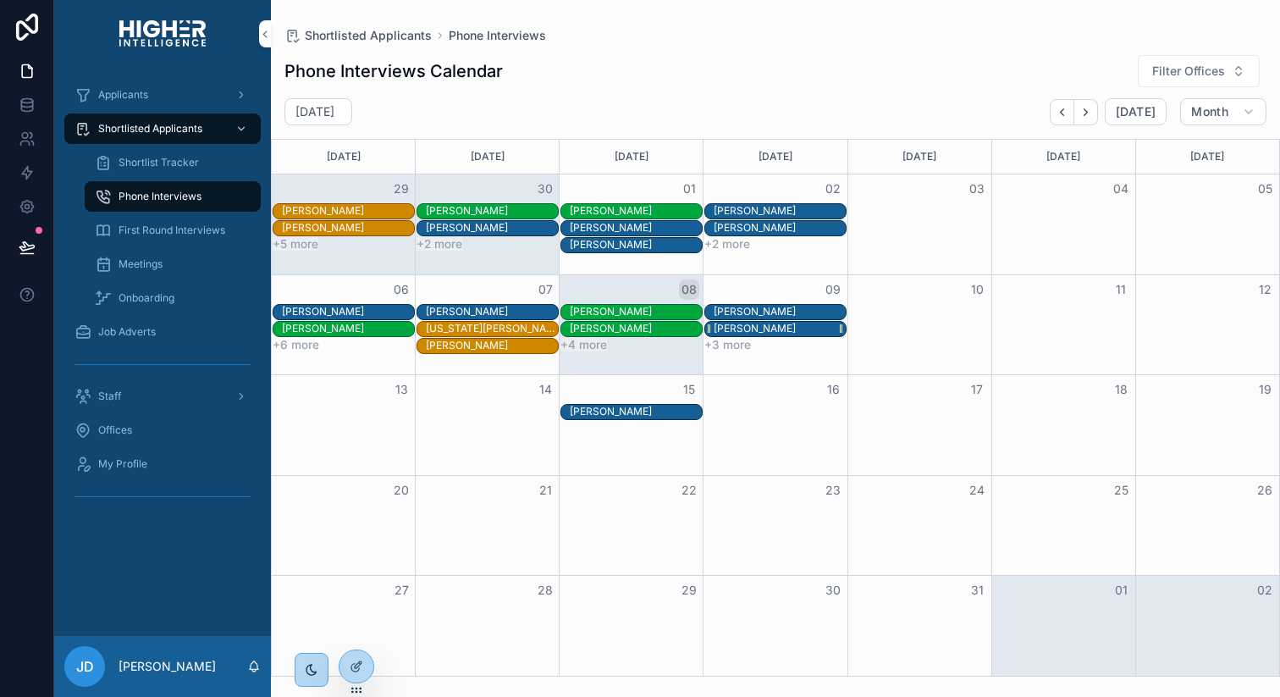
click at [792, 331] on div "[PERSON_NAME]" at bounding box center [780, 329] width 132 height 14
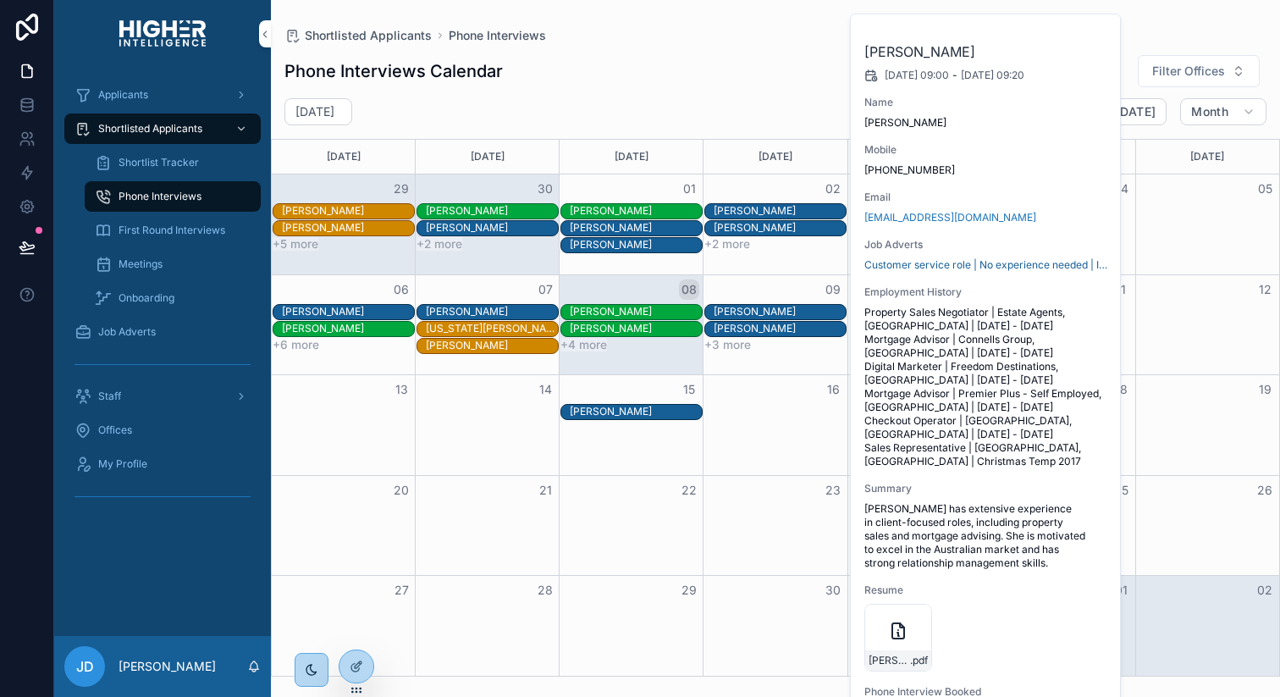
click at [1011, 476] on div "Hannah Fox 09/10/2025 09:00 - 09/10/2025 09:20 Name Hannah Fox Mobile +61424169…" at bounding box center [986, 451] width 271 height 875
click at [1171, 401] on div "19" at bounding box center [1207, 389] width 144 height 29
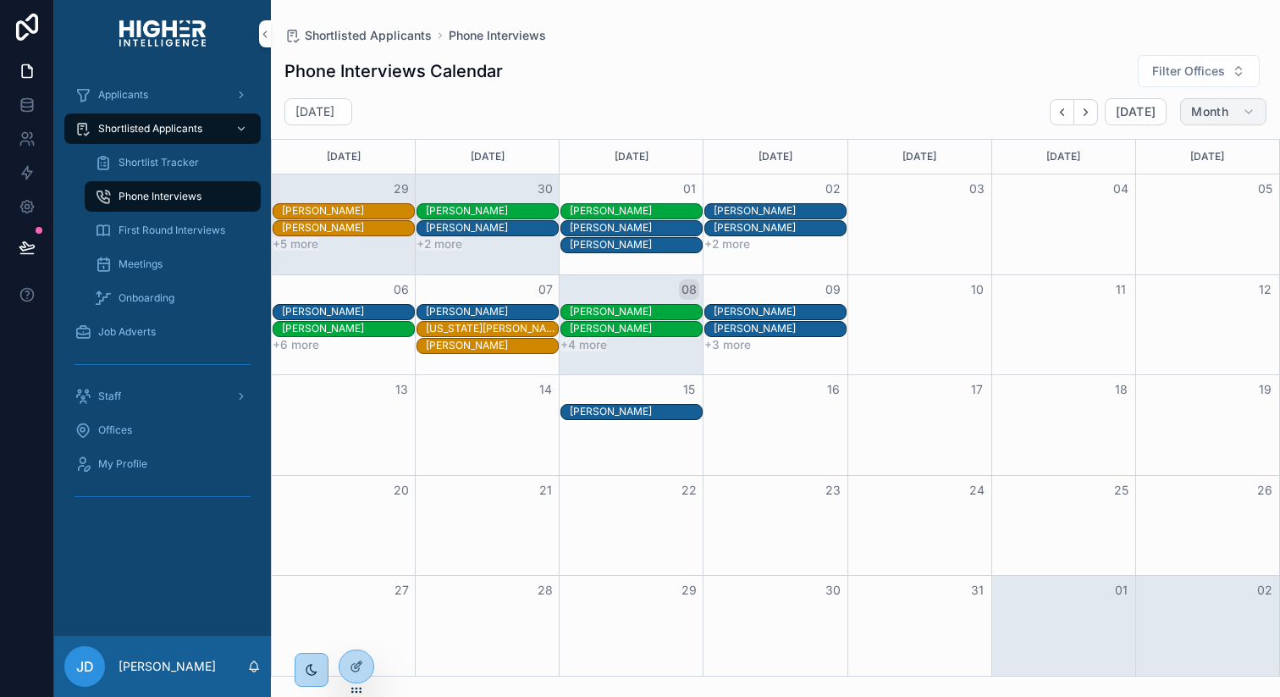
click at [1242, 111] on icon "scrollable content" at bounding box center [1249, 112] width 14 height 14
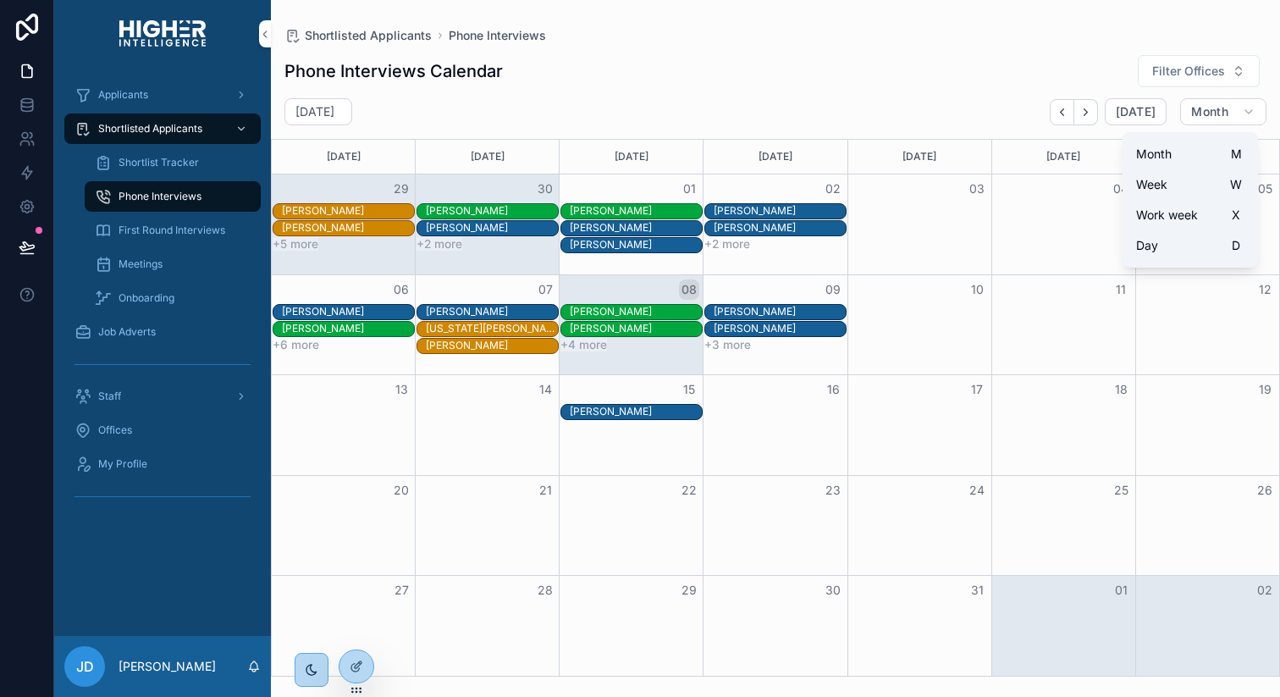
click at [1165, 245] on button "Day D" at bounding box center [1190, 245] width 122 height 30
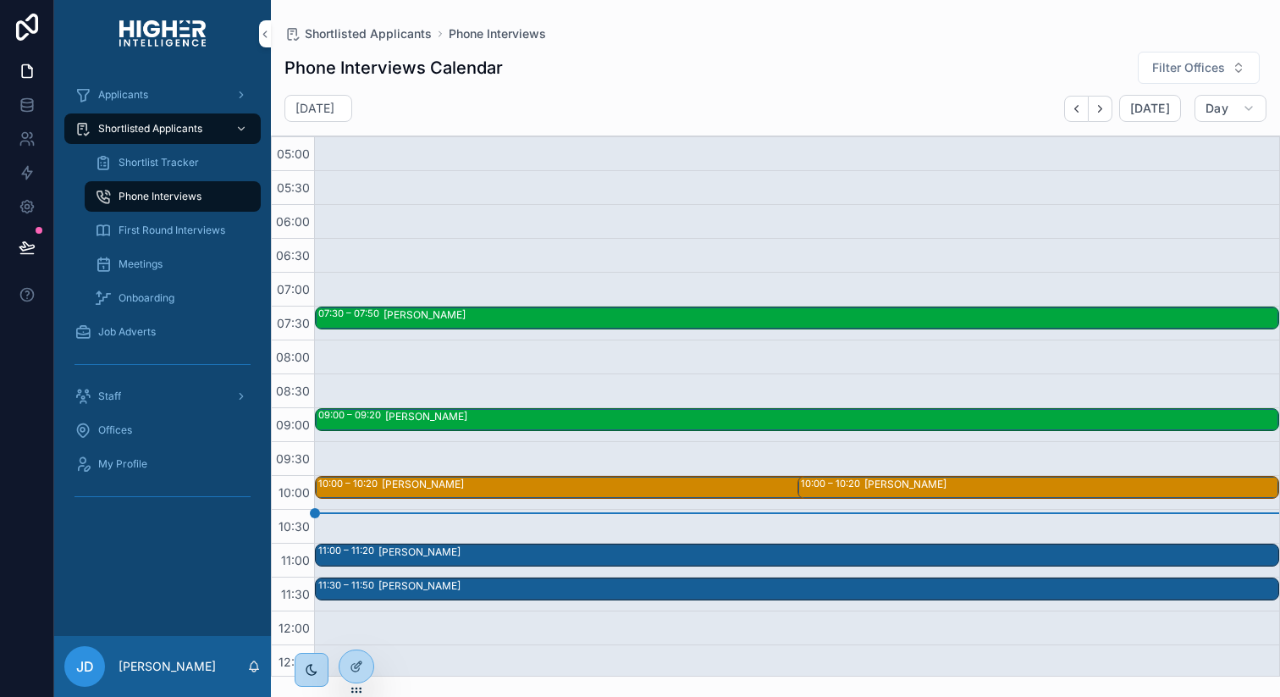
scroll to position [339, 0]
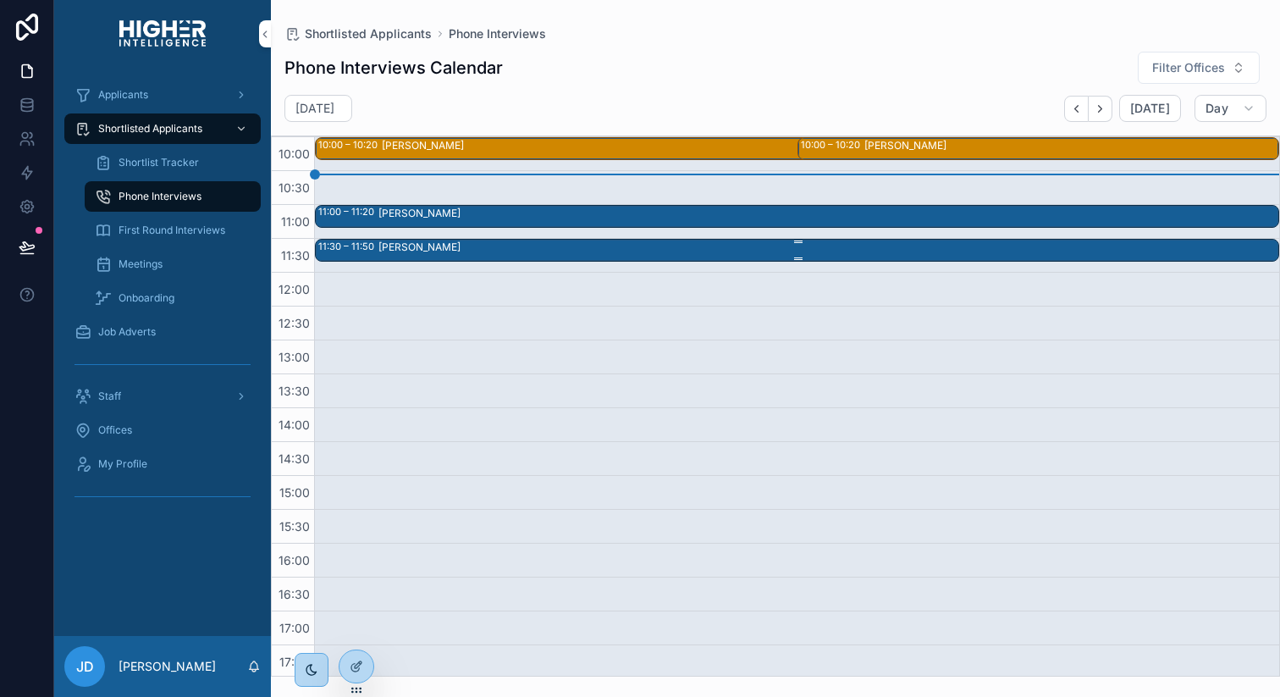
click at [852, 250] on div "Jeremy Tongue" at bounding box center [827, 249] width 899 height 19
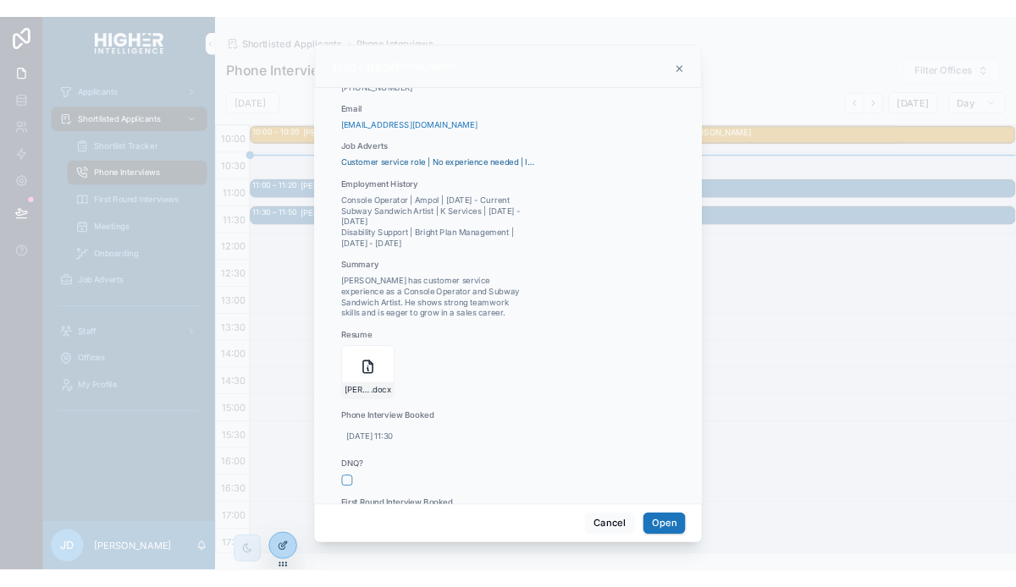
scroll to position [0, 0]
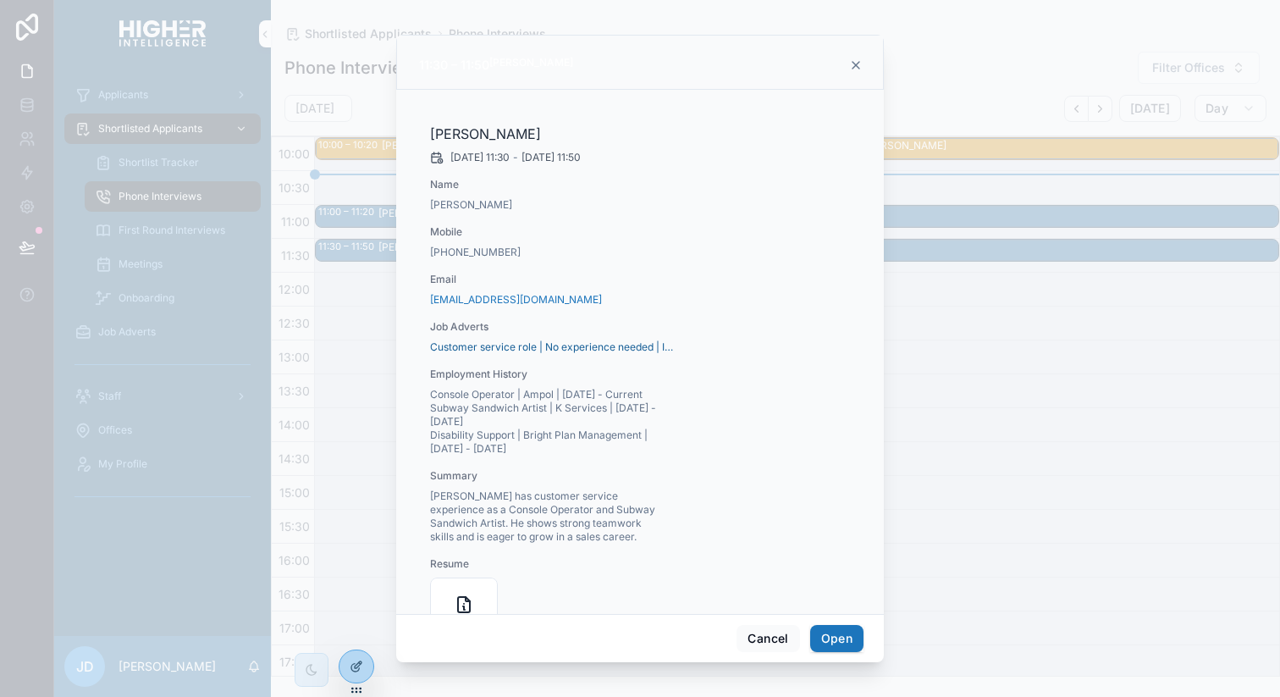
click at [849, 62] on icon "scrollable content" at bounding box center [856, 65] width 14 height 14
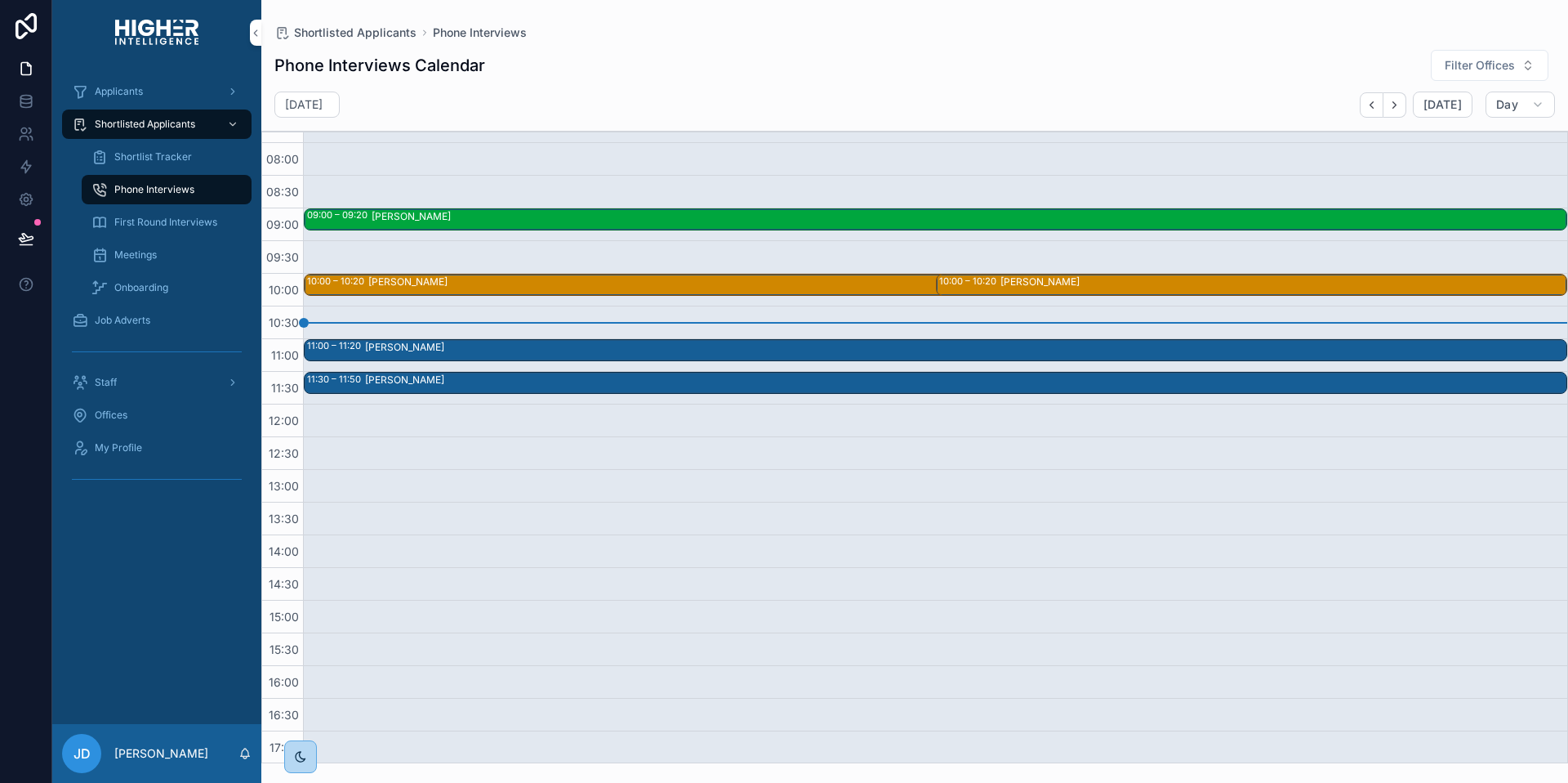
scroll to position [285, 0]
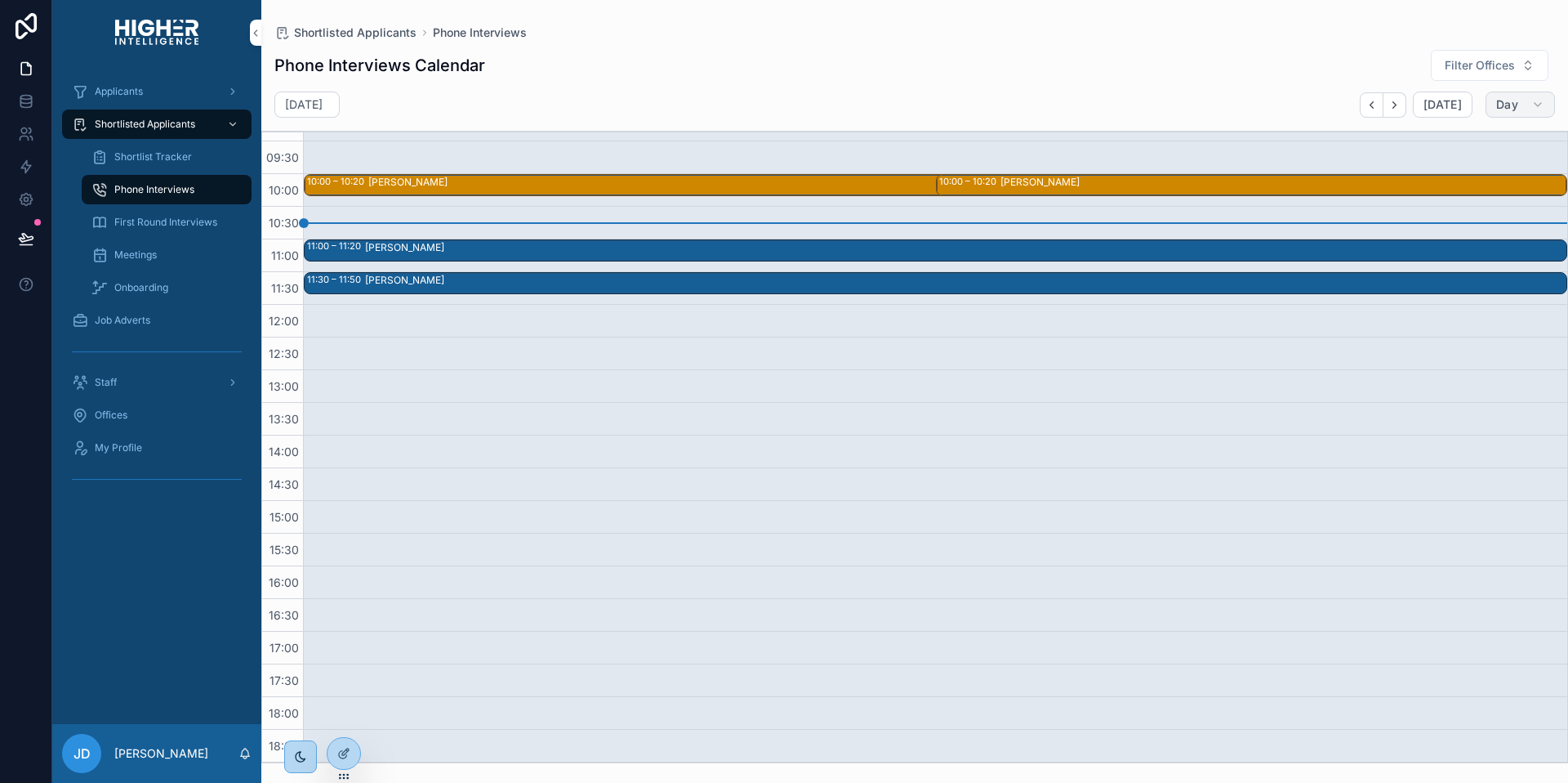
click at [1234, 95] on button "Day" at bounding box center [1521, 104] width 69 height 26
click at [1234, 167] on button "Week W" at bounding box center [1482, 175] width 118 height 29
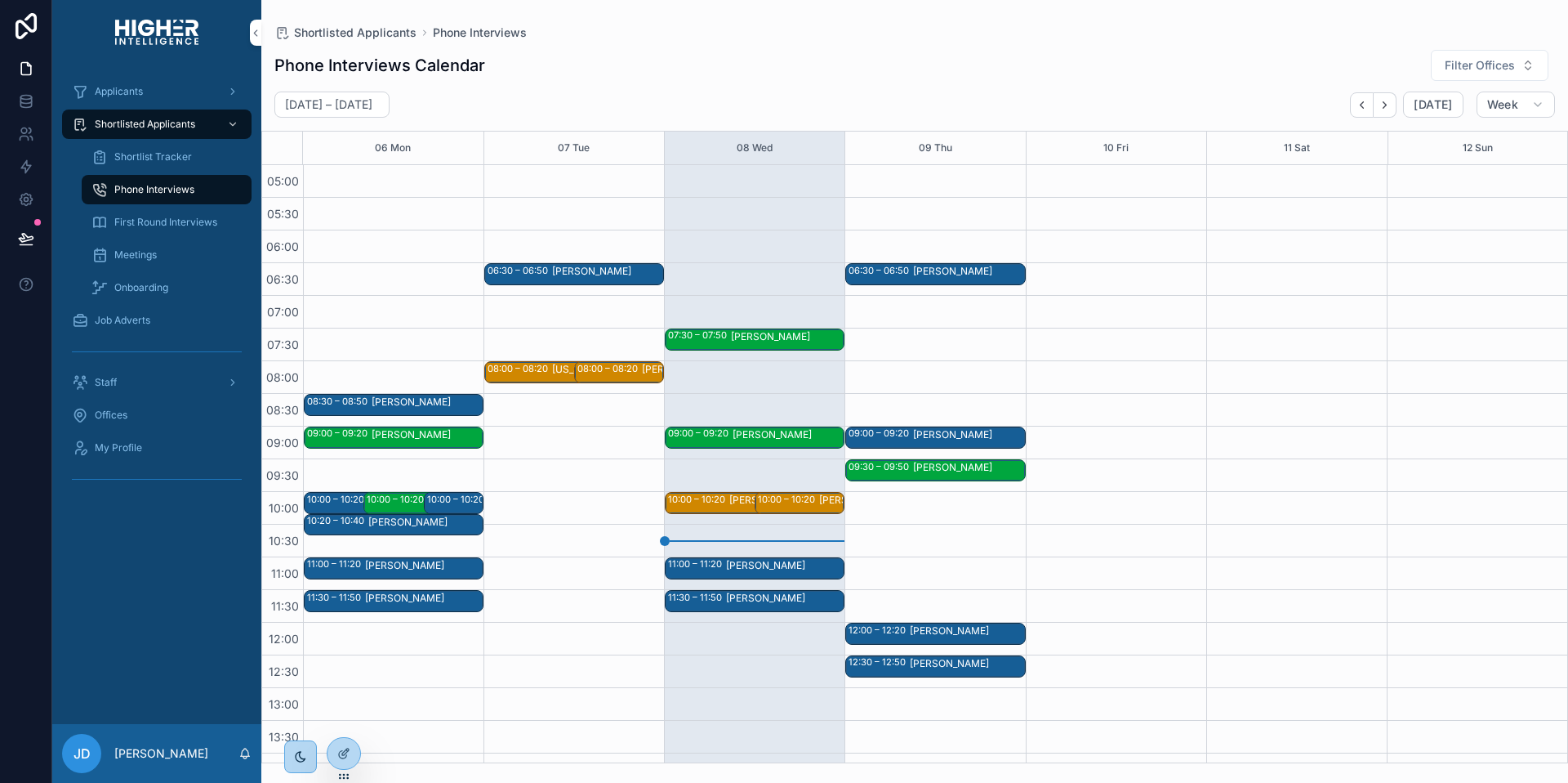
scroll to position [318, 0]
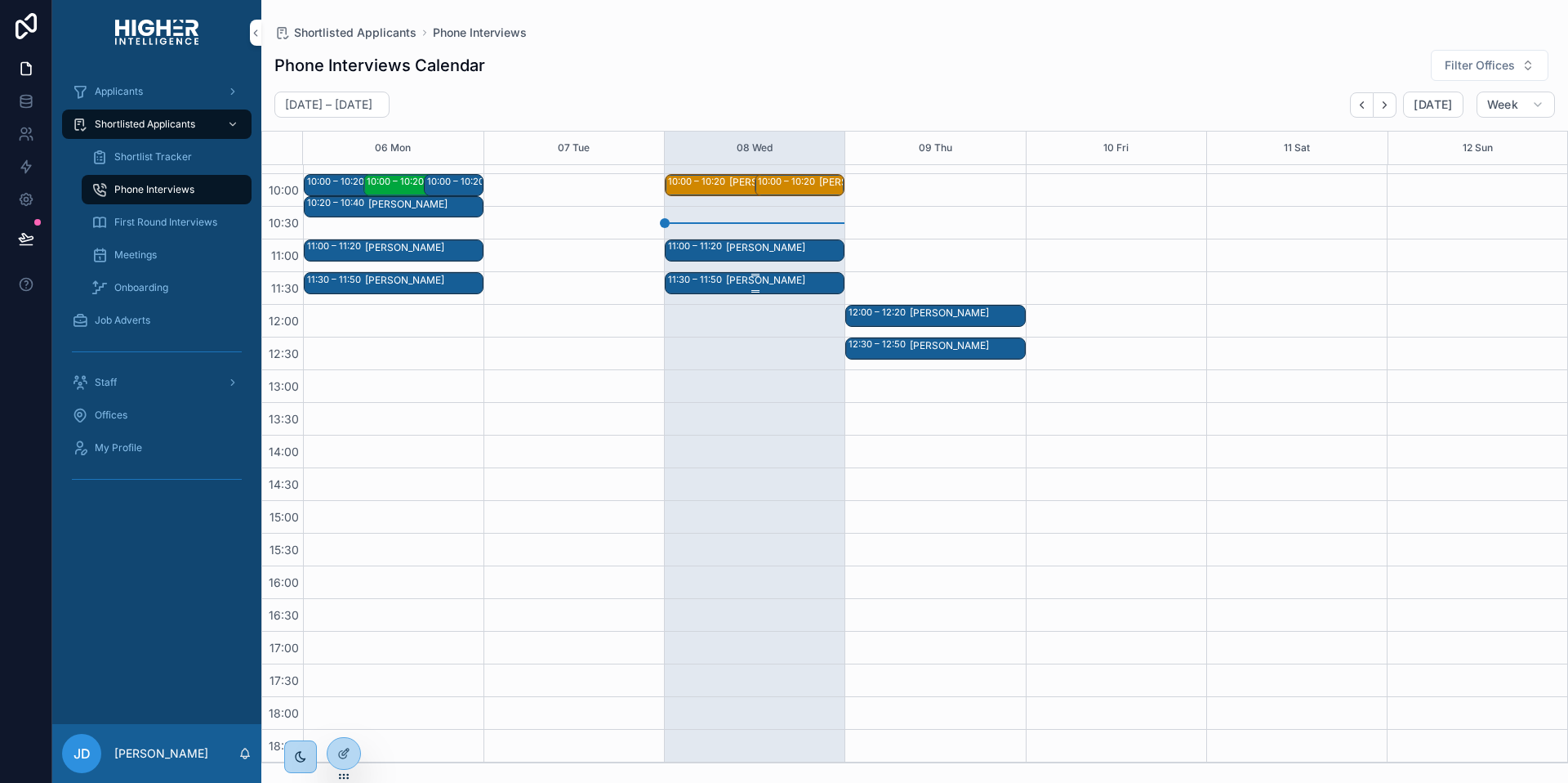
click at [784, 274] on div "scrollable content" at bounding box center [755, 275] width 175 height 3
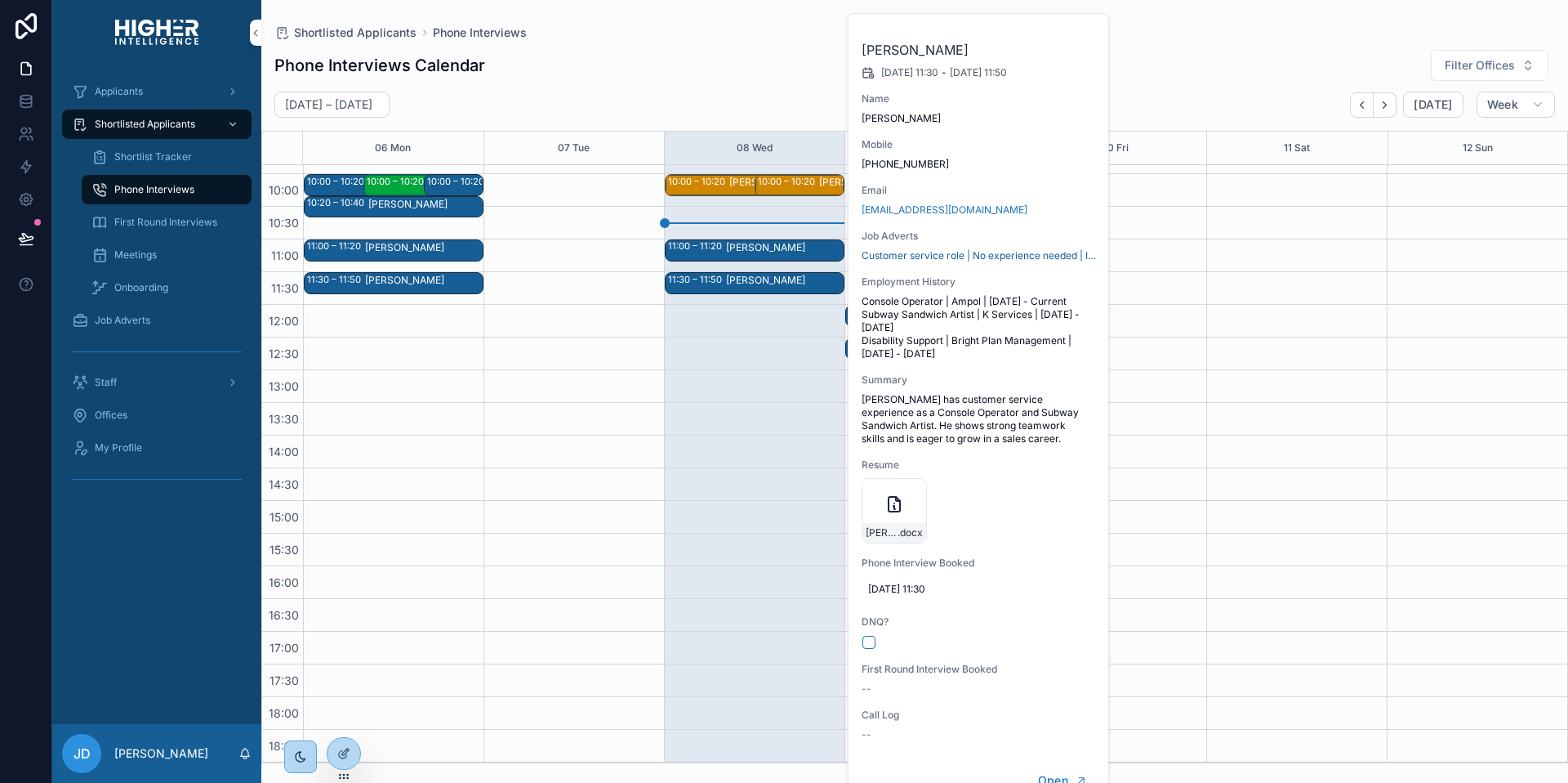
click at [1060, 629] on span "DNQ?" at bounding box center [979, 622] width 235 height 14
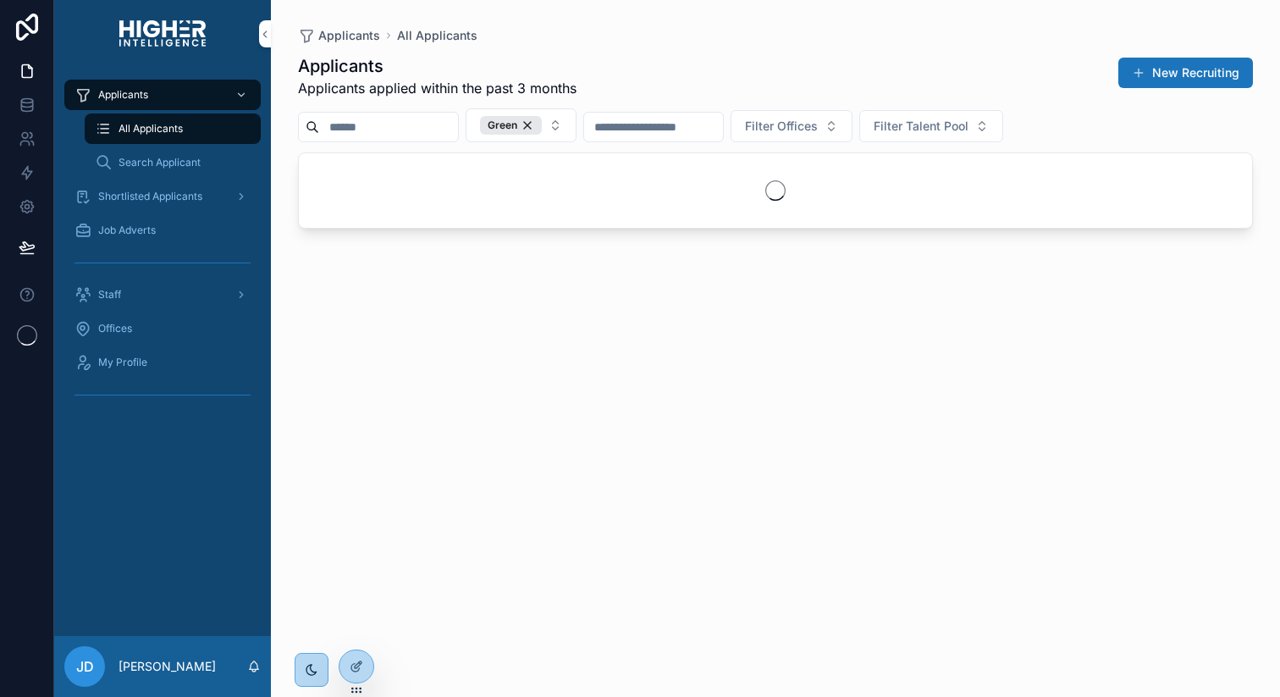
click at [154, 202] on span "Shortlisted Applicants" at bounding box center [150, 197] width 104 height 14
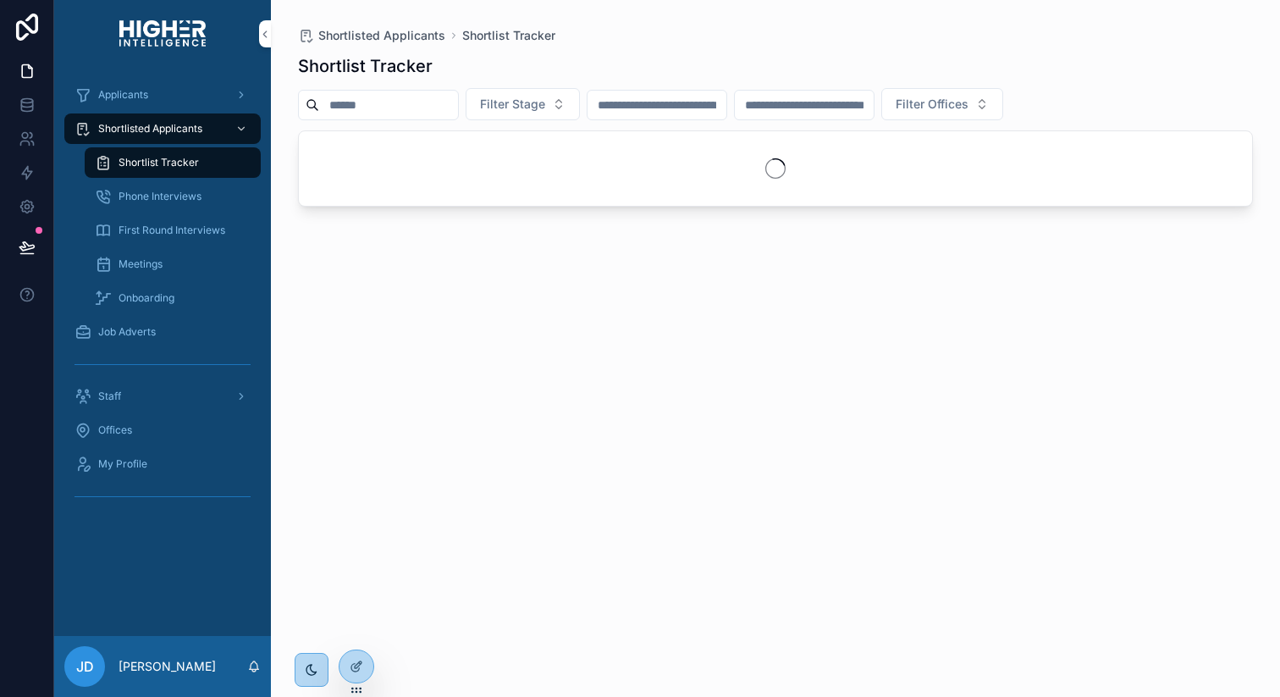
click at [177, 226] on span "First Round Interviews" at bounding box center [172, 230] width 107 height 14
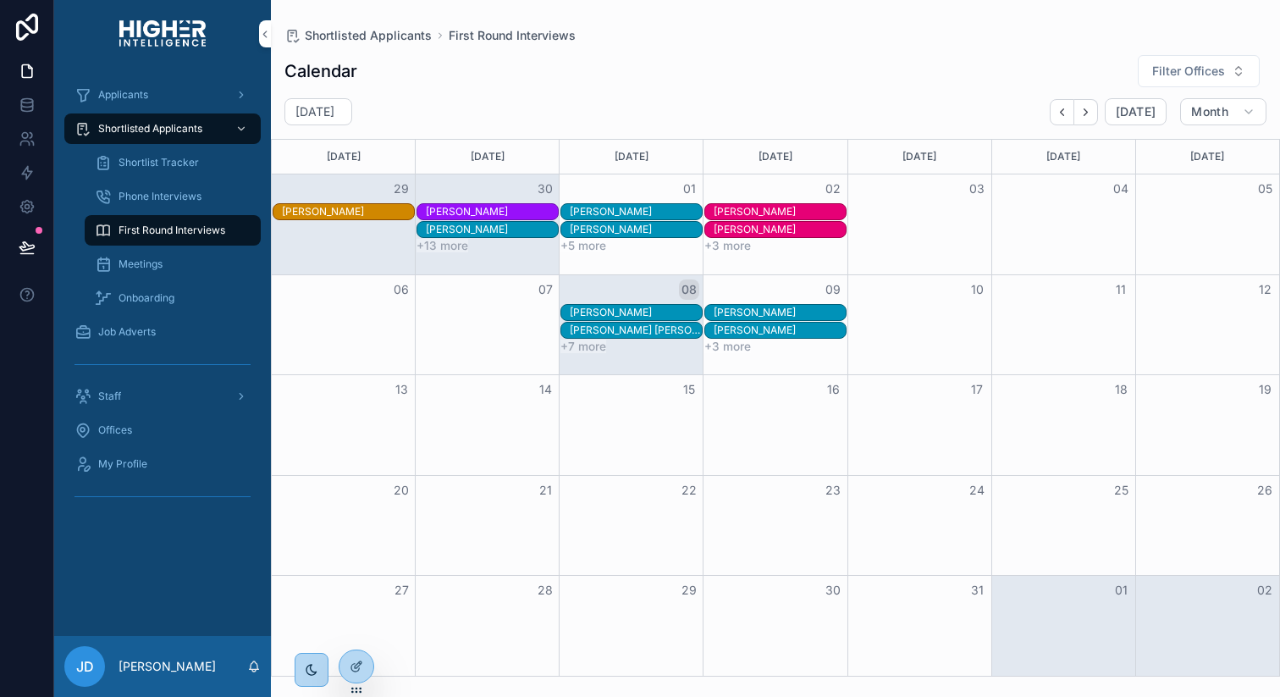
click at [165, 191] on span "Phone Interviews" at bounding box center [160, 197] width 83 height 14
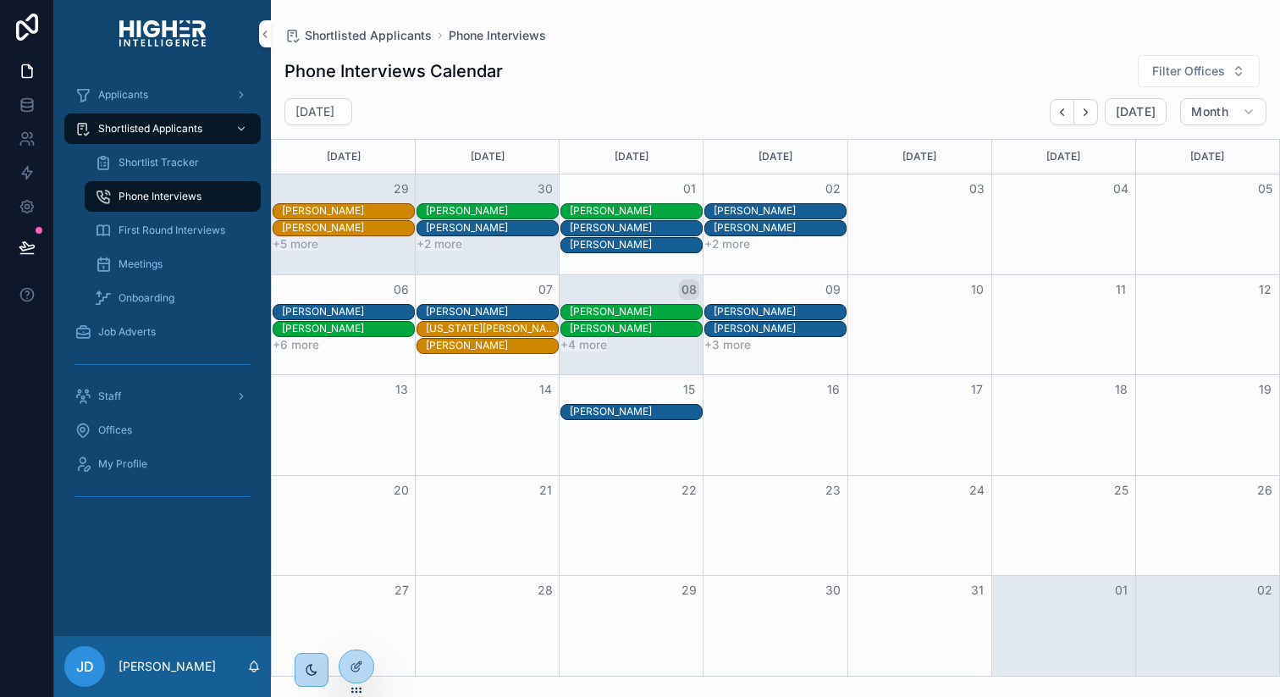
click at [161, 224] on span "First Round Interviews" at bounding box center [172, 230] width 107 height 14
